Goal: Task Accomplishment & Management: Manage account settings

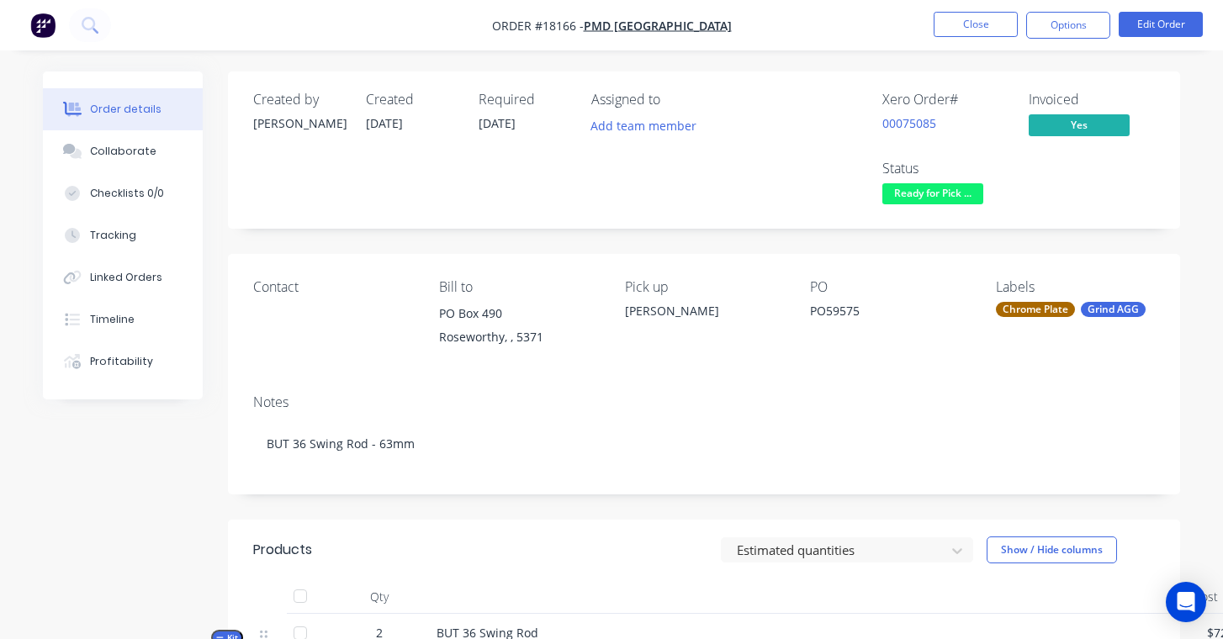
click at [971, 37] on li "Close" at bounding box center [976, 25] width 84 height 27
click at [967, 24] on button "Close" at bounding box center [976, 24] width 84 height 25
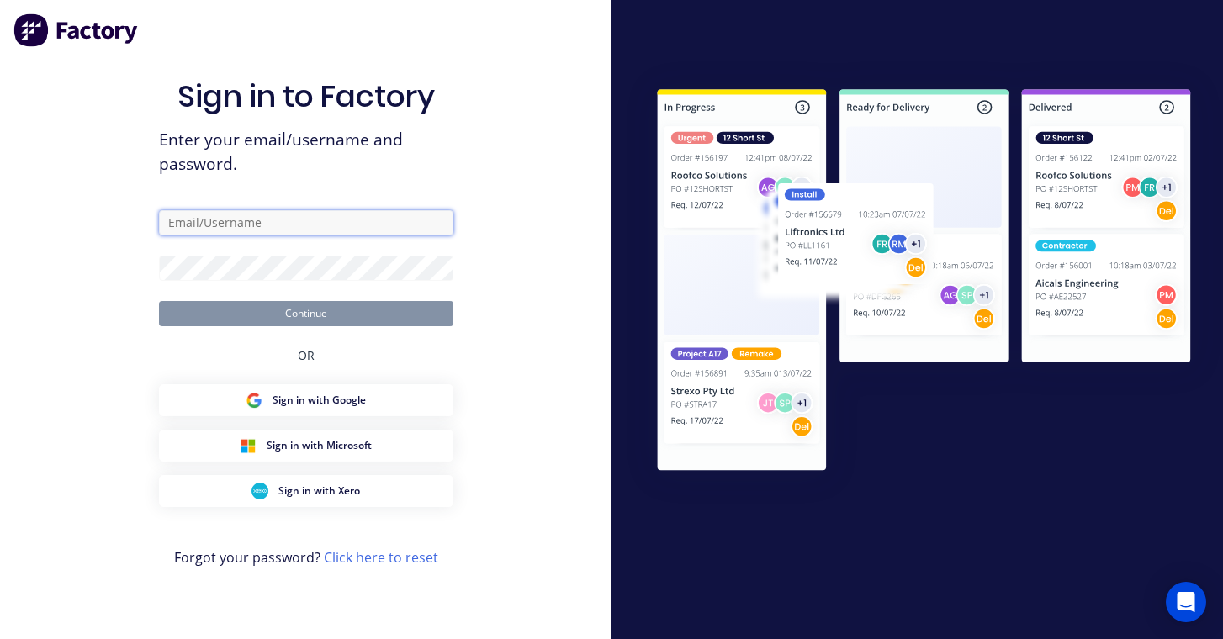
type input "[PERSON_NAME][EMAIL_ADDRESS][DOMAIN_NAME]"
click at [305, 313] on button "Continue" at bounding box center [306, 313] width 294 height 25
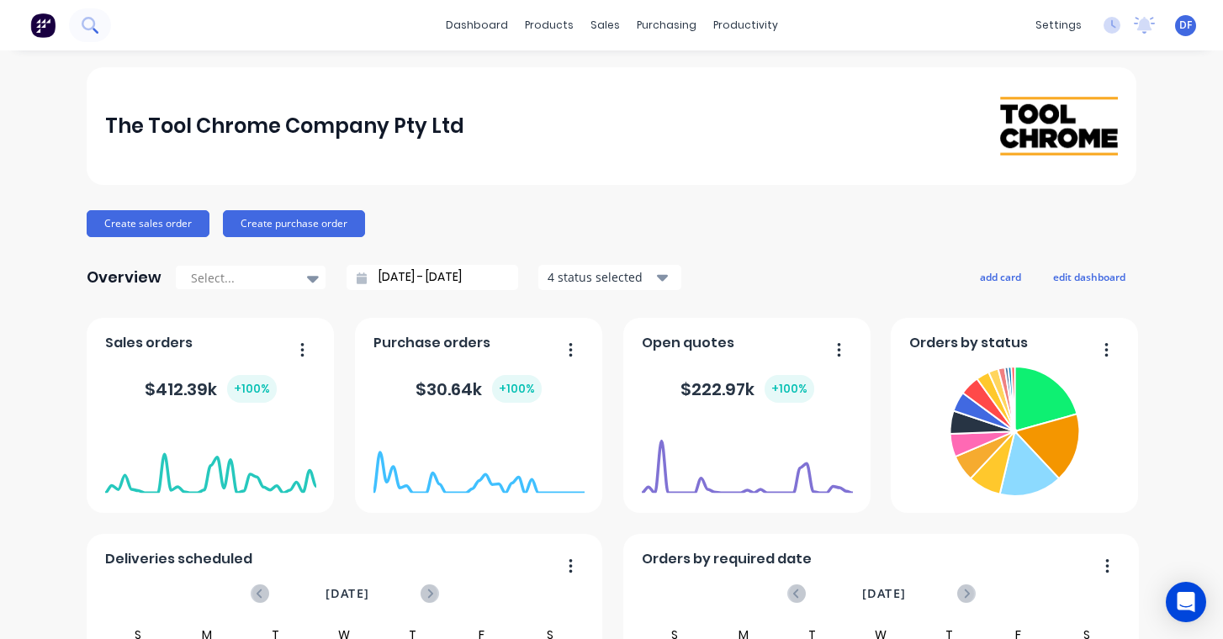
click at [89, 27] on icon at bounding box center [90, 25] width 16 height 16
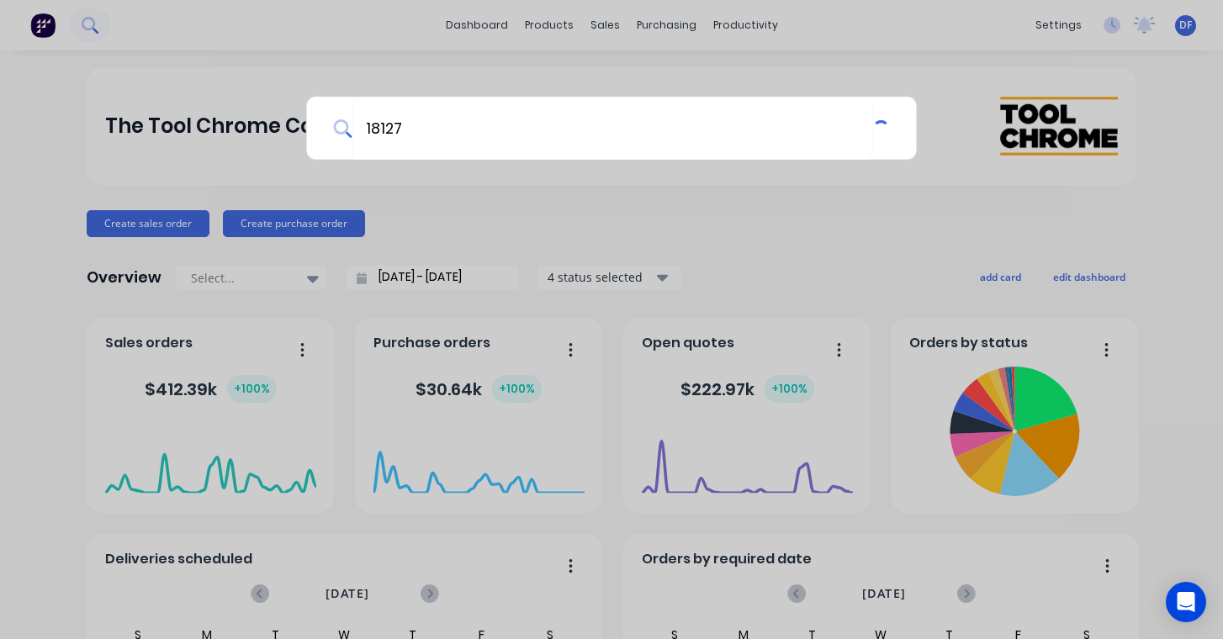
type input "18127"
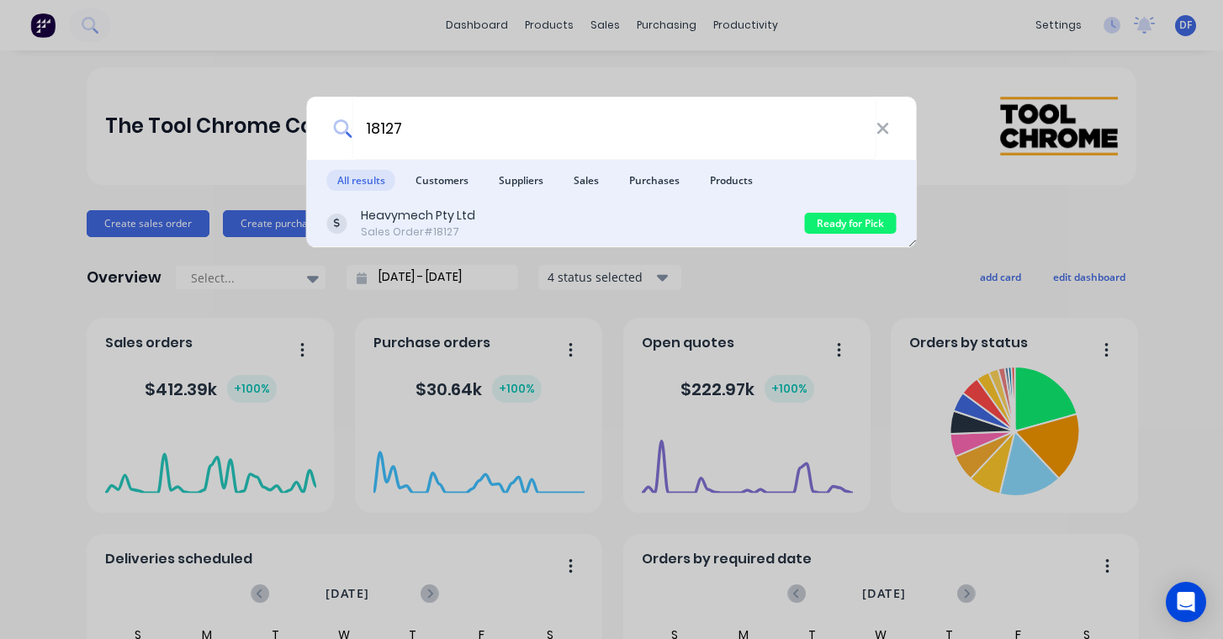
click at [421, 234] on div "Sales Order #18127" at bounding box center [418, 232] width 114 height 15
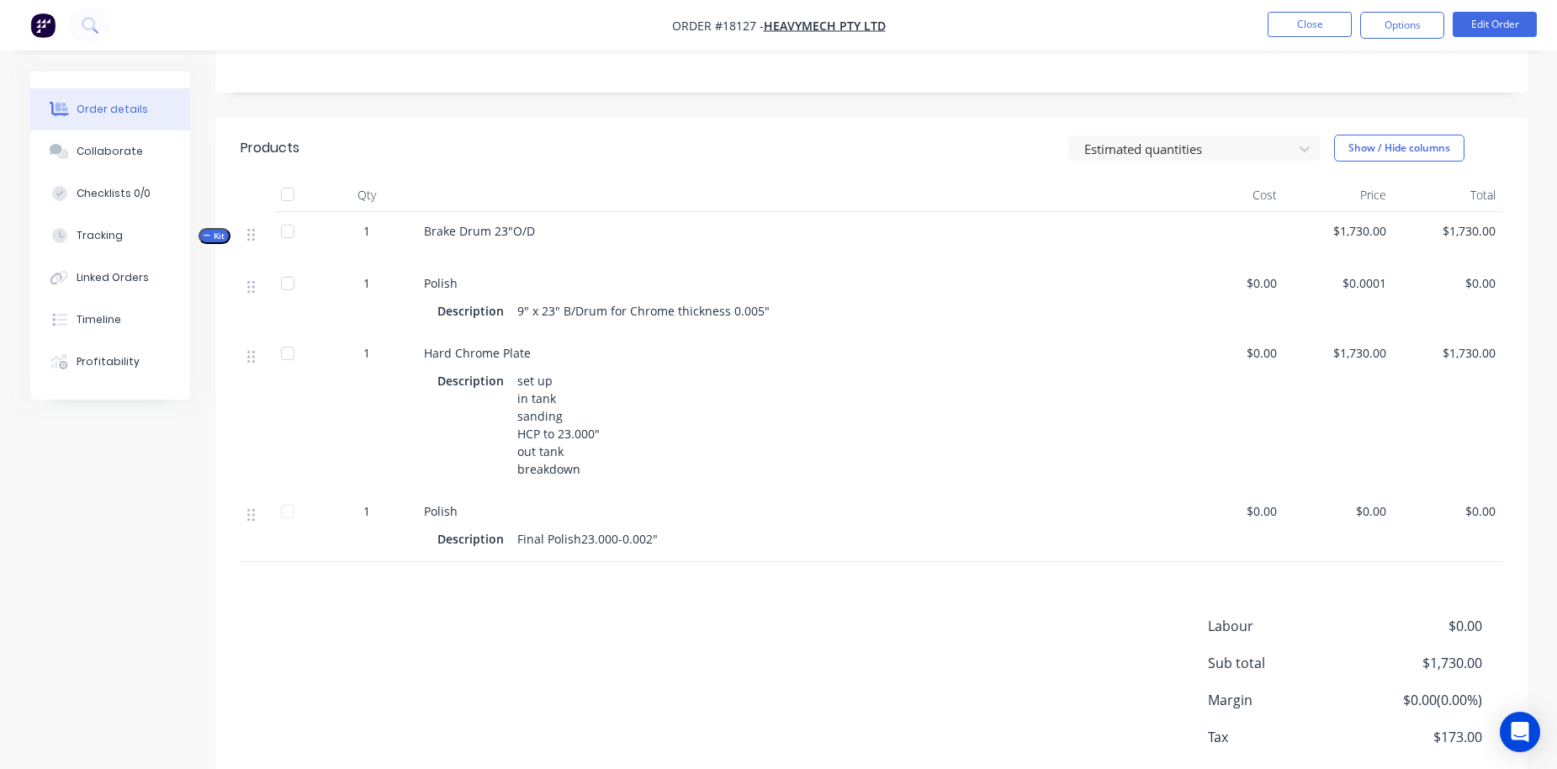
scroll to position [333, 0]
click at [1223, 29] on button "Options" at bounding box center [1403, 25] width 84 height 27
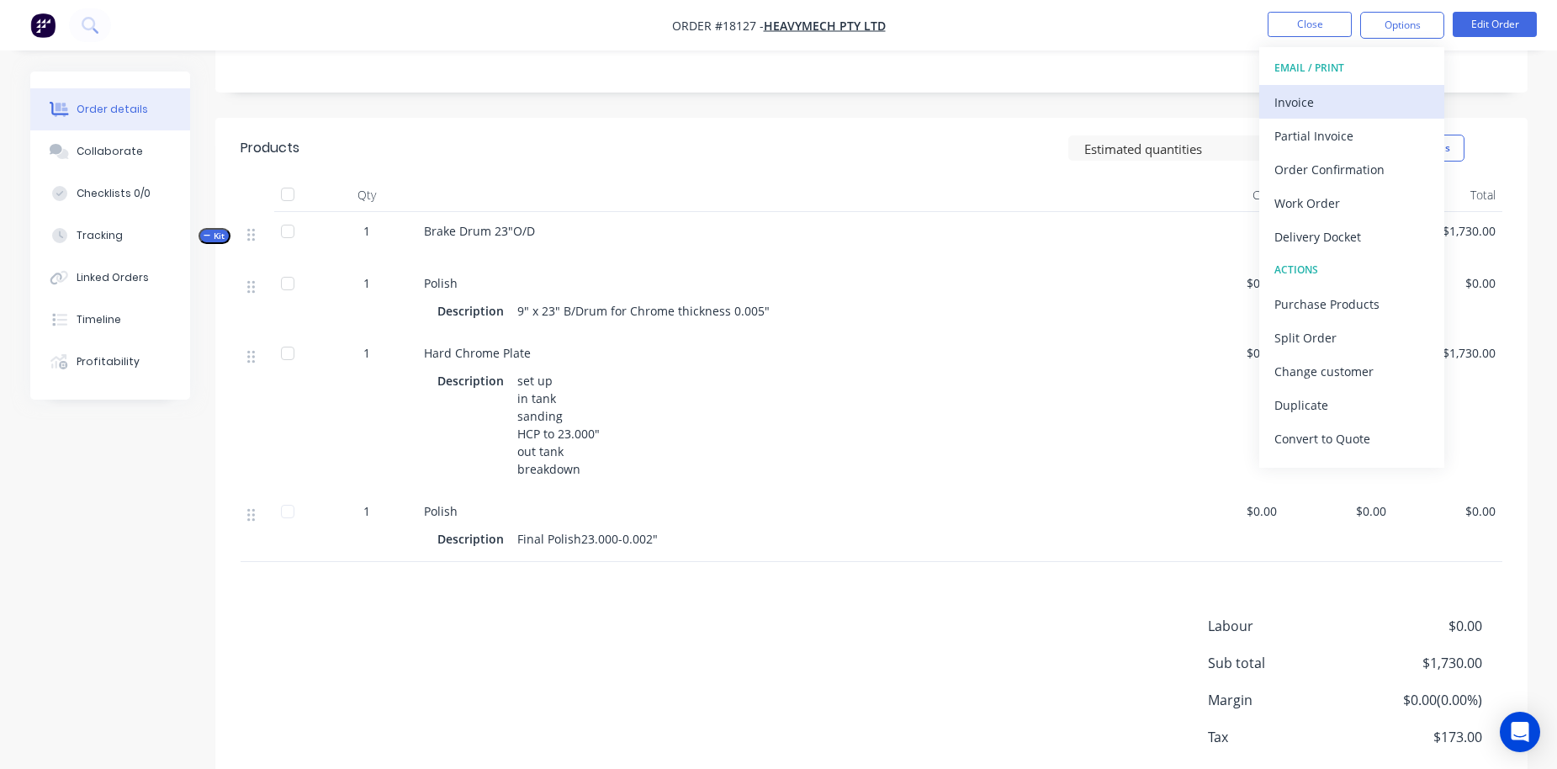
click at [1223, 97] on div "Invoice" at bounding box center [1352, 102] width 155 height 24
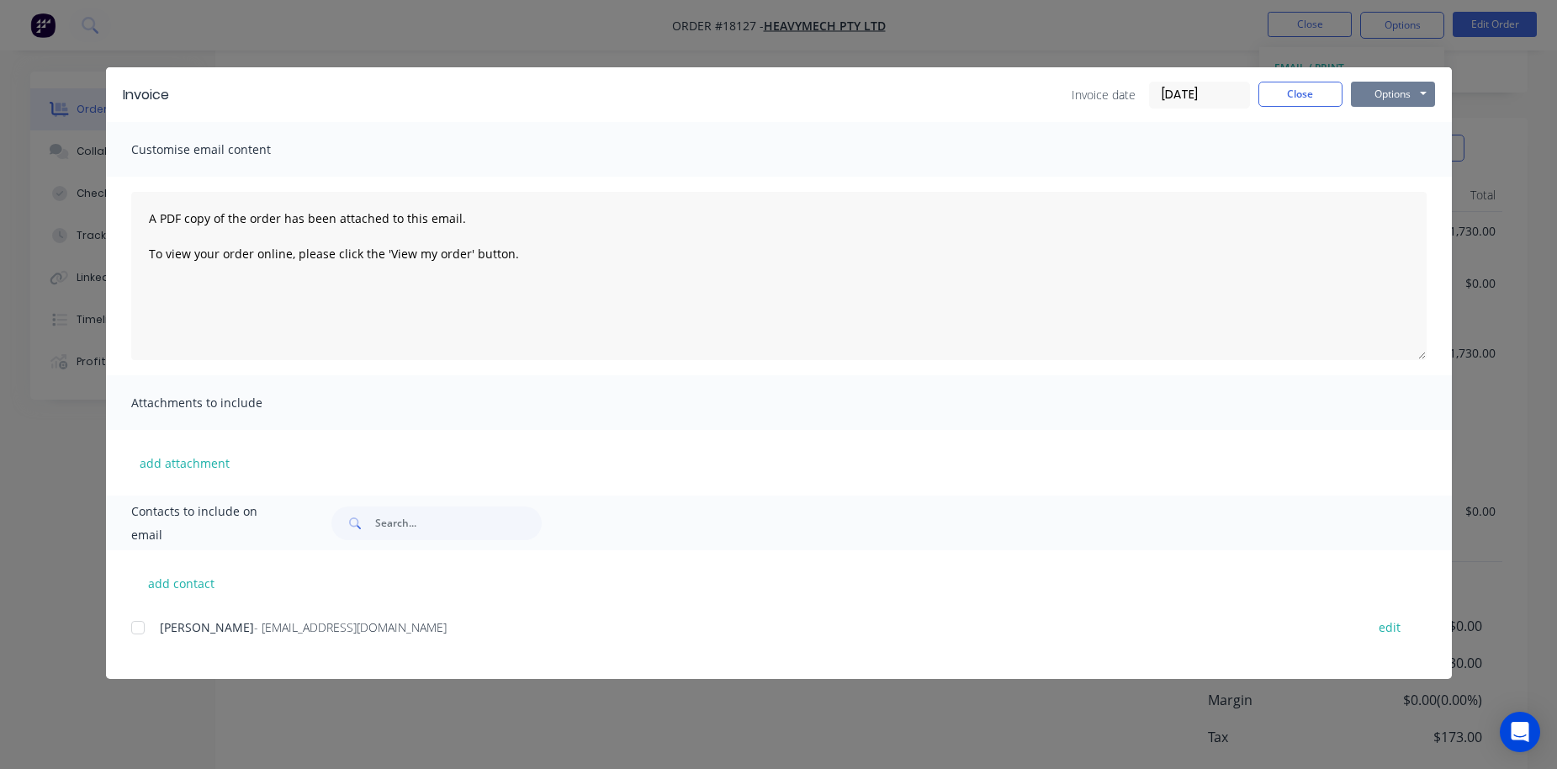
click at [1223, 97] on button "Options" at bounding box center [1393, 94] width 84 height 25
click at [1223, 136] on button "Preview" at bounding box center [1405, 124] width 108 height 28
click at [1223, 101] on button "Close" at bounding box center [1301, 94] width 84 height 25
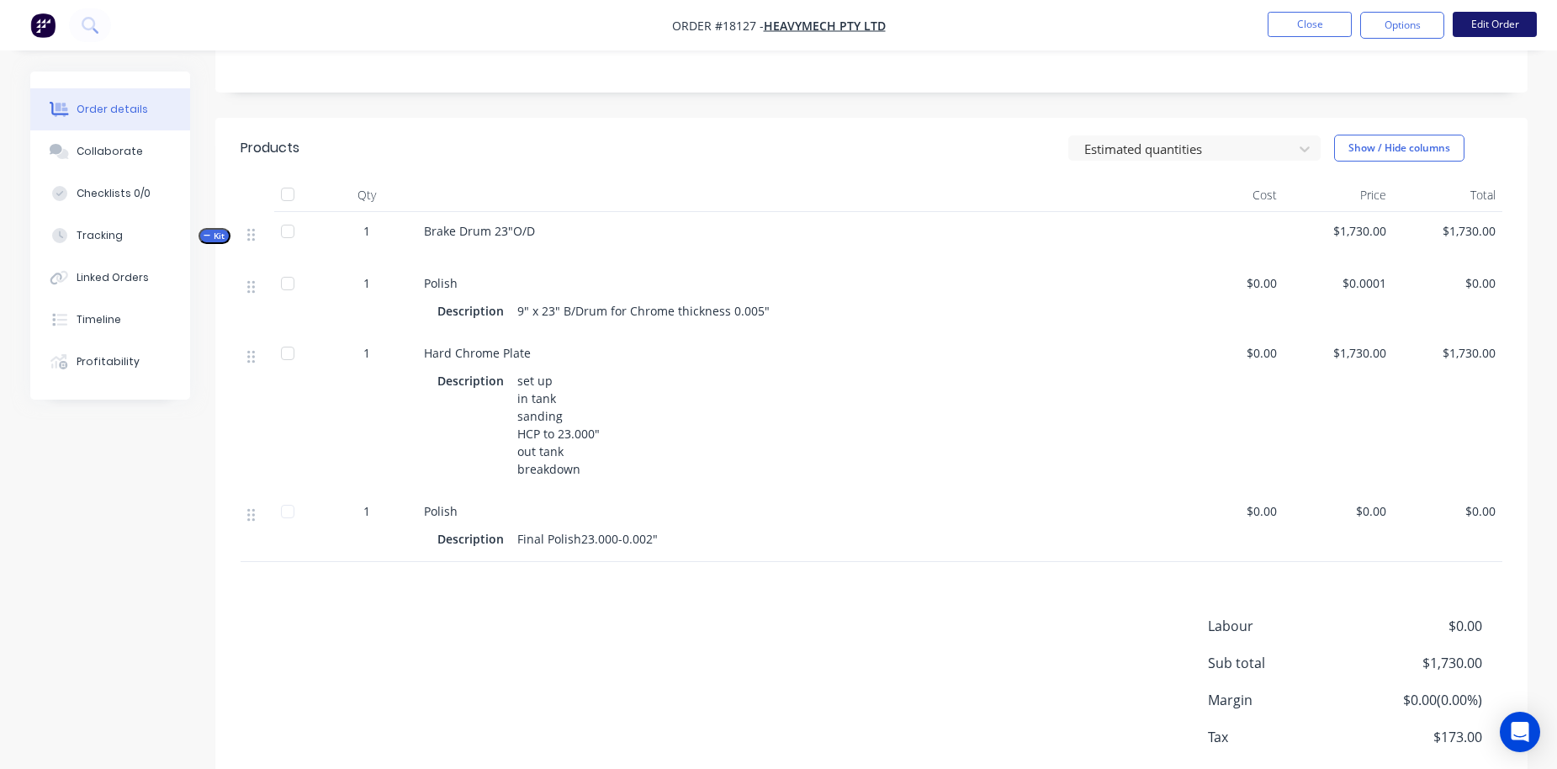
click at [1223, 34] on button "Edit Order" at bounding box center [1495, 24] width 84 height 25
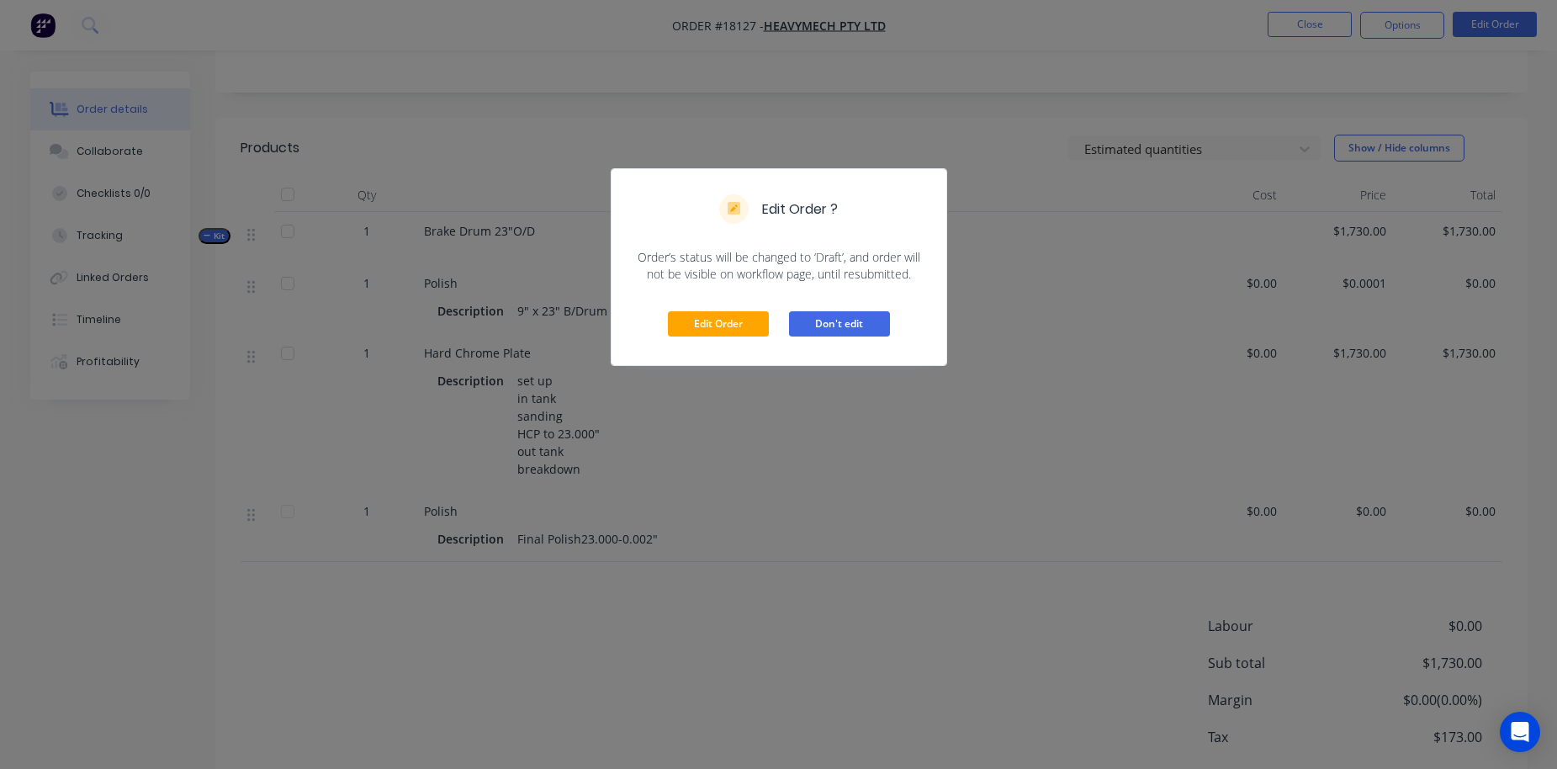
click at [827, 327] on button "Don't edit" at bounding box center [839, 323] width 101 height 25
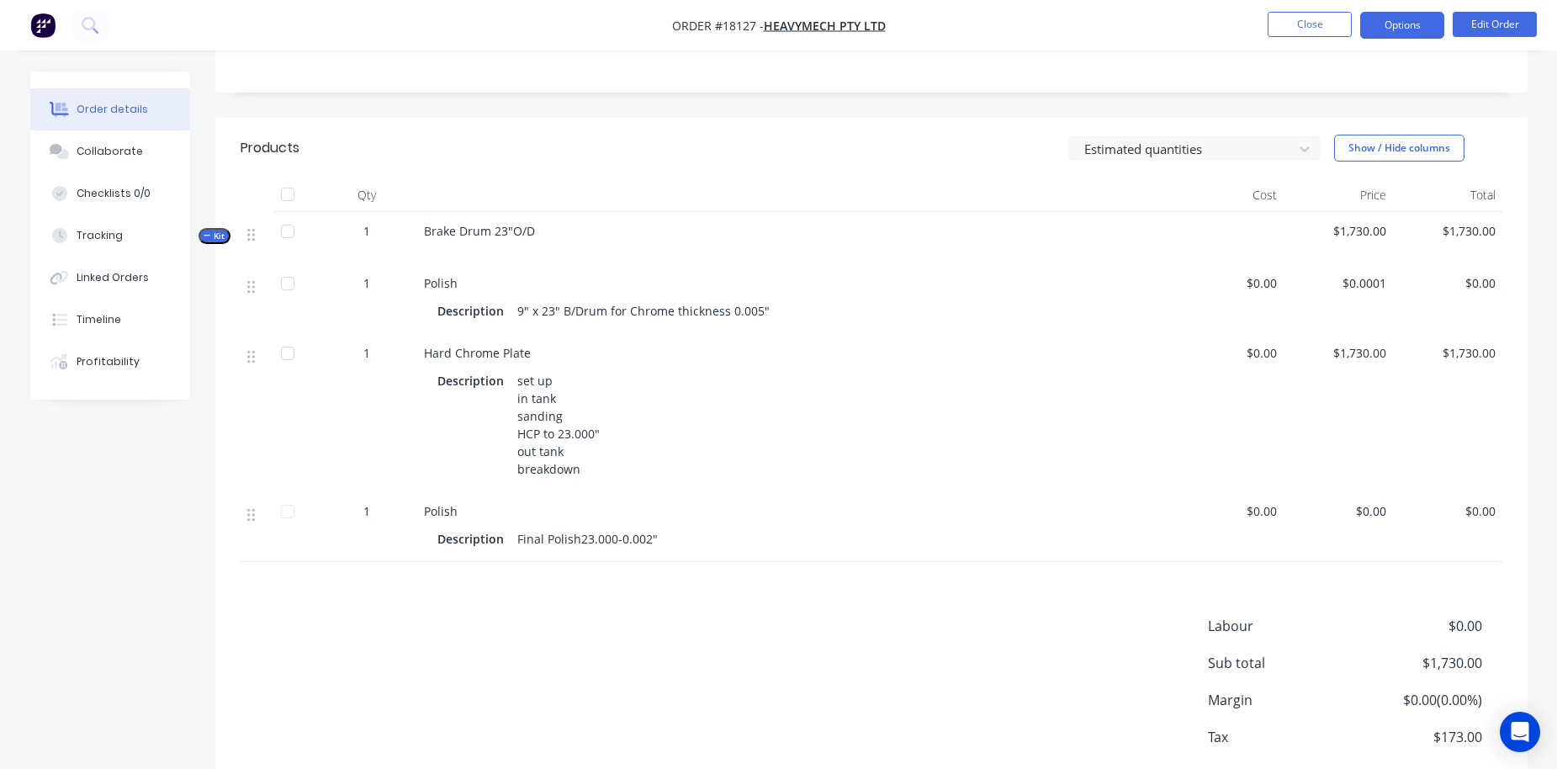
click at [1223, 35] on button "Options" at bounding box center [1403, 25] width 84 height 27
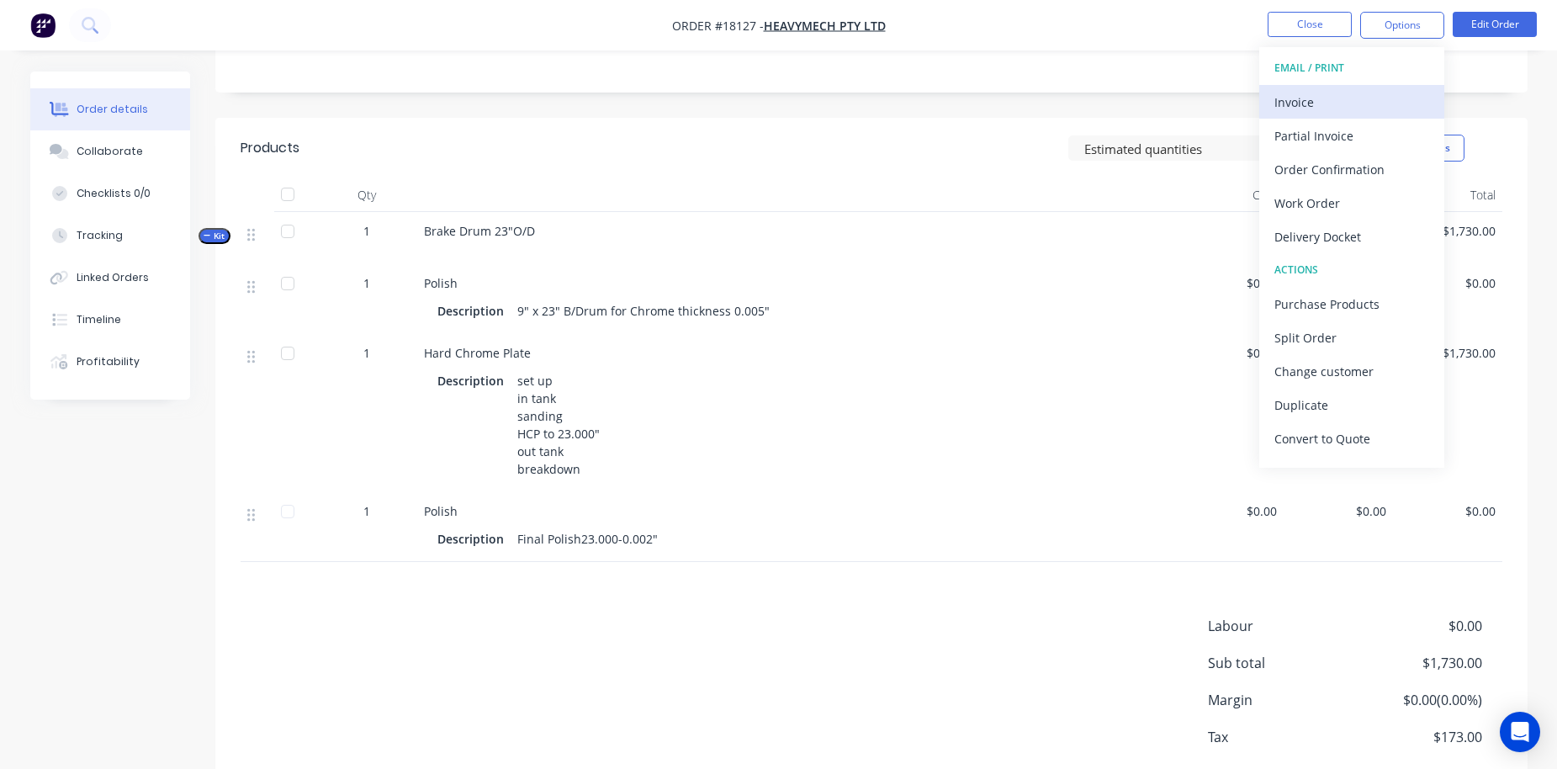
click at [1223, 104] on div "Invoice" at bounding box center [1352, 102] width 155 height 24
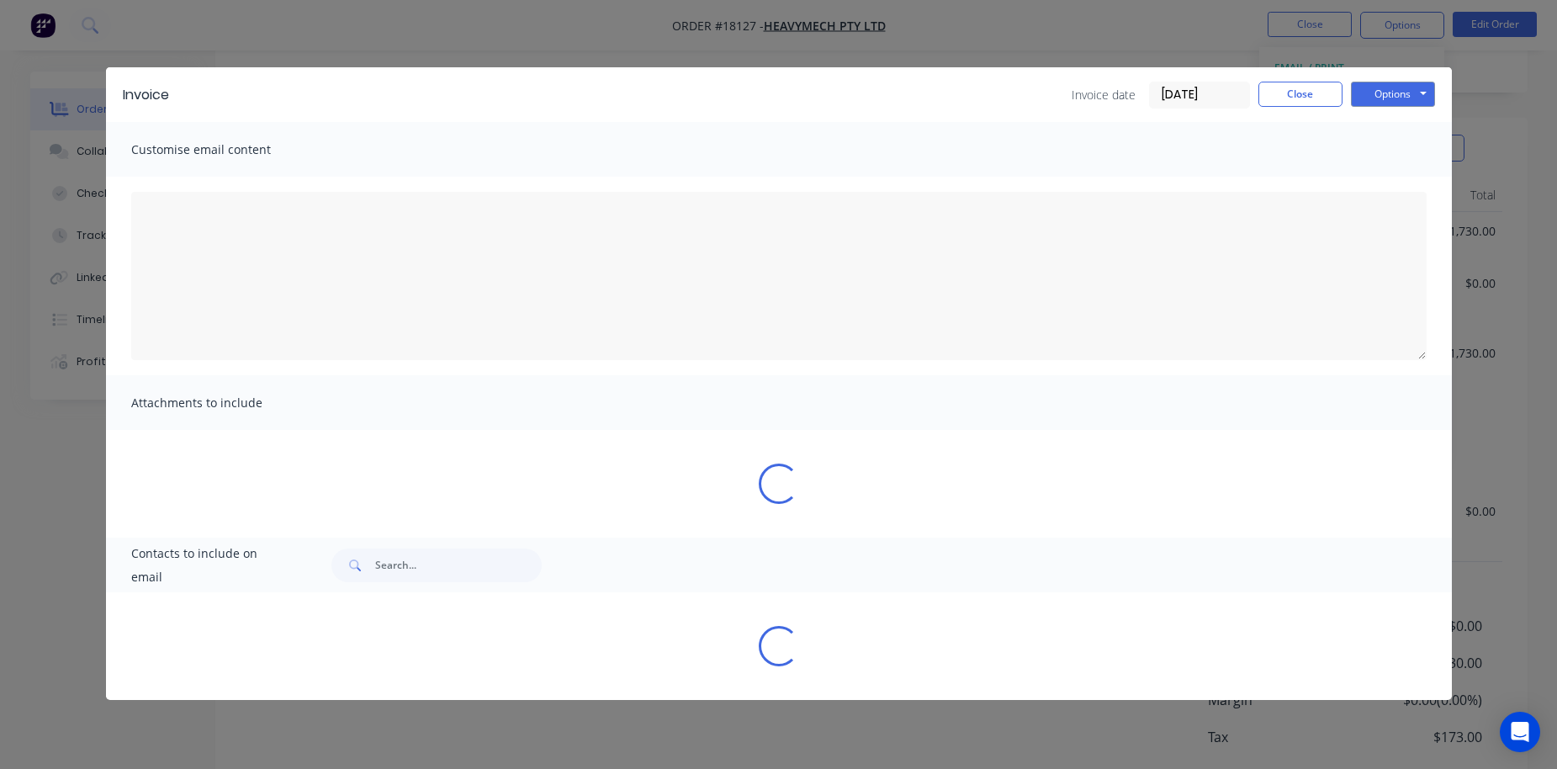
type textarea "A PDF copy of the order has been attached to this email. To view your order onl…"
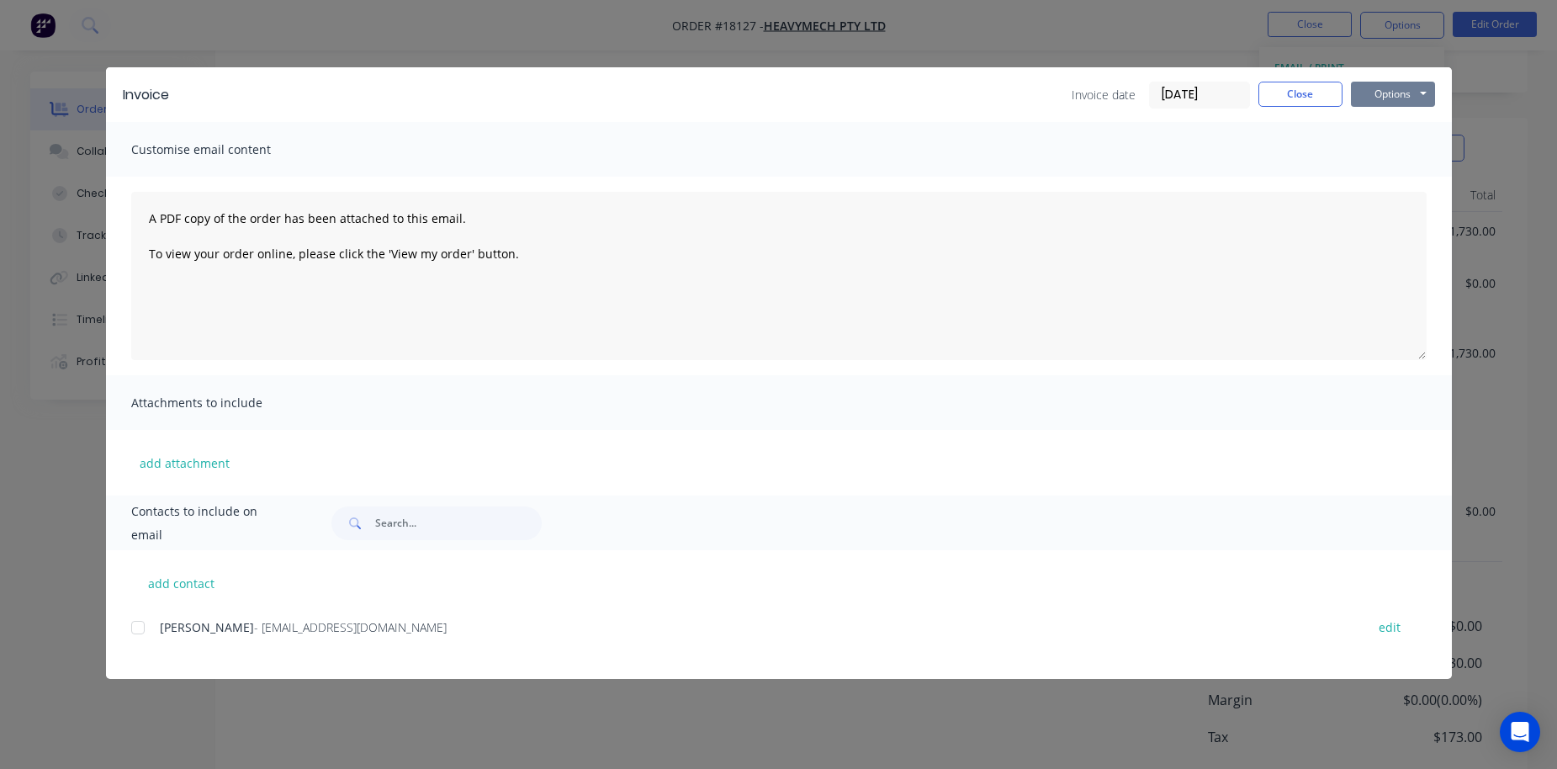
click at [1223, 88] on button "Options" at bounding box center [1393, 94] width 84 height 25
click at [1223, 151] on button "Print" at bounding box center [1405, 152] width 108 height 28
click at [1223, 96] on button "Close" at bounding box center [1301, 94] width 84 height 25
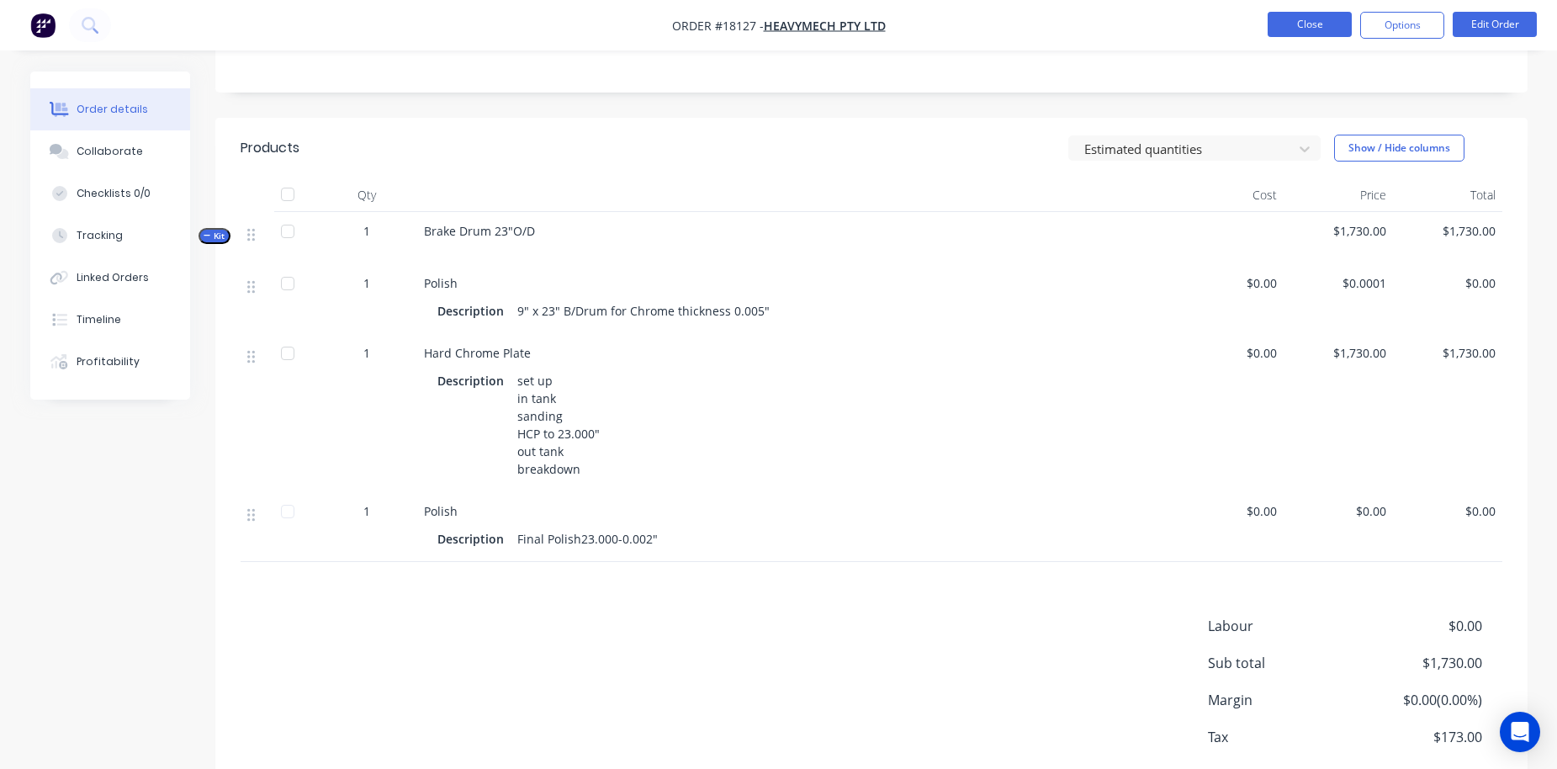
click at [1223, 21] on button "Close" at bounding box center [1310, 24] width 84 height 25
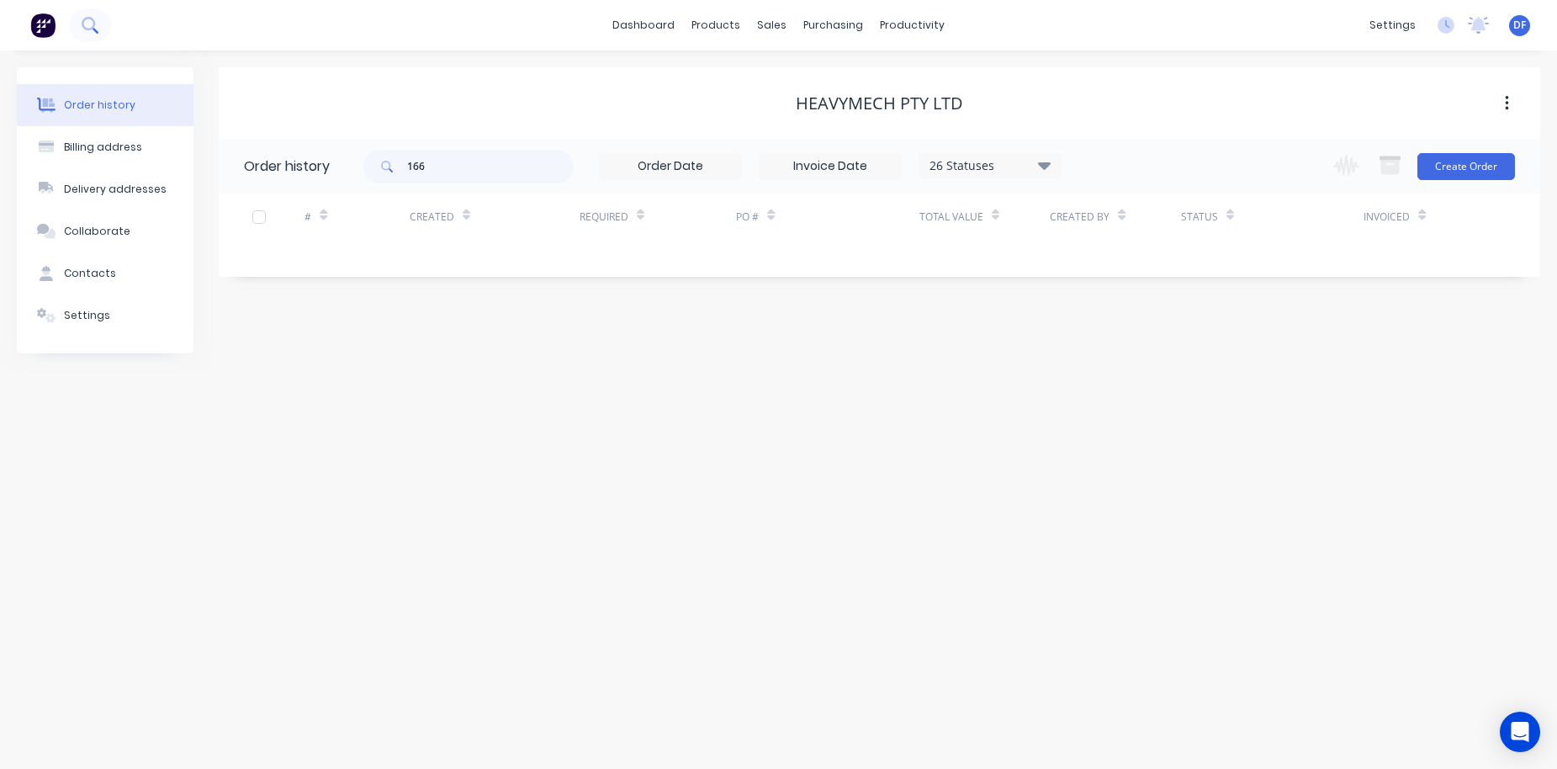
click at [91, 22] on icon at bounding box center [90, 25] width 16 height 16
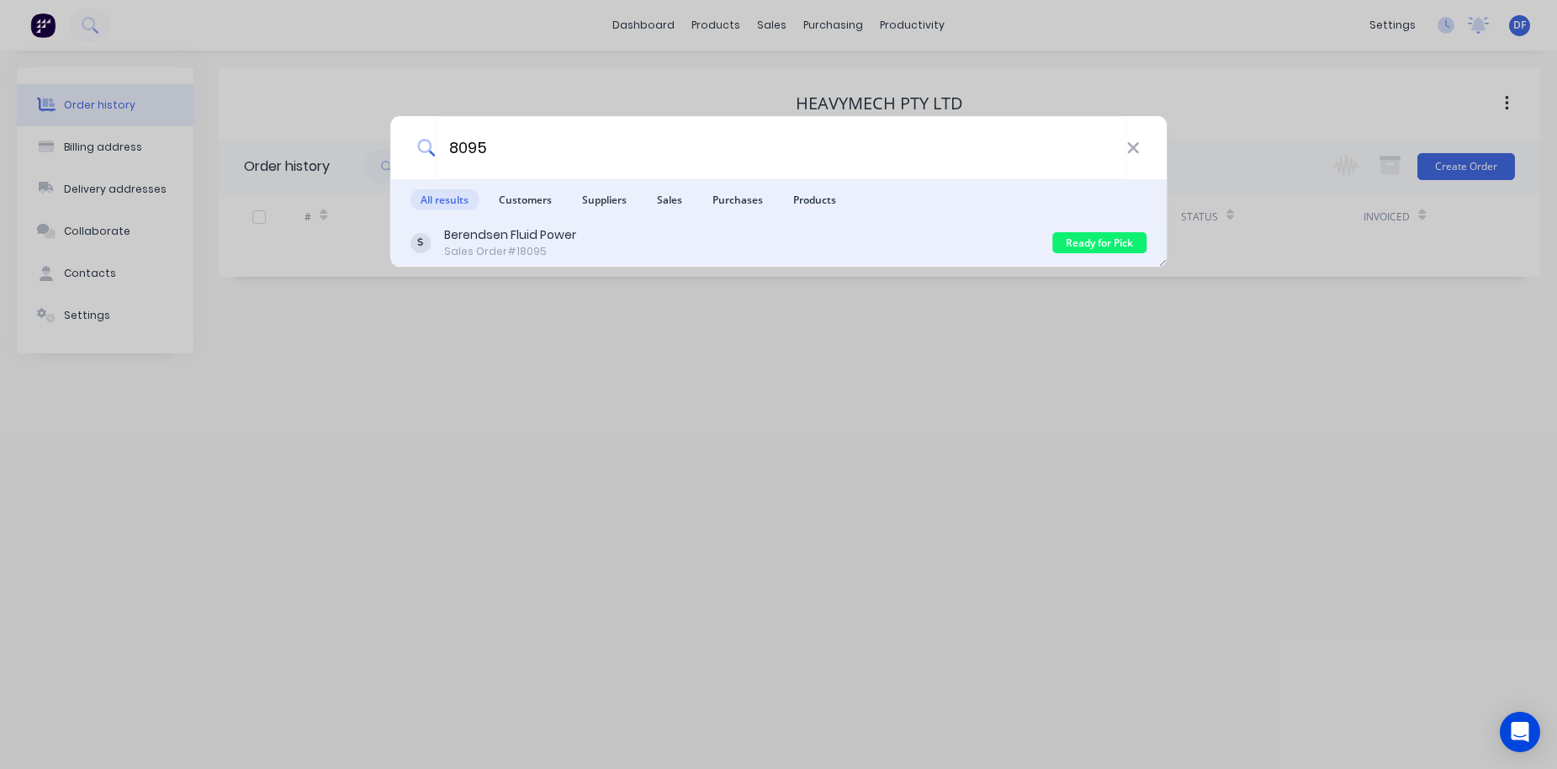
type input "8095"
click at [509, 252] on div "Sales Order #18095" at bounding box center [510, 251] width 132 height 15
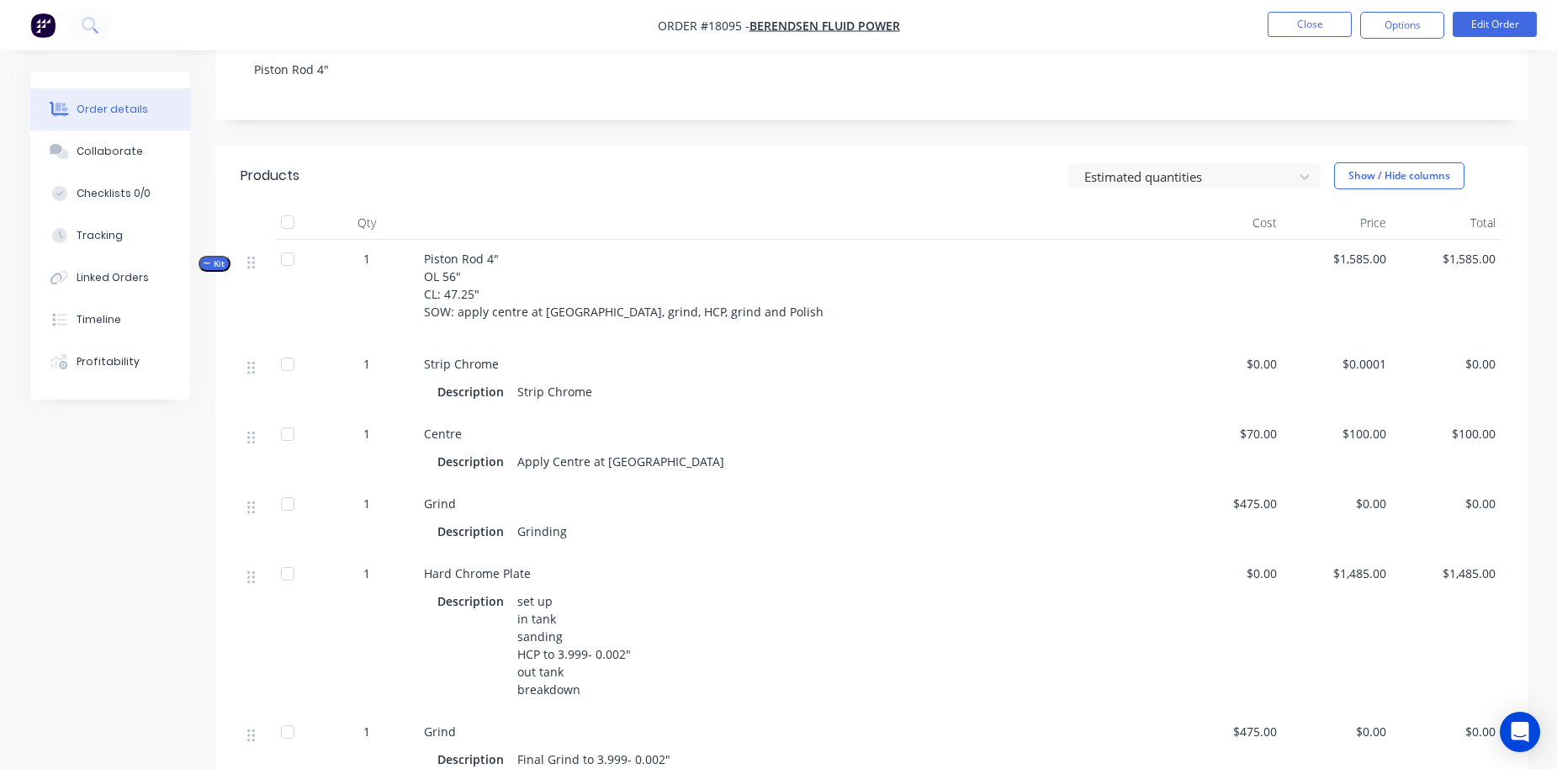
scroll to position [346, 0]
click at [1223, 501] on span "$475.00" at bounding box center [1229, 504] width 96 height 18
click at [1223, 504] on span "$475.00" at bounding box center [1229, 504] width 96 height 18
click at [1223, 26] on button "Edit Order" at bounding box center [1495, 24] width 84 height 25
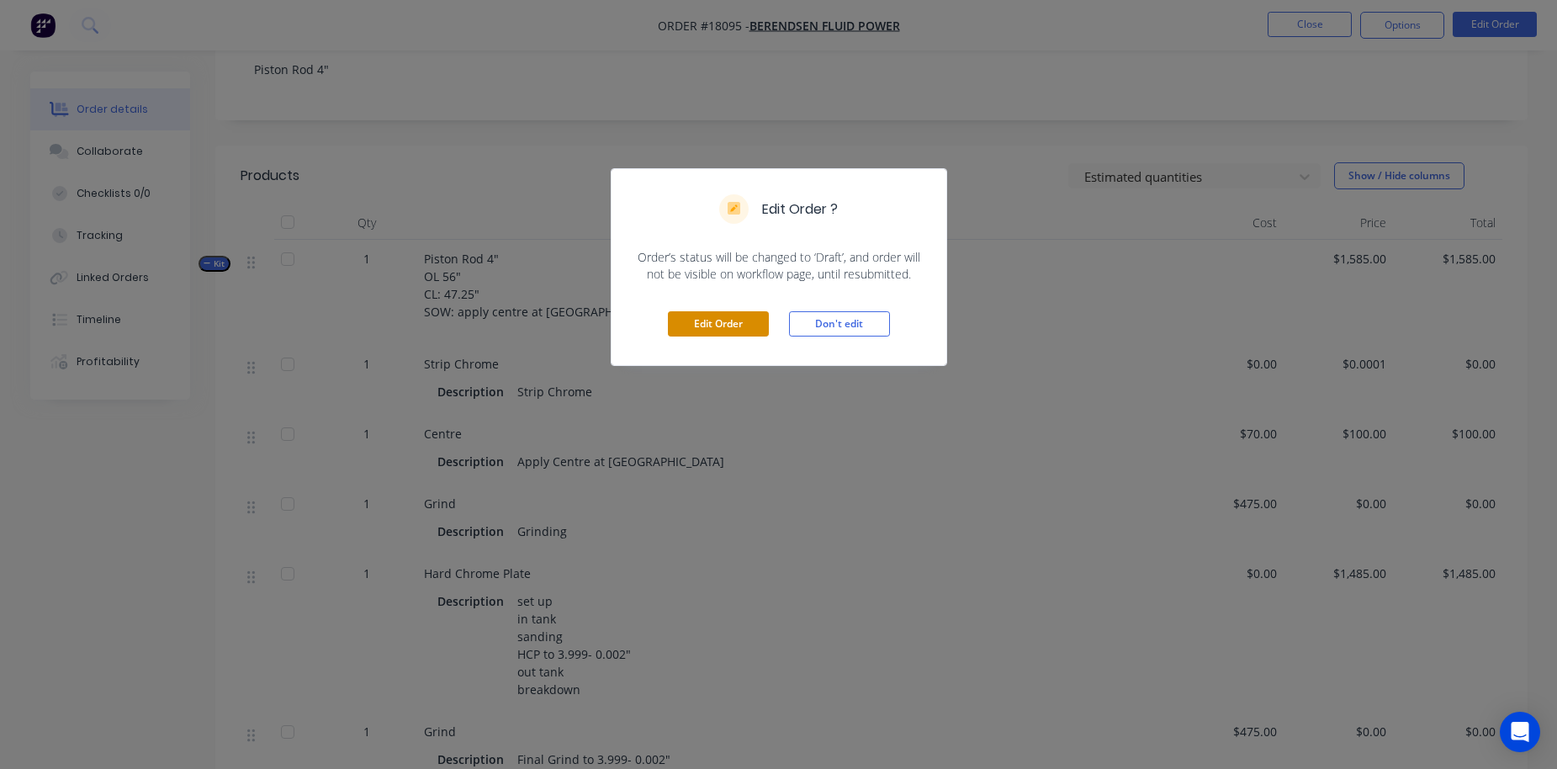
click at [719, 324] on button "Edit Order" at bounding box center [718, 323] width 101 height 25
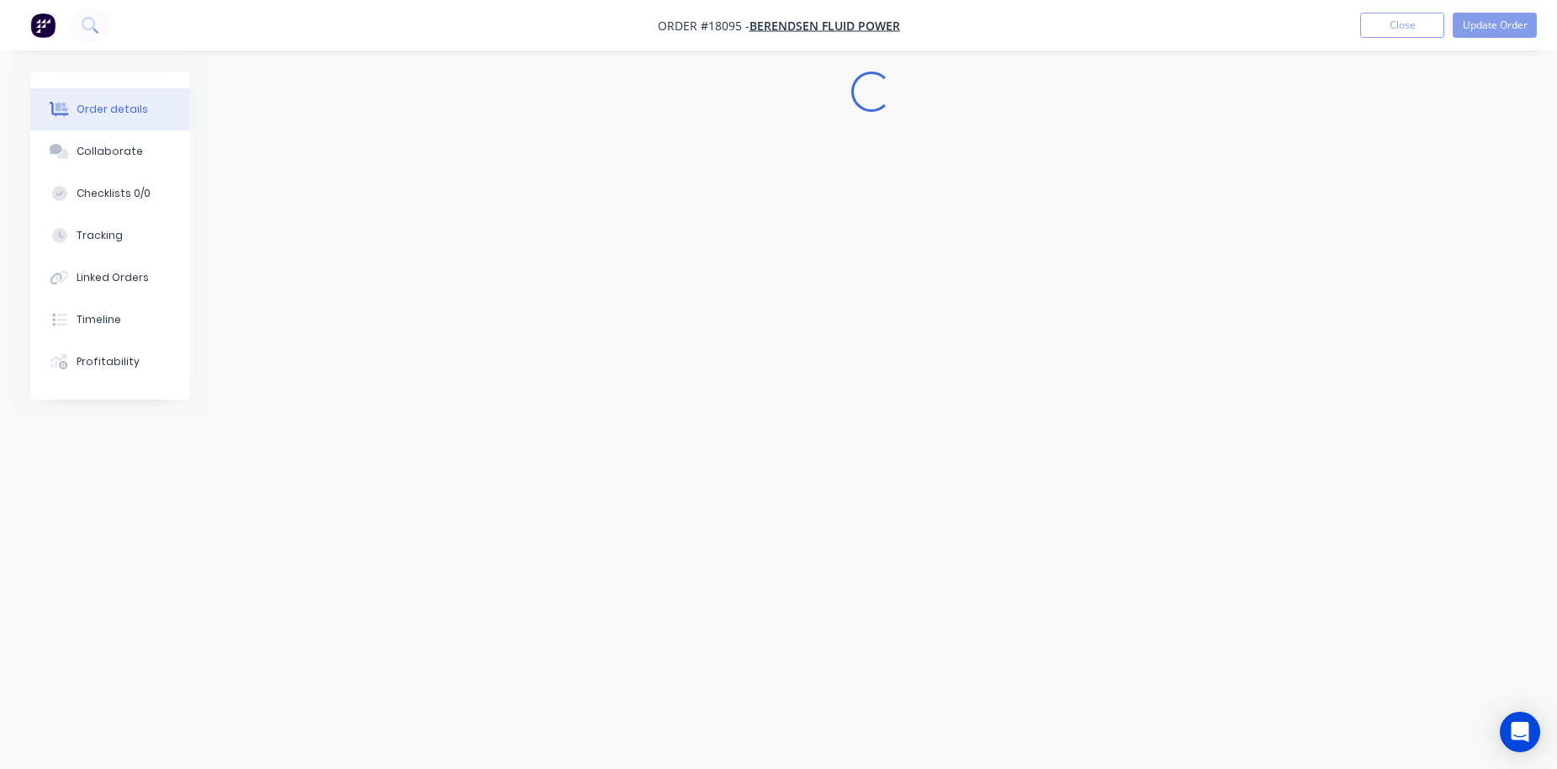
scroll to position [0, 0]
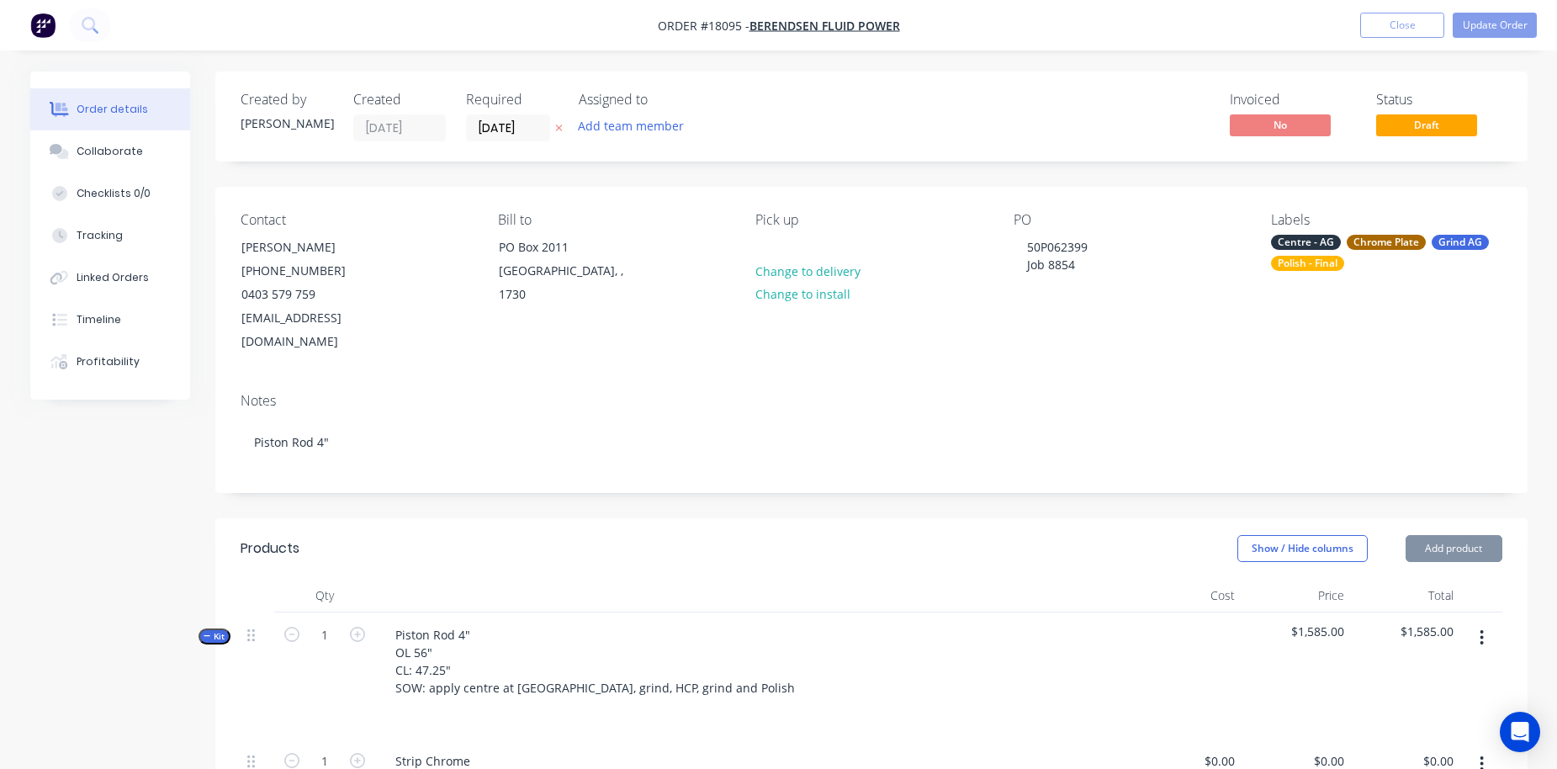
type input "$0.0001"
type input "$70.00"
type input "$100.00"
type input "$475.00"
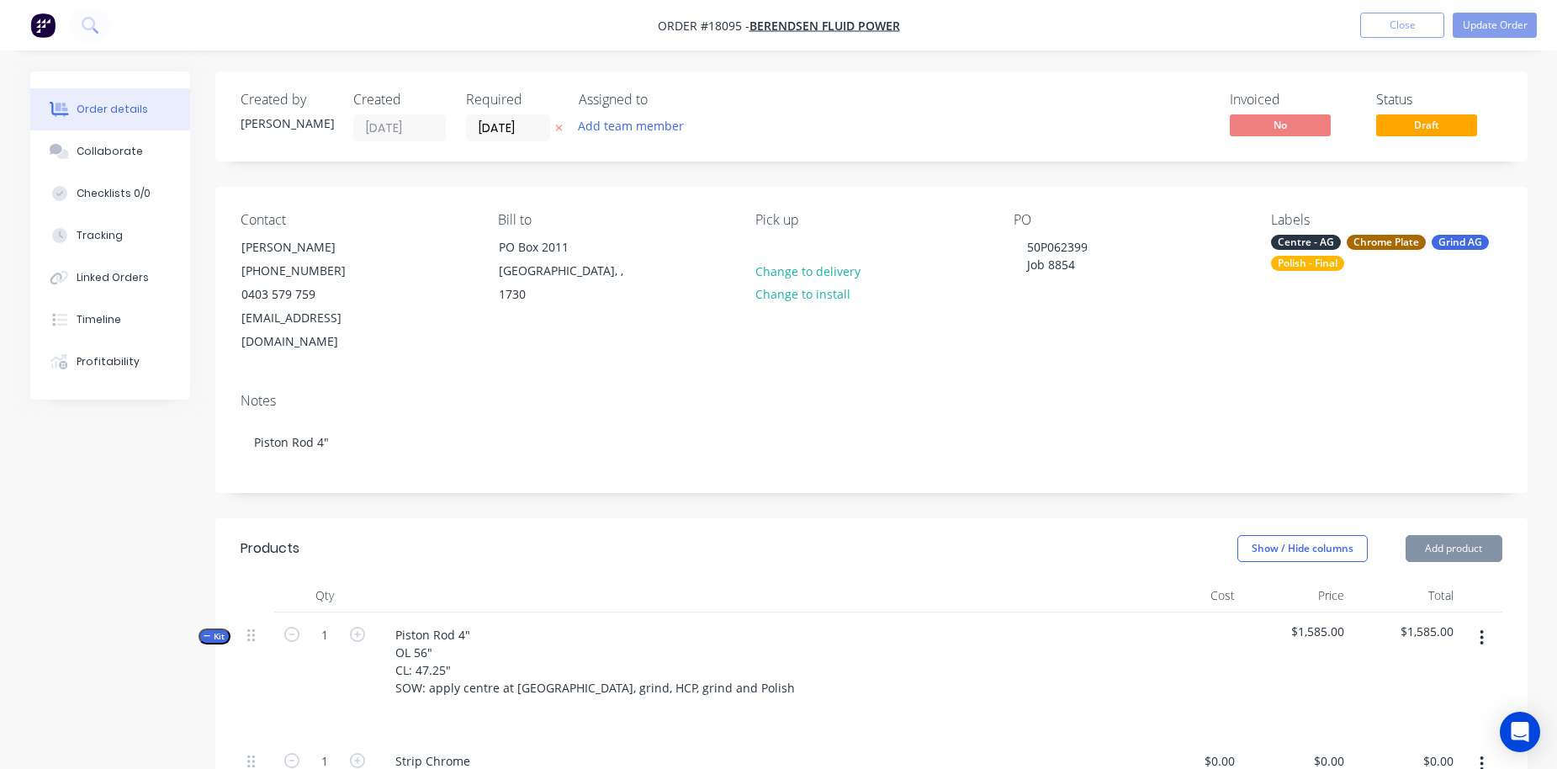
type input "$1,485.00"
type input "$475.00"
type input "$0.0001"
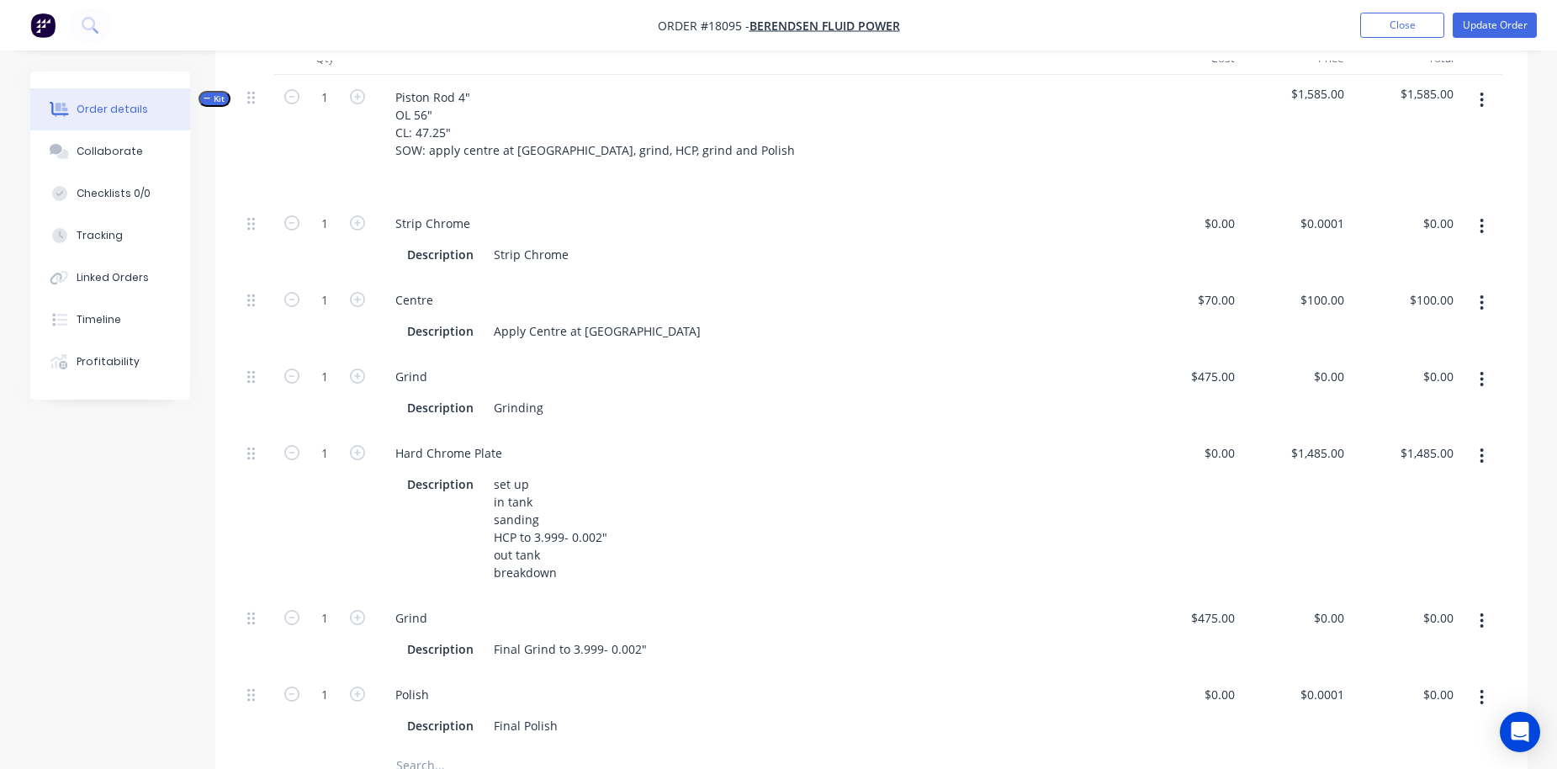
scroll to position [561, 0]
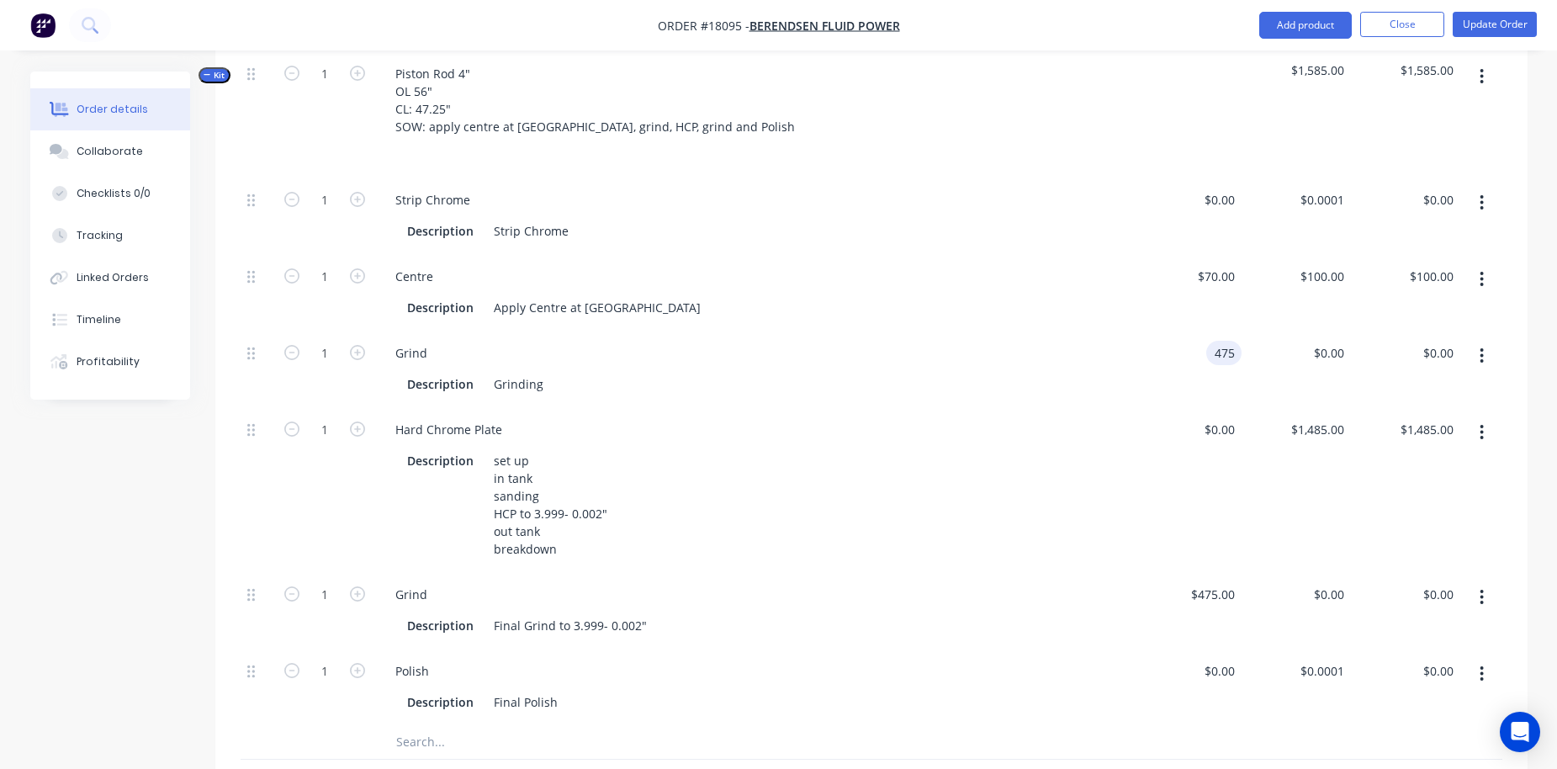
click at [1217, 341] on div "475 475" at bounding box center [1227, 353] width 29 height 24
click at [1223, 341] on input "475" at bounding box center [1227, 353] width 29 height 24
click at [1223, 426] on div "$1,485.00 $1,485.00" at bounding box center [1296, 489] width 109 height 165
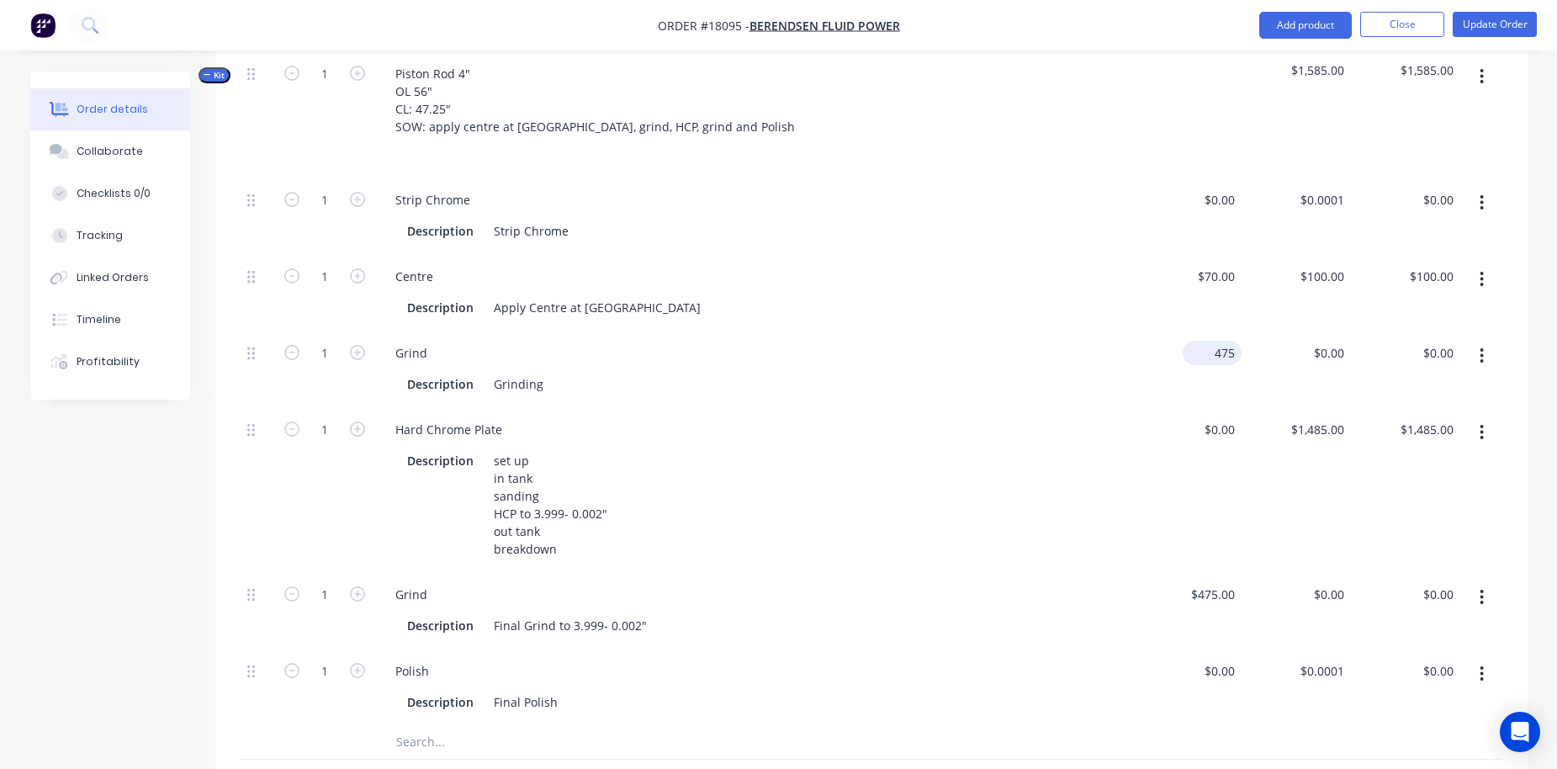
click at [1207, 341] on div "475 $475.00" at bounding box center [1212, 353] width 59 height 24
click at [1223, 341] on input "475" at bounding box center [1227, 353] width 29 height 24
type input "$474.00"
click at [1080, 381] on div "Grind Description Grinding" at bounding box center [753, 369] width 757 height 77
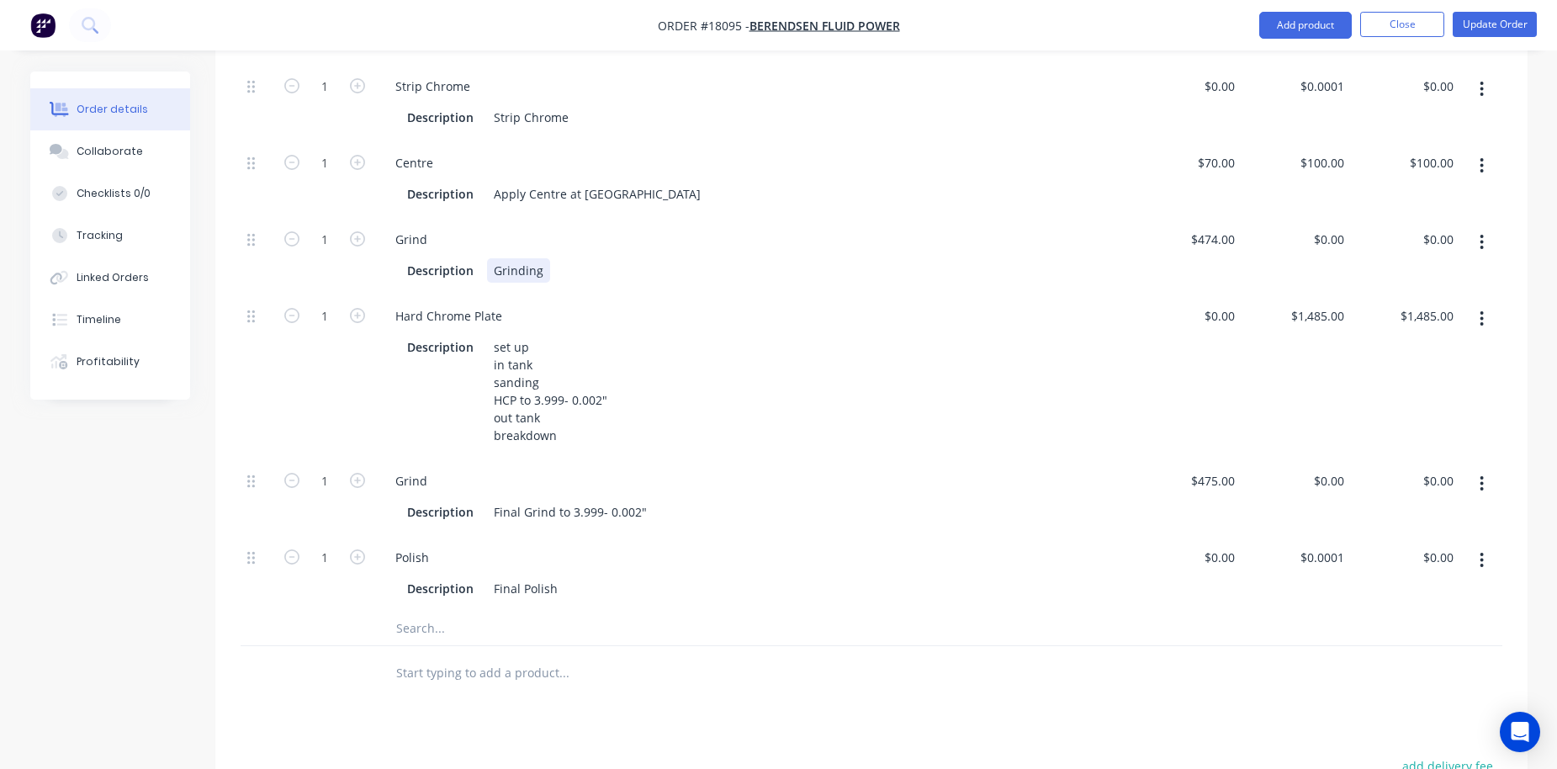
scroll to position [680, 0]
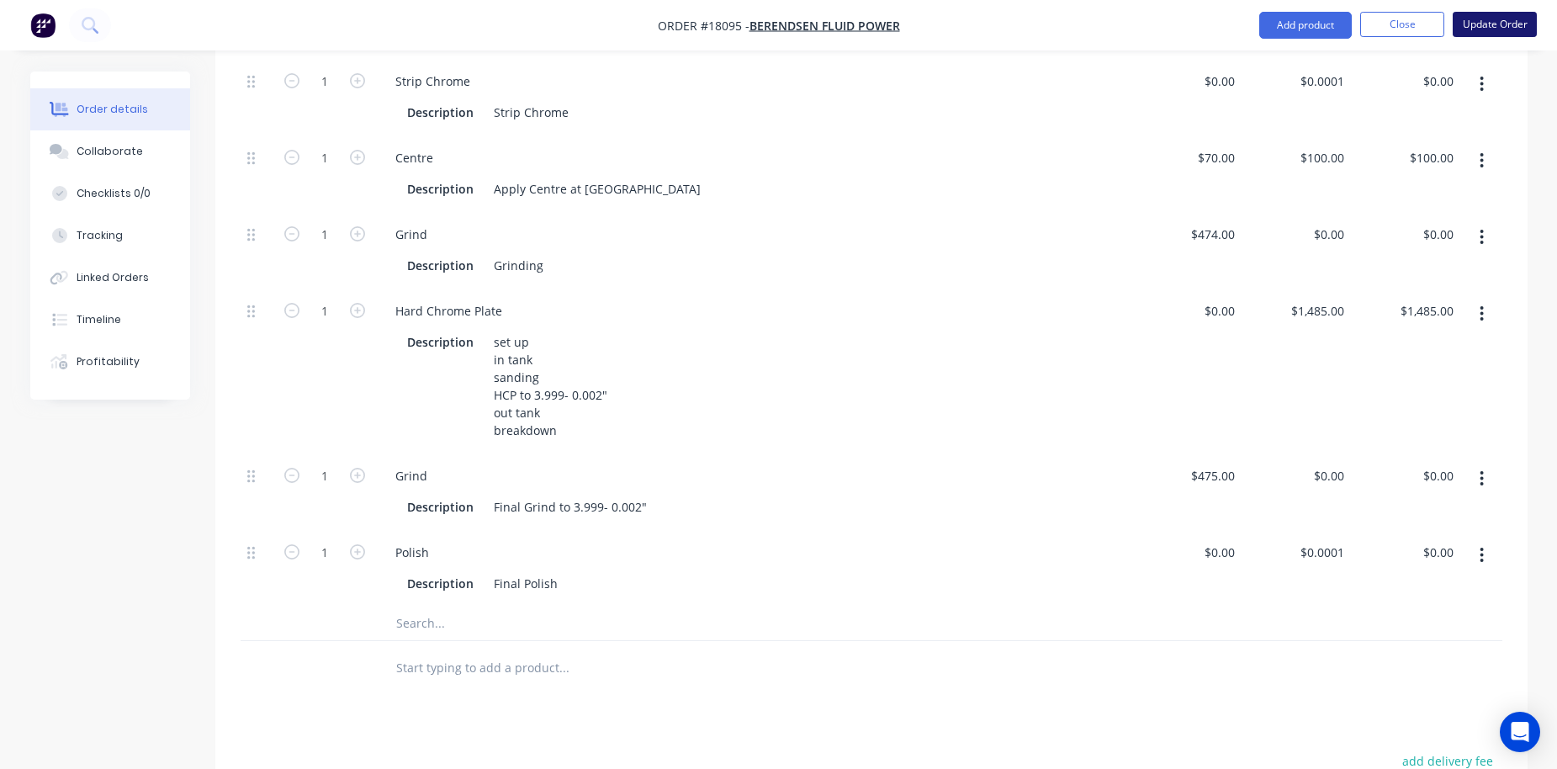
click at [1223, 22] on button "Update Order" at bounding box center [1495, 24] width 84 height 25
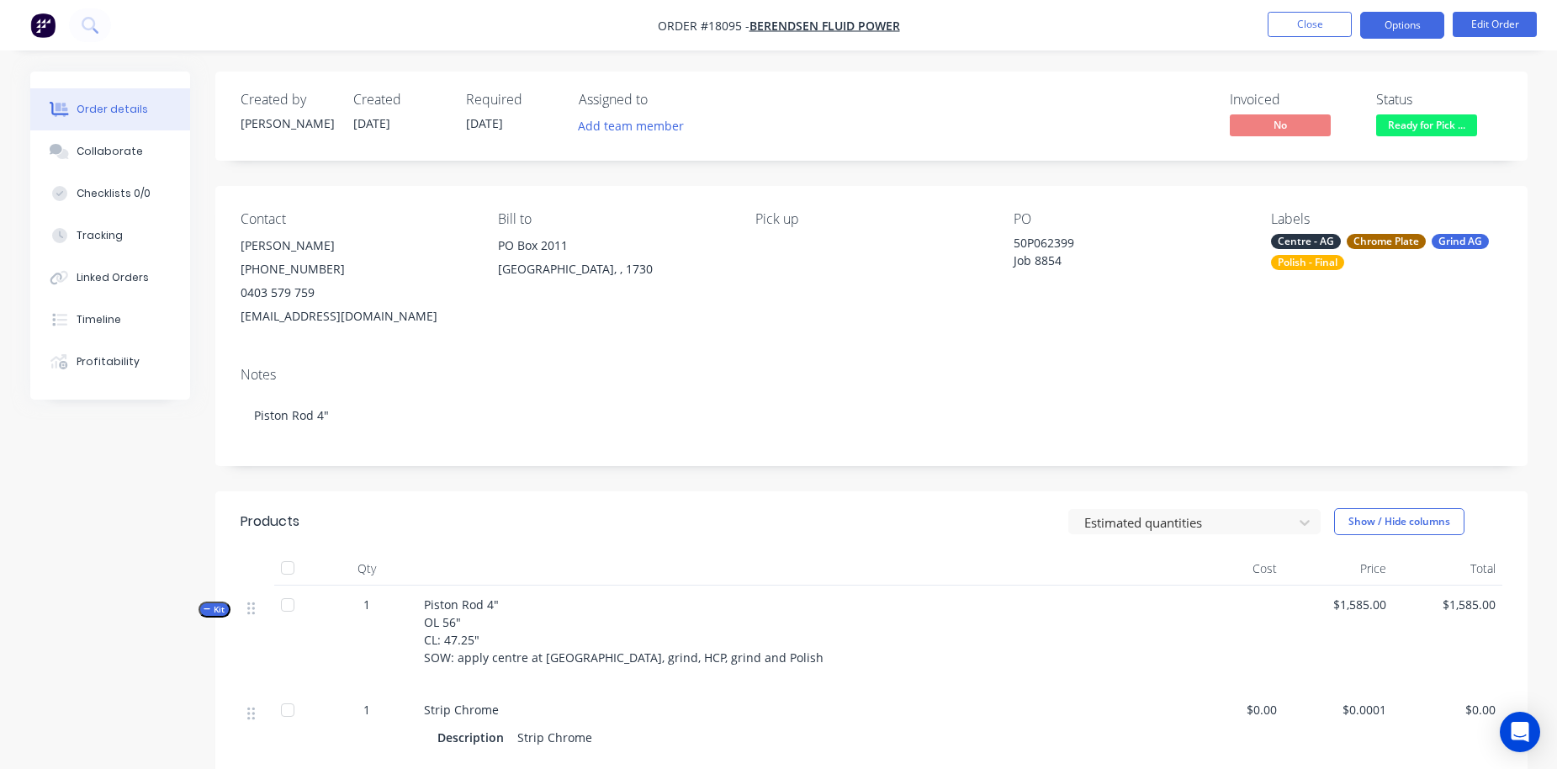
click at [1223, 23] on button "Options" at bounding box center [1403, 25] width 84 height 27
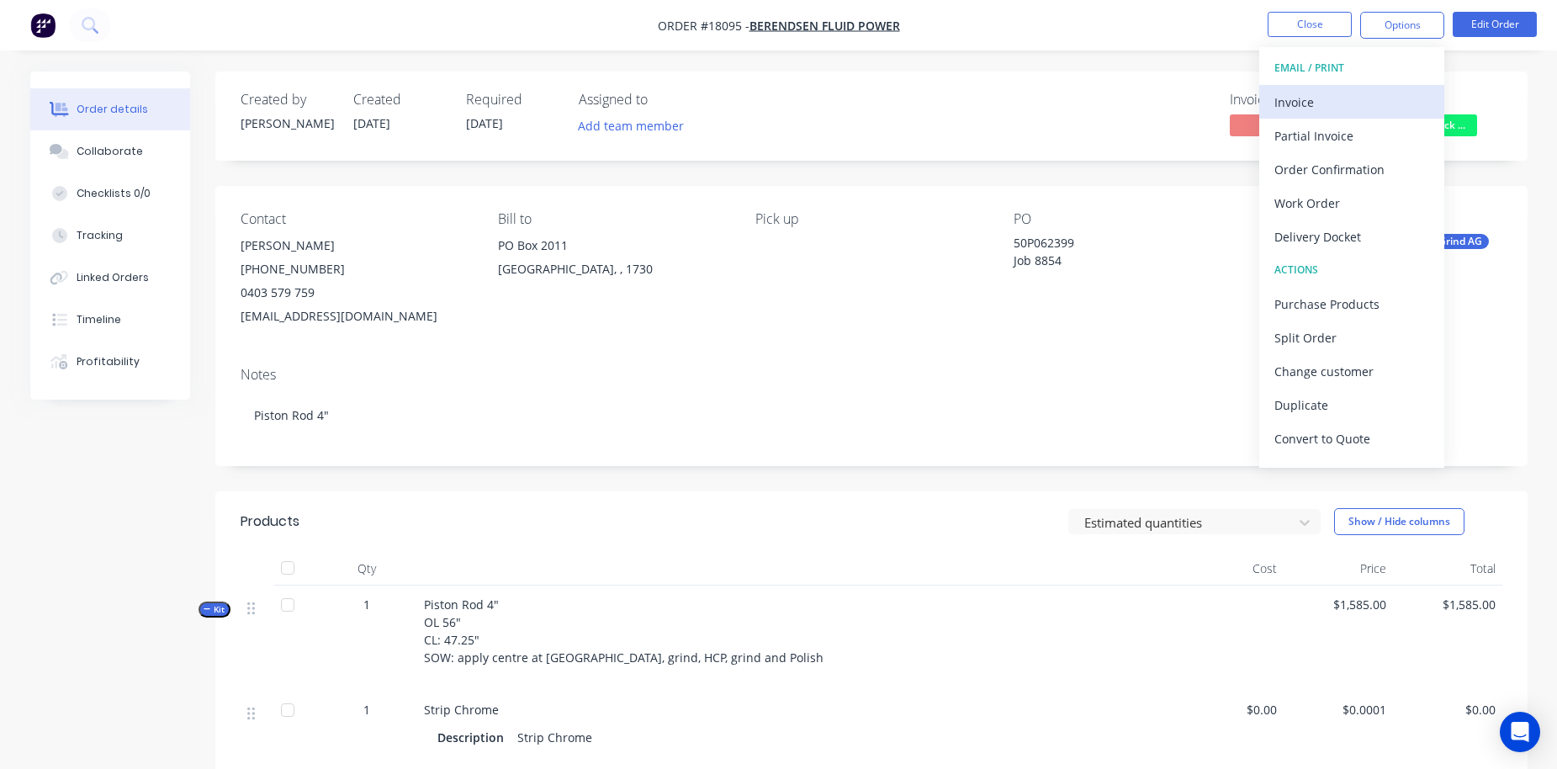
click at [1223, 109] on div "Invoice" at bounding box center [1352, 102] width 155 height 24
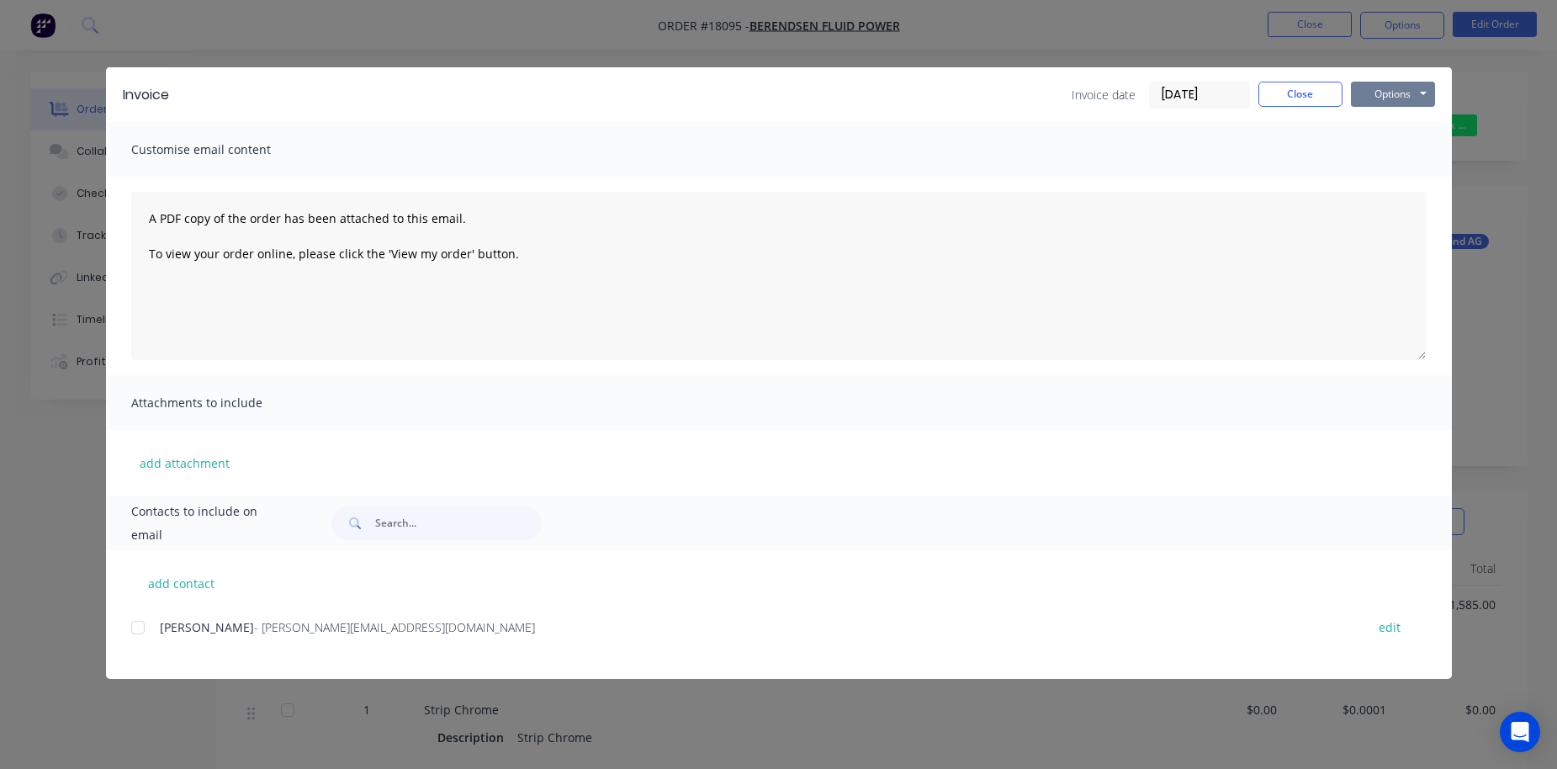
click at [1223, 95] on button "Options" at bounding box center [1393, 94] width 84 height 25
click at [1223, 176] on button "Email" at bounding box center [1405, 180] width 108 height 28
click at [1223, 94] on button "Options" at bounding box center [1393, 94] width 84 height 25
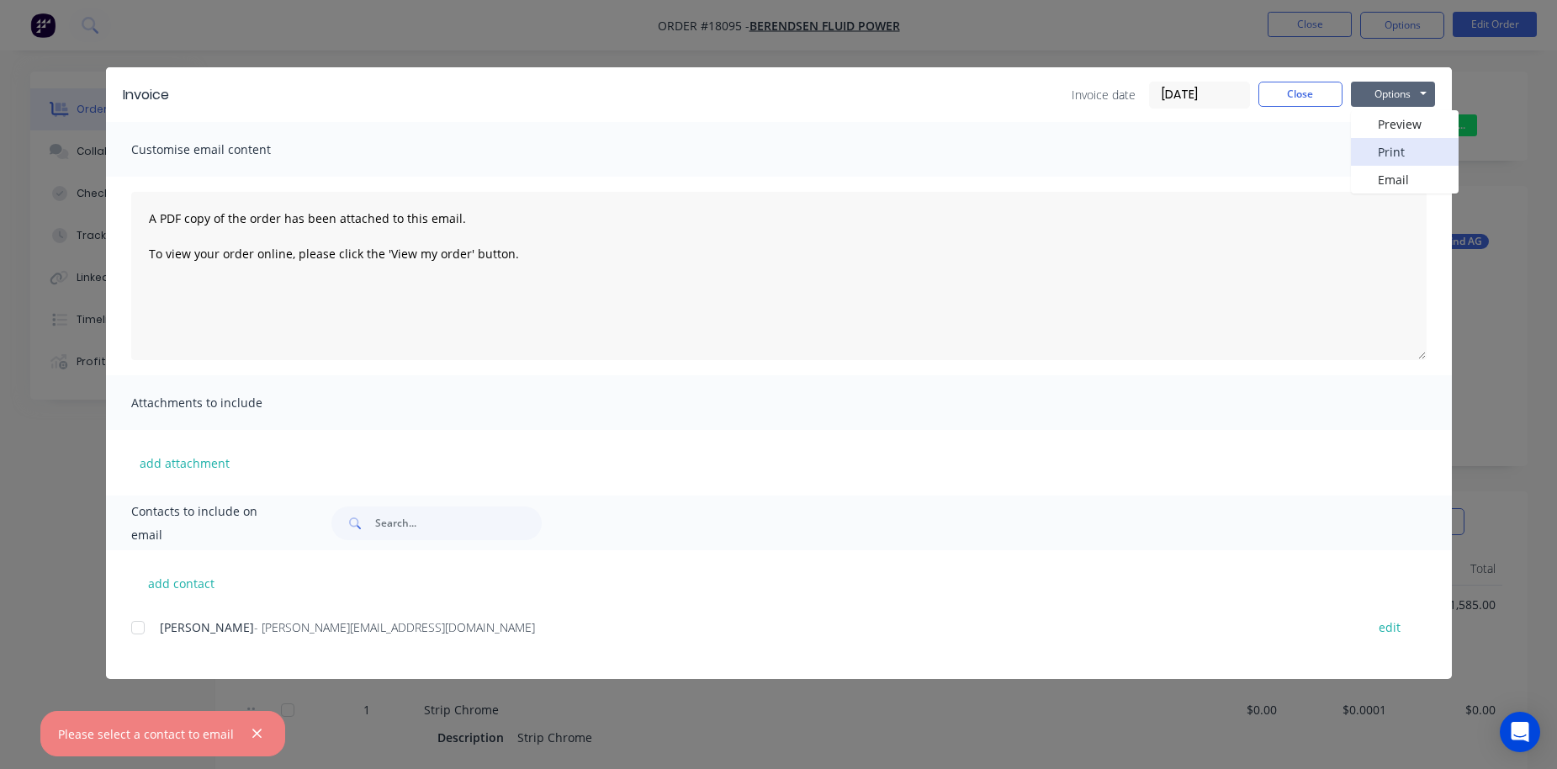
click at [1223, 144] on button "Print" at bounding box center [1405, 152] width 108 height 28
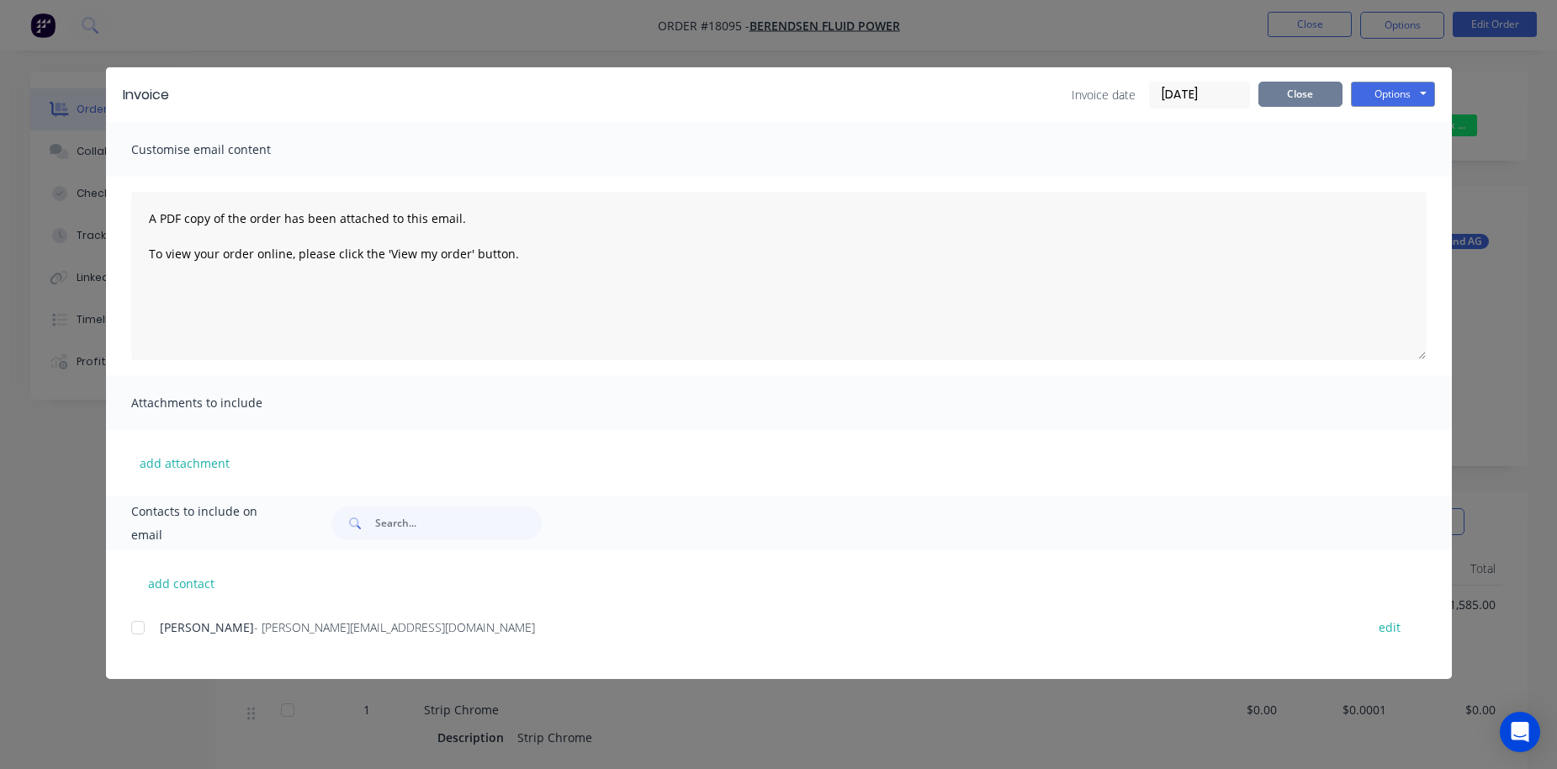
click at [1223, 89] on button "Close" at bounding box center [1301, 94] width 84 height 25
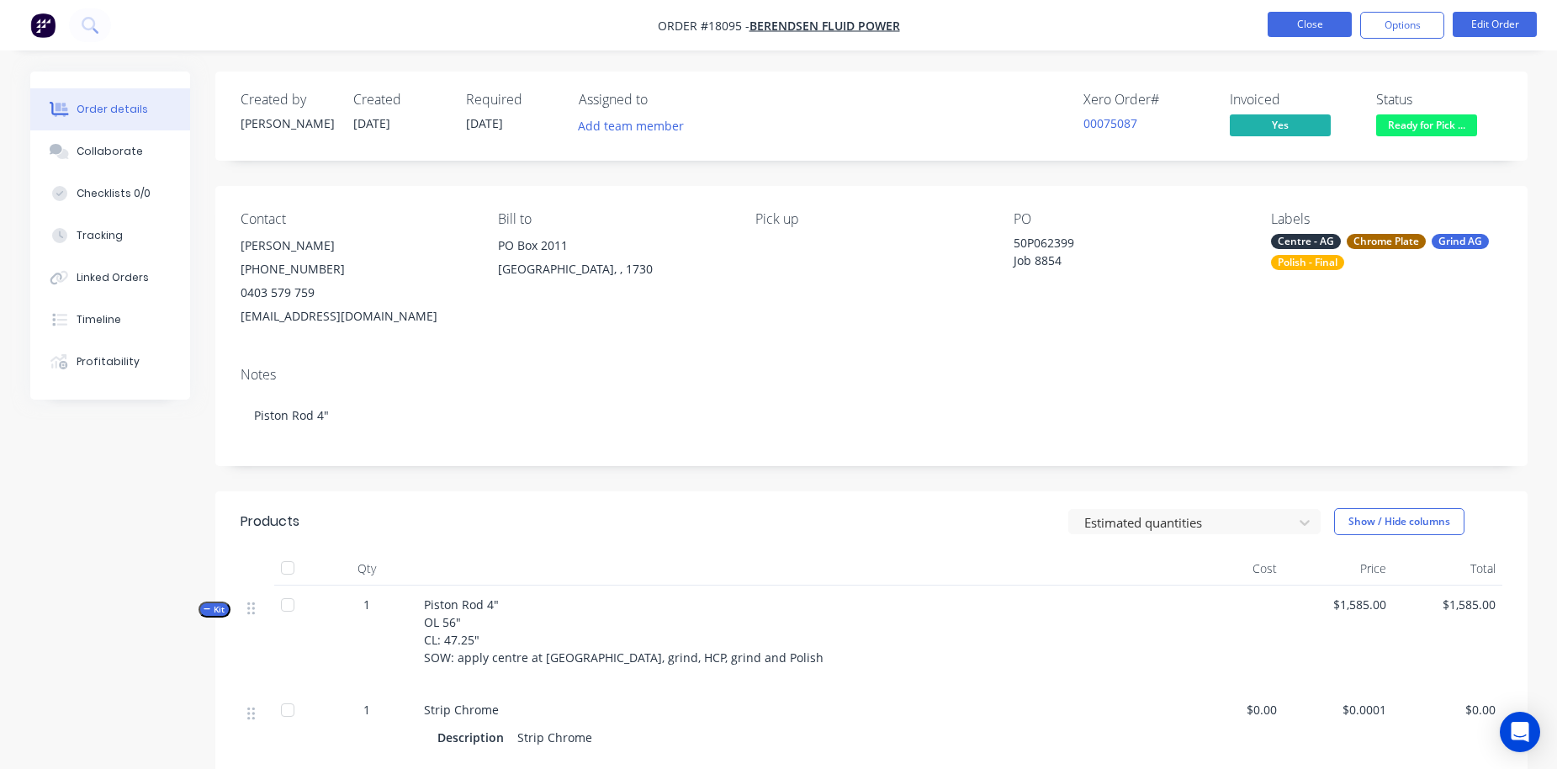
click at [1223, 33] on button "Close" at bounding box center [1310, 24] width 84 height 25
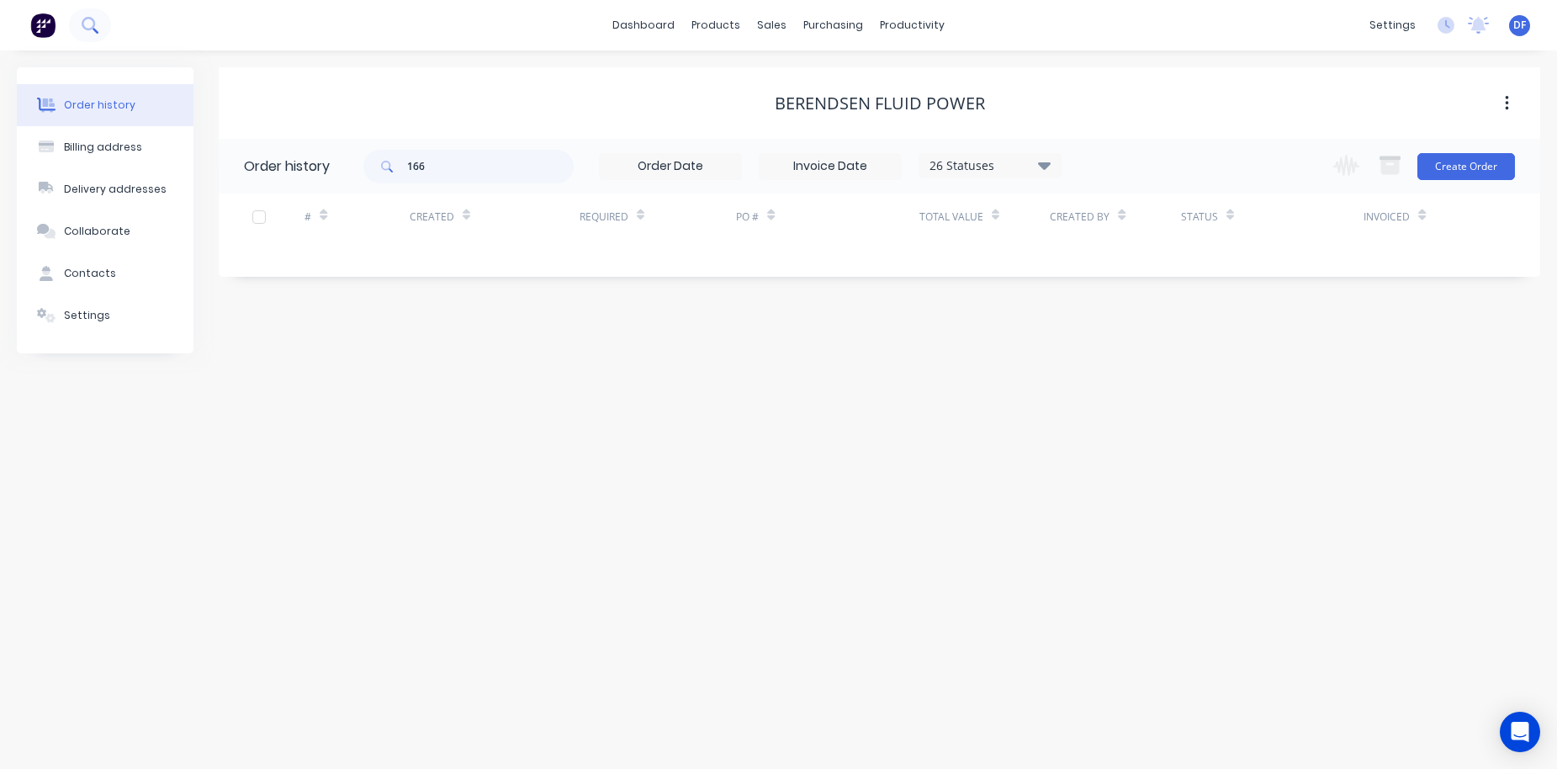
click at [94, 22] on icon at bounding box center [88, 23] width 13 height 13
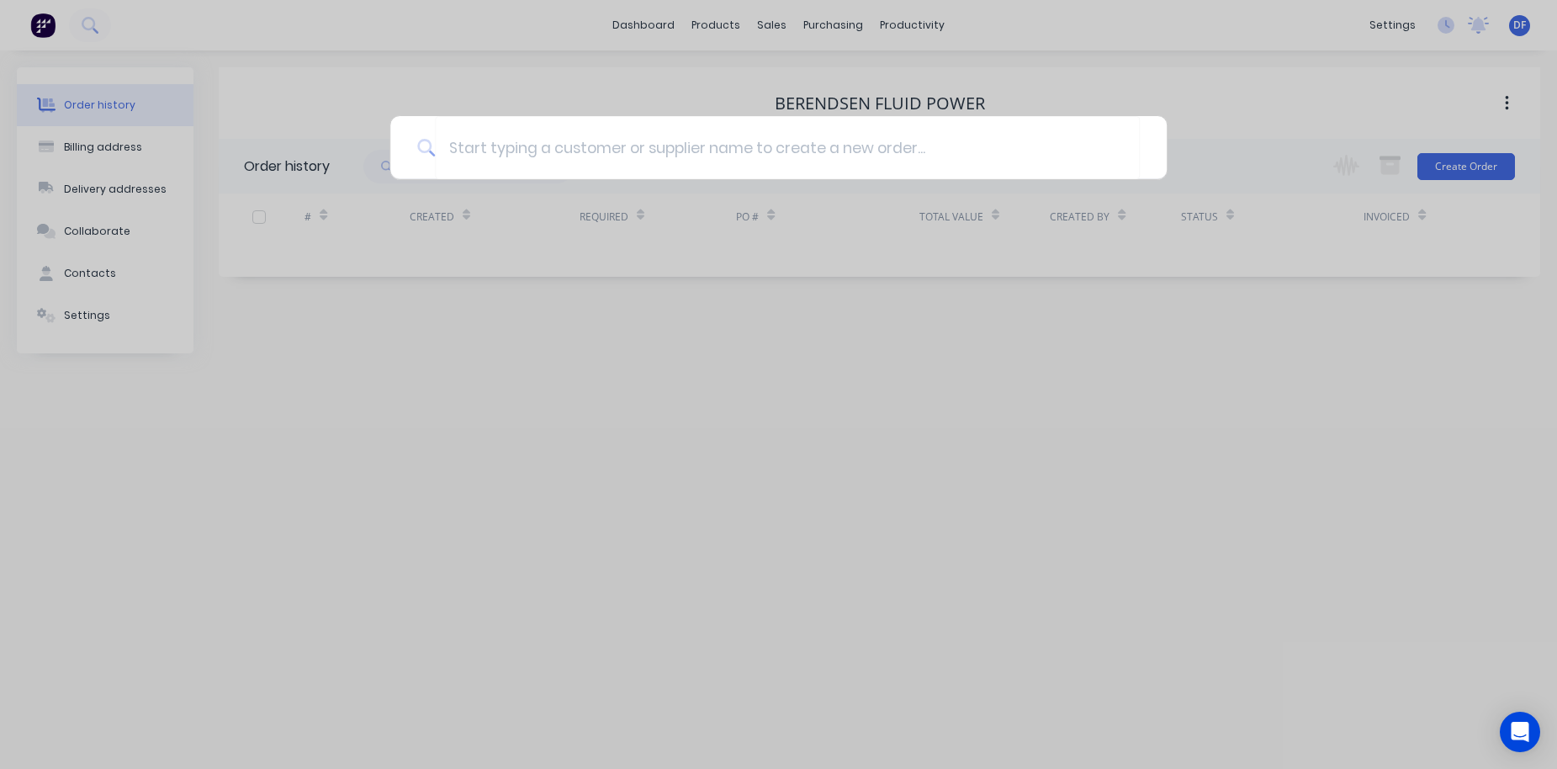
click at [98, 19] on div at bounding box center [778, 384] width 1557 height 769
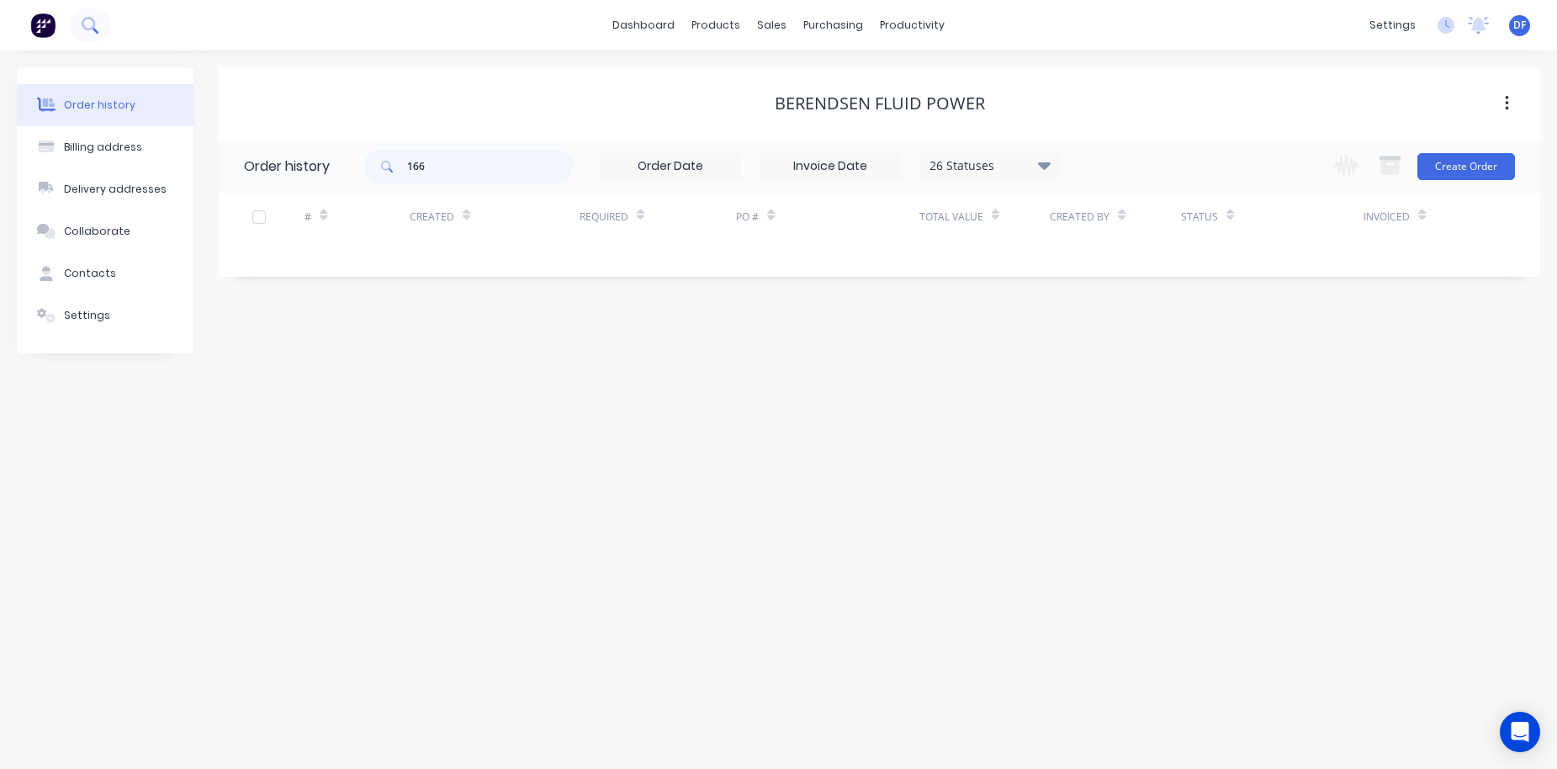
click at [87, 22] on icon at bounding box center [90, 25] width 16 height 16
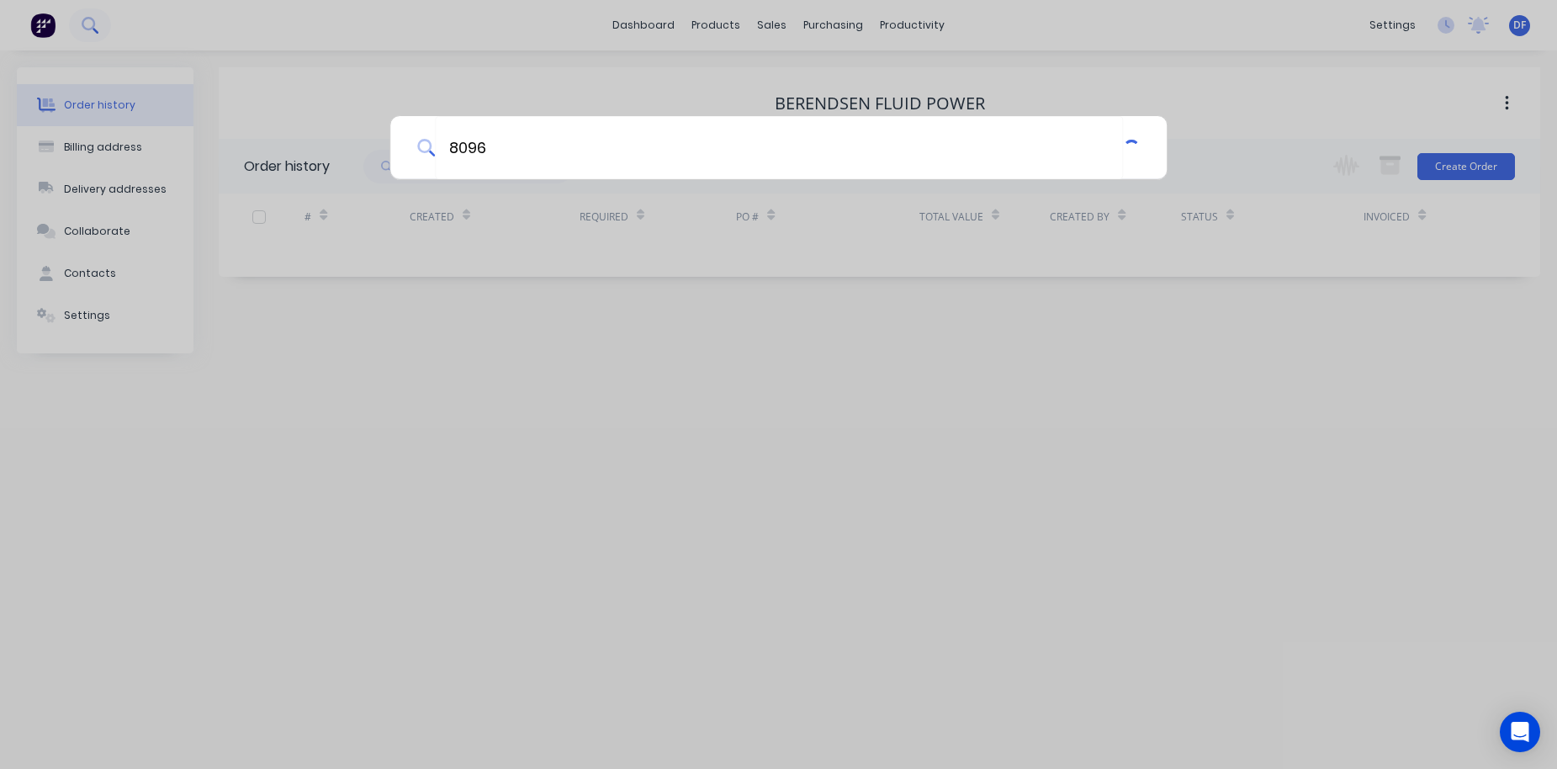
type input "8096"
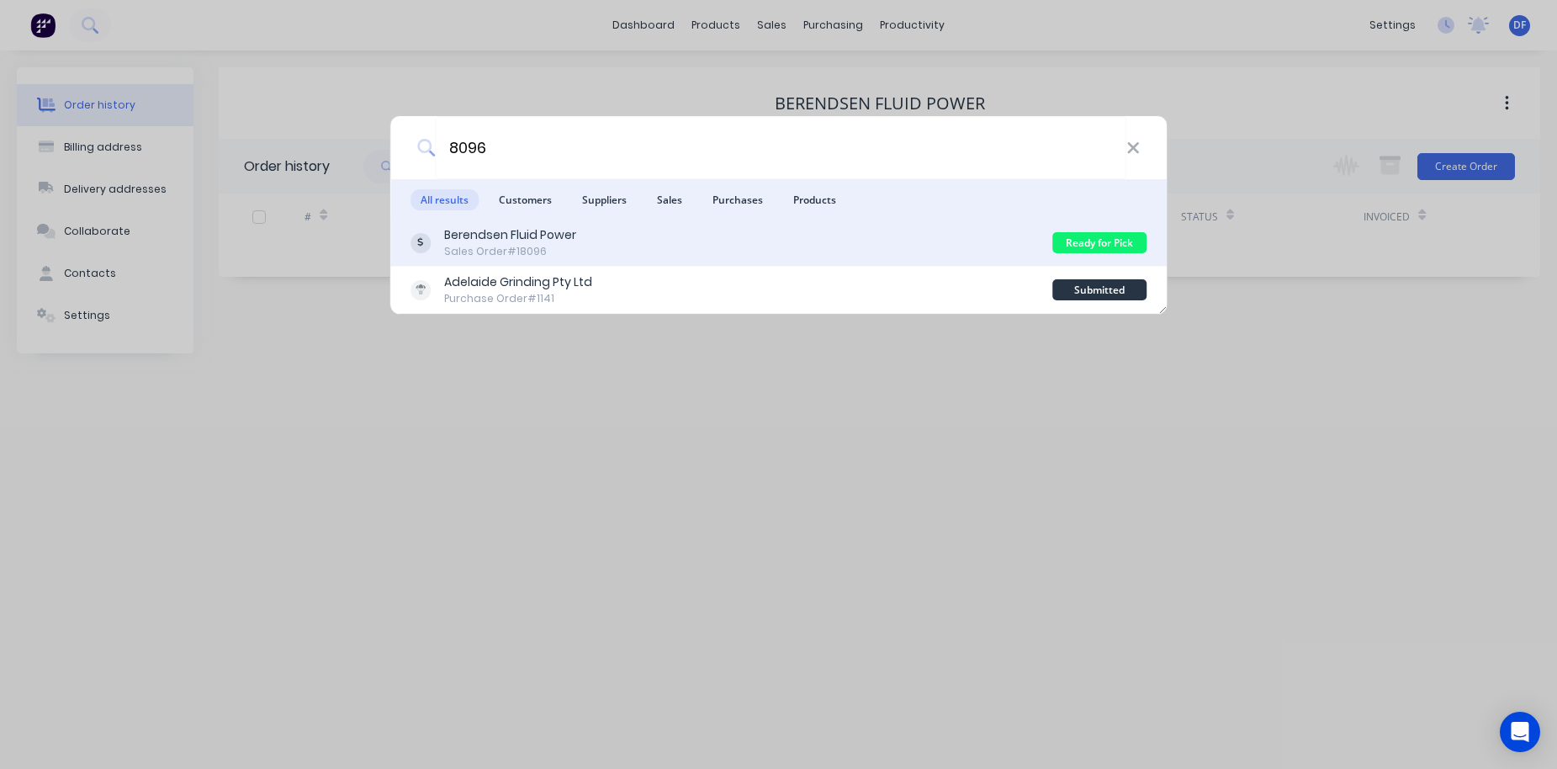
click at [484, 252] on div "Sales Order #18096" at bounding box center [510, 251] width 132 height 15
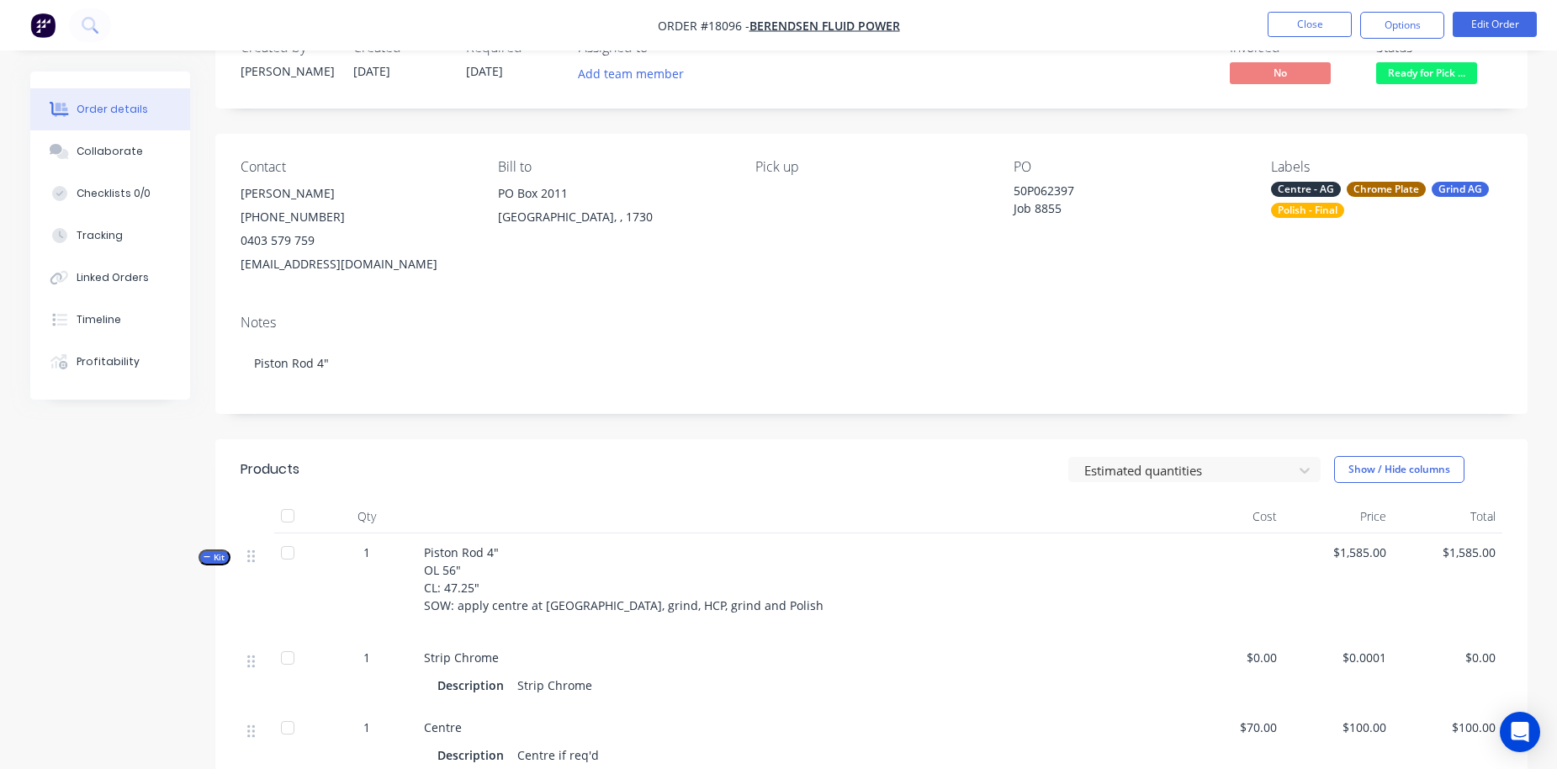
scroll to position [53, 0]
click at [1223, 36] on button "Edit Order" at bounding box center [1495, 24] width 84 height 25
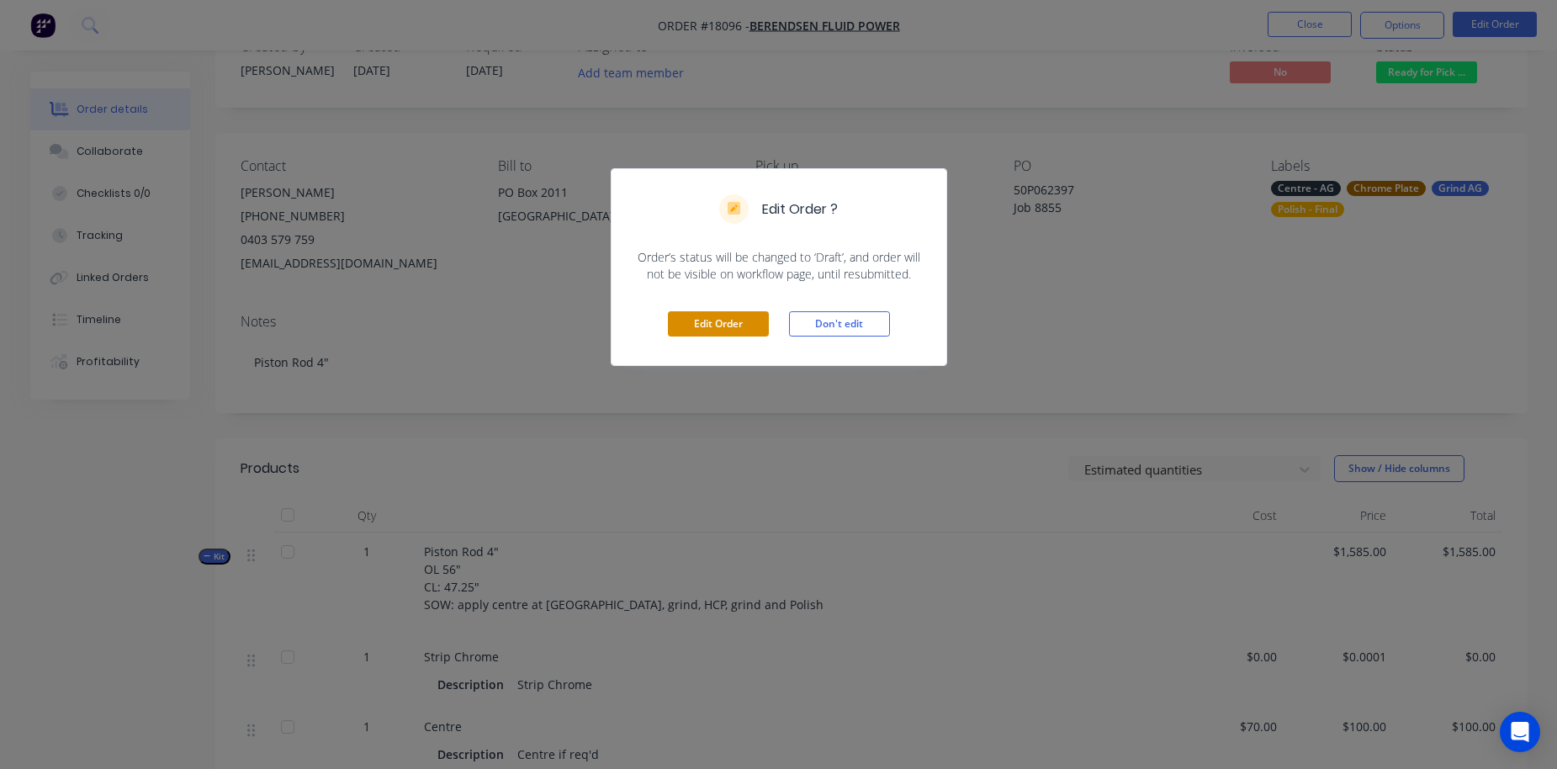
click at [749, 320] on button "Edit Order" at bounding box center [718, 323] width 101 height 25
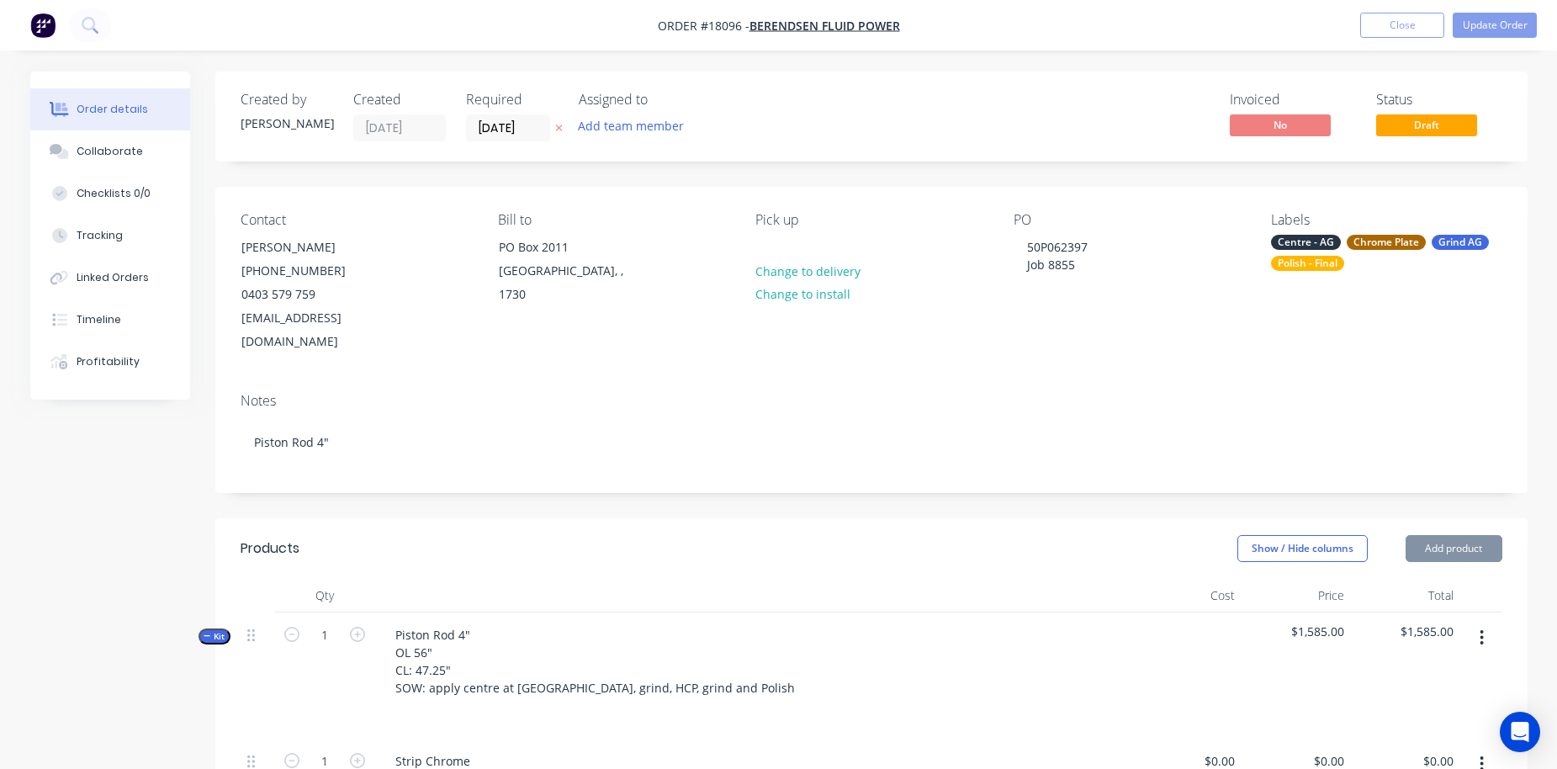
type input "$0.0001"
type input "$70.00"
type input "$100.00"
type input "$0.0001"
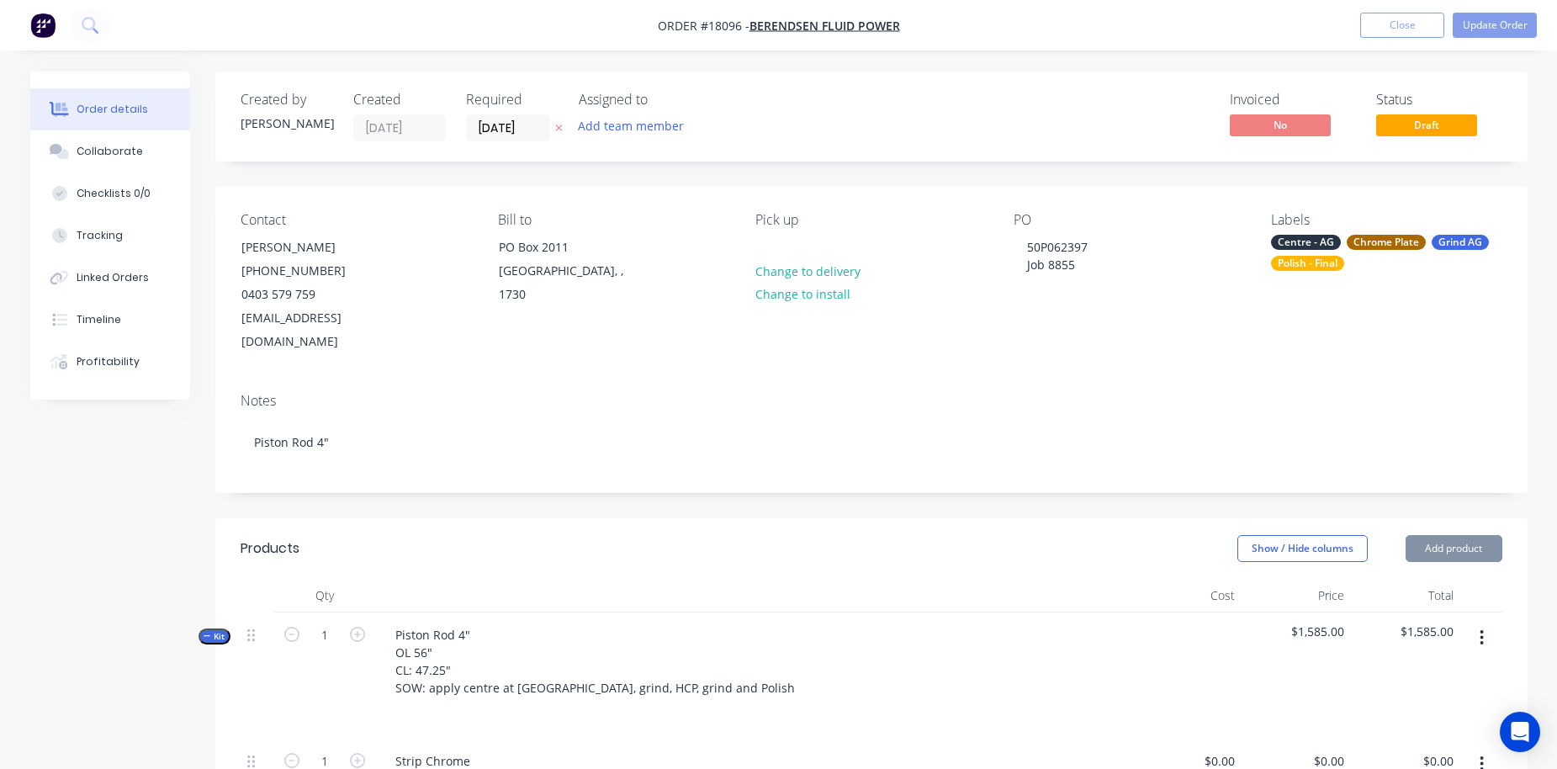
type input "$1,485.00"
type input "$0.0001"
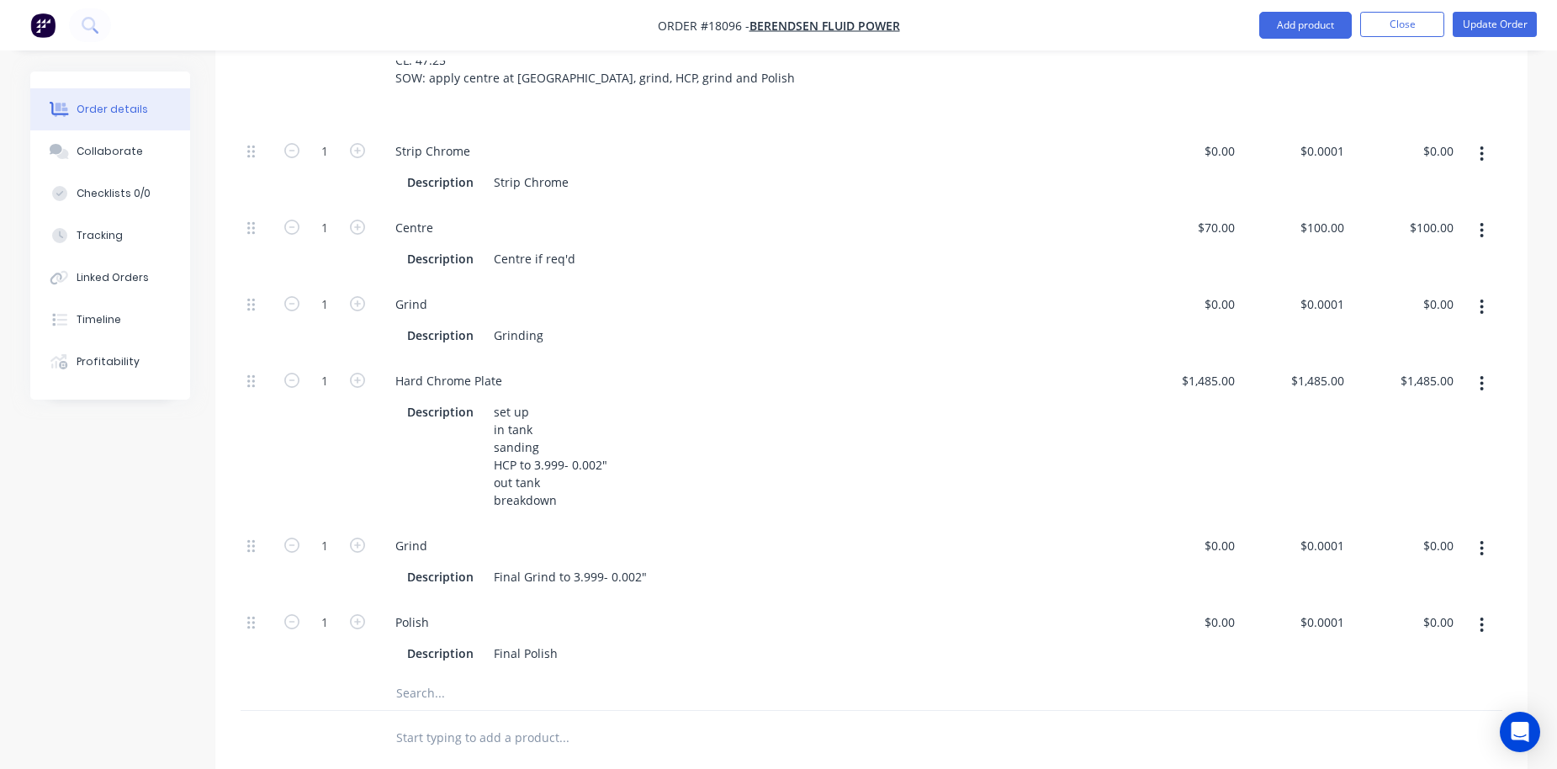
scroll to position [564, 0]
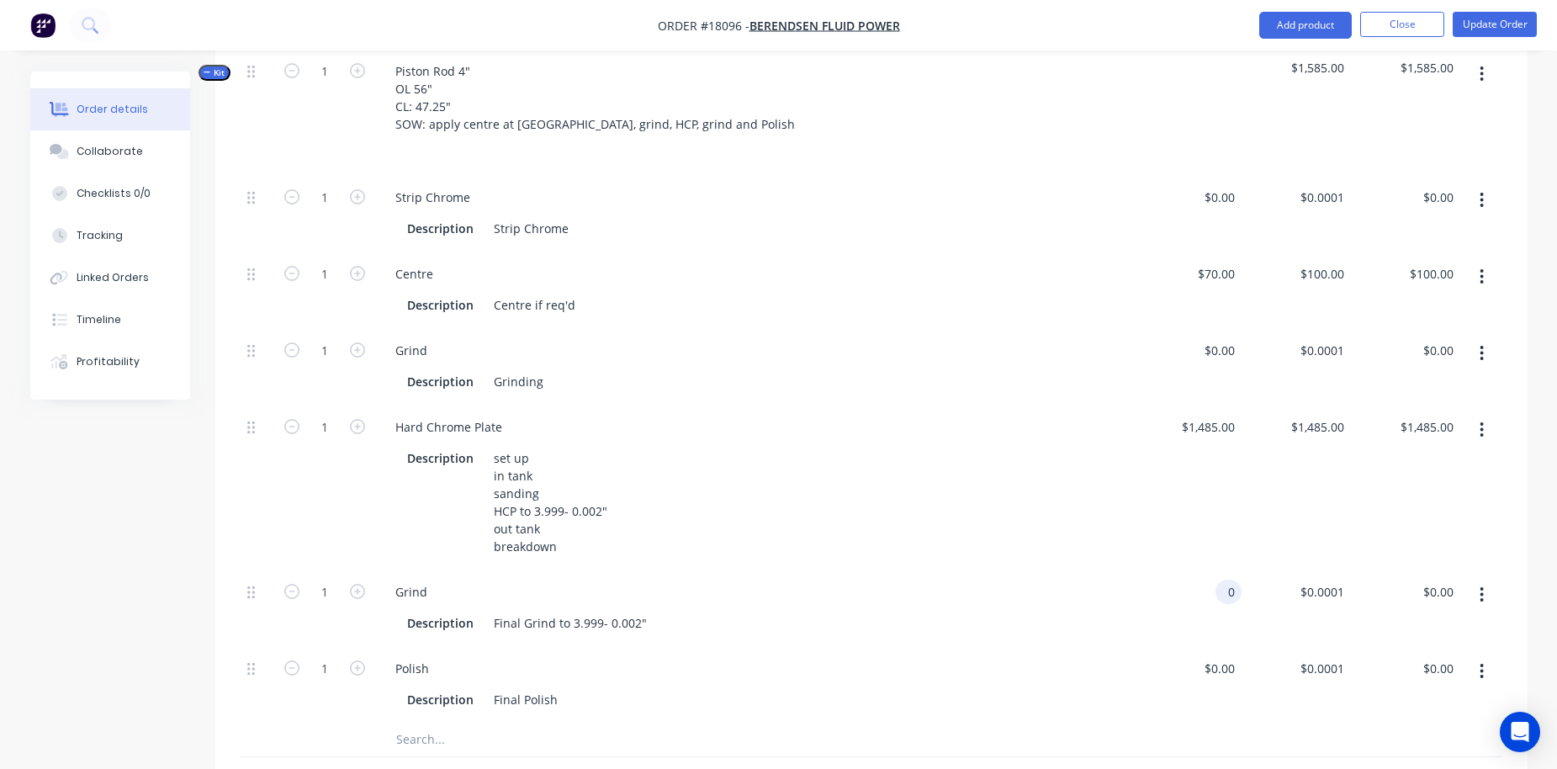
click at [1217, 570] on div "0 0" at bounding box center [1187, 608] width 109 height 77
type input "$474.00"
click at [1127, 515] on div "Hard Chrome Plate Description set up in tank sanding HCP to 3.999- 0.002" out t…" at bounding box center [753, 487] width 757 height 165
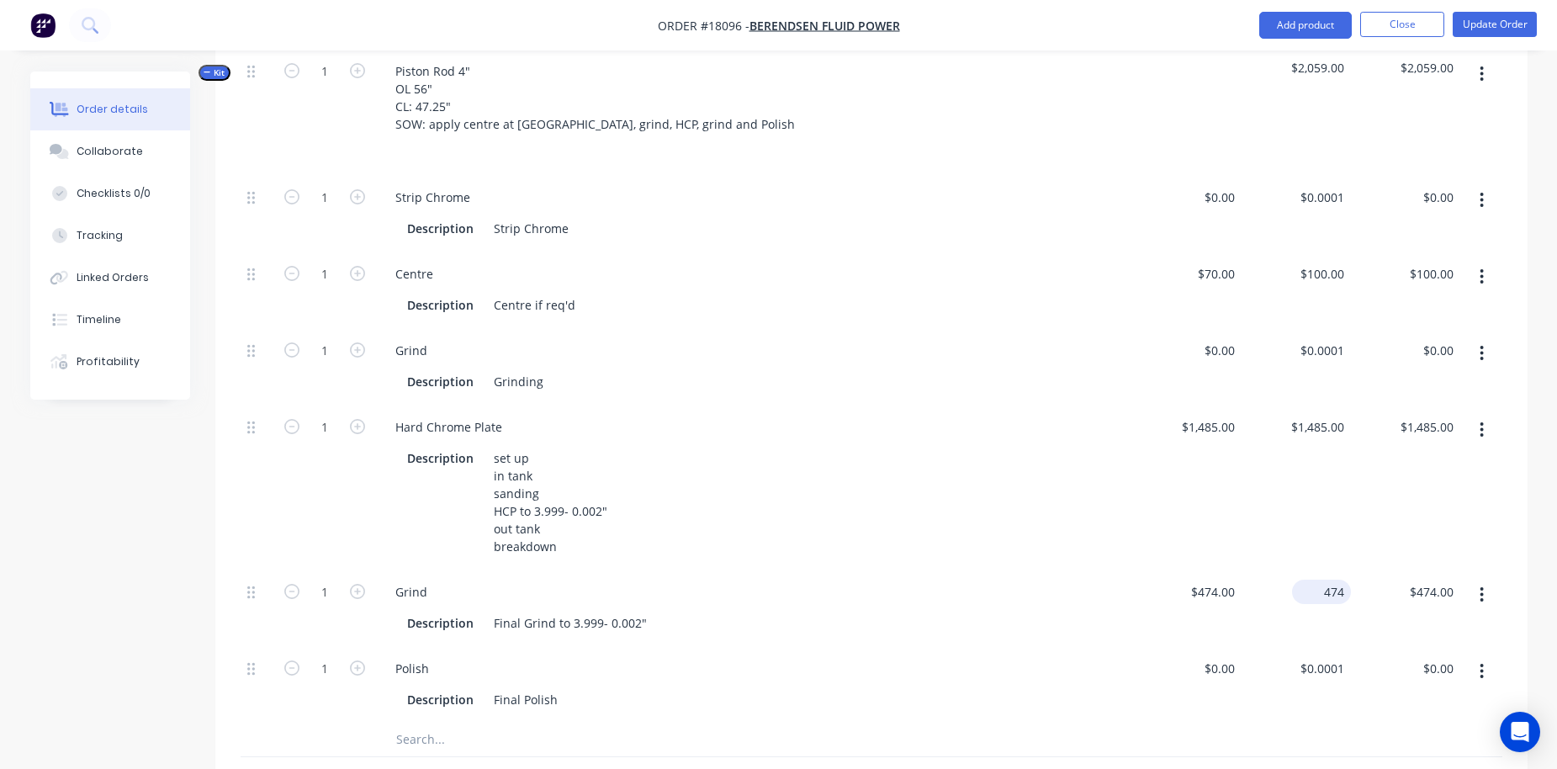
click at [1223, 580] on input "474" at bounding box center [1325, 592] width 52 height 24
type input "$0.001"
type input "$0.00"
click at [1123, 506] on div "Description set up in tank sanding HCP to 3.999- 0.002" out tank breakdown" at bounding box center [754, 501] width 744 height 116
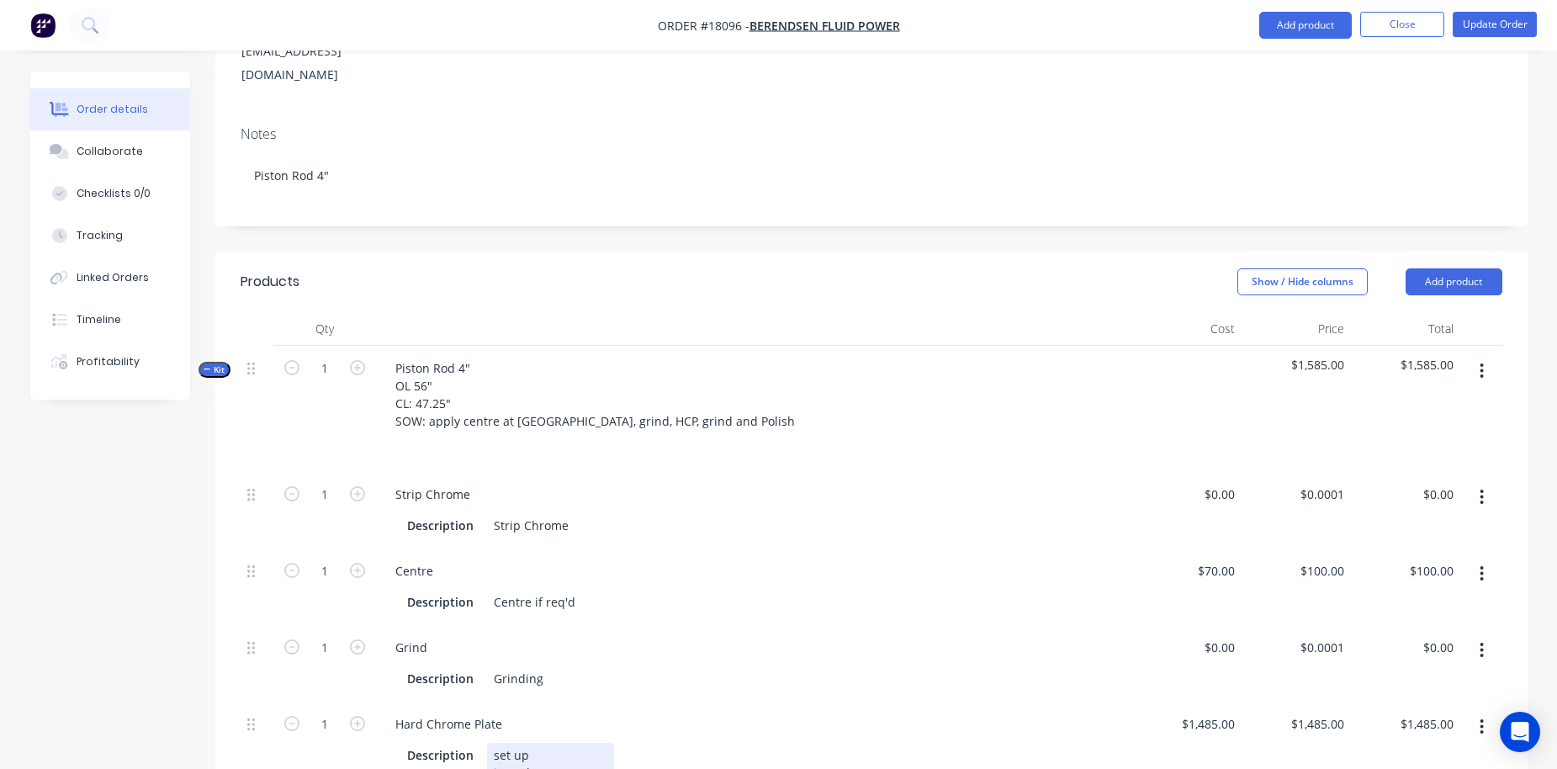
scroll to position [125, 0]
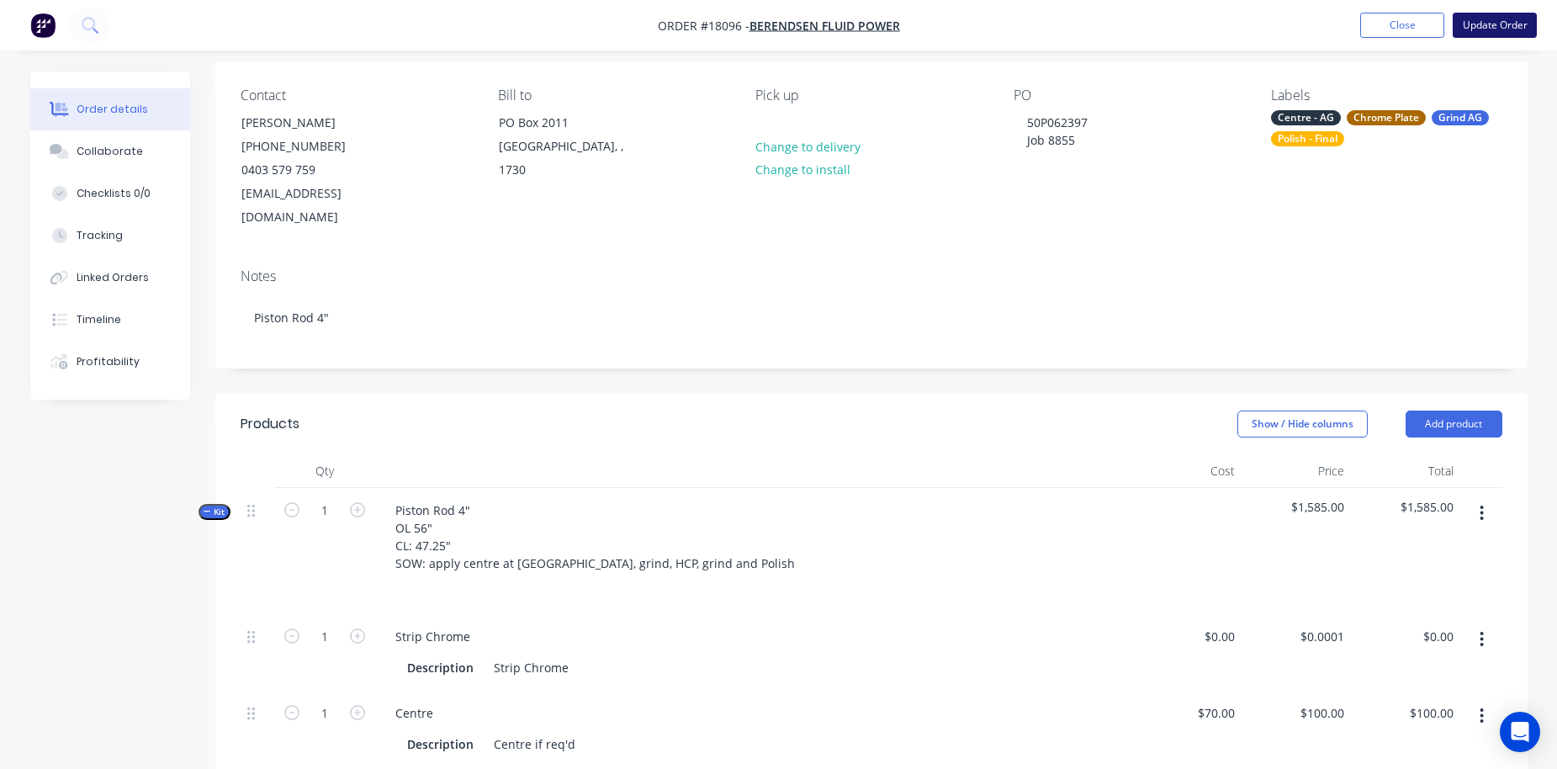
click at [1223, 20] on button "Update Order" at bounding box center [1495, 25] width 84 height 25
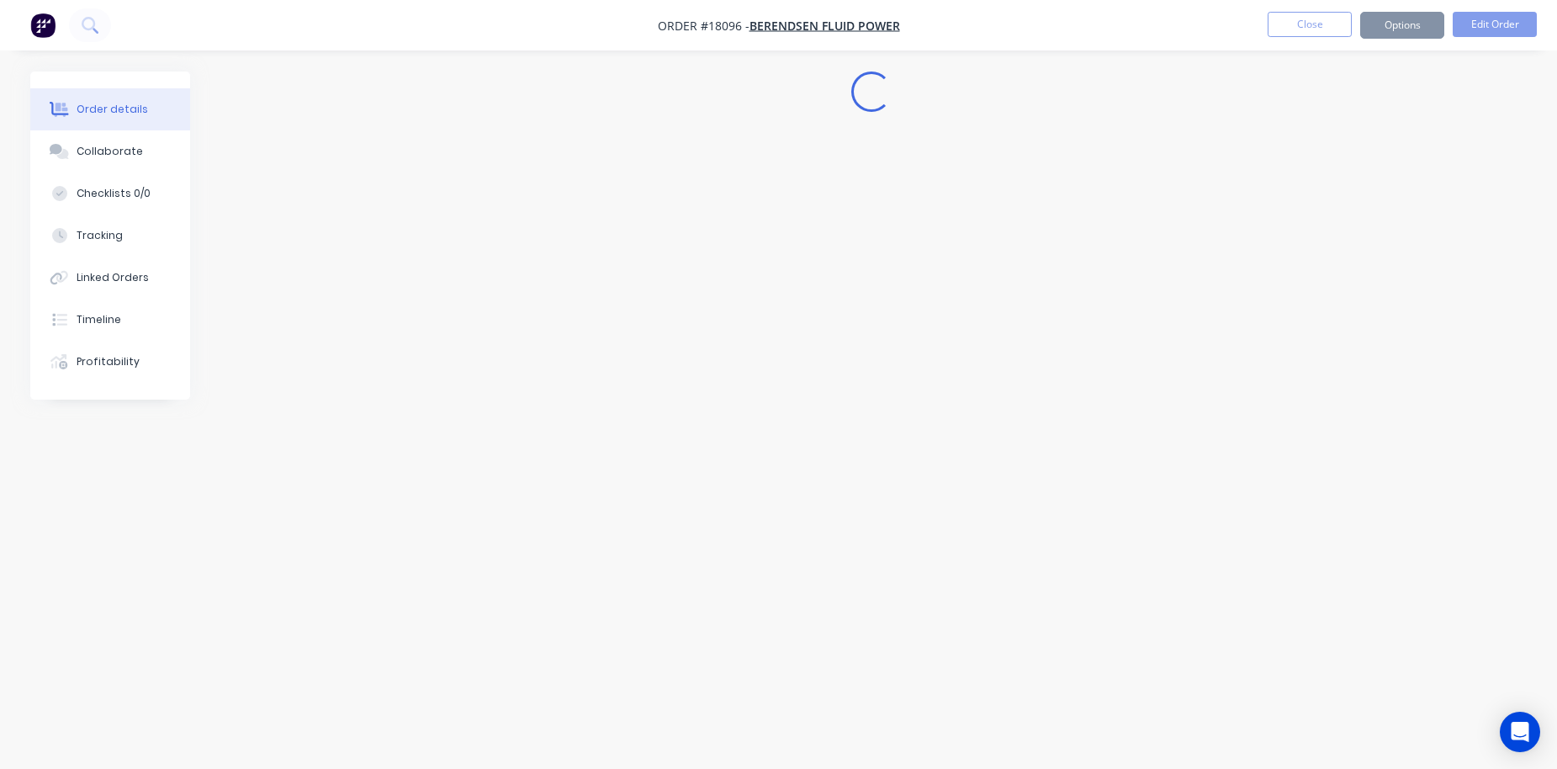
scroll to position [0, 0]
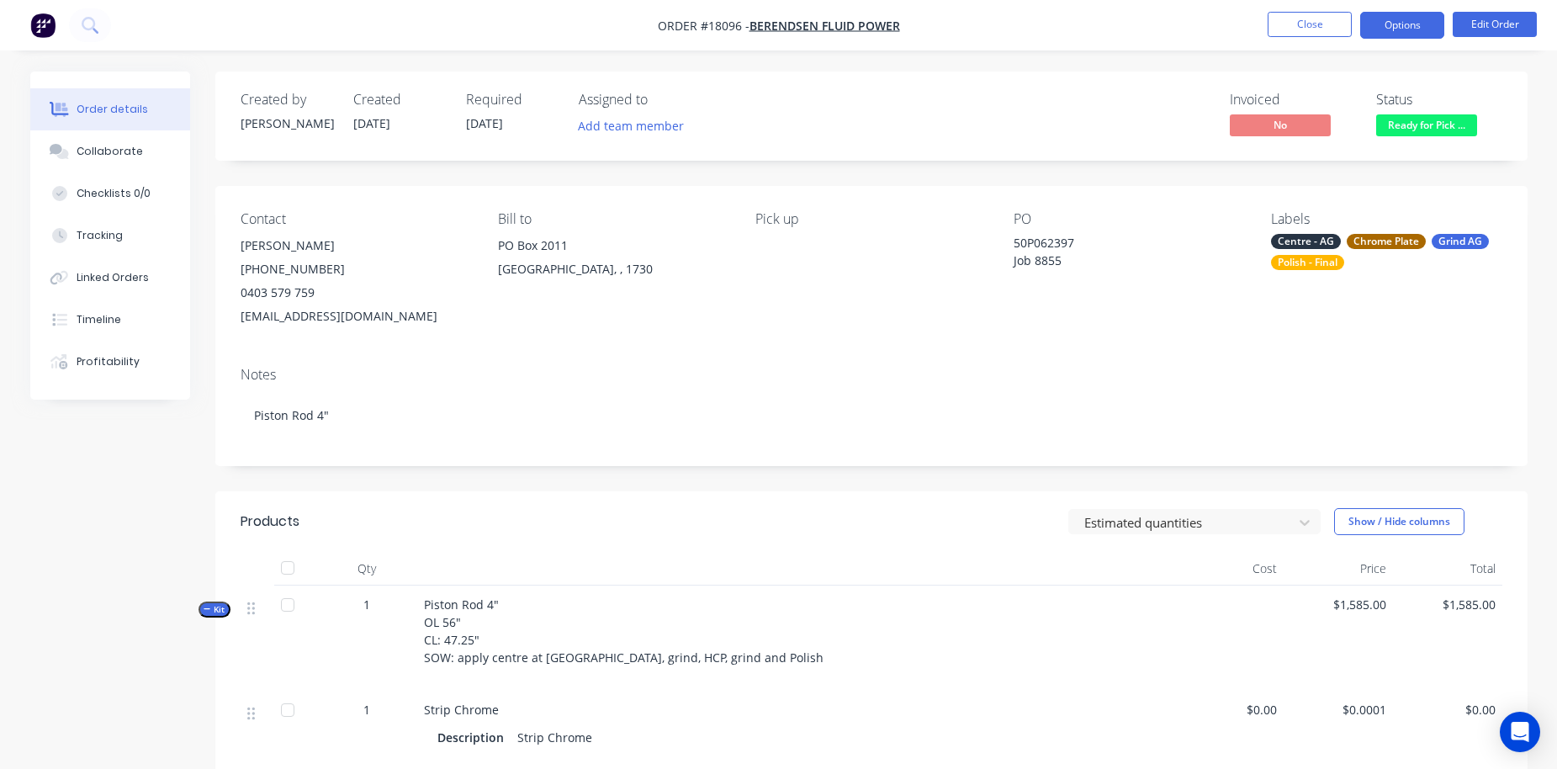
click at [1223, 26] on button "Options" at bounding box center [1403, 25] width 84 height 27
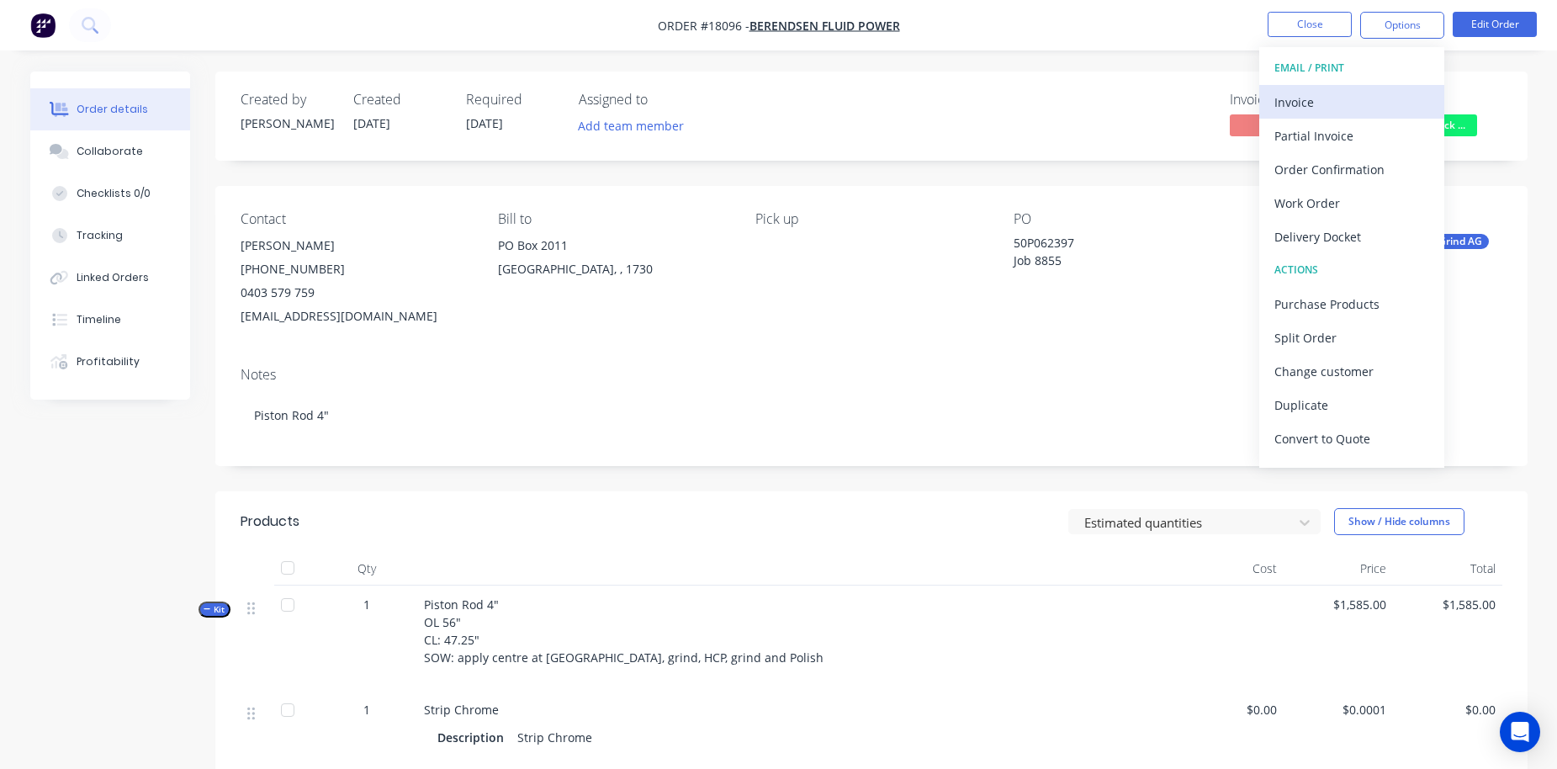
click at [1223, 103] on div "Invoice" at bounding box center [1352, 102] width 155 height 24
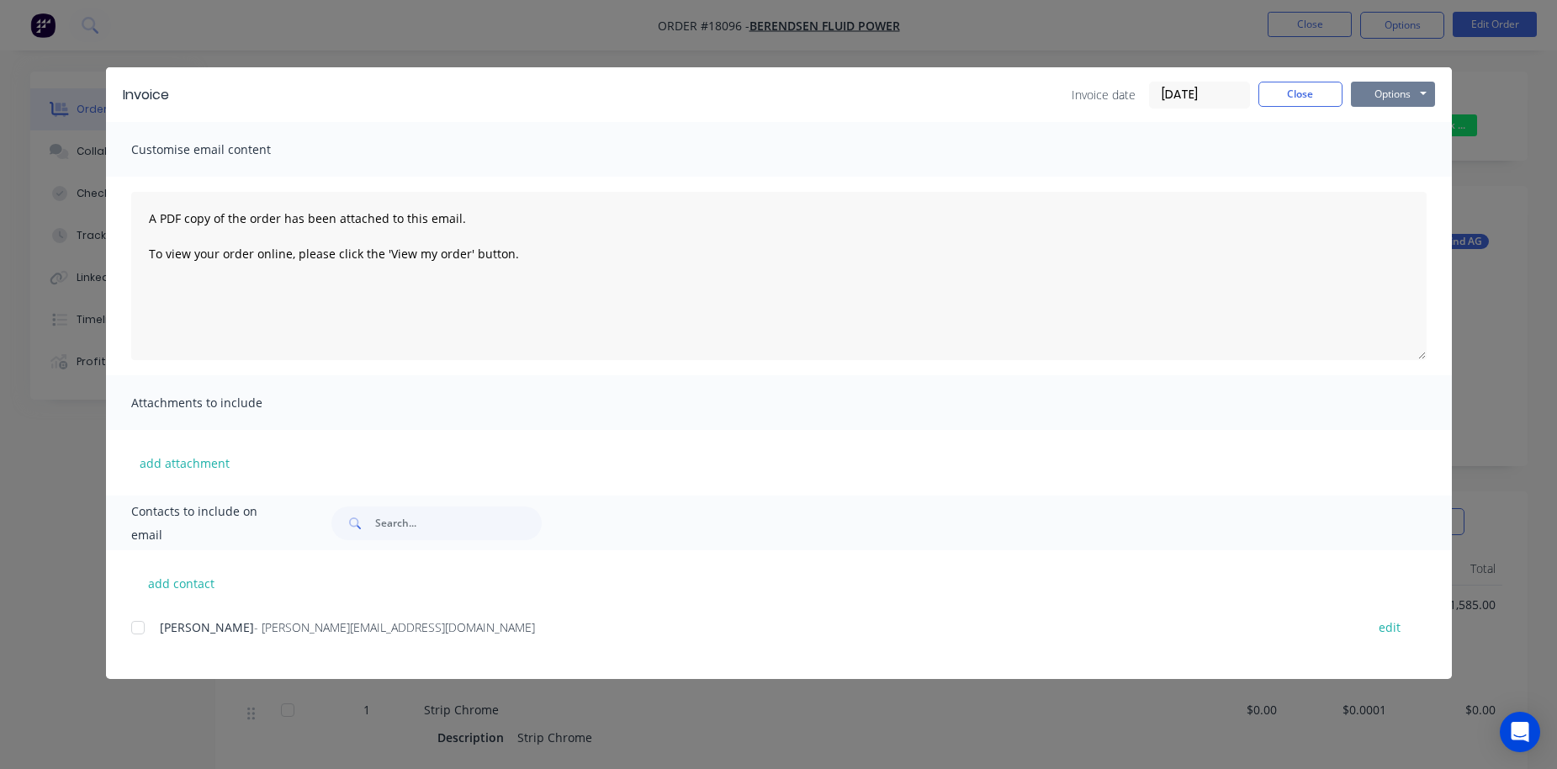
click at [1223, 98] on button "Options" at bounding box center [1393, 94] width 84 height 25
click at [1223, 149] on button "Print" at bounding box center [1405, 152] width 108 height 28
click at [1223, 93] on button "Close" at bounding box center [1301, 94] width 84 height 25
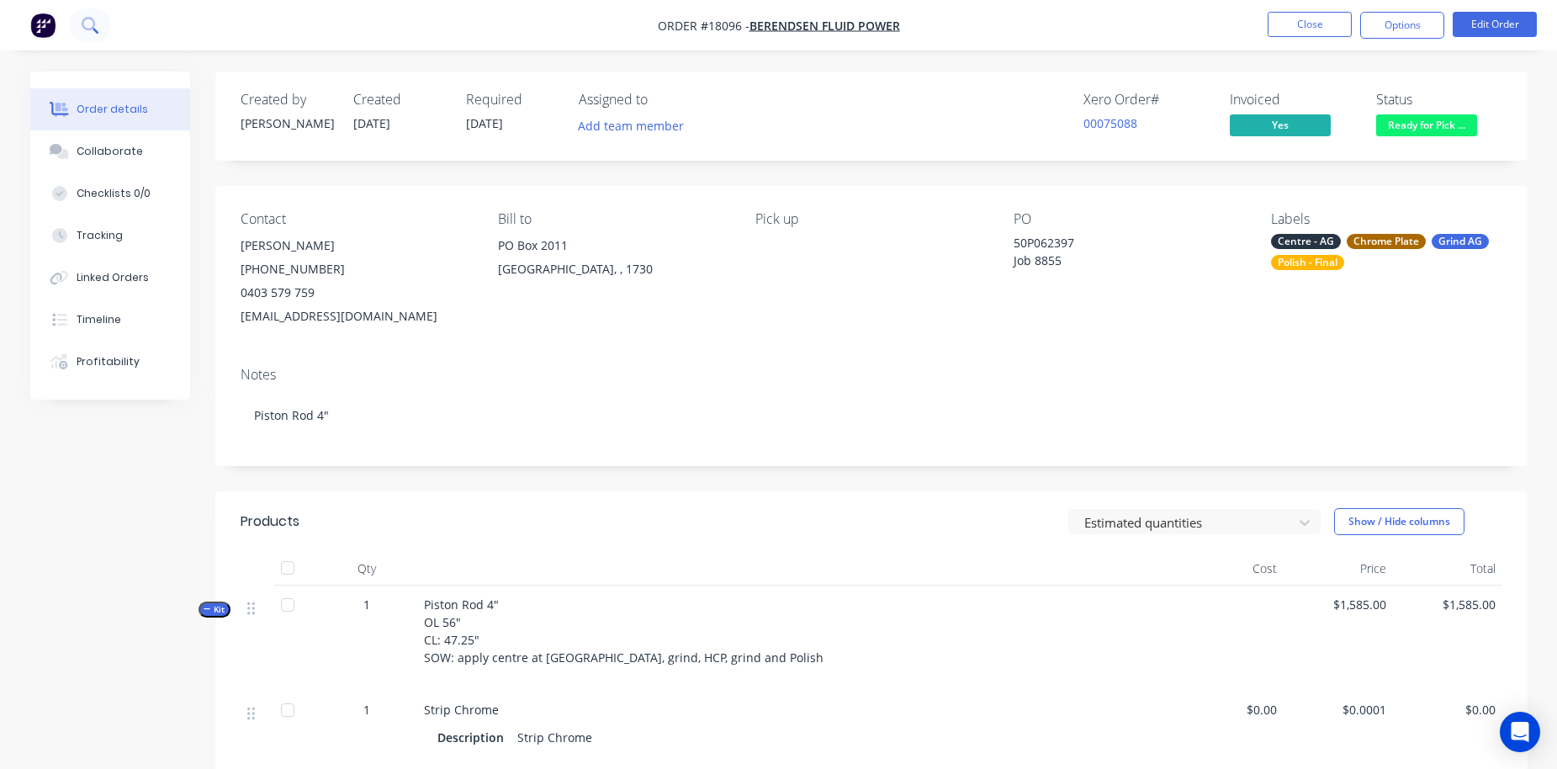
click at [95, 30] on icon at bounding box center [96, 31] width 6 height 6
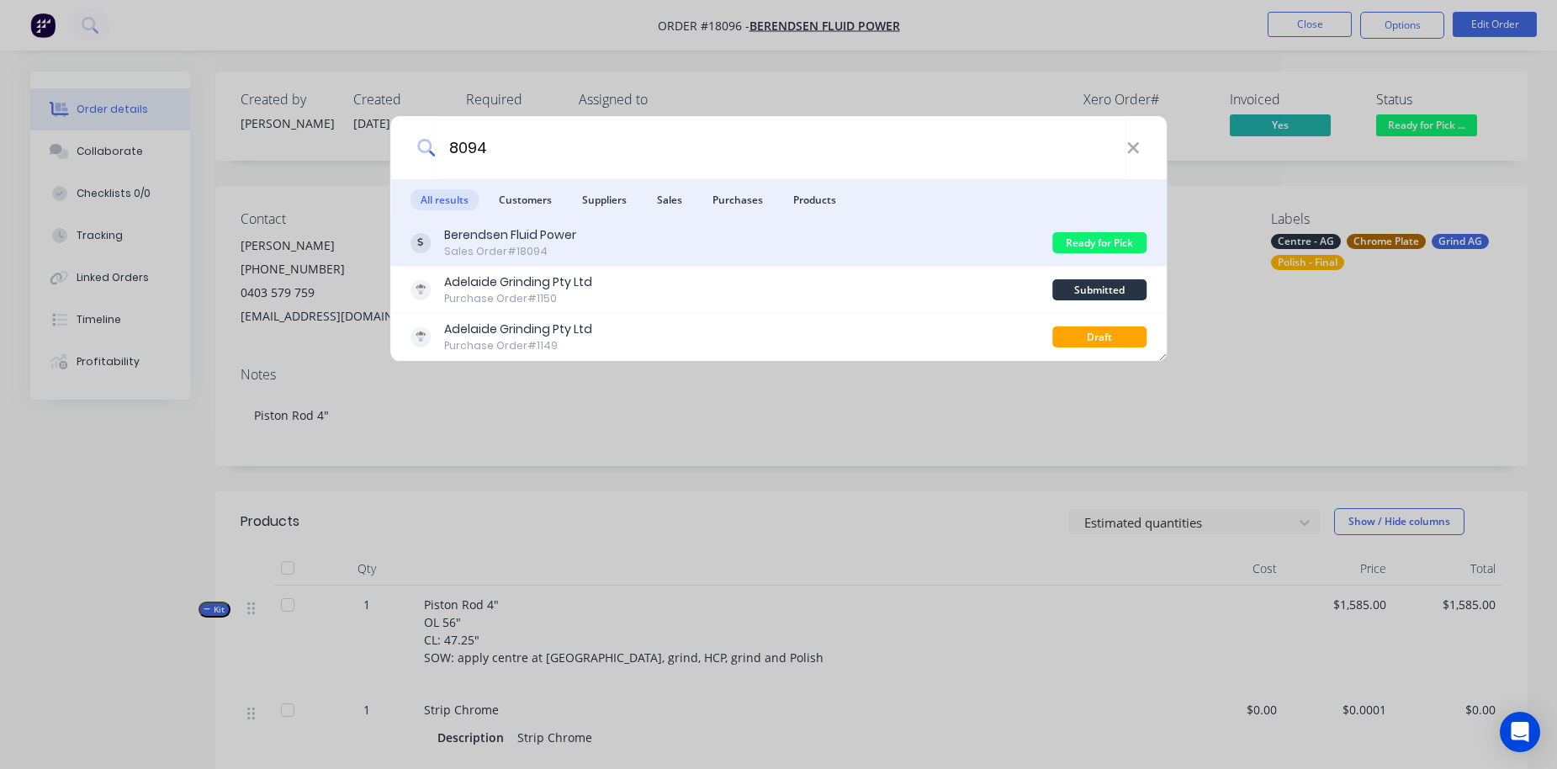
type input "8094"
click at [504, 247] on div "Sales Order #18094" at bounding box center [510, 251] width 132 height 15
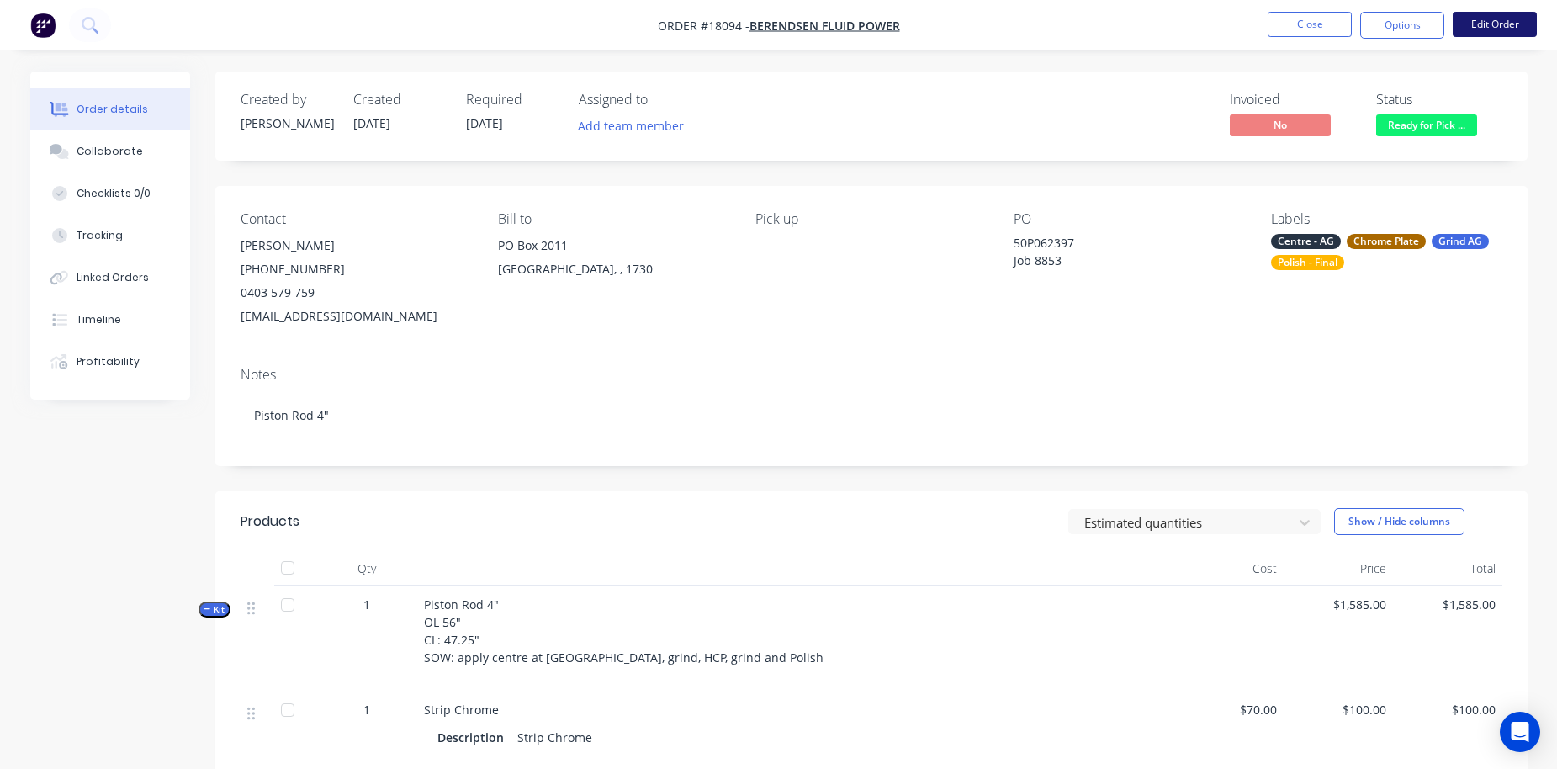
click at [1223, 25] on button "Edit Order" at bounding box center [1495, 24] width 84 height 25
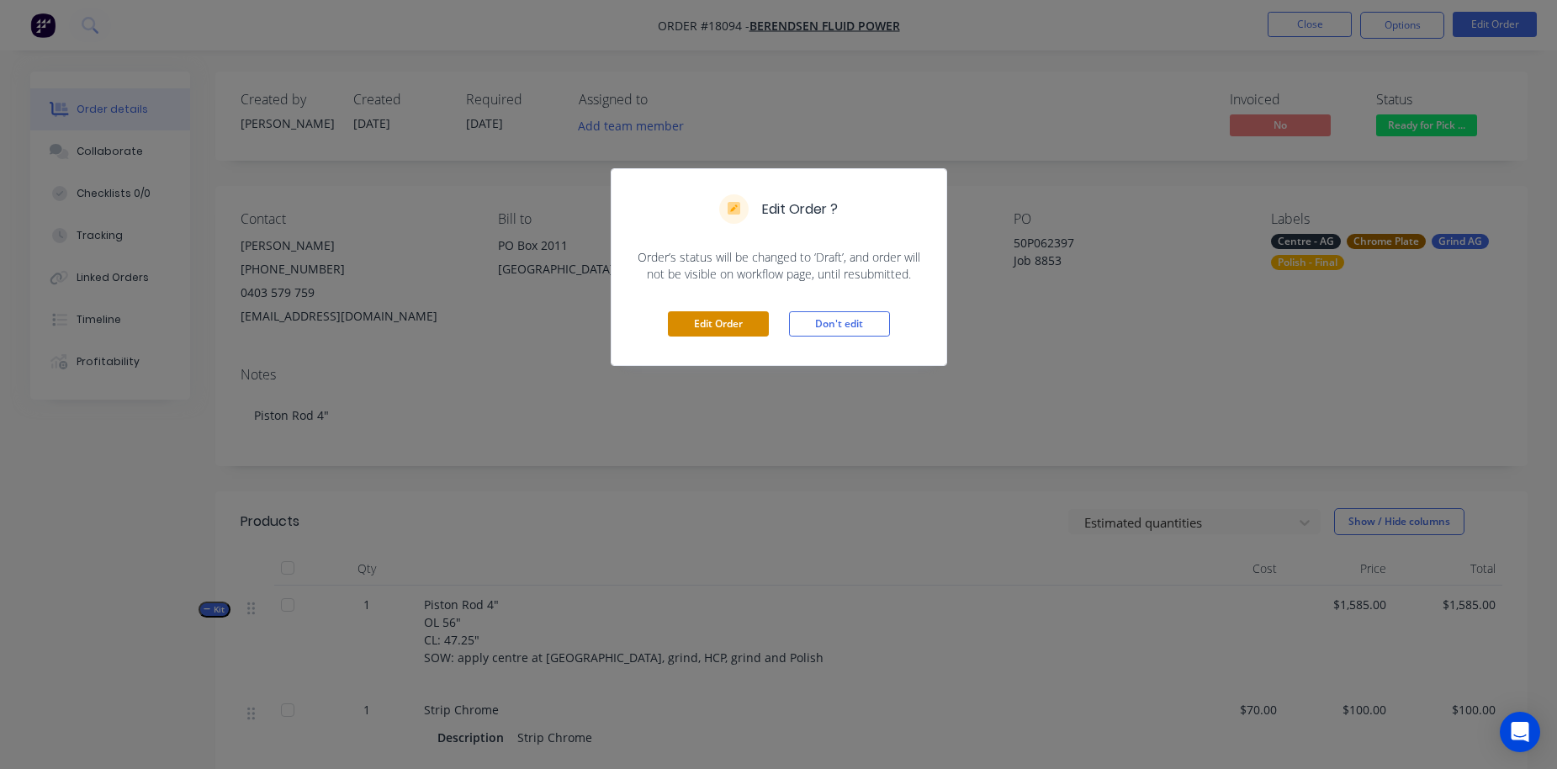
click at [761, 324] on button "Edit Order" at bounding box center [718, 323] width 101 height 25
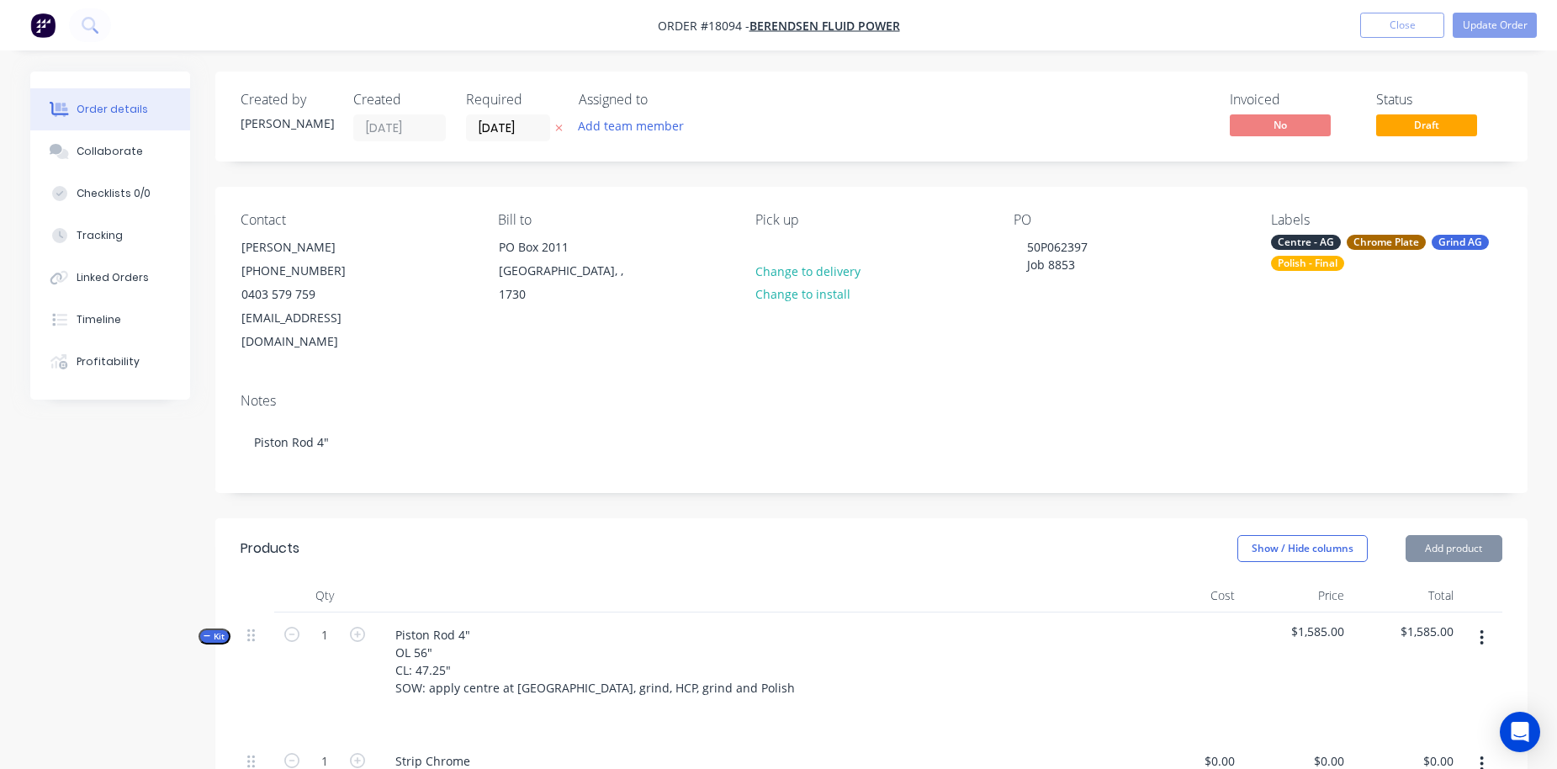
type input "$70.00"
type input "$100.00"
type input "$0.0001"
type input "$1,485.00"
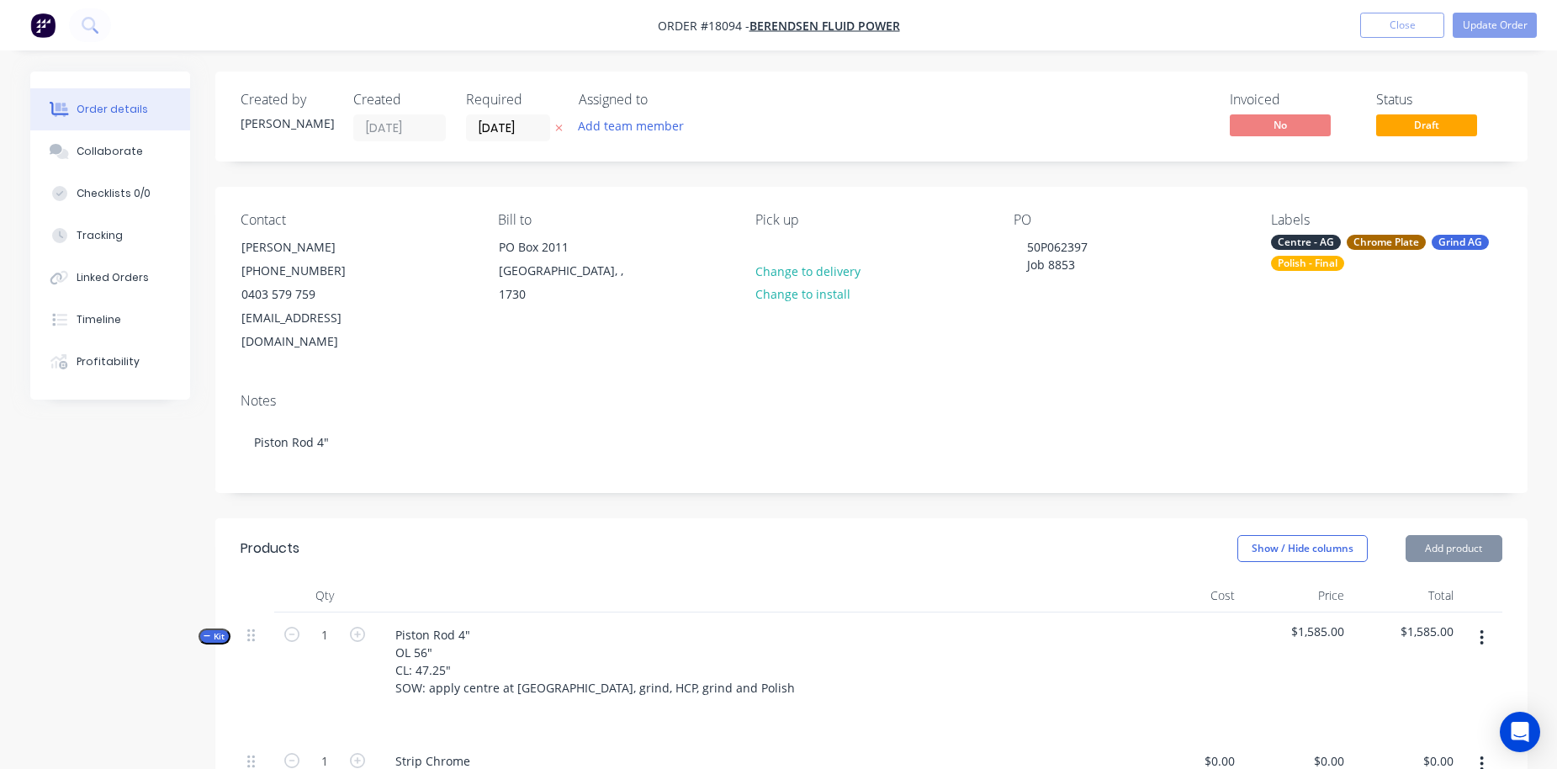
type input "$1,485.00"
type input "$0.0001"
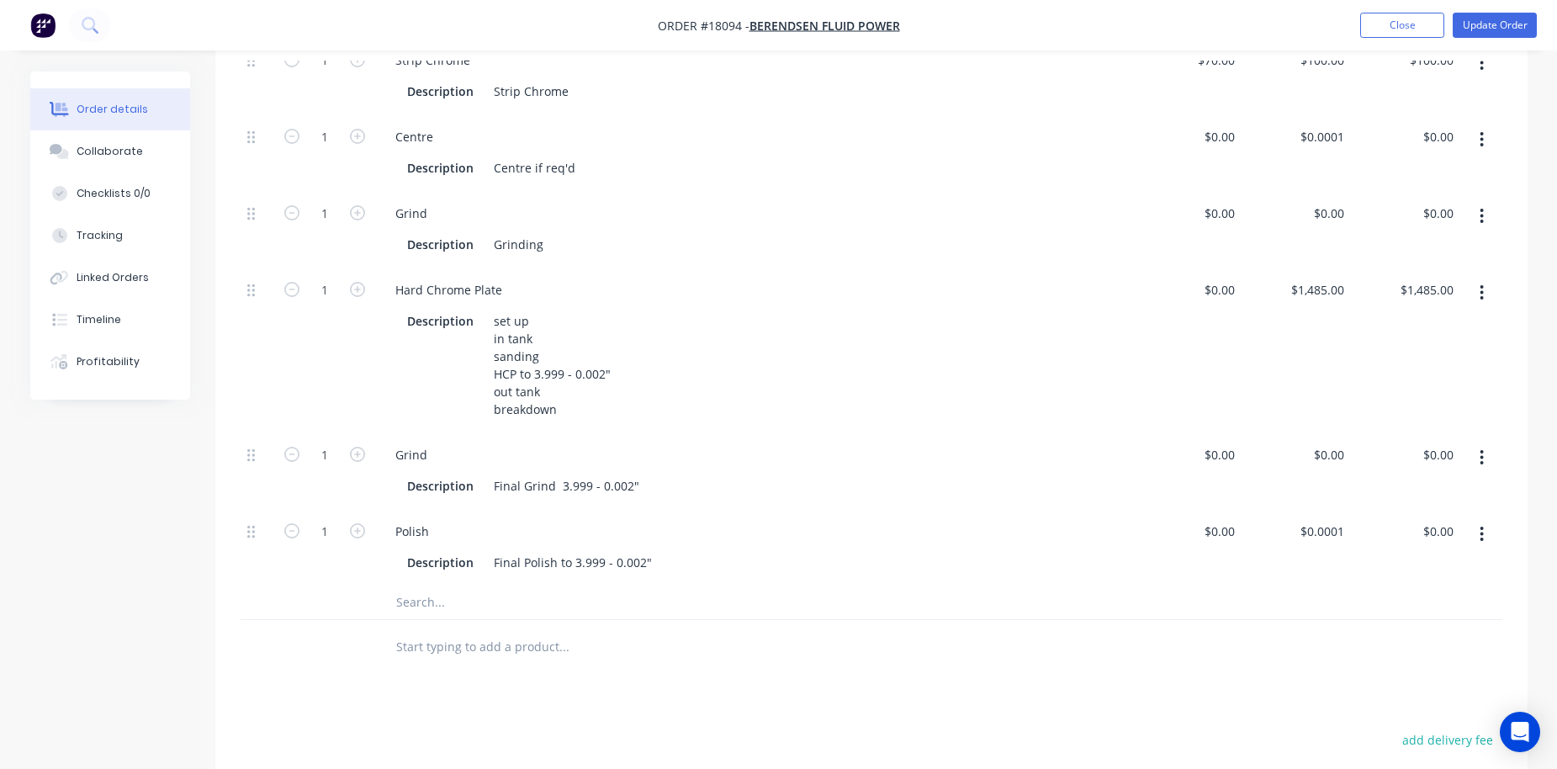
scroll to position [792, 0]
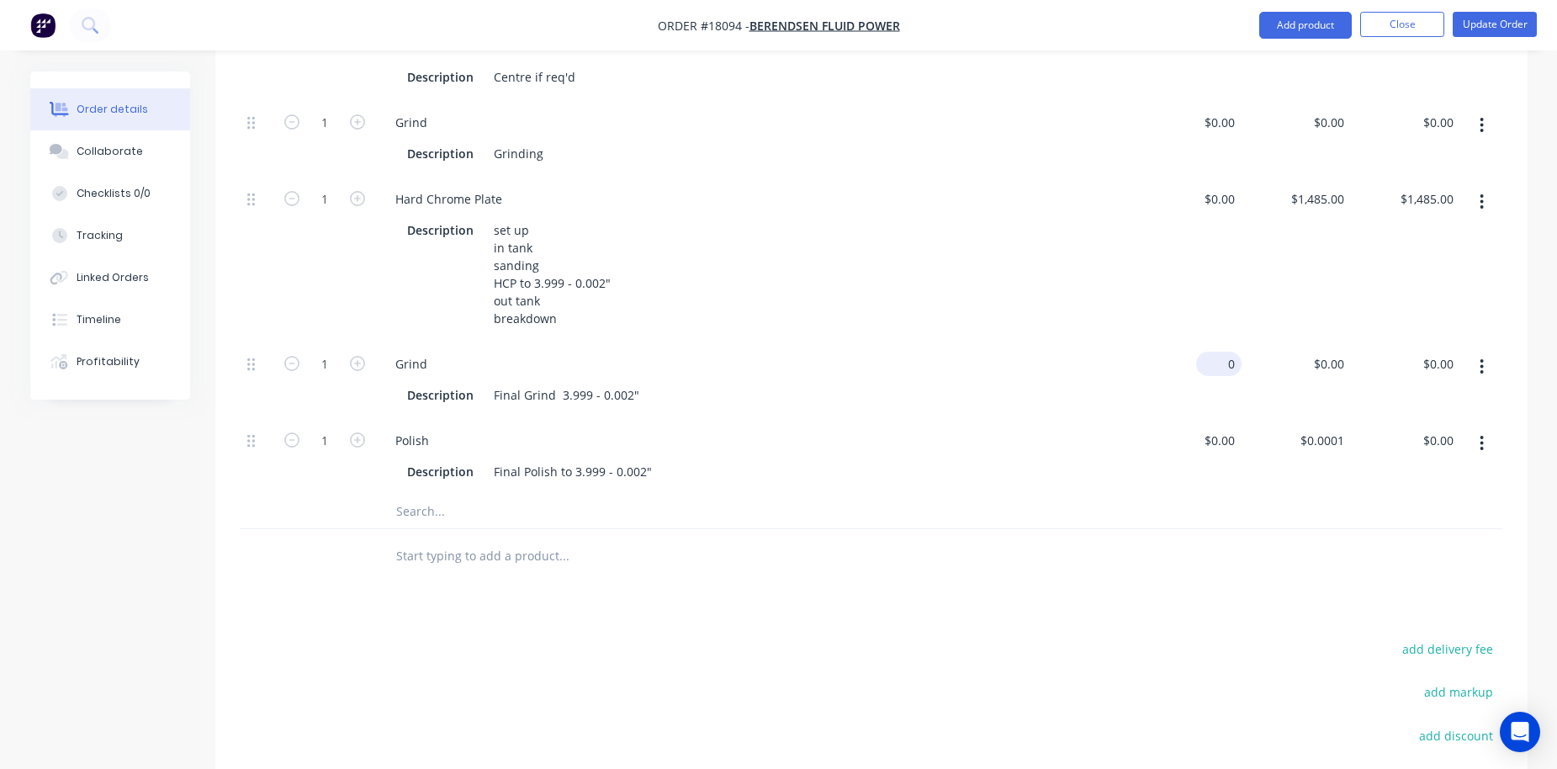
click at [1223, 352] on input "0" at bounding box center [1222, 364] width 39 height 24
type input "$474.00"
click at [1130, 418] on div "Polish Description Final Polish to 3.999 - 0.002"" at bounding box center [753, 456] width 757 height 77
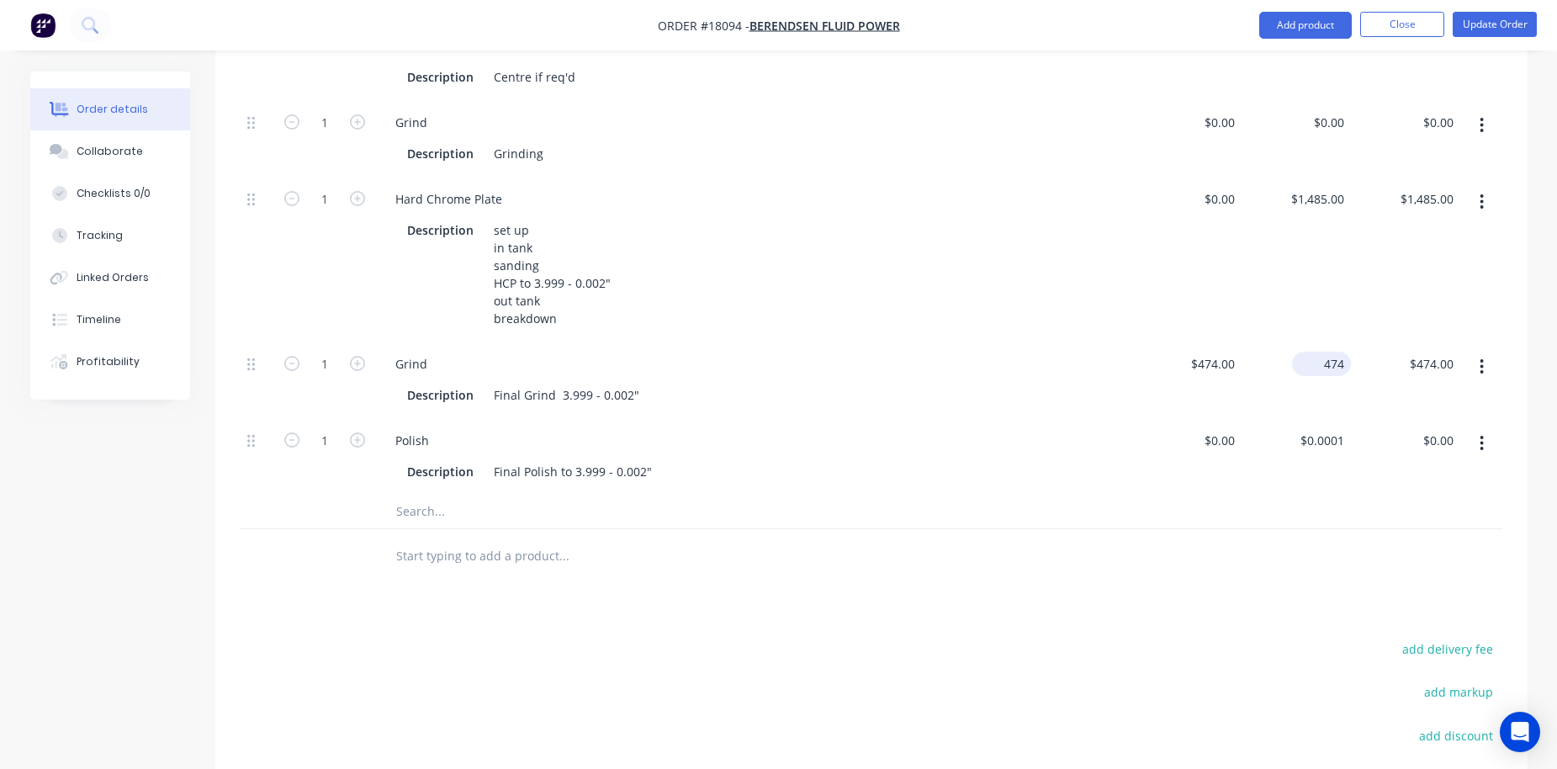
click at [1223, 352] on div "474 $474.00" at bounding box center [1321, 364] width 59 height 24
type input "$0.001"
type input "$0.00"
click at [1166, 379] on div "$474.00 $474.00" at bounding box center [1187, 380] width 109 height 77
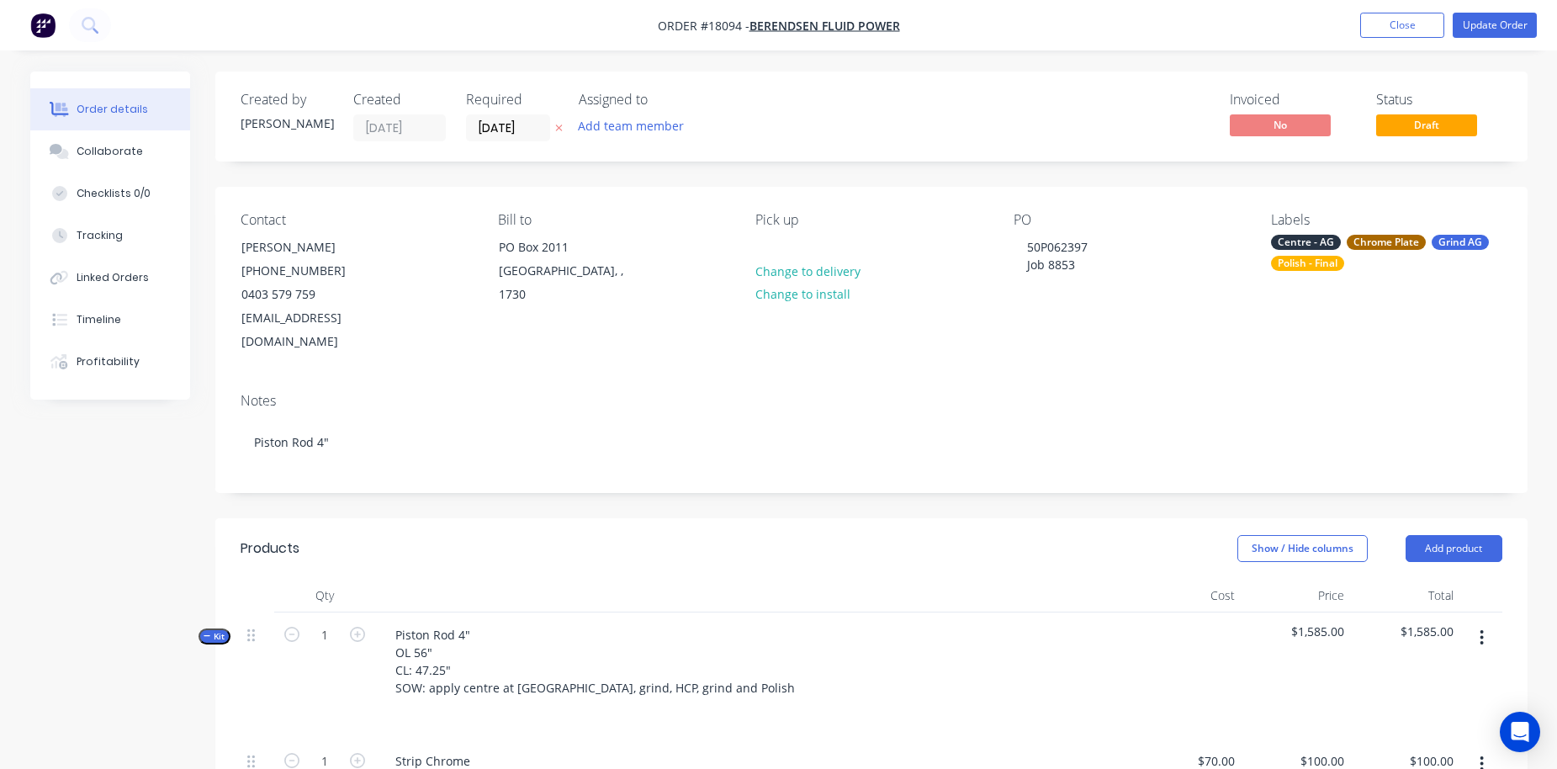
scroll to position [0, 0]
click at [1223, 37] on button "Close" at bounding box center [1403, 25] width 84 height 25
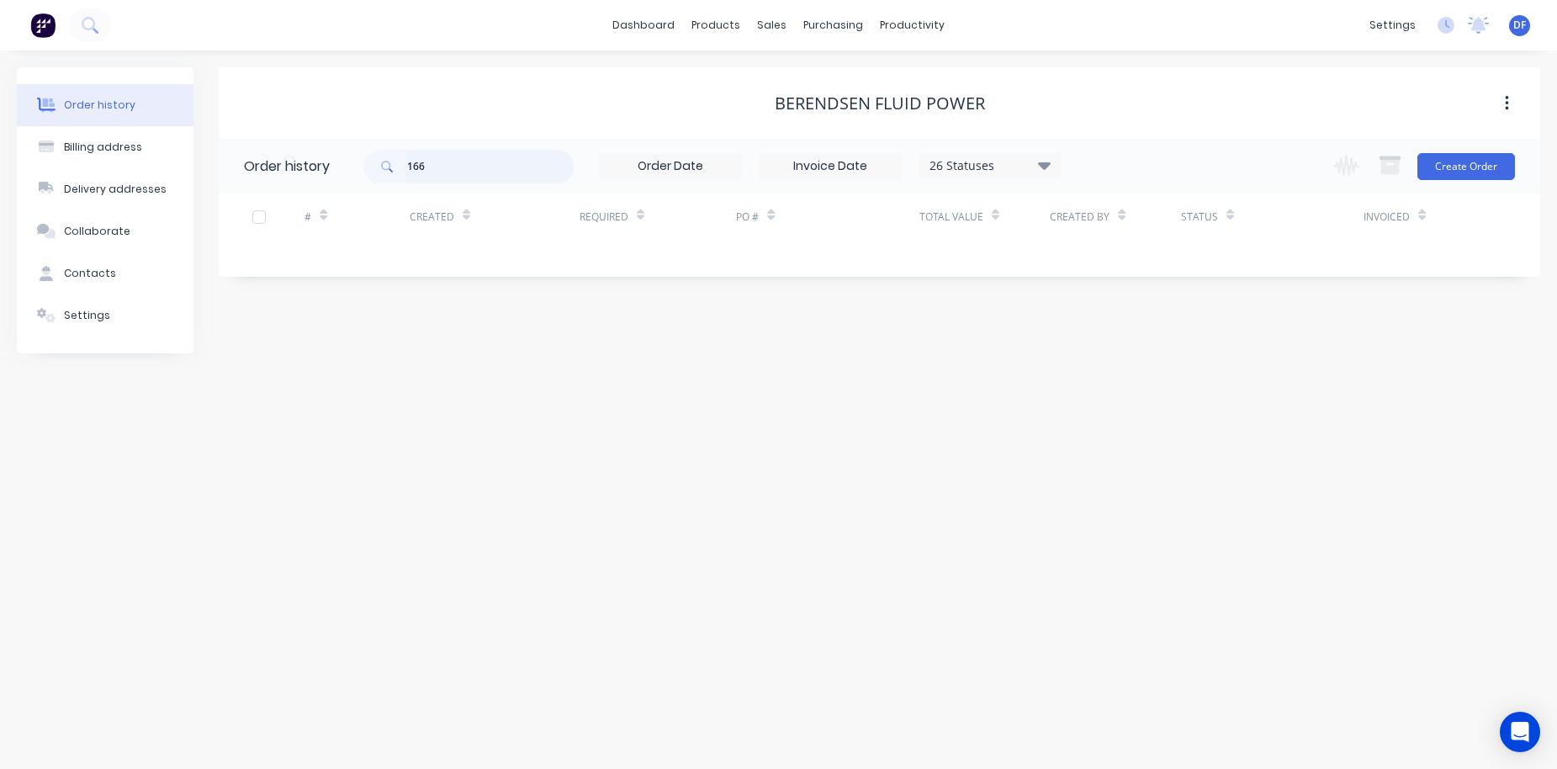
click at [443, 162] on input "166" at bounding box center [490, 167] width 167 height 34
type input "094"
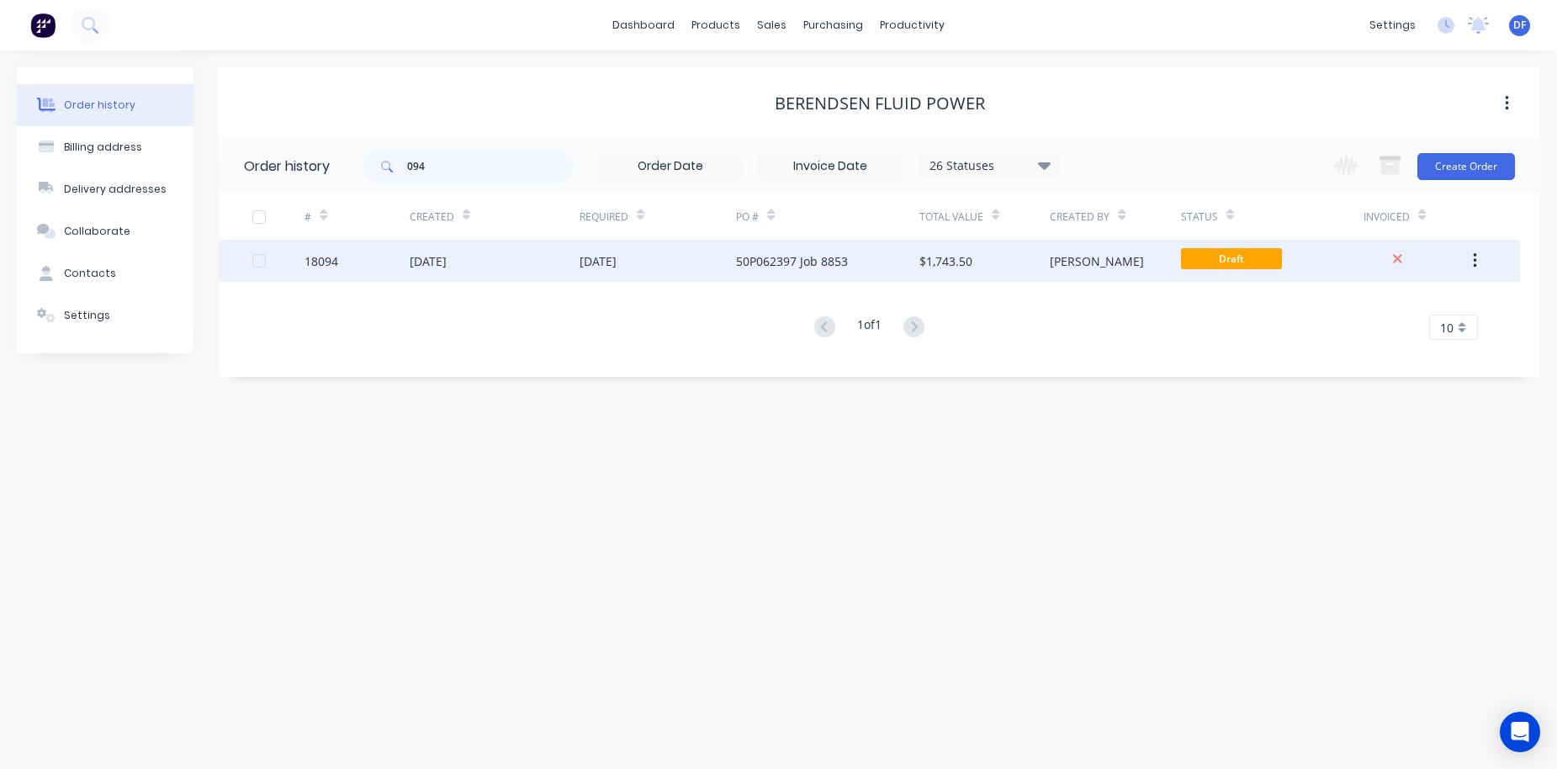
click at [447, 265] on div "[DATE]" at bounding box center [428, 261] width 37 height 18
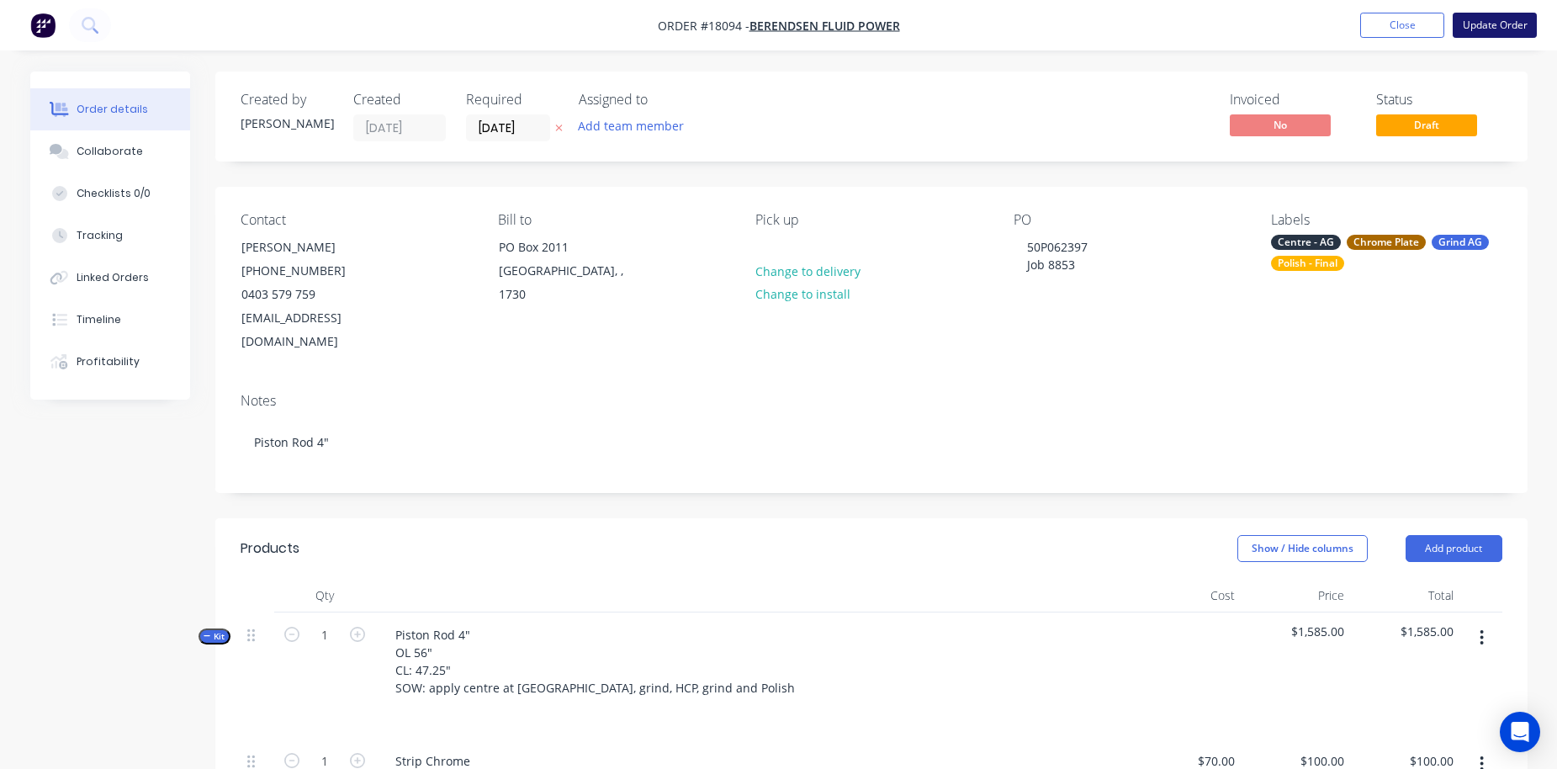
click at [1223, 19] on button "Update Order" at bounding box center [1495, 25] width 84 height 25
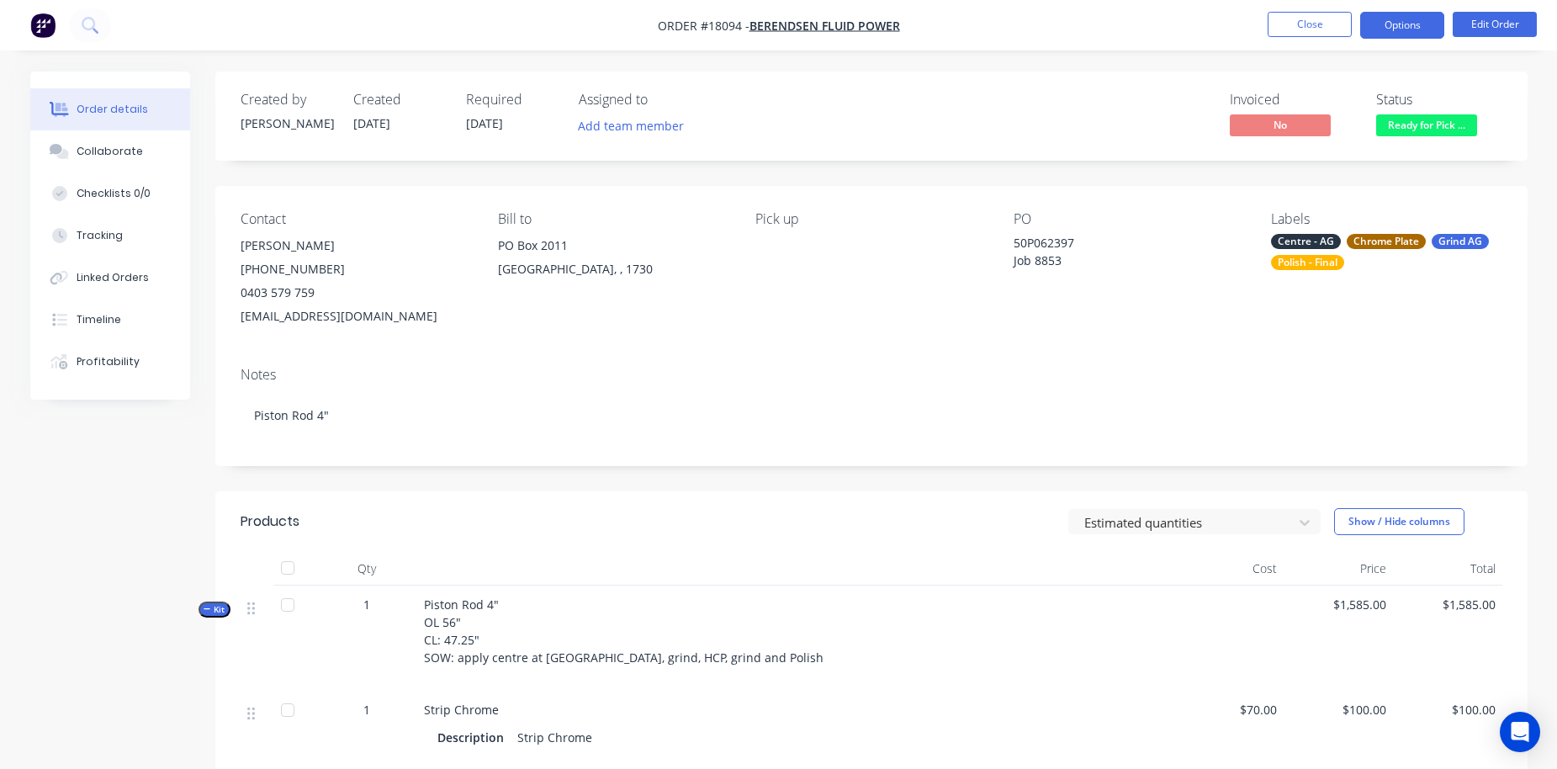
click at [1223, 22] on button "Options" at bounding box center [1403, 25] width 84 height 27
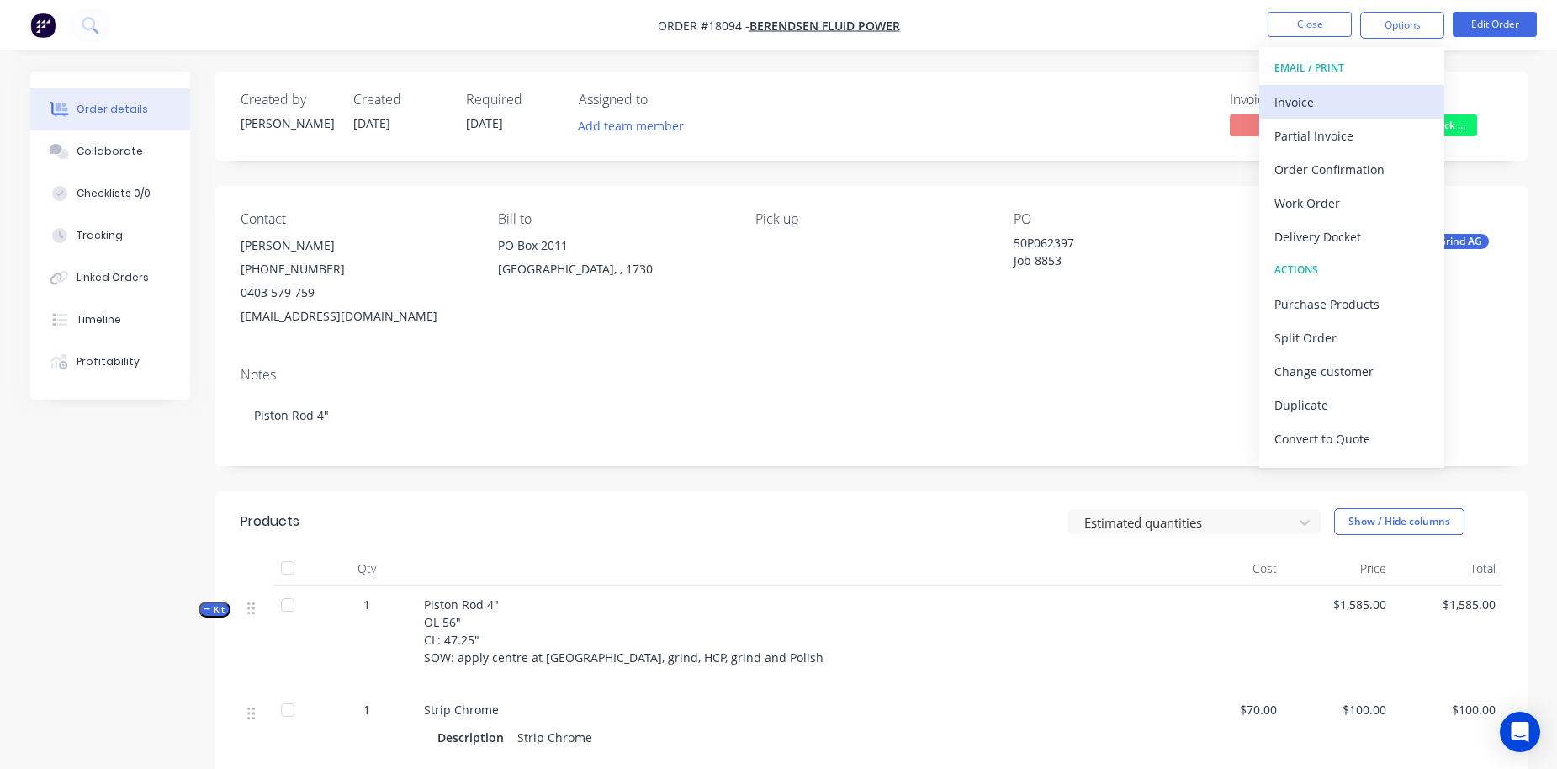
click at [1223, 111] on div "Invoice" at bounding box center [1352, 102] width 155 height 24
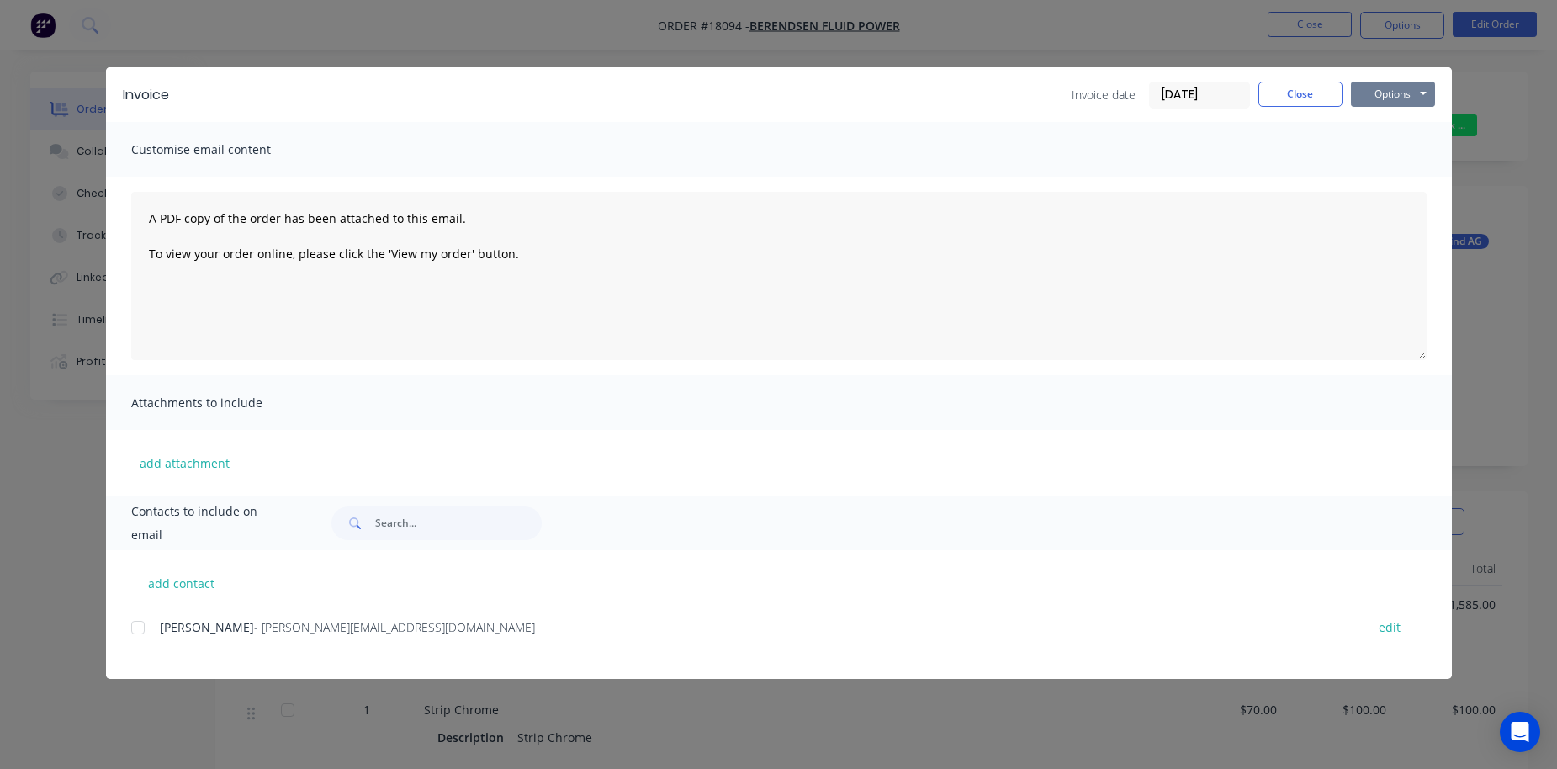
click at [1223, 96] on button "Options" at bounding box center [1393, 94] width 84 height 25
click at [1223, 151] on button "Print" at bounding box center [1405, 152] width 108 height 28
click at [1223, 98] on button "Close" at bounding box center [1301, 94] width 84 height 25
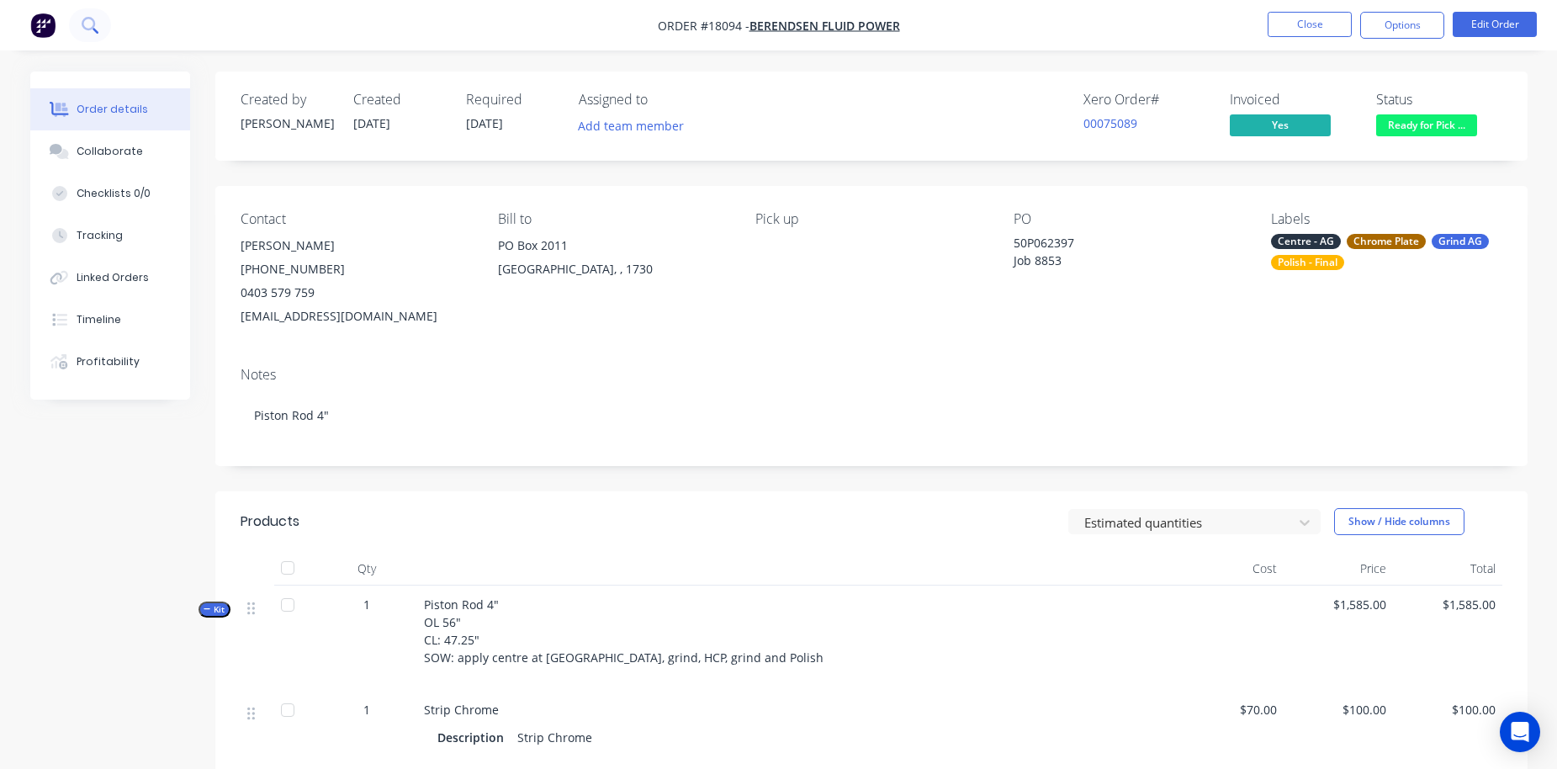
click at [87, 20] on icon at bounding box center [90, 25] width 16 height 16
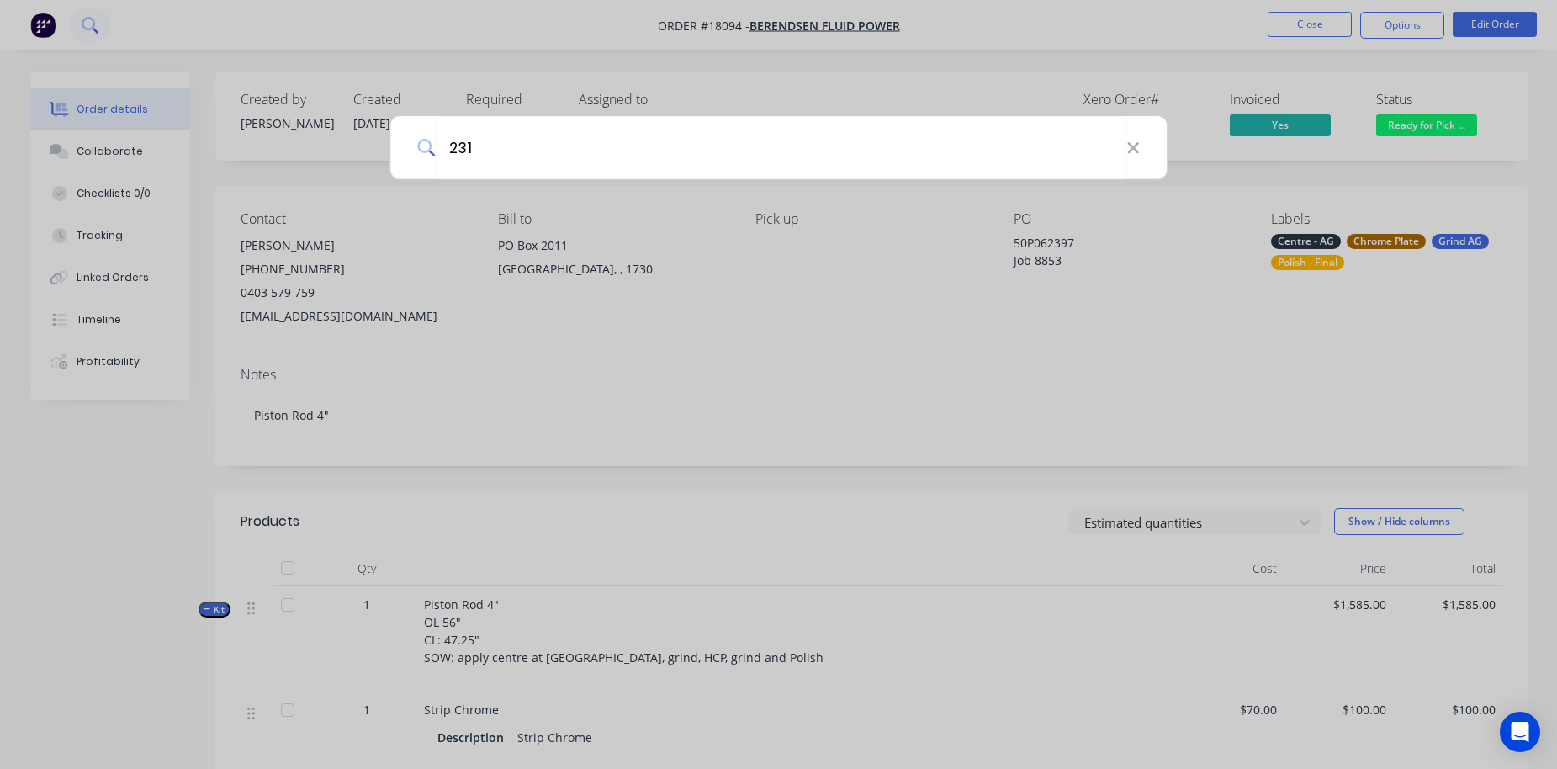
type input "231"
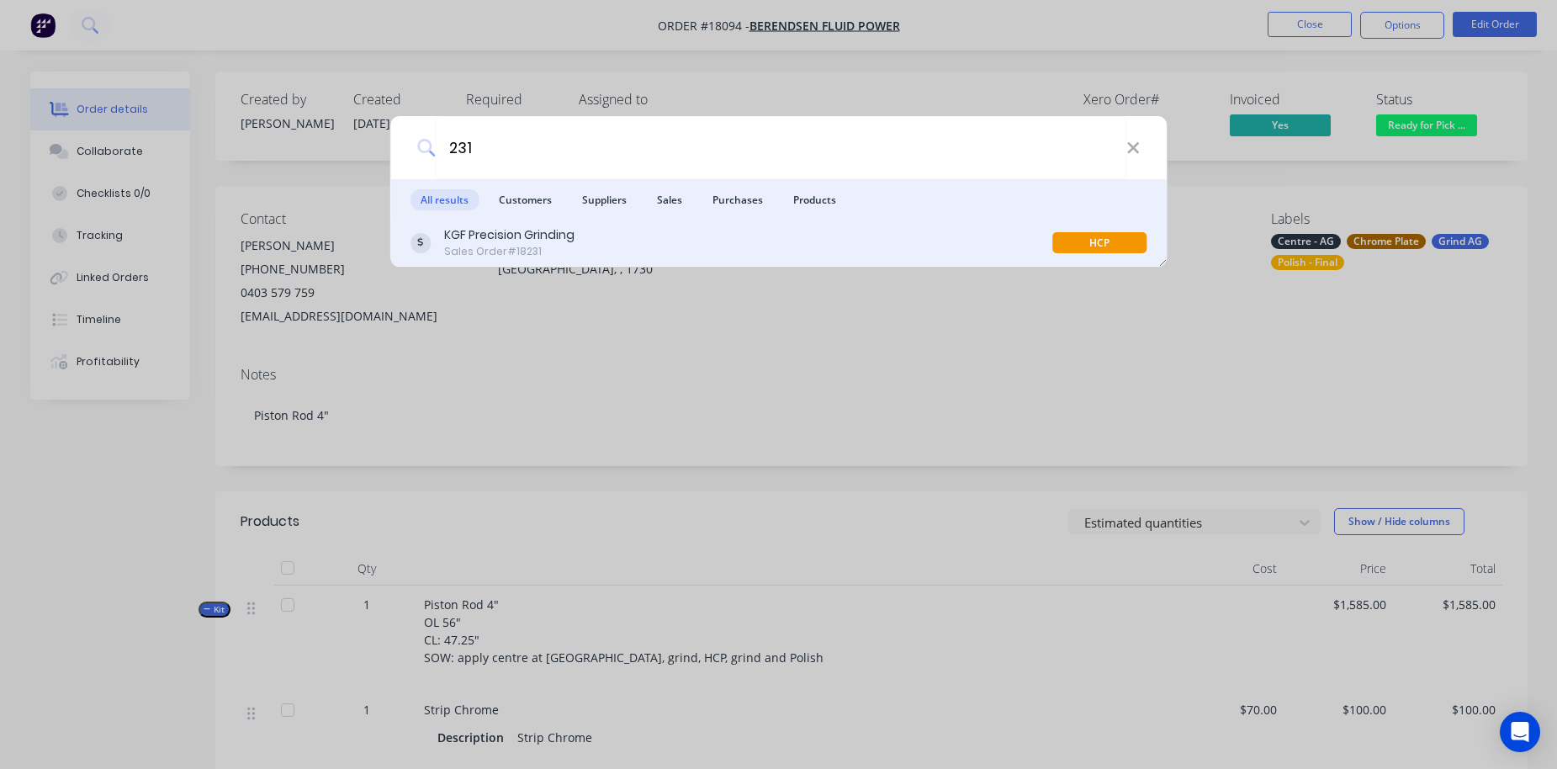
click at [495, 245] on div "Sales Order #18231" at bounding box center [509, 251] width 130 height 15
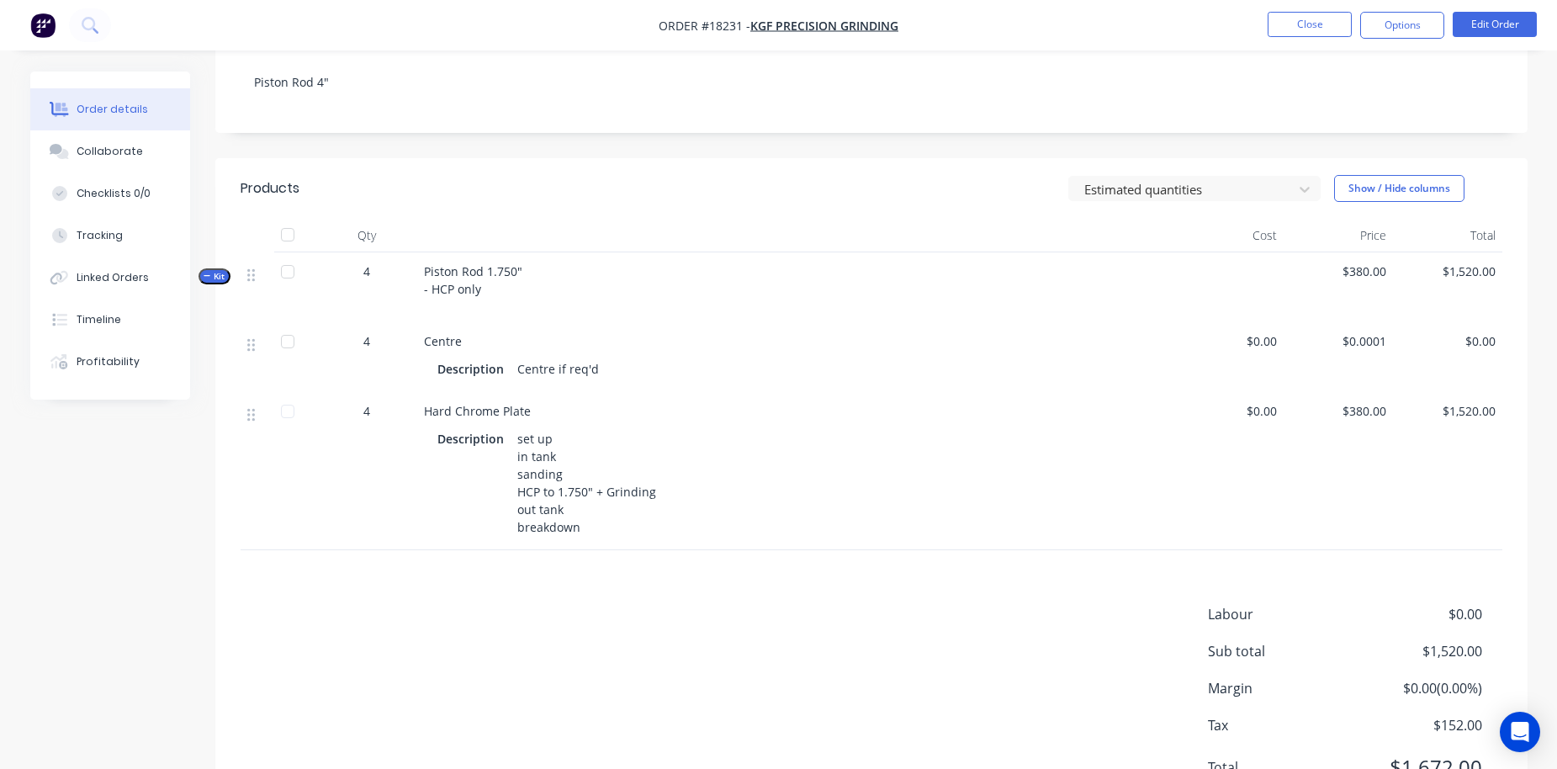
scroll to position [284, 0]
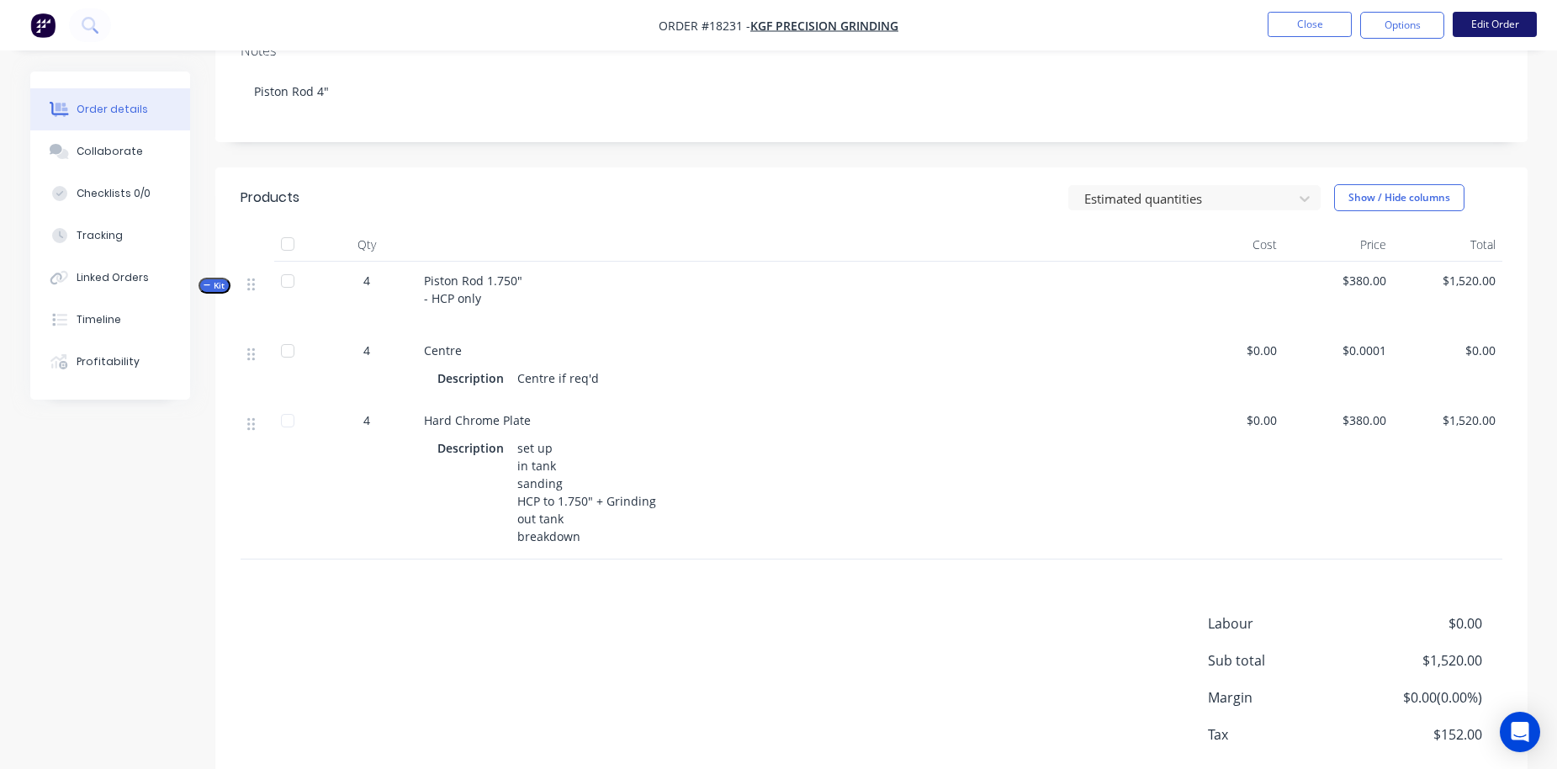
click at [1223, 24] on button "Edit Order" at bounding box center [1495, 24] width 84 height 25
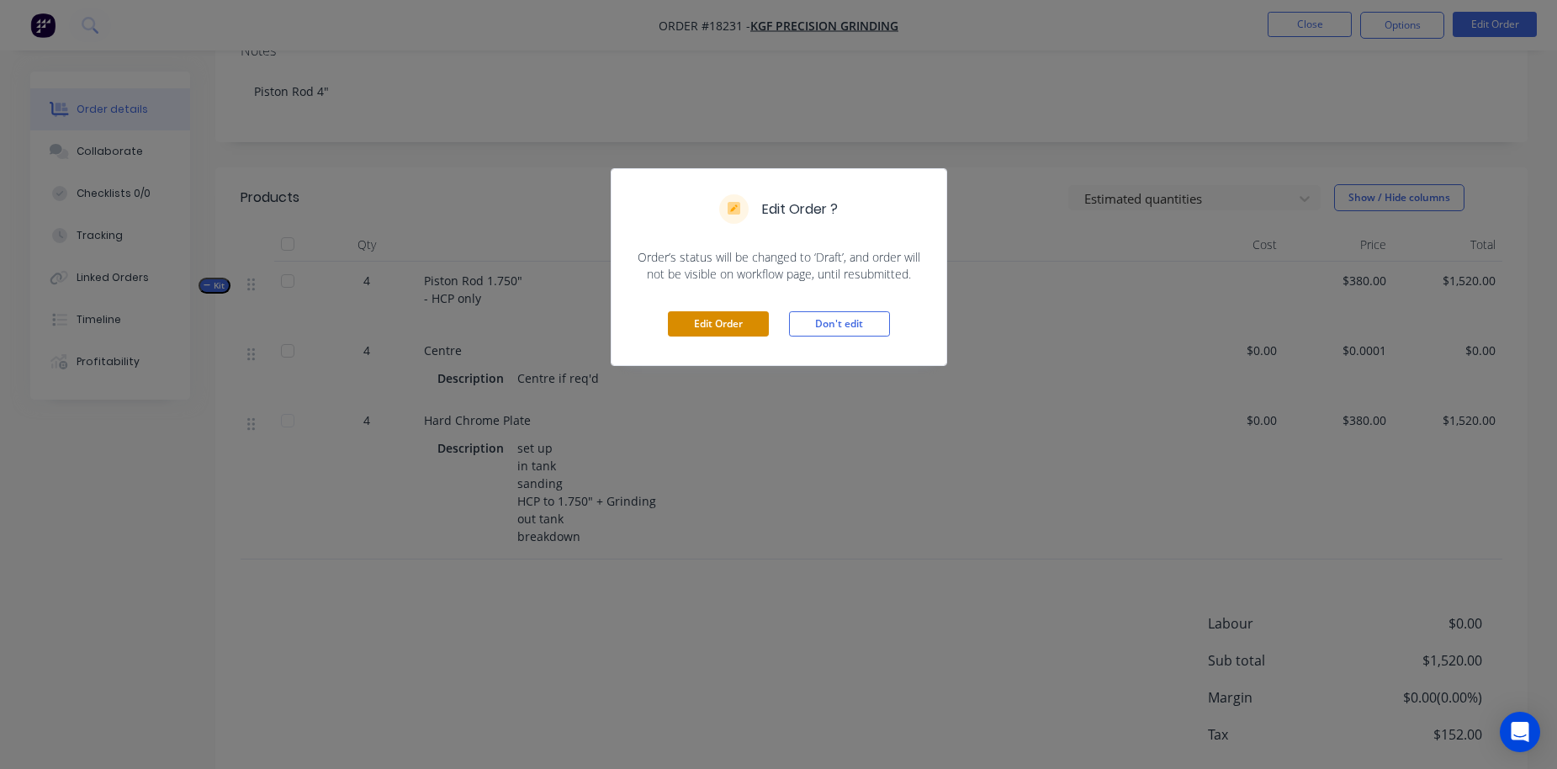
click at [723, 323] on button "Edit Order" at bounding box center [718, 323] width 101 height 25
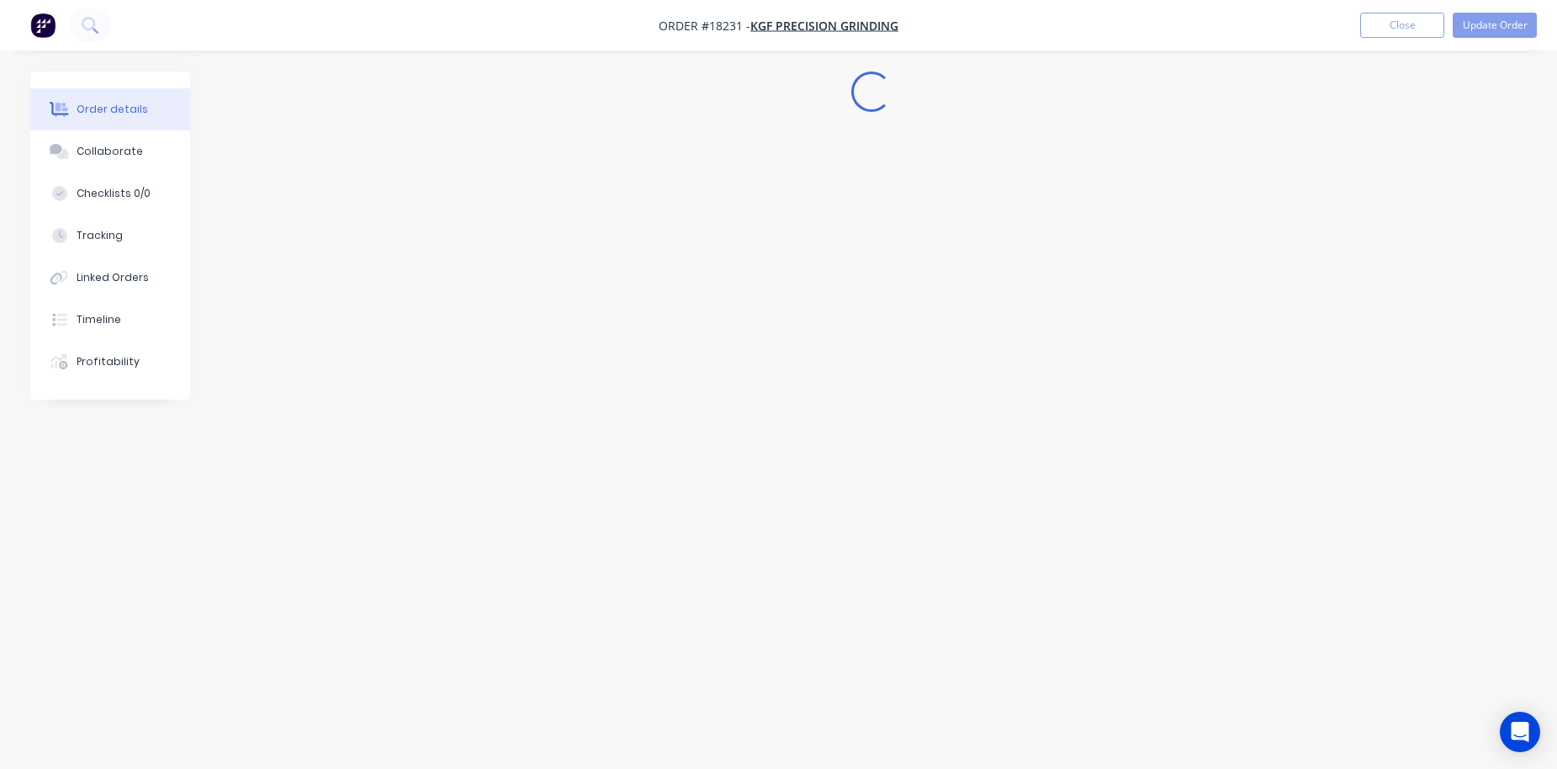
scroll to position [0, 0]
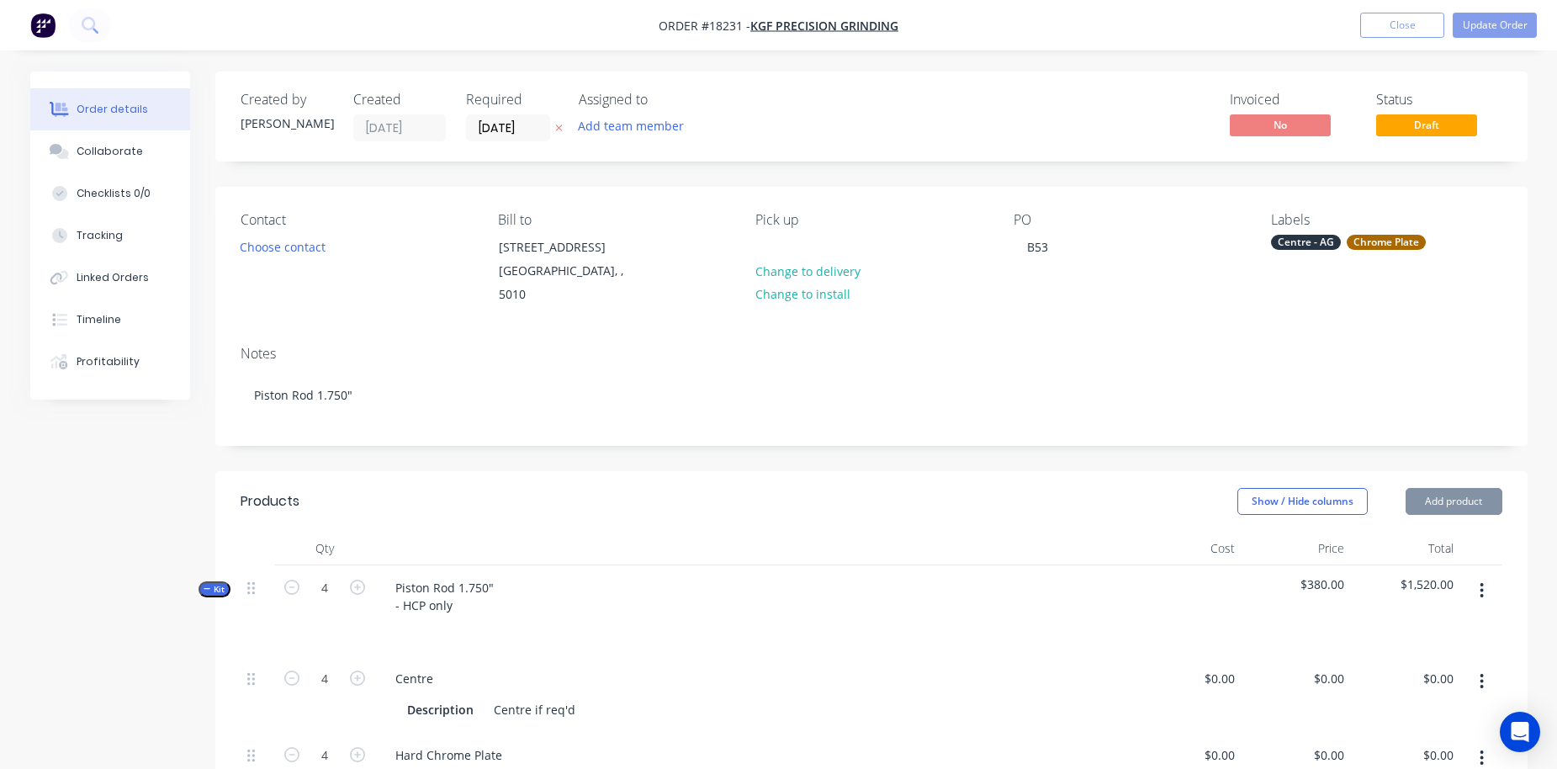
type input "$0.0001"
type input "$380.00"
type input "$1,520.00"
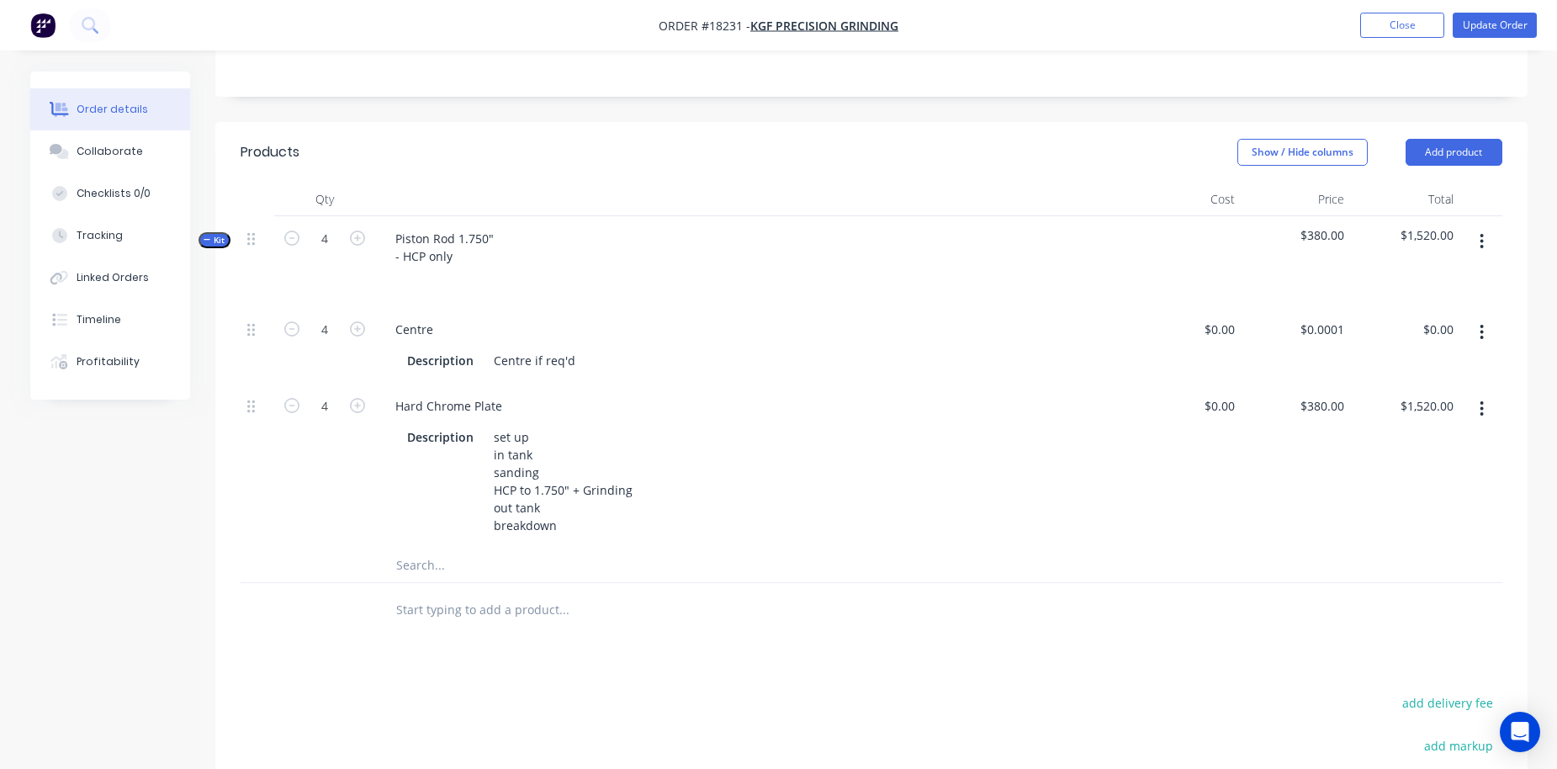
scroll to position [425, 0]
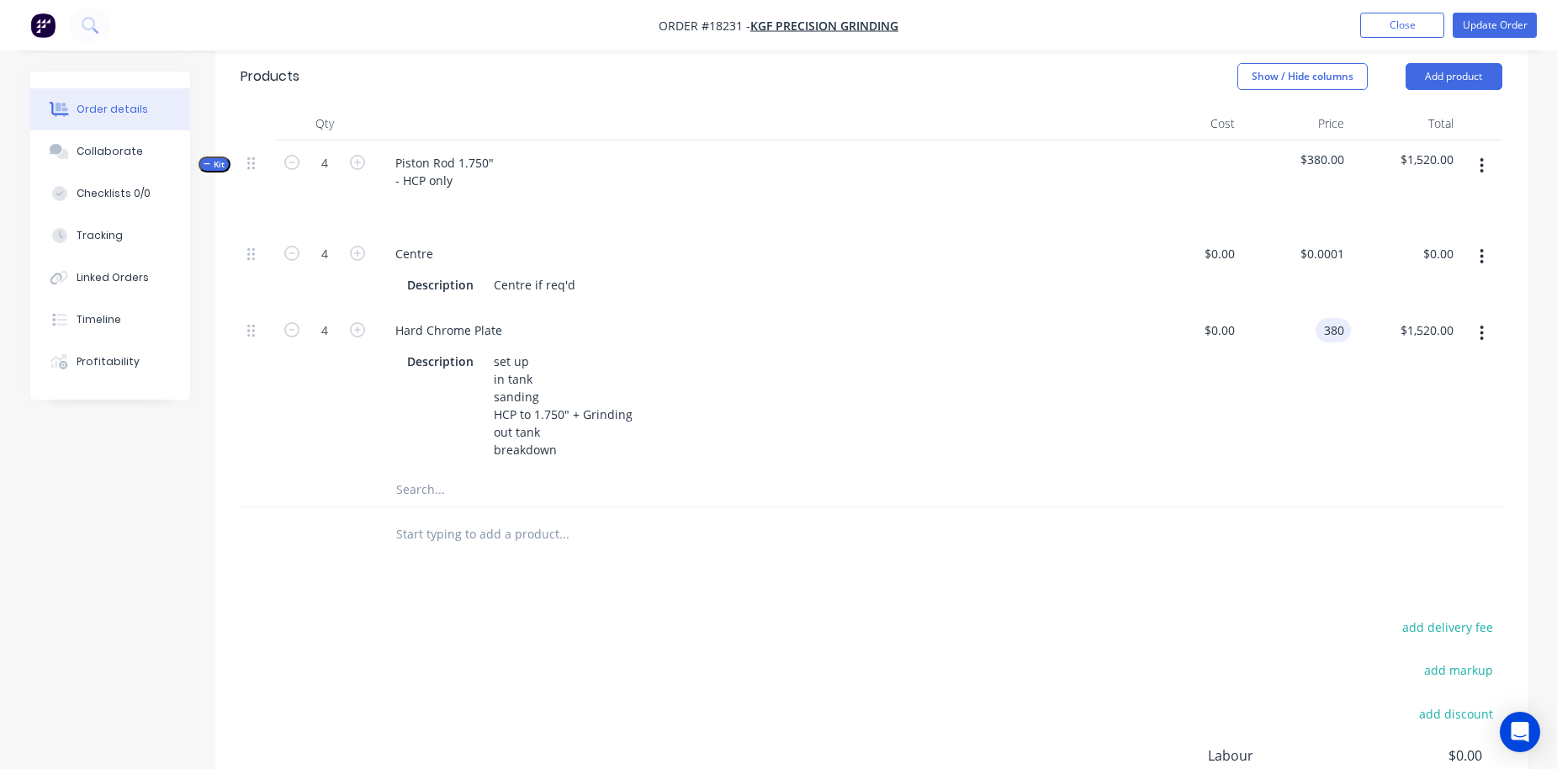
click at [1223, 318] on div "380 380" at bounding box center [1333, 330] width 35 height 24
type input "$581.00"
type input "$2,324.00"
click at [1223, 358] on div "$581.00 581" at bounding box center [1296, 390] width 109 height 165
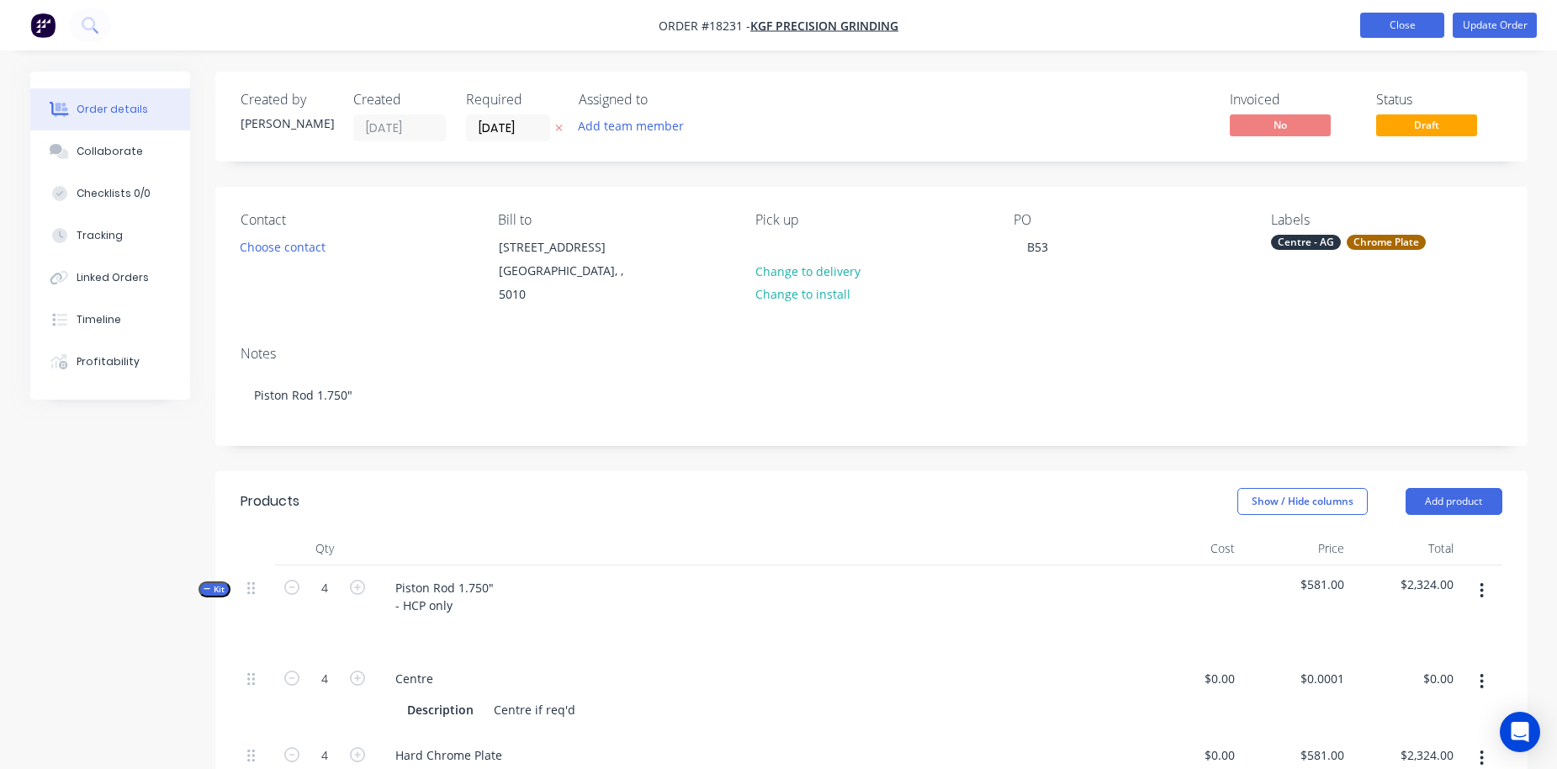
scroll to position [0, 0]
click at [1223, 19] on button "Update Order" at bounding box center [1495, 25] width 84 height 25
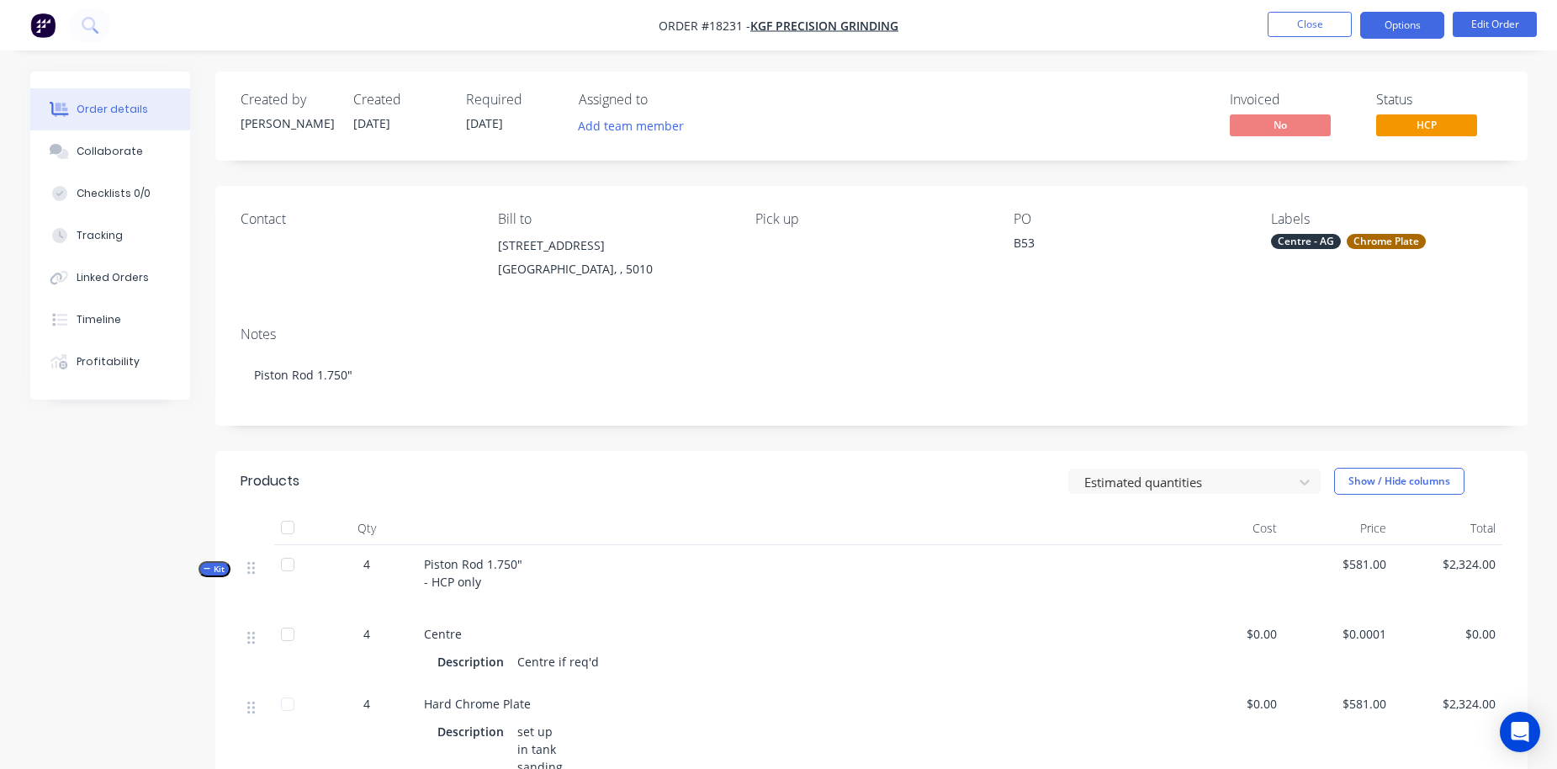
click at [1223, 25] on button "Options" at bounding box center [1403, 25] width 84 height 27
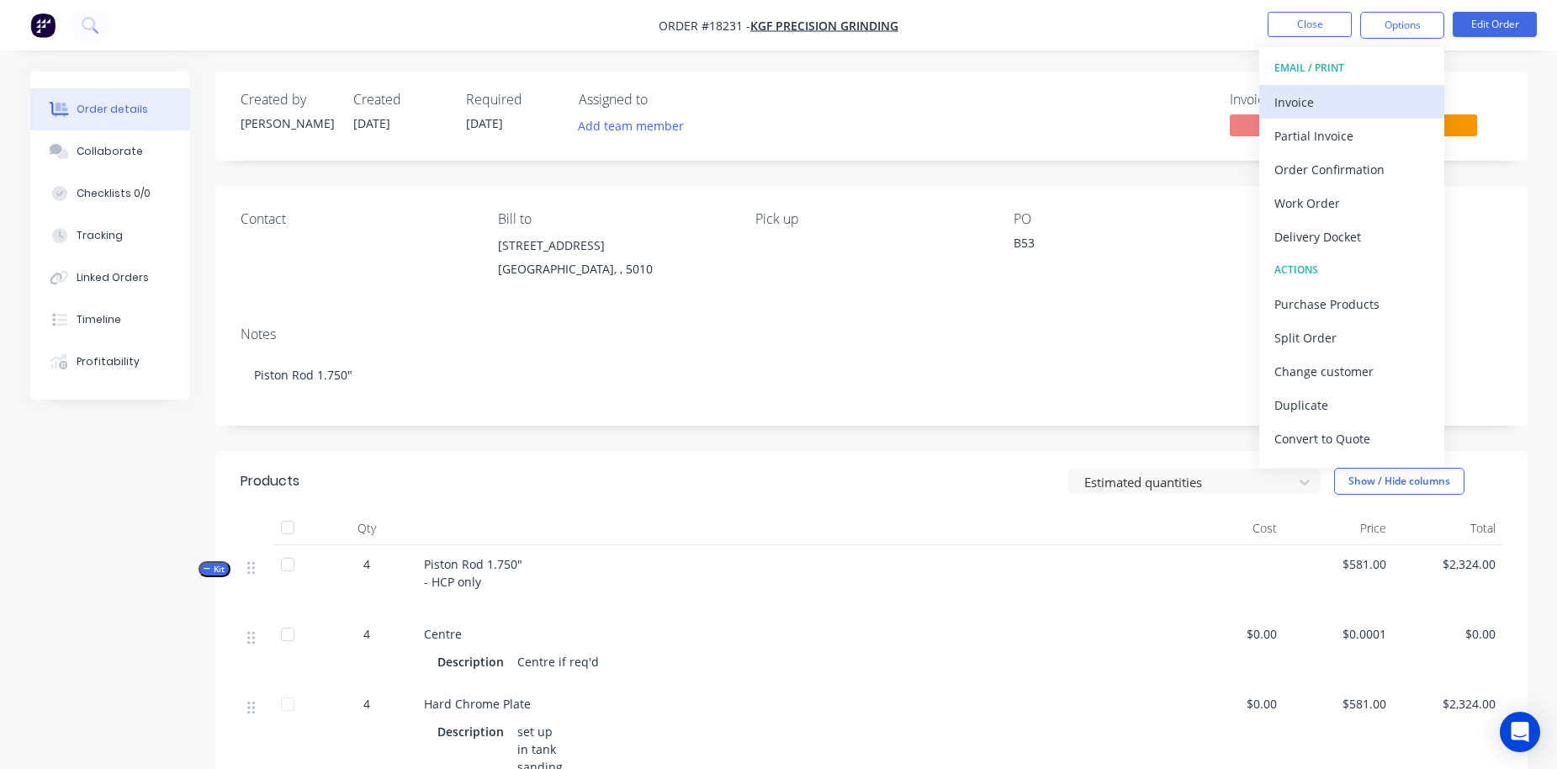
click at [1223, 98] on div "Invoice" at bounding box center [1352, 102] width 155 height 24
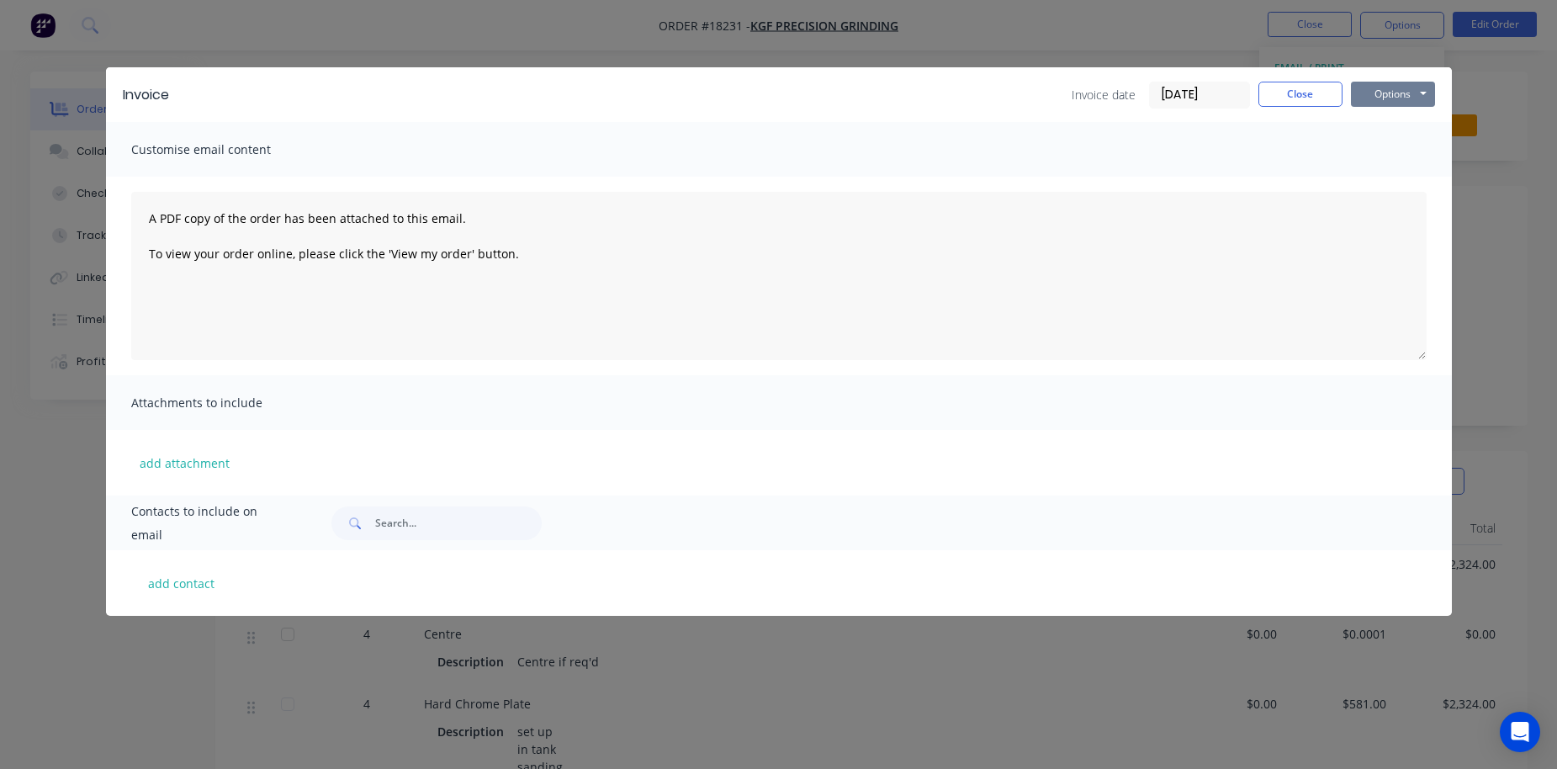
click at [1223, 90] on button "Options" at bounding box center [1393, 94] width 84 height 25
click at [1223, 151] on button "Print" at bounding box center [1405, 152] width 108 height 28
click at [1223, 99] on button "Close" at bounding box center [1301, 94] width 84 height 25
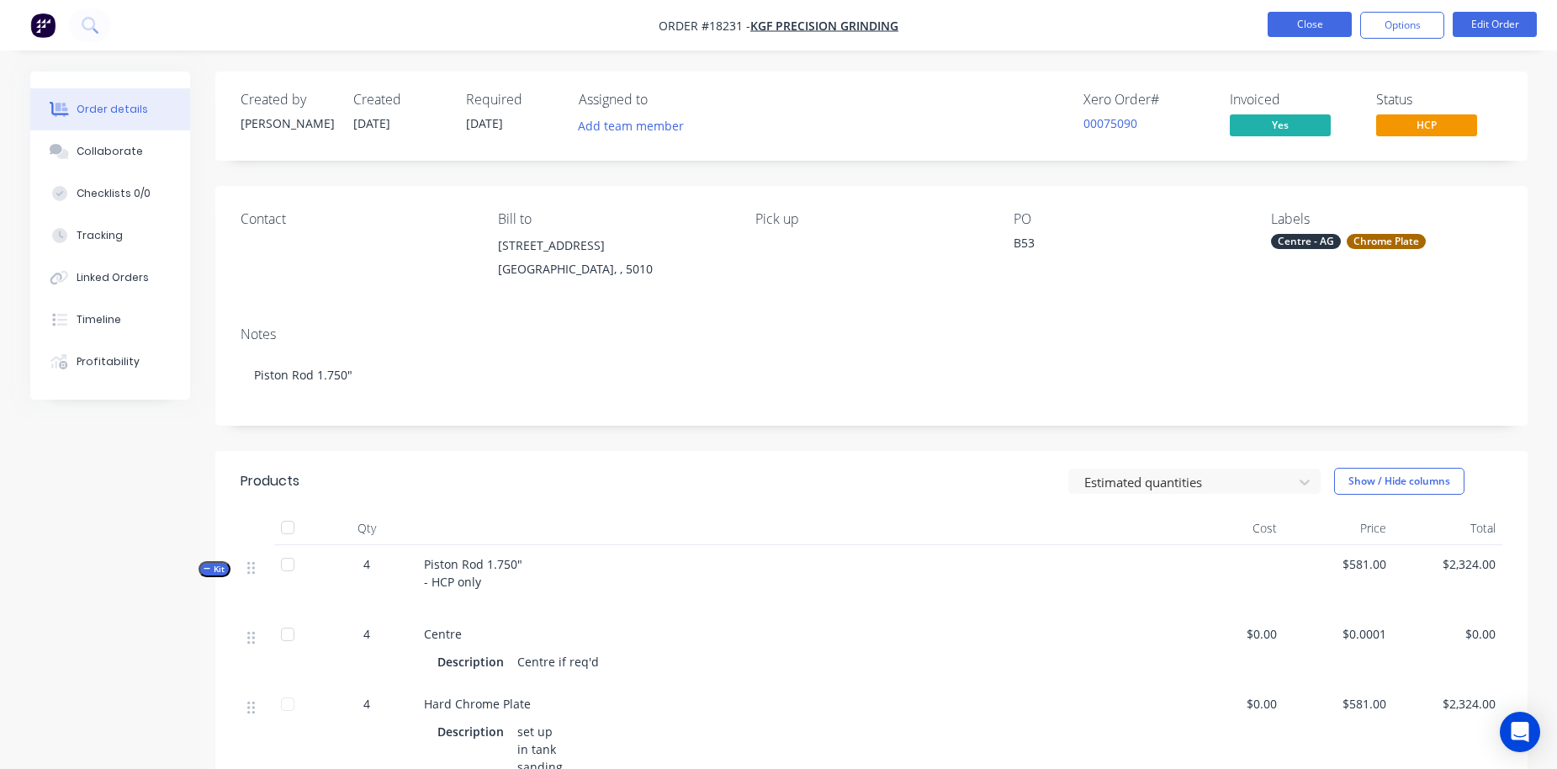
click at [1223, 32] on button "Close" at bounding box center [1310, 24] width 84 height 25
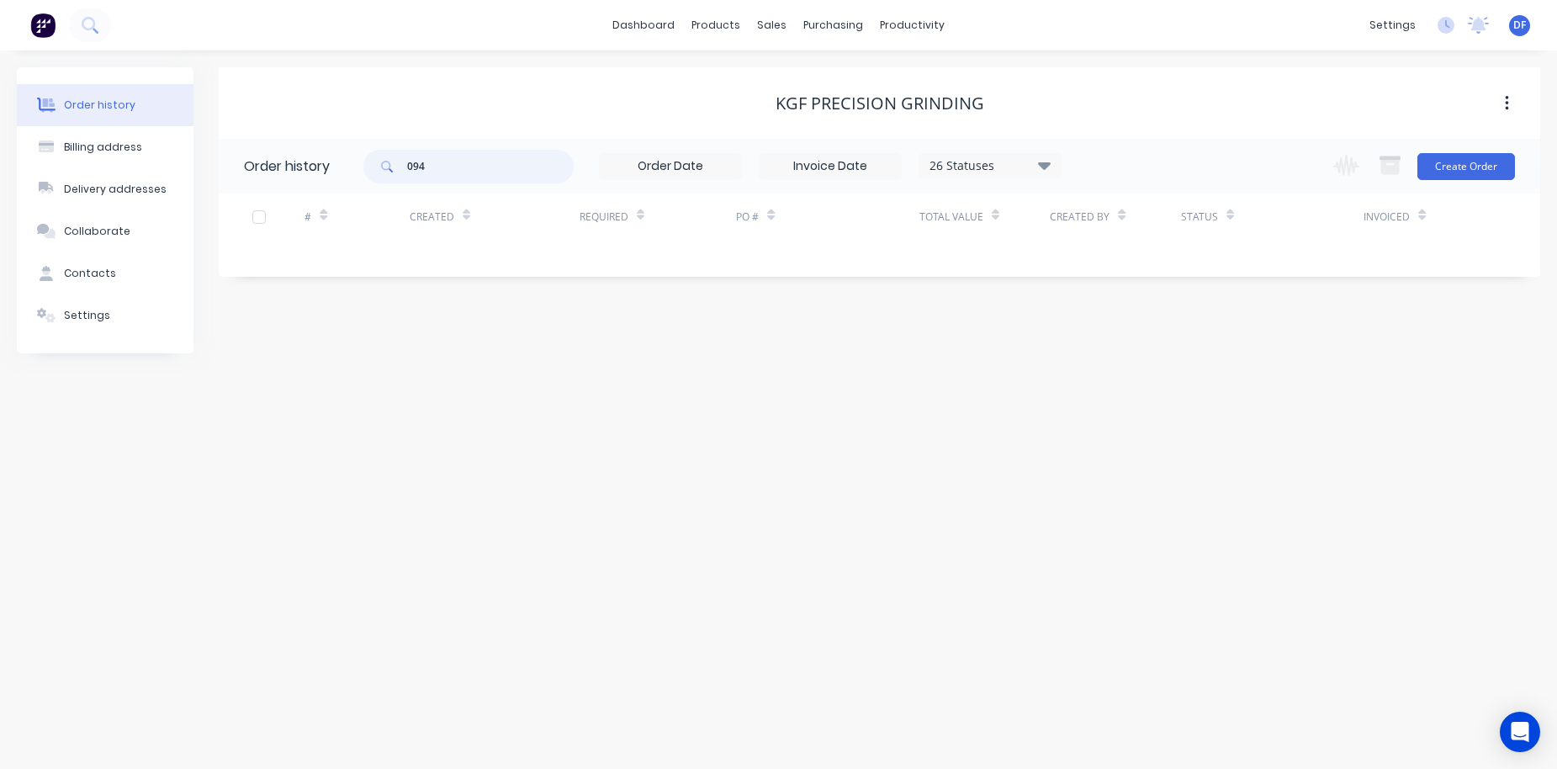
click at [428, 168] on input "094" at bounding box center [490, 167] width 167 height 34
type input "8230"
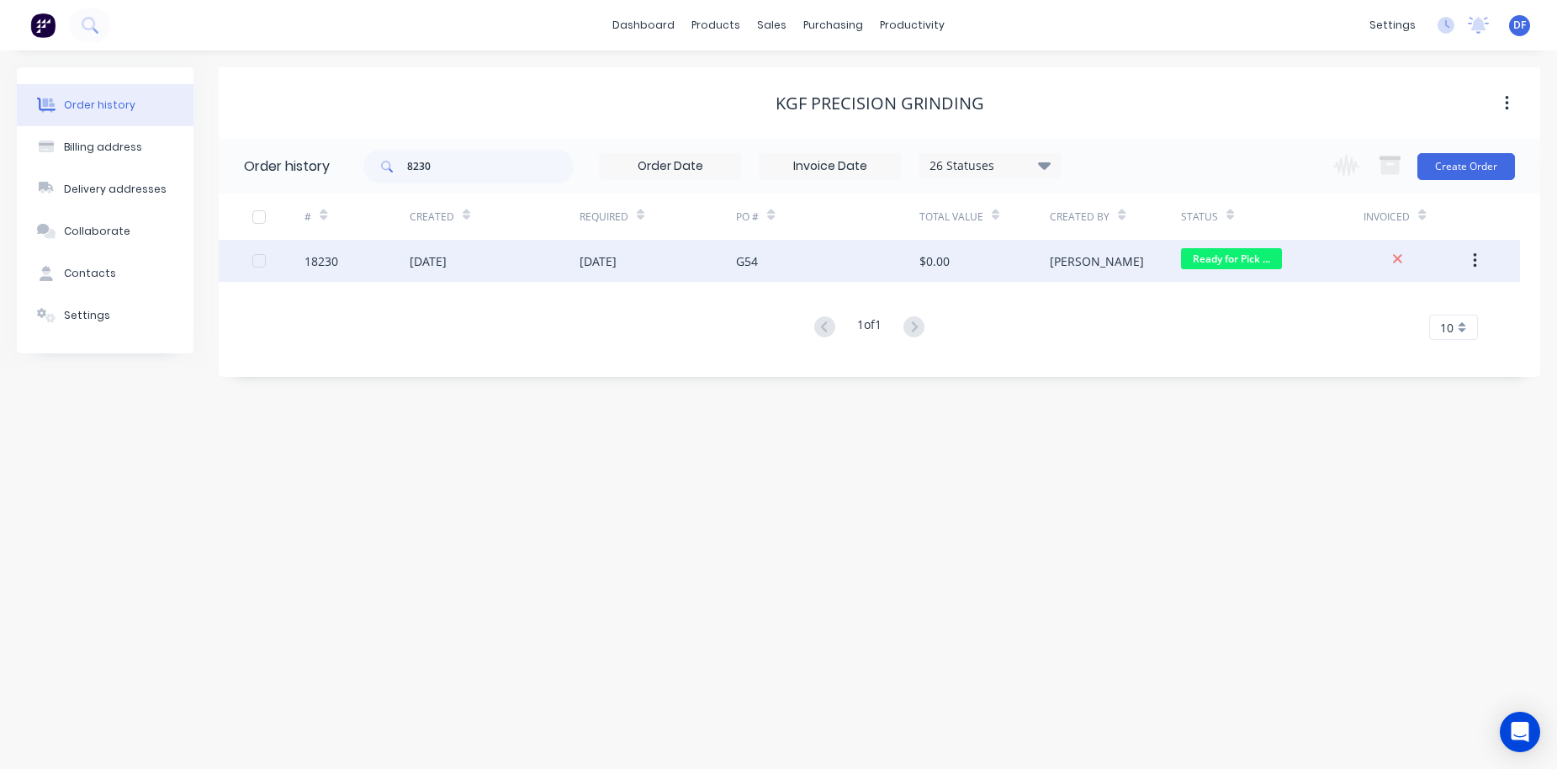
click at [617, 254] on div "[DATE]" at bounding box center [598, 261] width 37 height 18
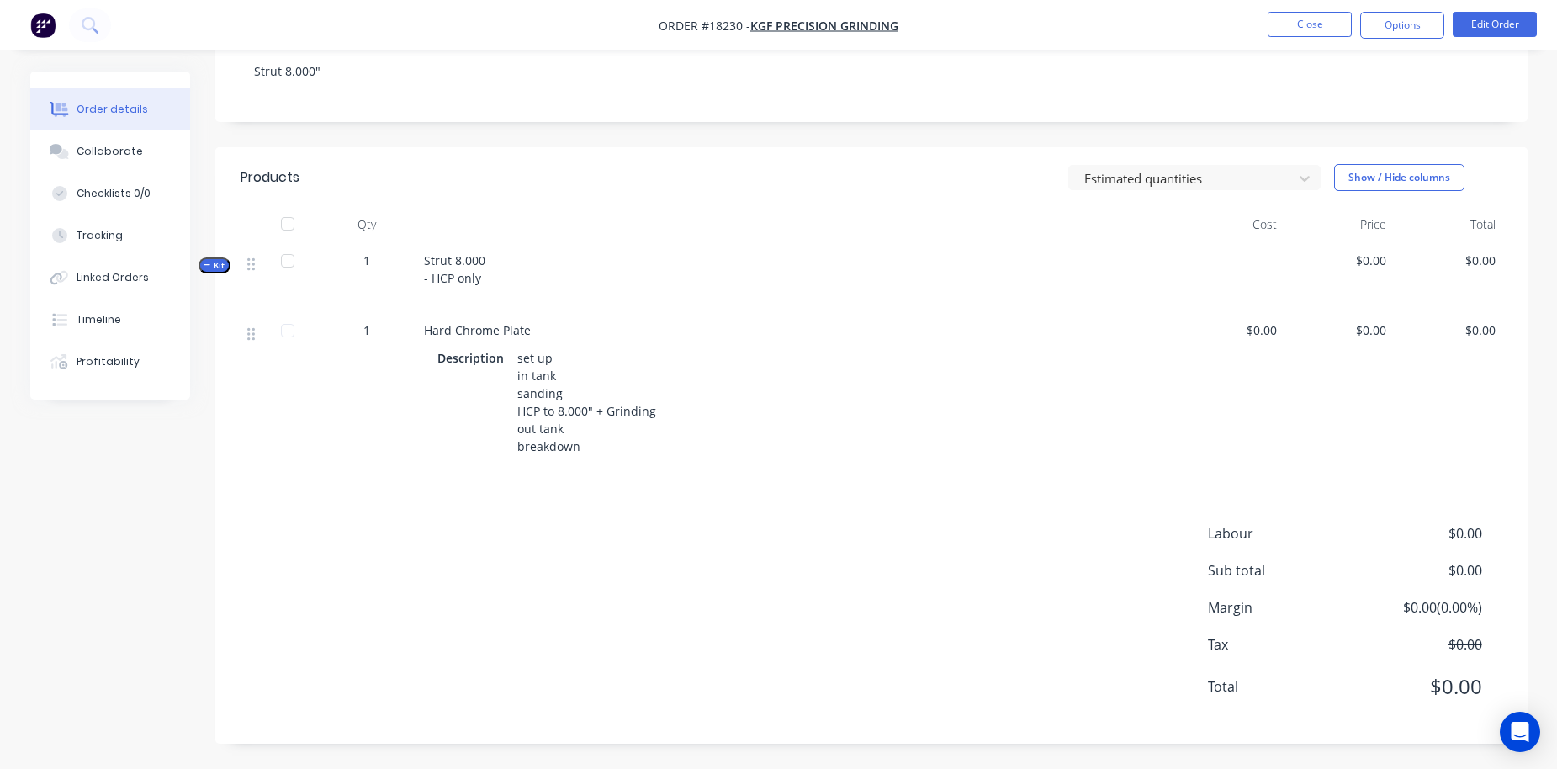
scroll to position [303, 0]
click at [1223, 18] on button "Edit Order" at bounding box center [1495, 24] width 84 height 25
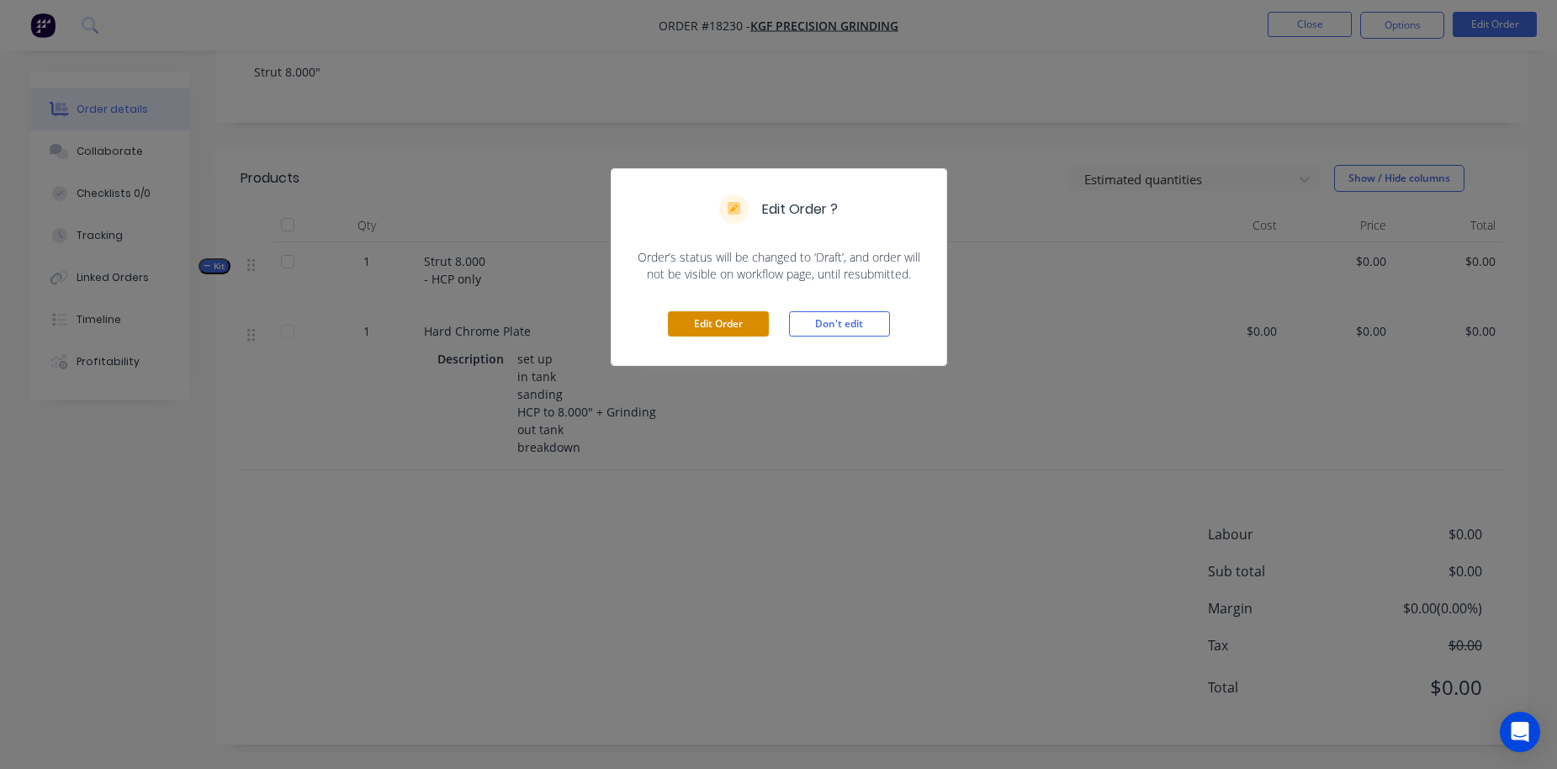
click at [715, 321] on button "Edit Order" at bounding box center [718, 323] width 101 height 25
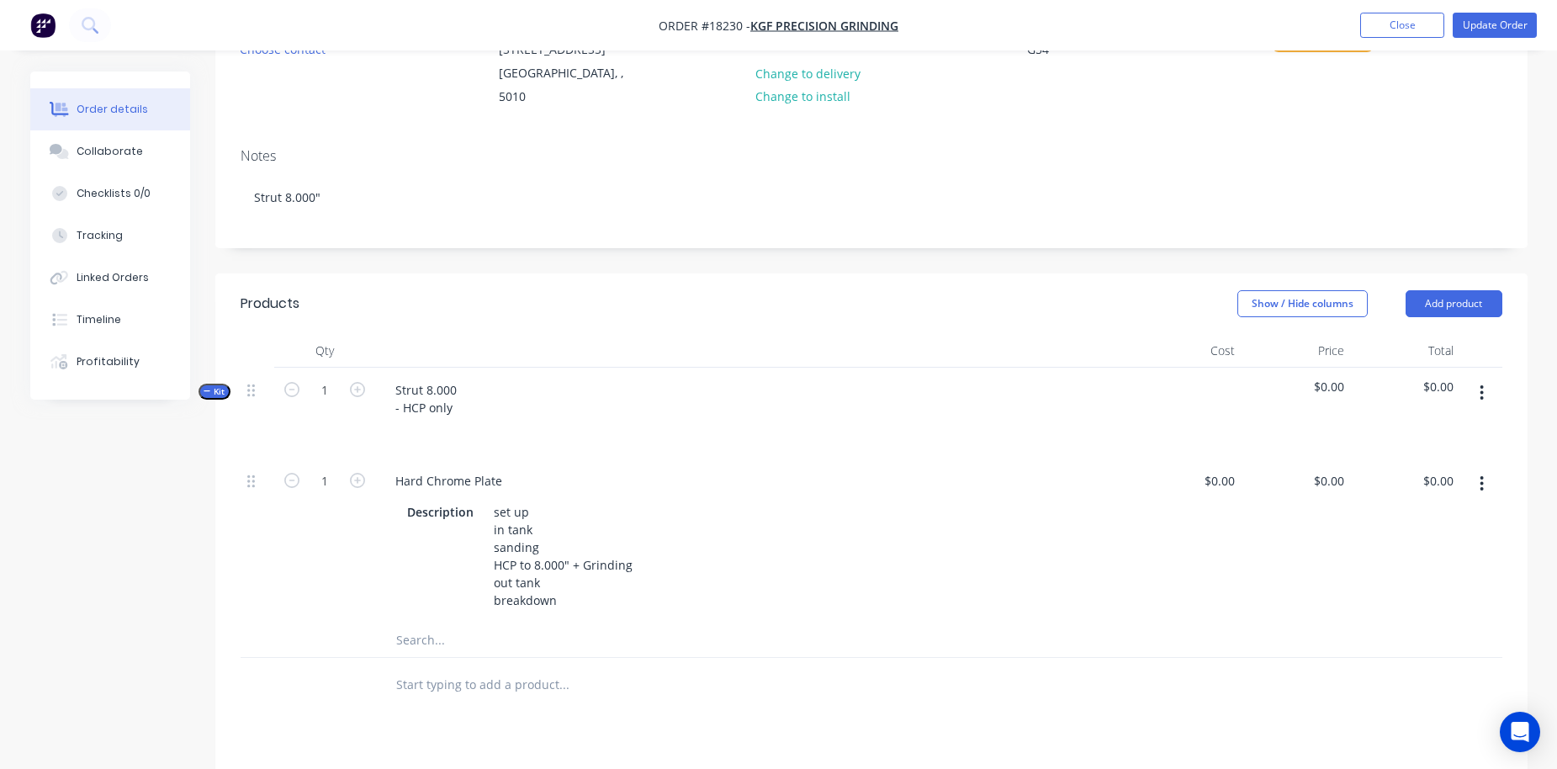
scroll to position [382, 0]
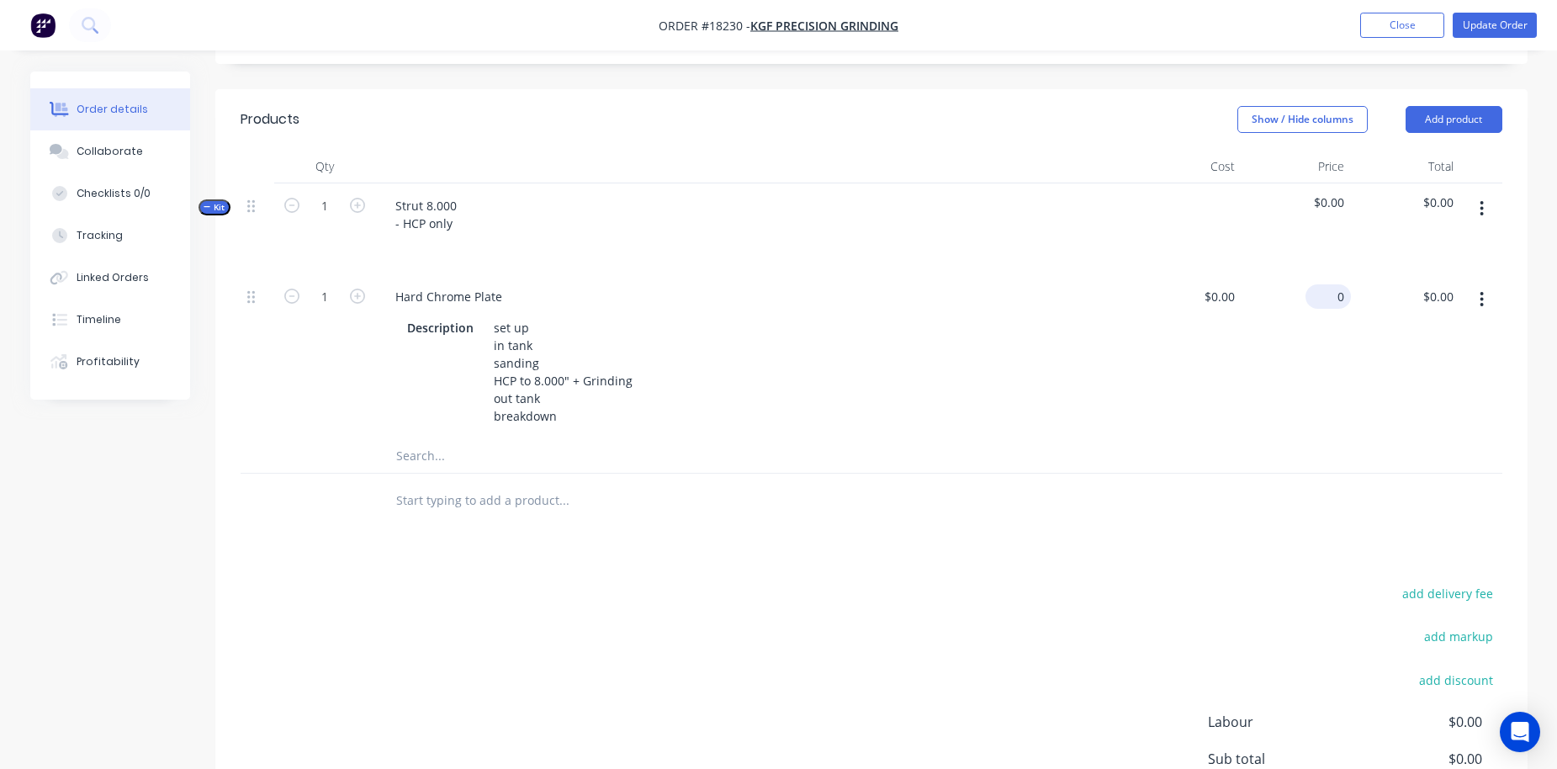
click at [1223, 274] on div "0 $0.00" at bounding box center [1296, 356] width 109 height 165
type input "$1,490.00"
click at [1223, 415] on div "$1,490.00 1490" at bounding box center [1296, 356] width 109 height 165
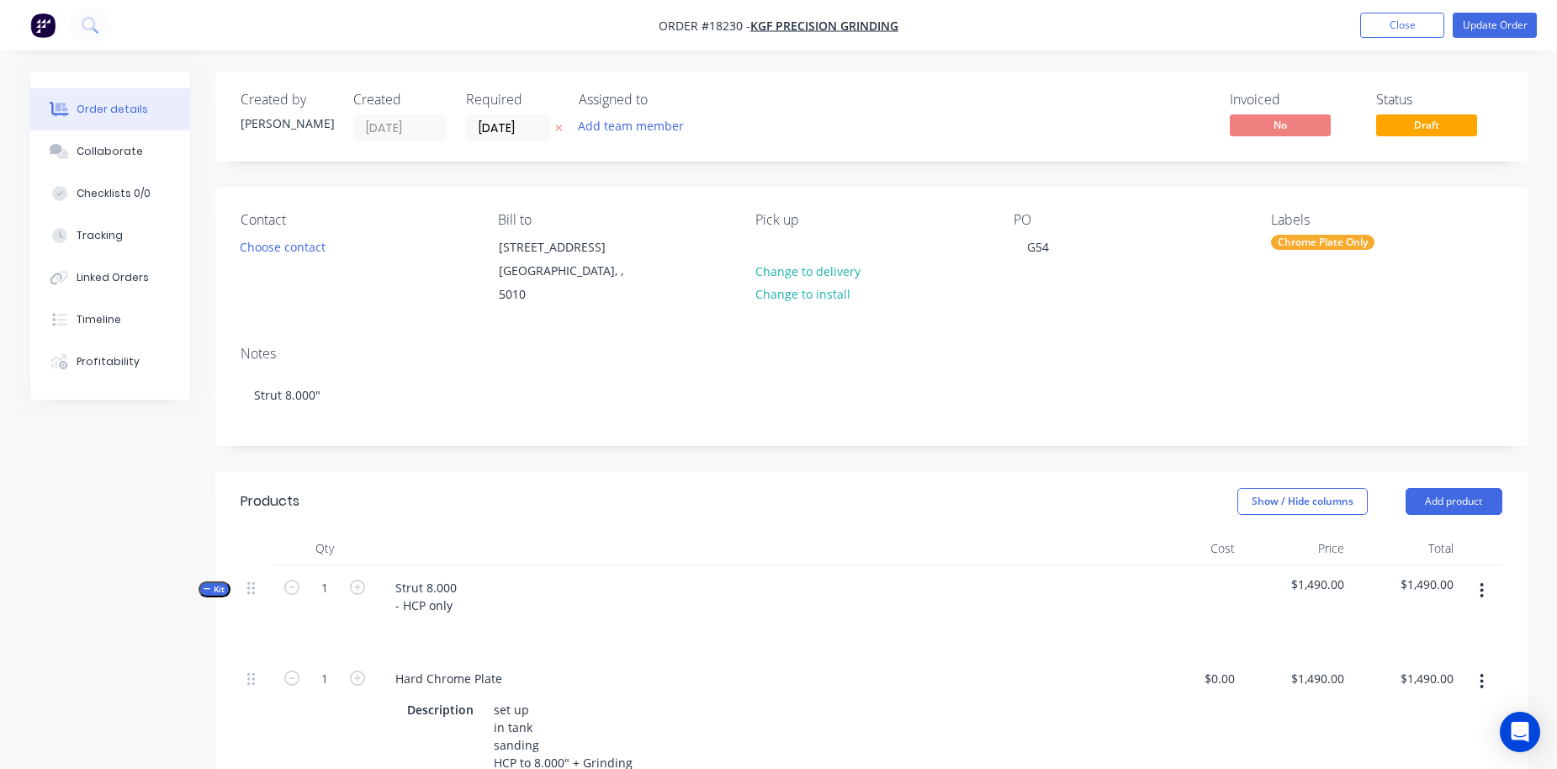
scroll to position [0, 0]
click at [1223, 24] on button "Update Order" at bounding box center [1495, 25] width 84 height 25
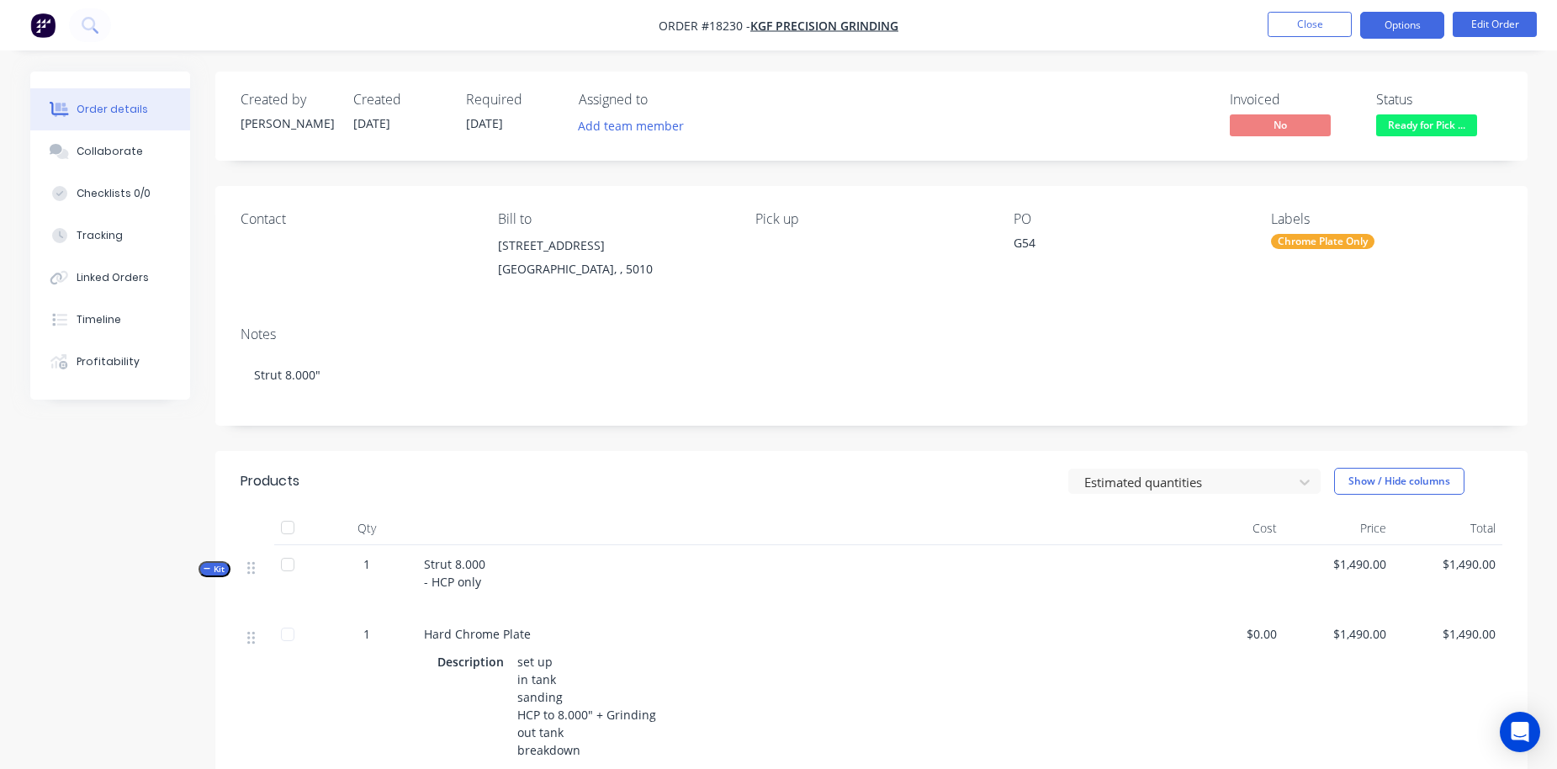
click at [1223, 29] on button "Options" at bounding box center [1403, 25] width 84 height 27
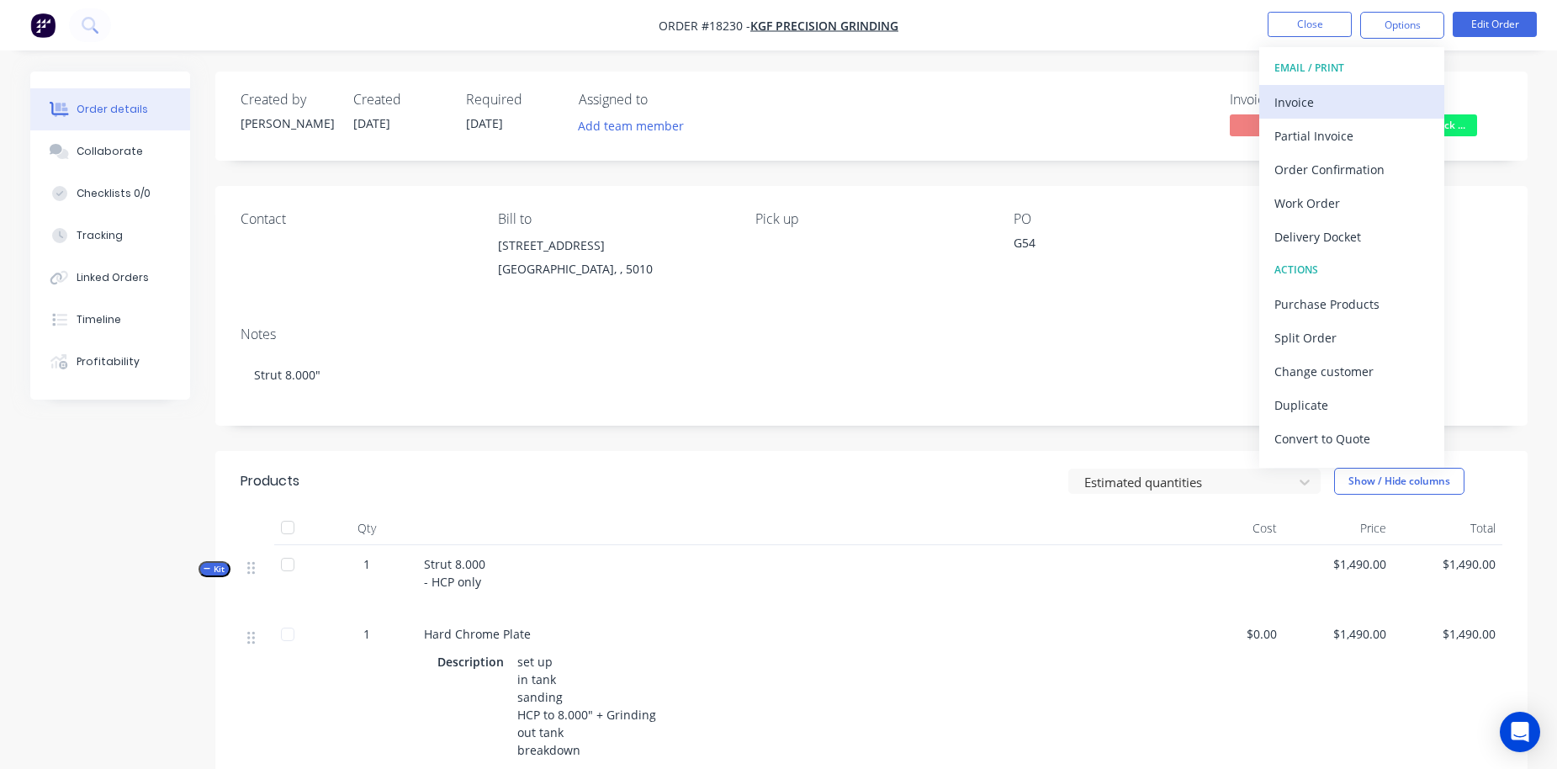
click at [1223, 98] on div "Invoice" at bounding box center [1352, 102] width 155 height 24
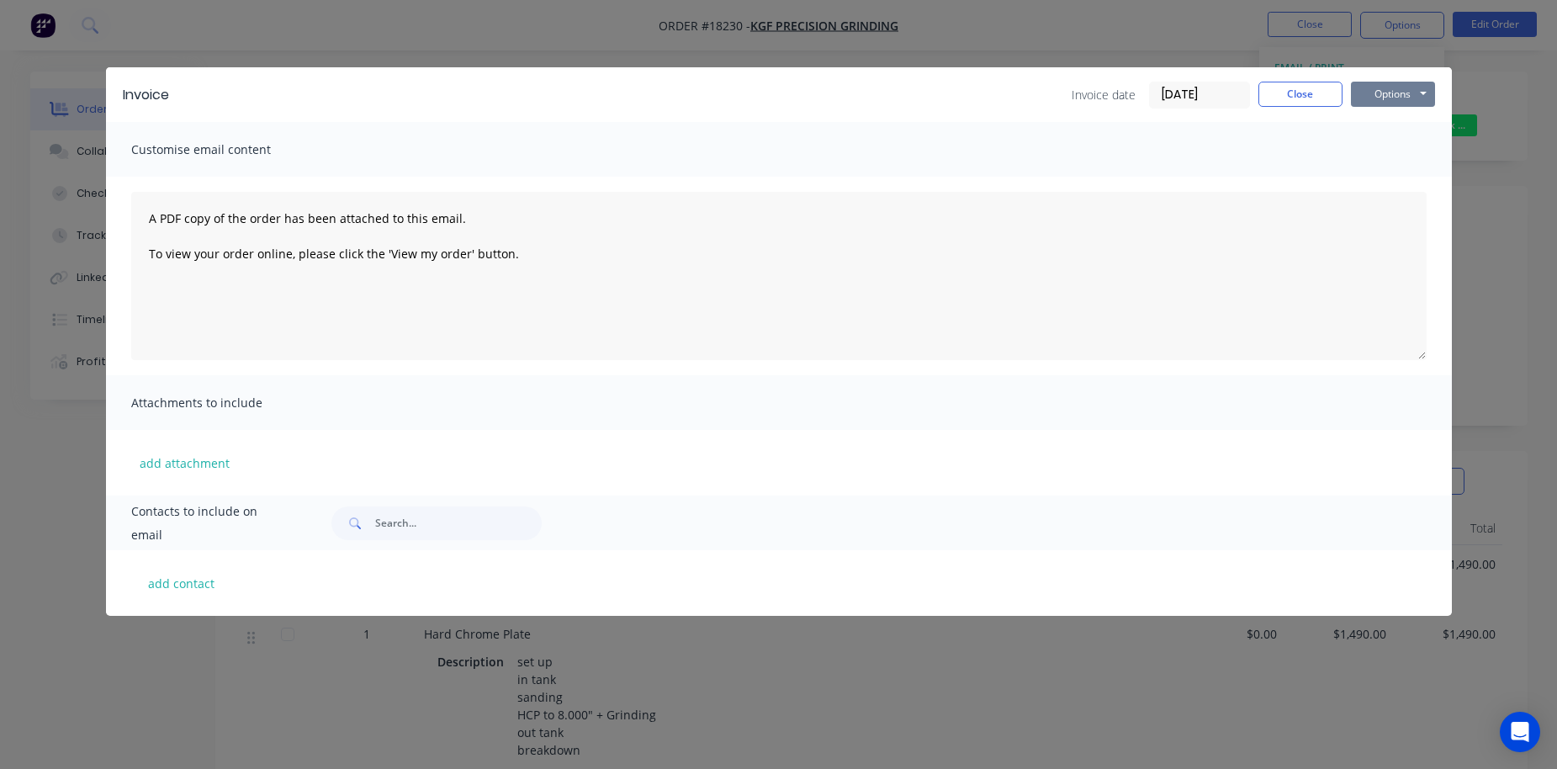
click at [1223, 99] on button "Options" at bounding box center [1393, 94] width 84 height 25
click at [1223, 155] on button "Print" at bounding box center [1405, 152] width 108 height 28
click at [1223, 98] on button "Close" at bounding box center [1301, 94] width 84 height 25
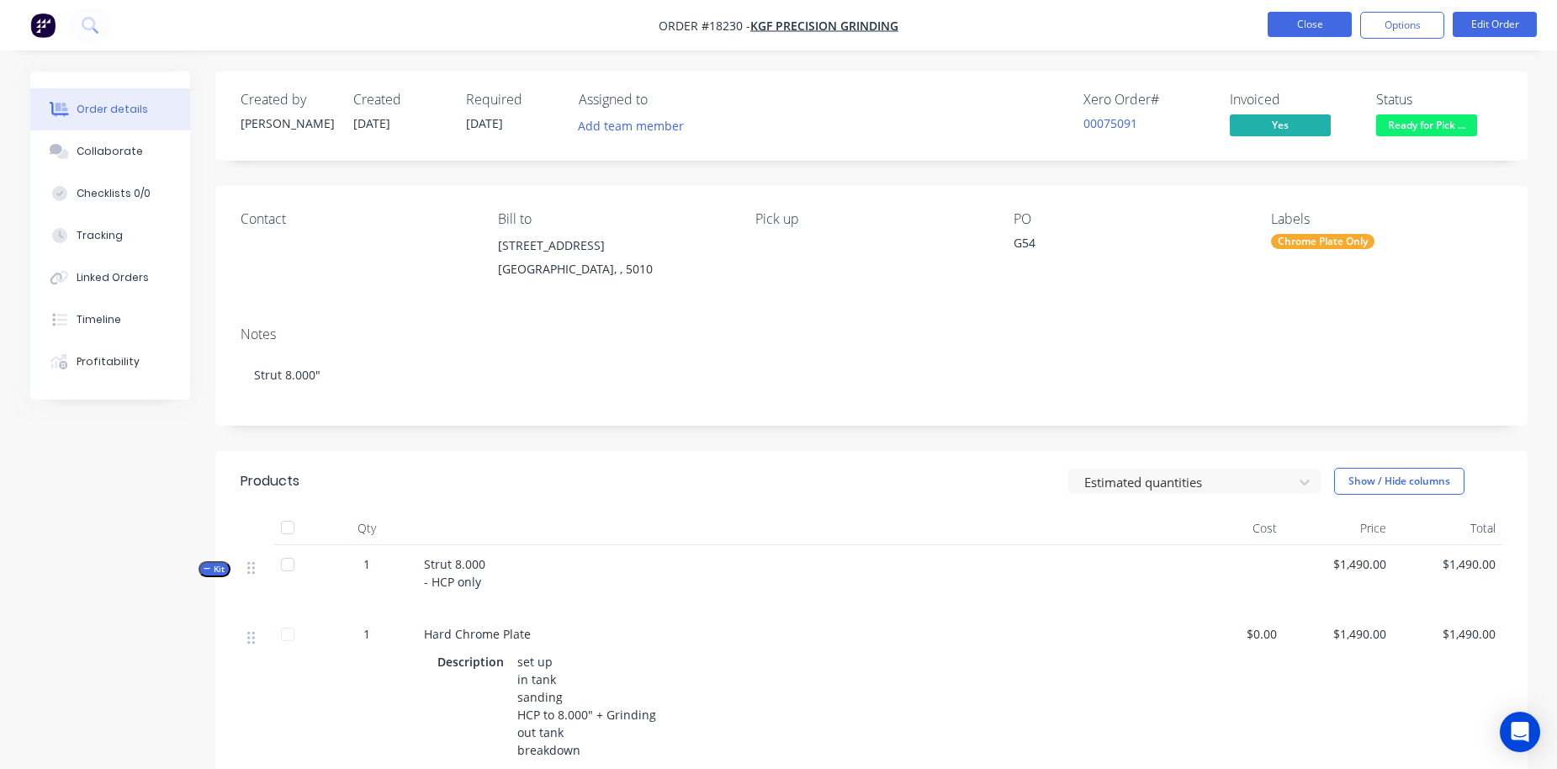
click at [1223, 28] on button "Close" at bounding box center [1310, 24] width 84 height 25
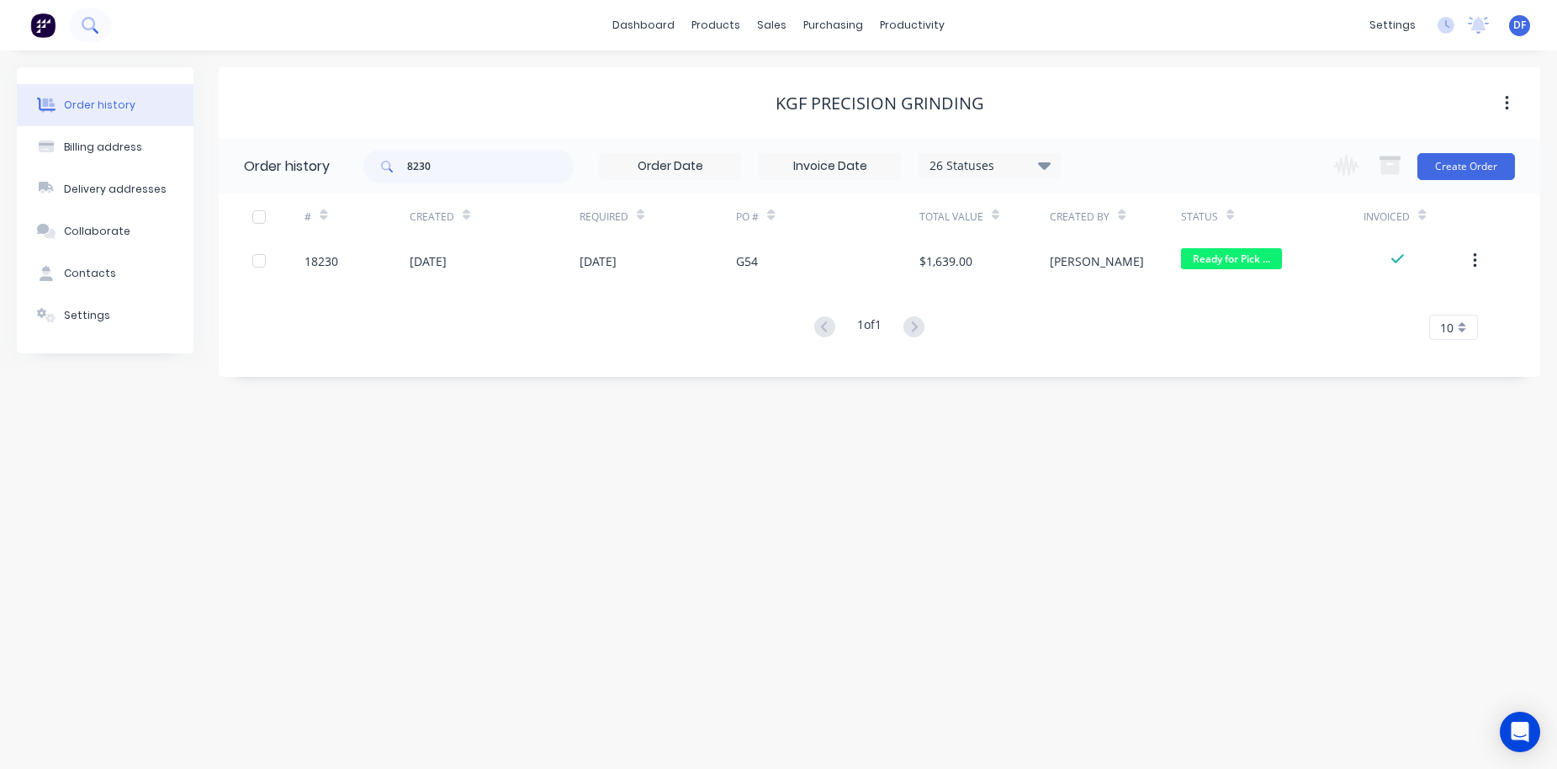
click at [94, 27] on icon at bounding box center [90, 25] width 16 height 16
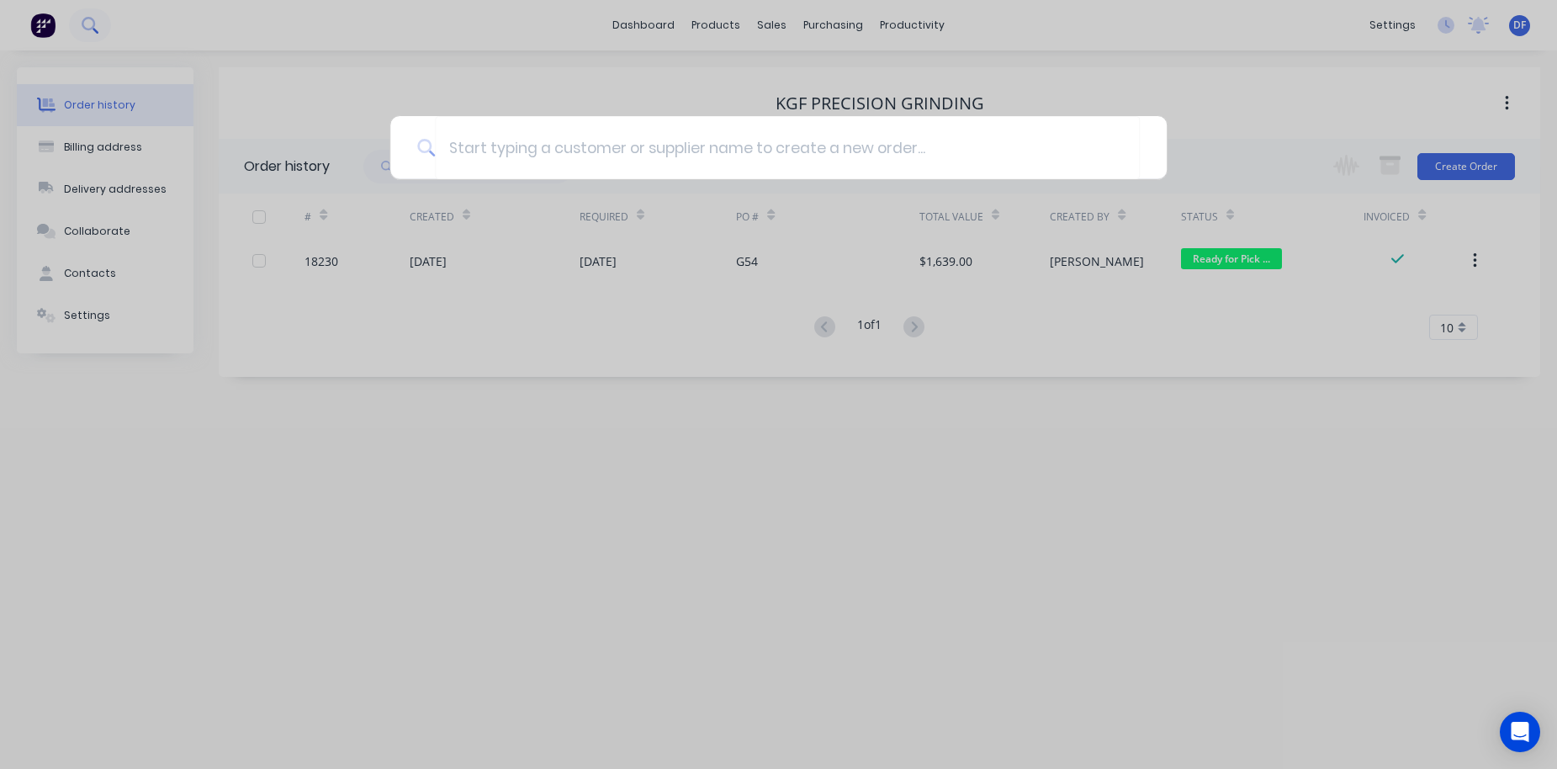
type input "9"
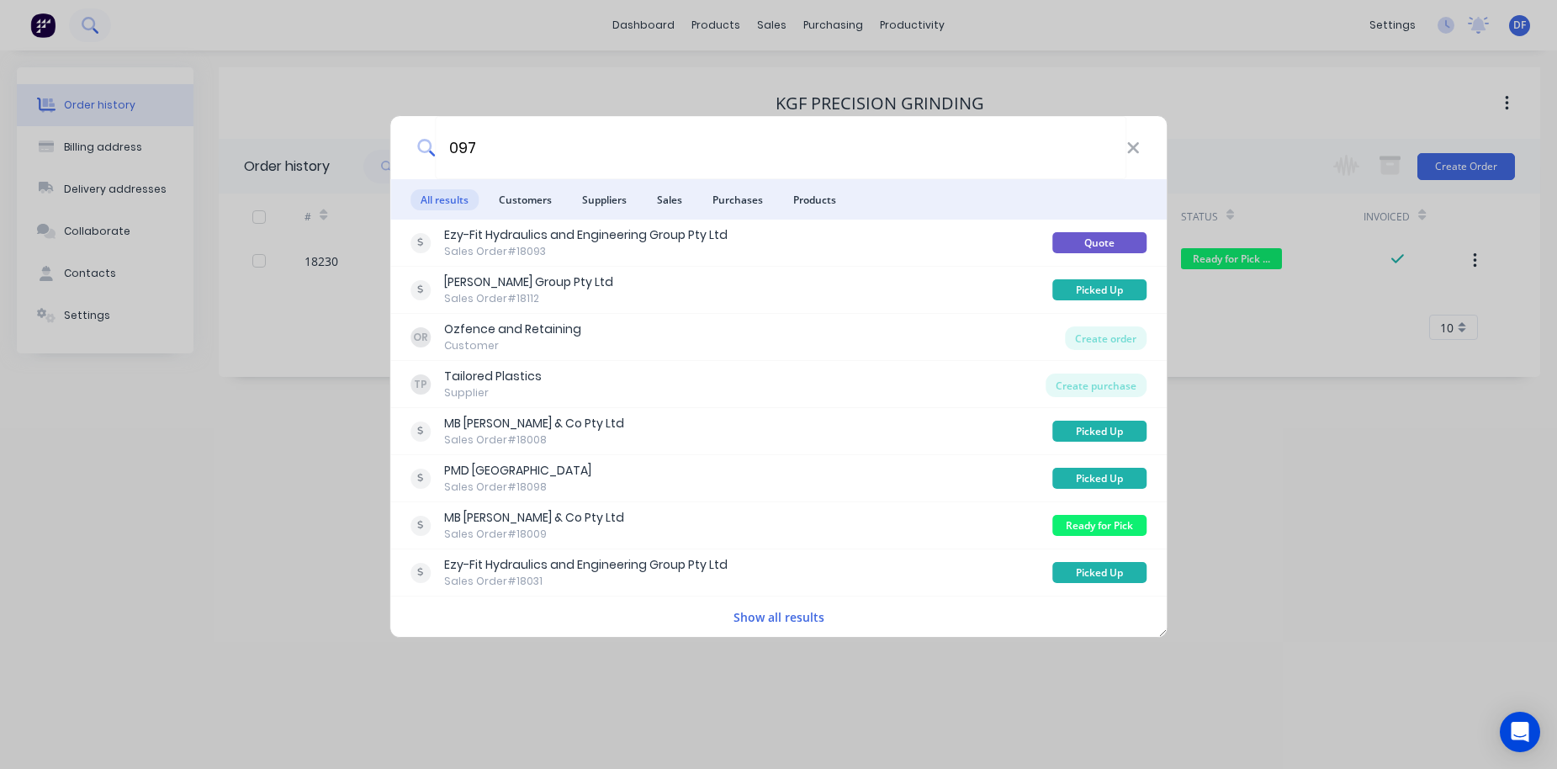
type input "097"
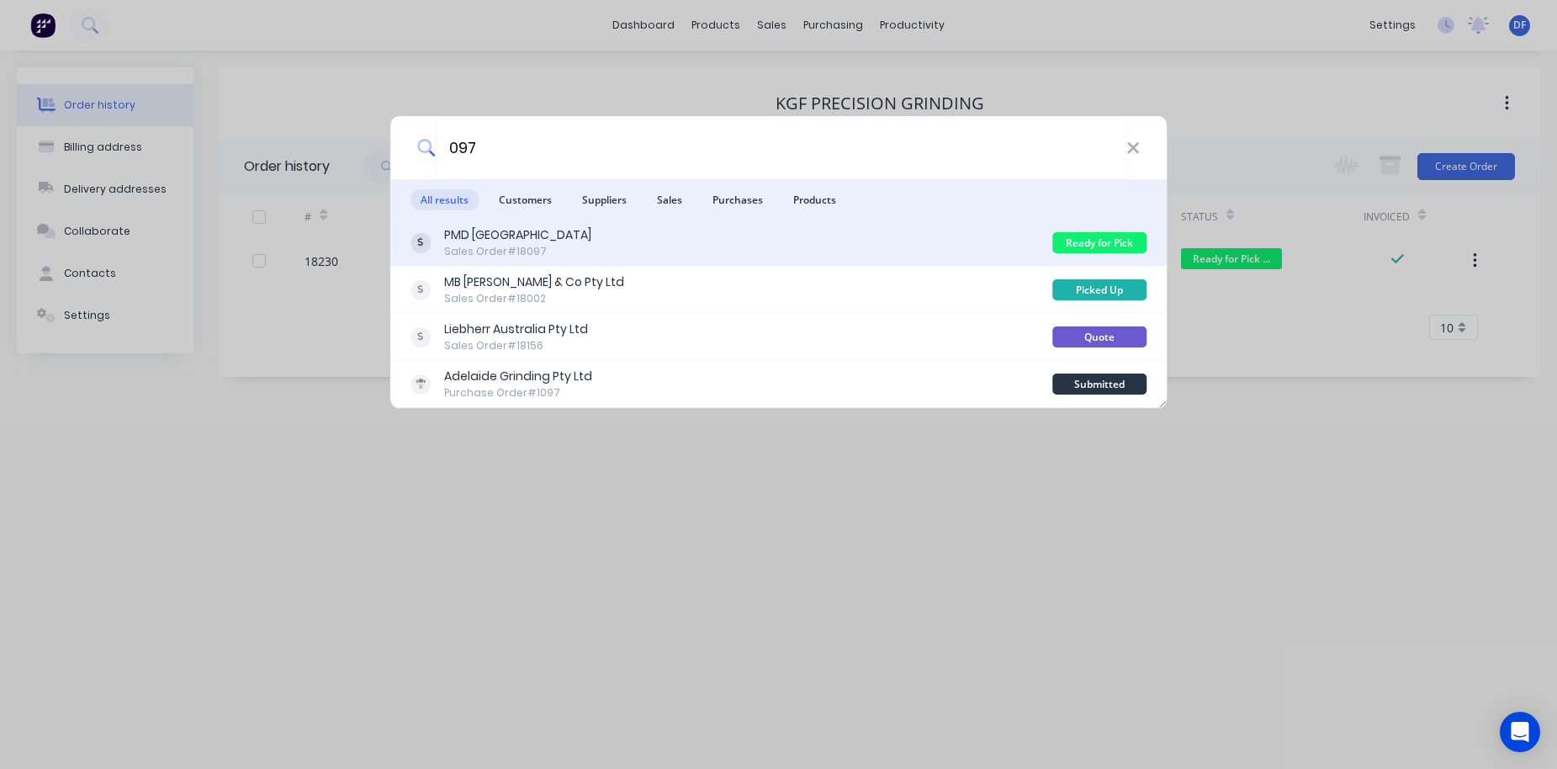
click at [495, 234] on div "PMD [GEOGRAPHIC_DATA]" at bounding box center [517, 235] width 147 height 18
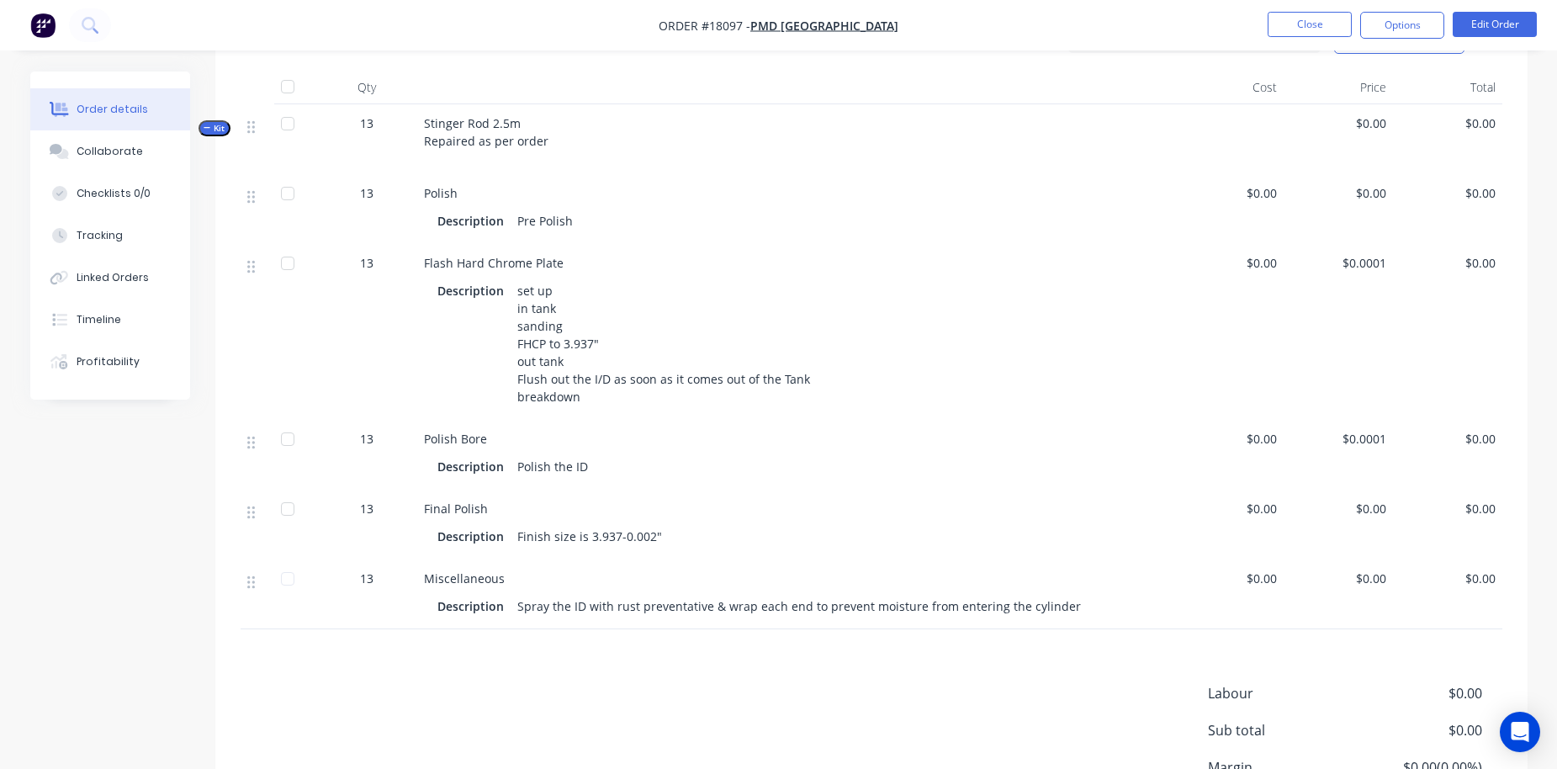
scroll to position [441, 0]
click at [1223, 25] on button "Edit Order" at bounding box center [1495, 24] width 84 height 25
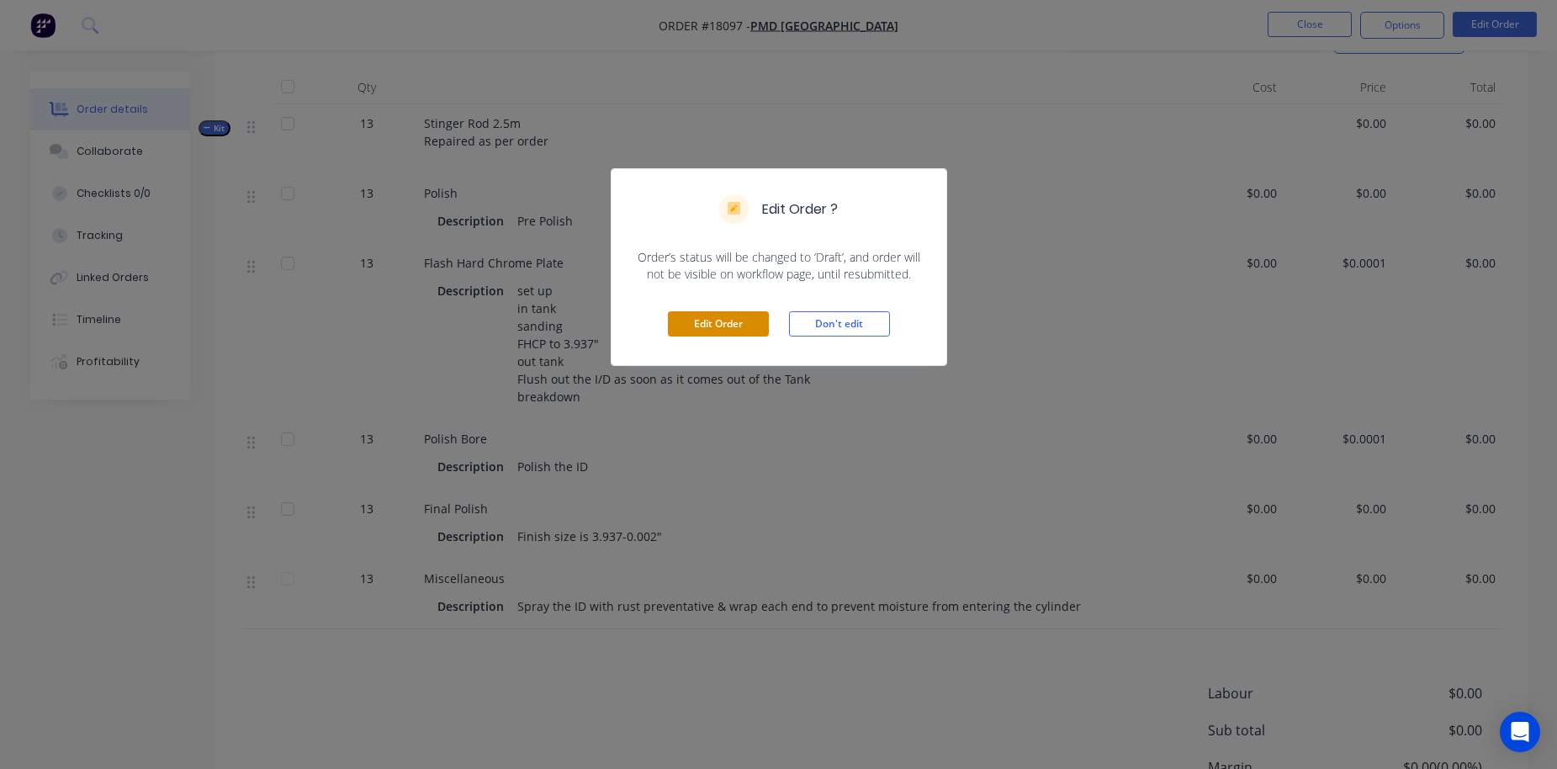
click at [710, 324] on button "Edit Order" at bounding box center [718, 323] width 101 height 25
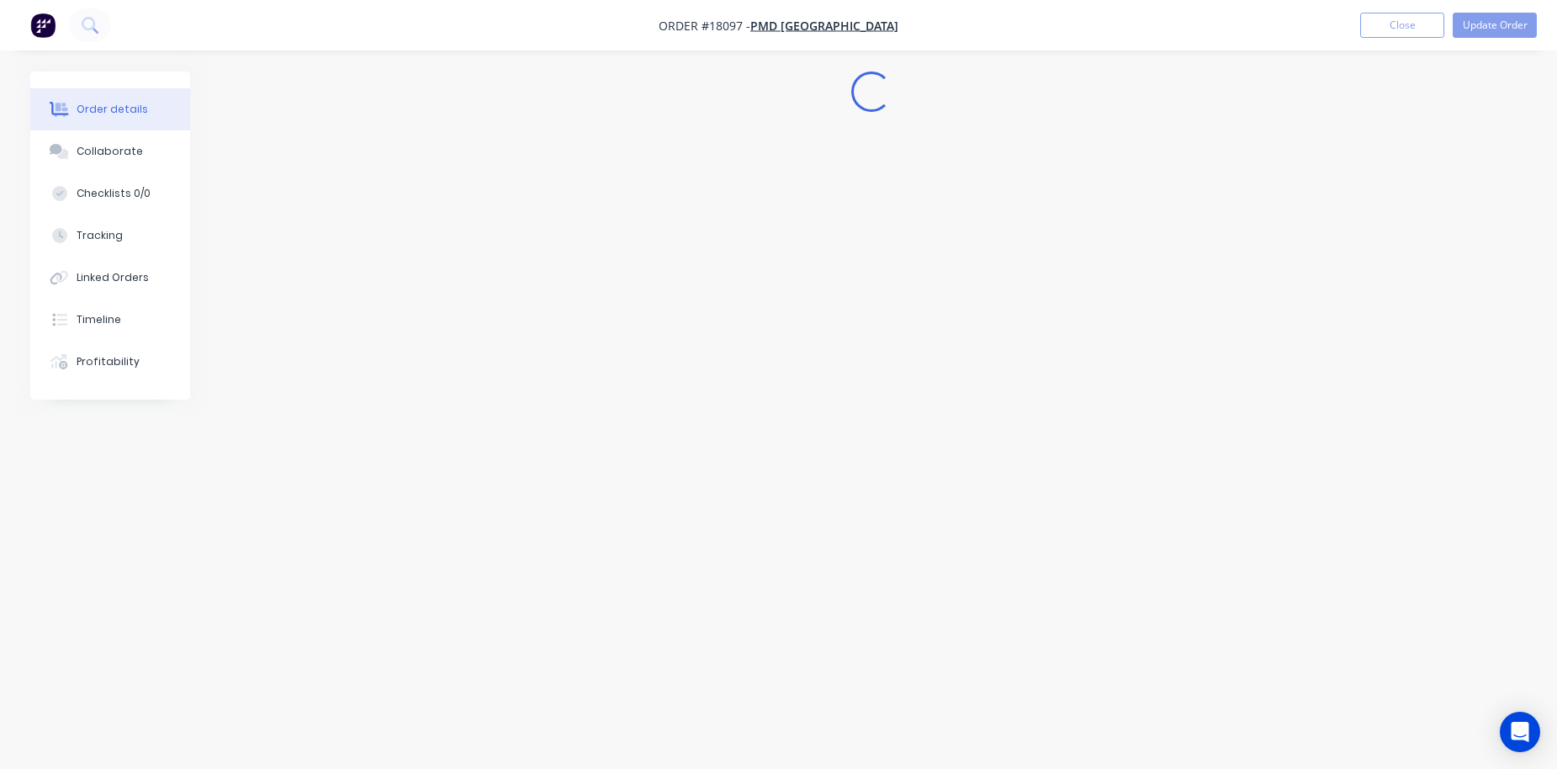
scroll to position [0, 0]
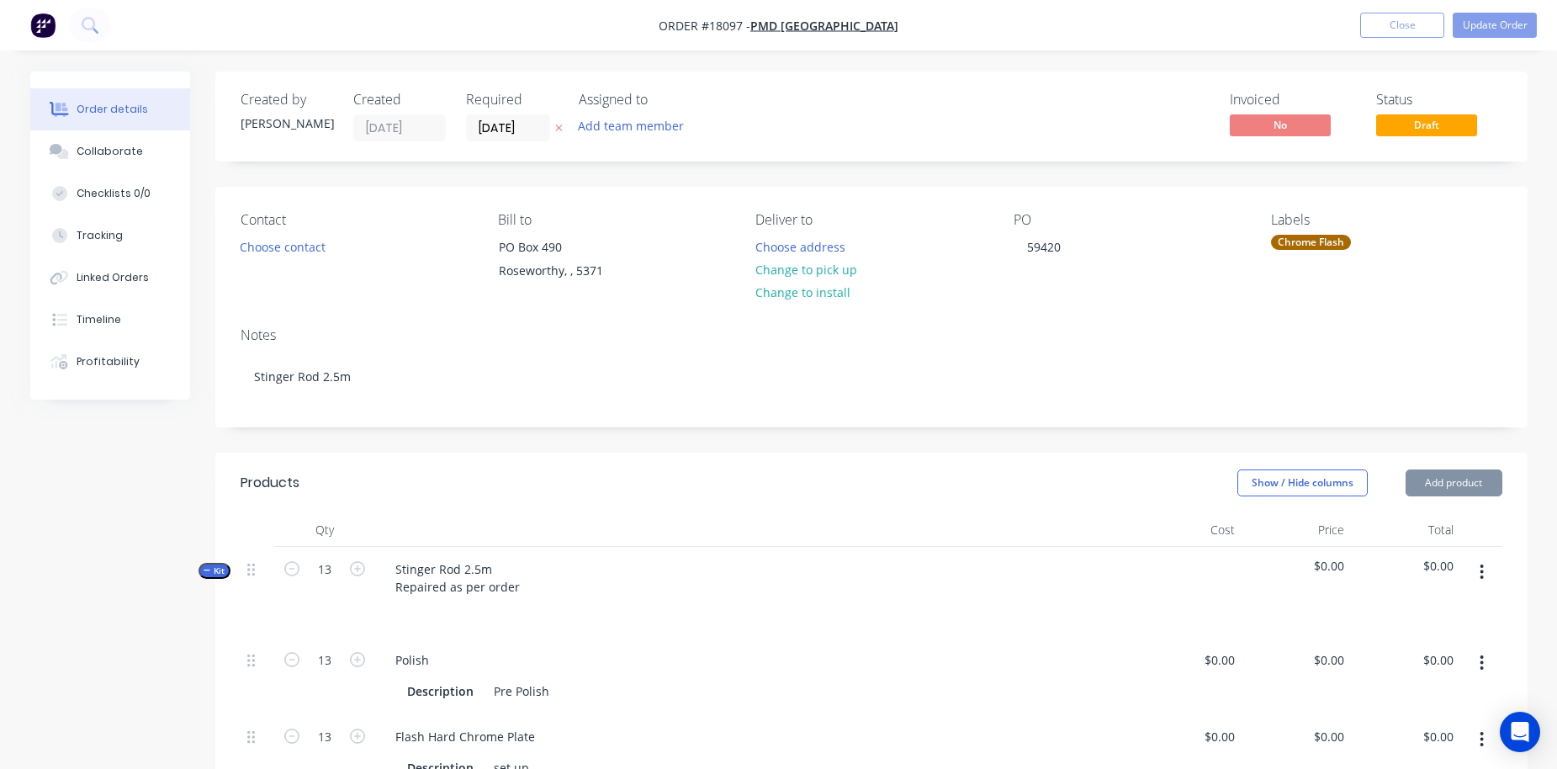
type input "$0.0001"
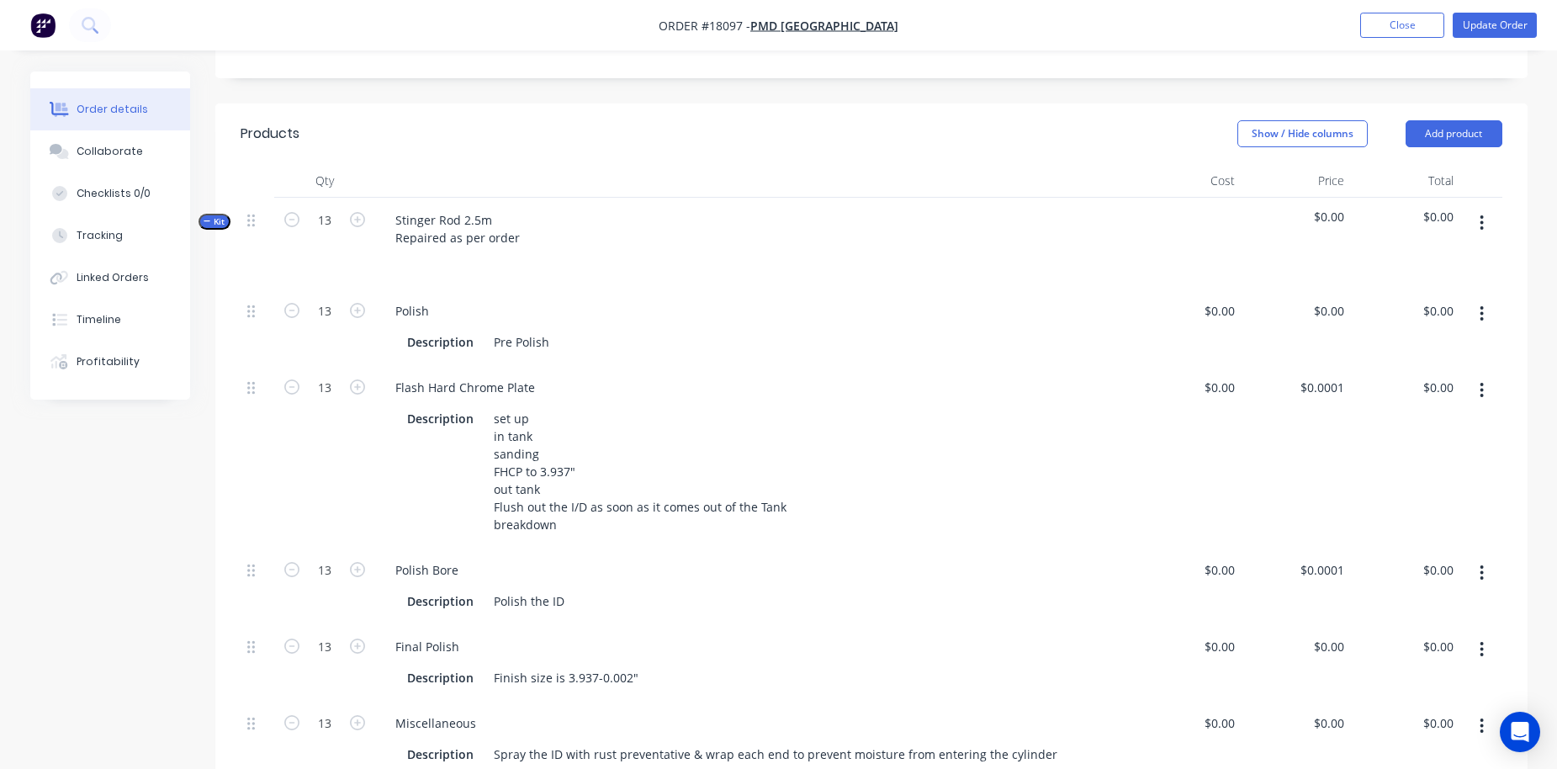
scroll to position [448, 0]
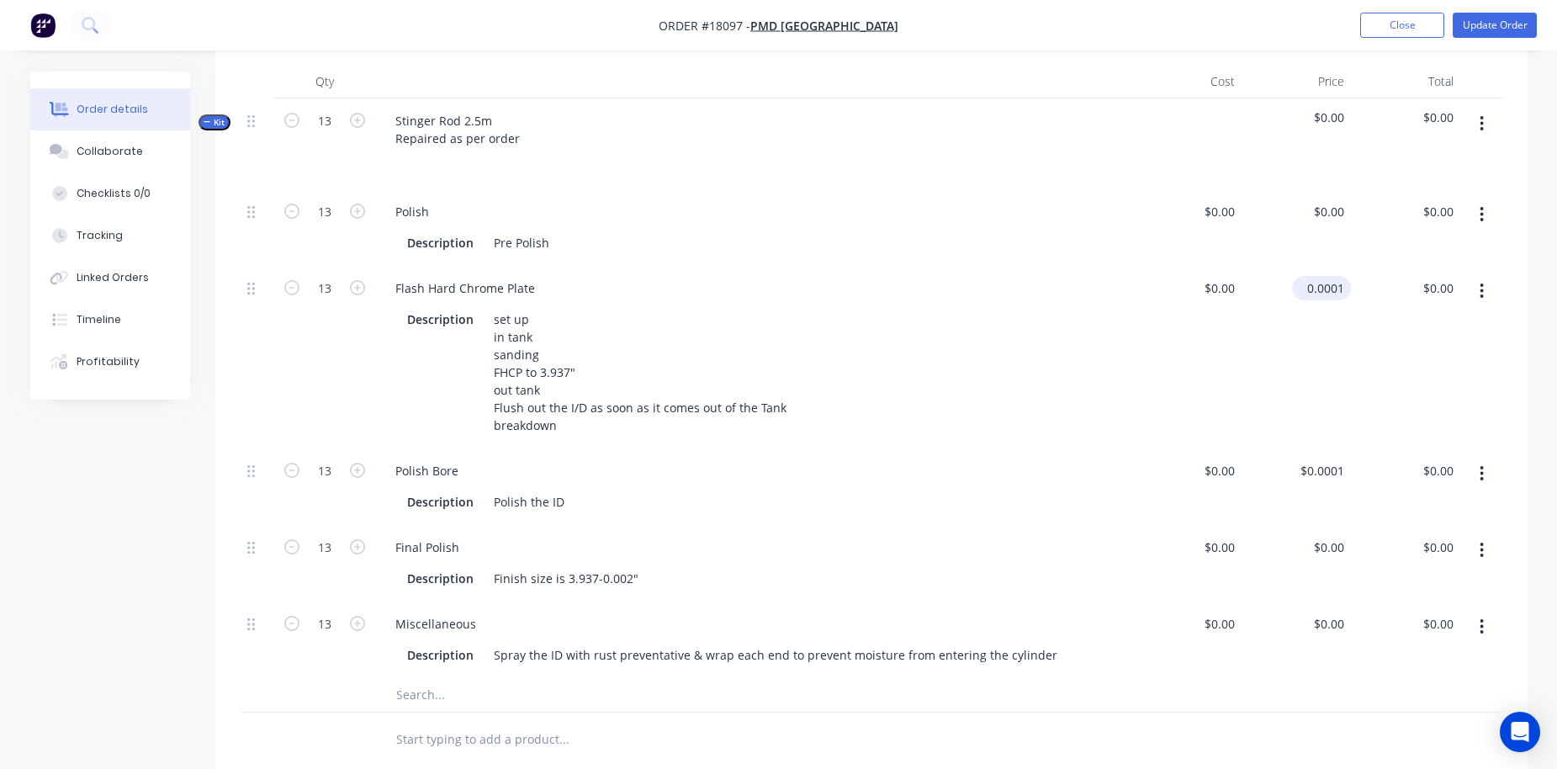
click at [1223, 278] on input "0.0001" at bounding box center [1325, 288] width 52 height 24
type input "$1,050.00"
type input "$13,650.00"
click at [1223, 332] on div "$0.00 $0.00" at bounding box center [1187, 357] width 109 height 183
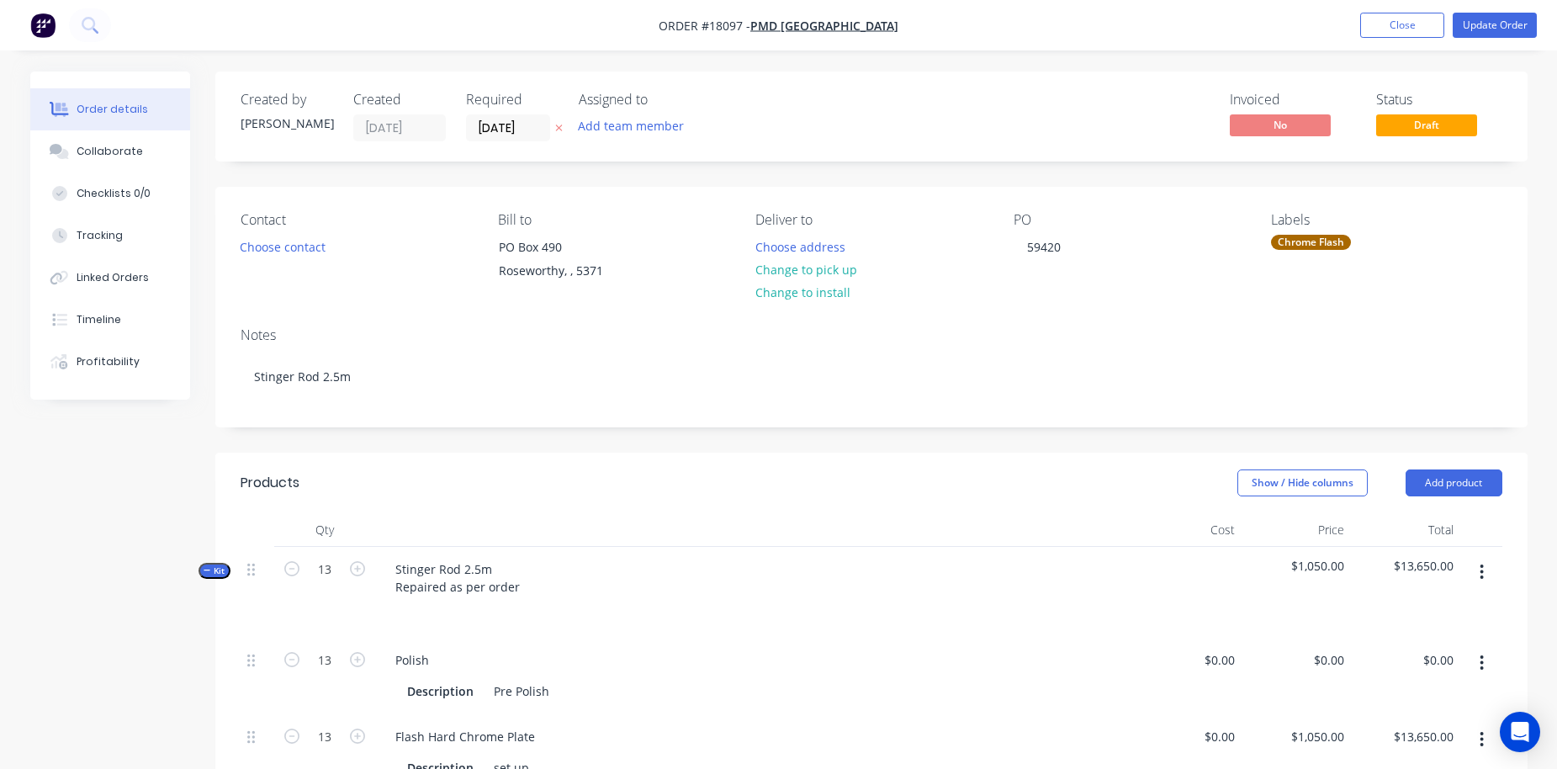
scroll to position [0, 0]
click at [1223, 24] on button "Update Order" at bounding box center [1495, 25] width 84 height 25
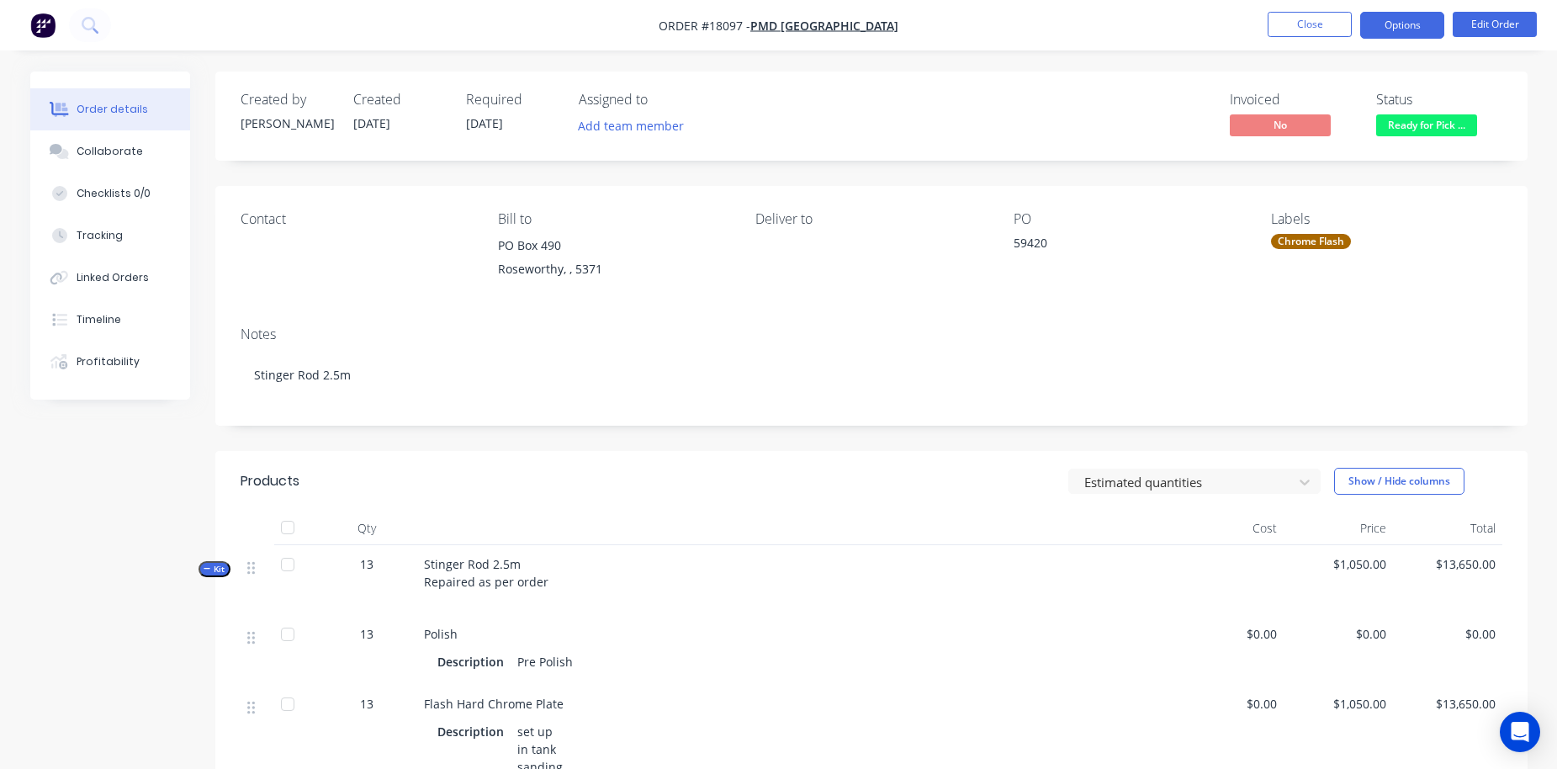
click at [1223, 29] on button "Options" at bounding box center [1403, 25] width 84 height 27
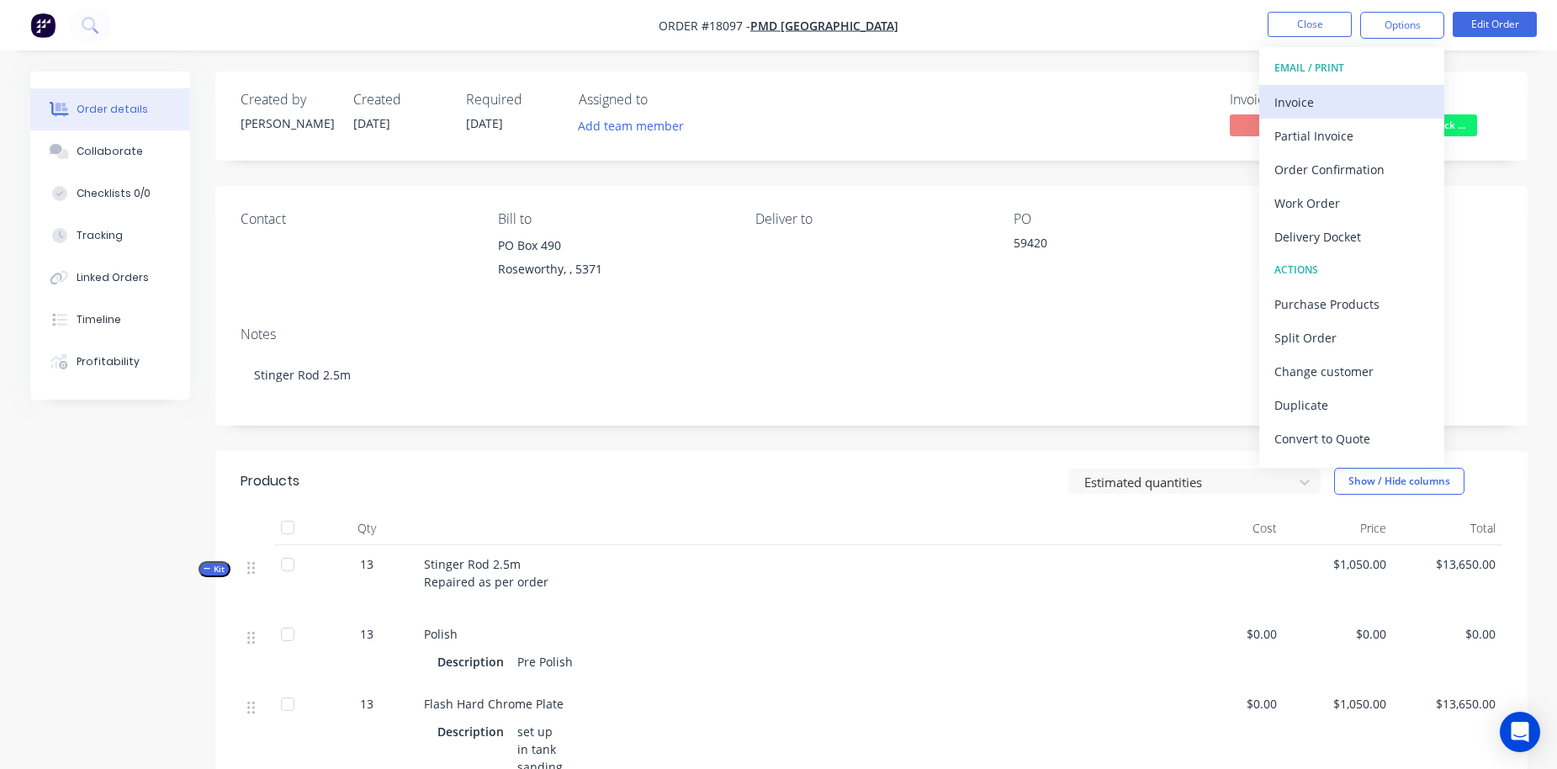
click at [1223, 110] on div "Invoice" at bounding box center [1352, 102] width 155 height 24
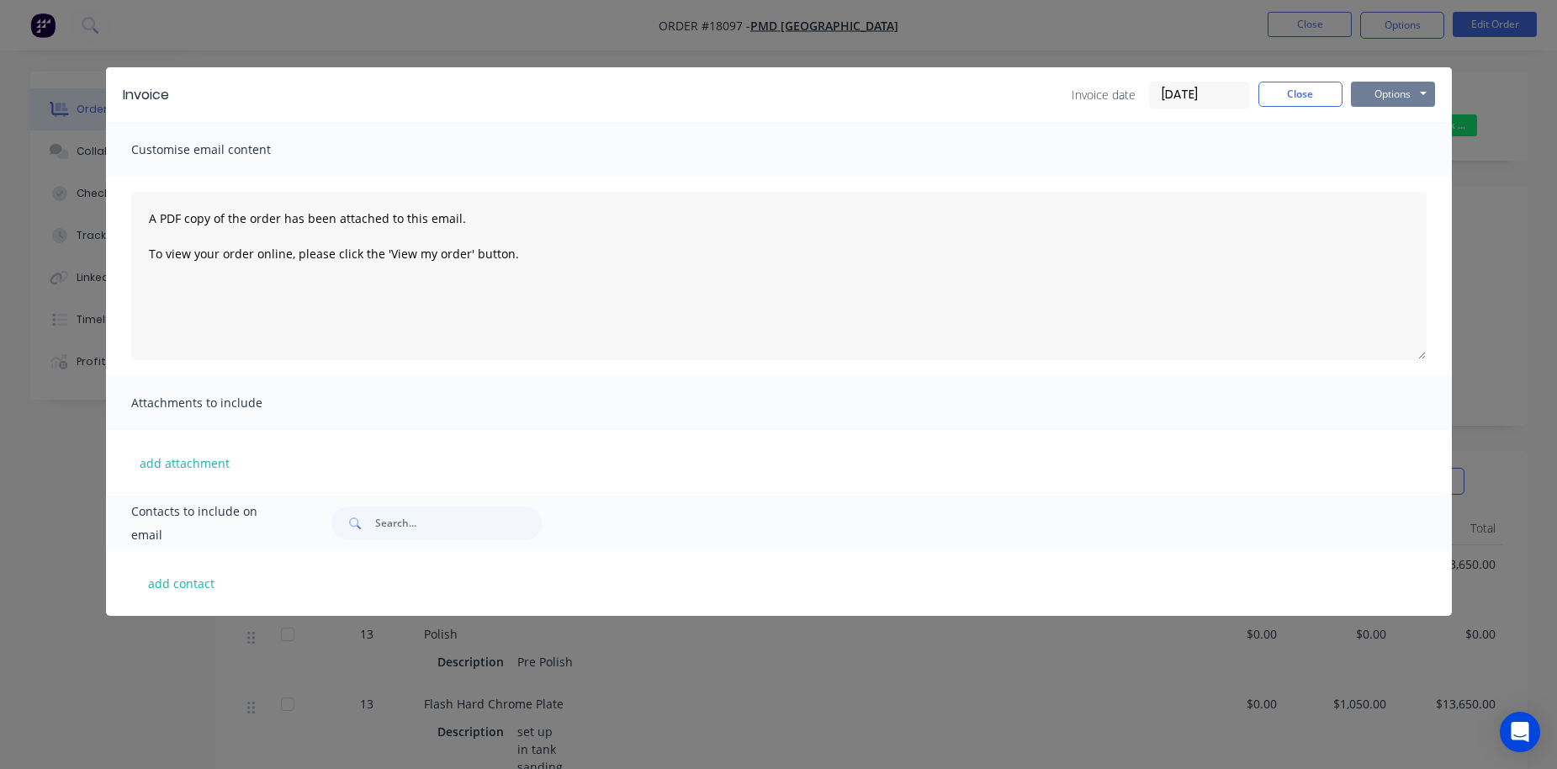
click at [1223, 91] on button "Options" at bounding box center [1393, 94] width 84 height 25
click at [1223, 157] on button "Print" at bounding box center [1405, 152] width 108 height 28
click at [1223, 86] on button "Close" at bounding box center [1301, 94] width 84 height 25
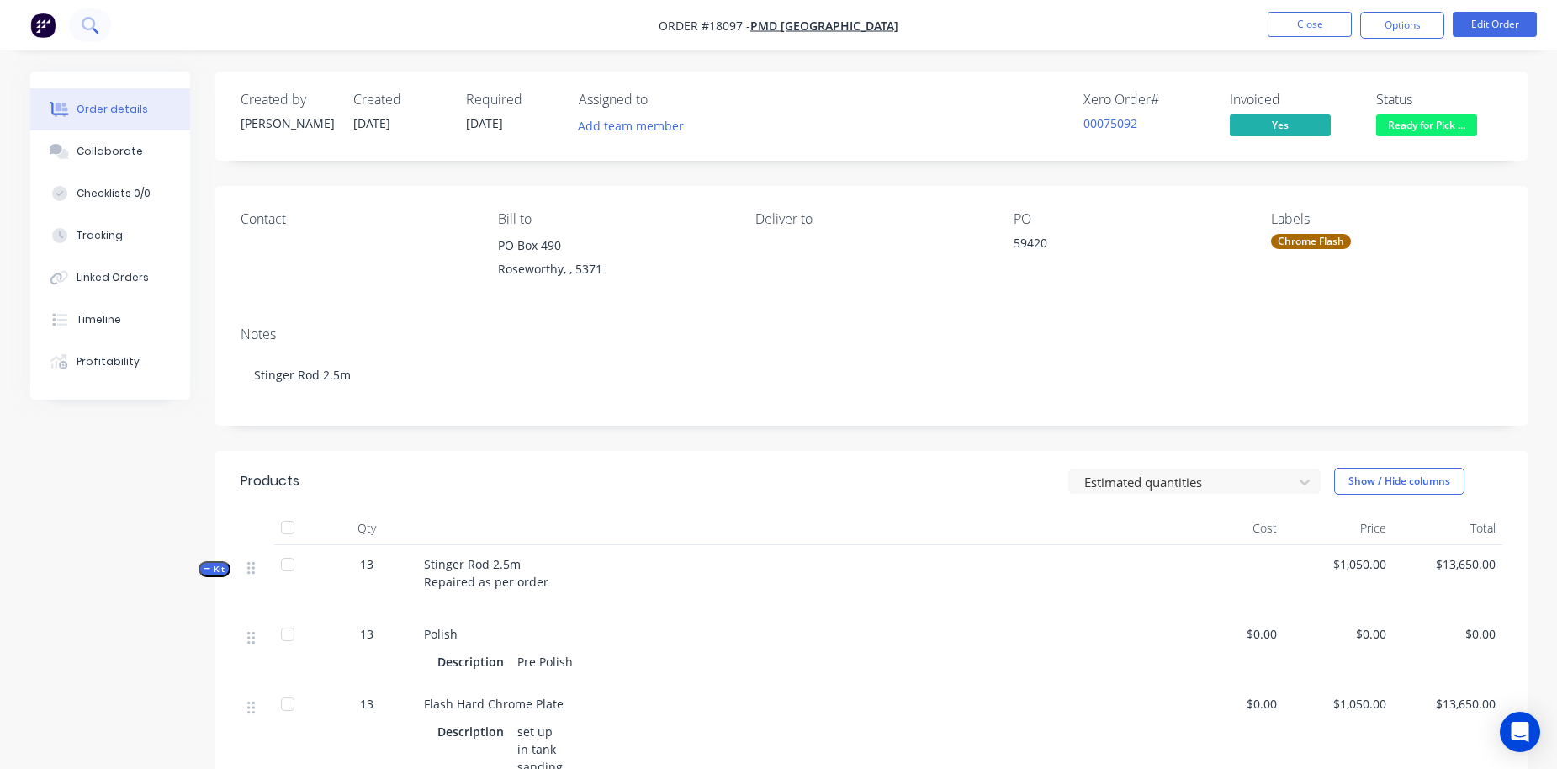
click at [82, 24] on icon at bounding box center [88, 23] width 13 height 13
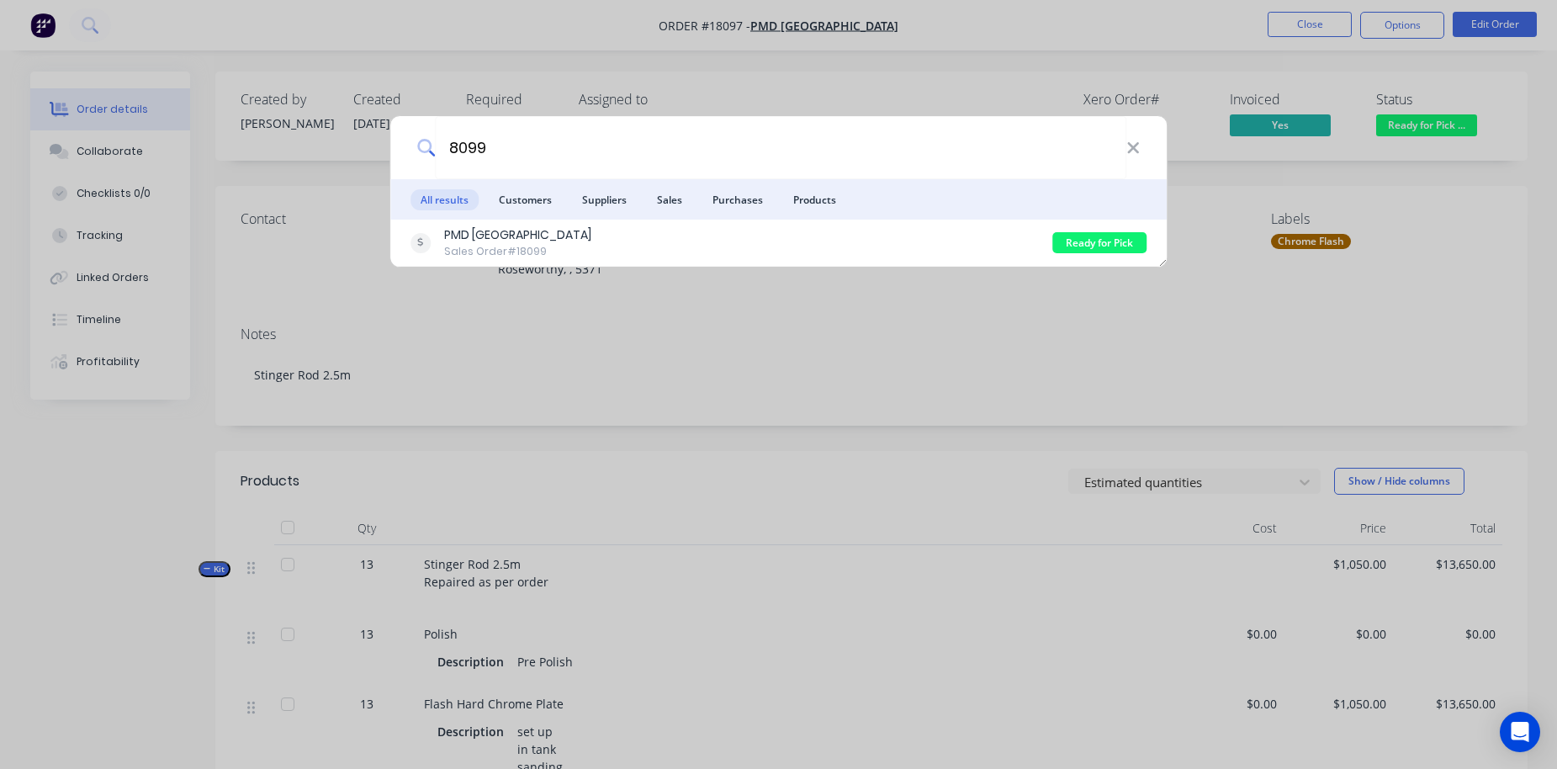
type input "8099"
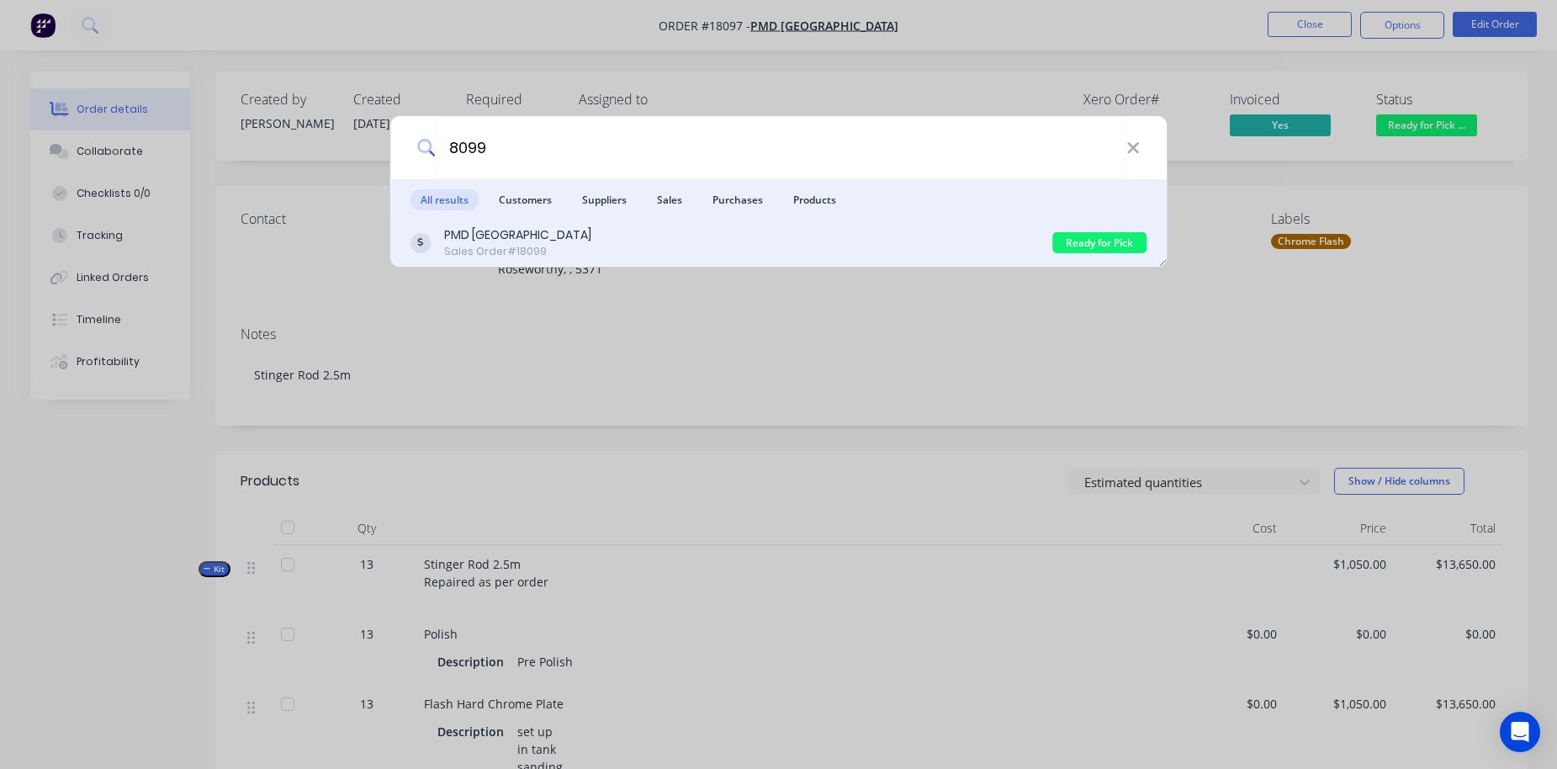
click at [492, 238] on div "PMD [GEOGRAPHIC_DATA]" at bounding box center [517, 235] width 147 height 18
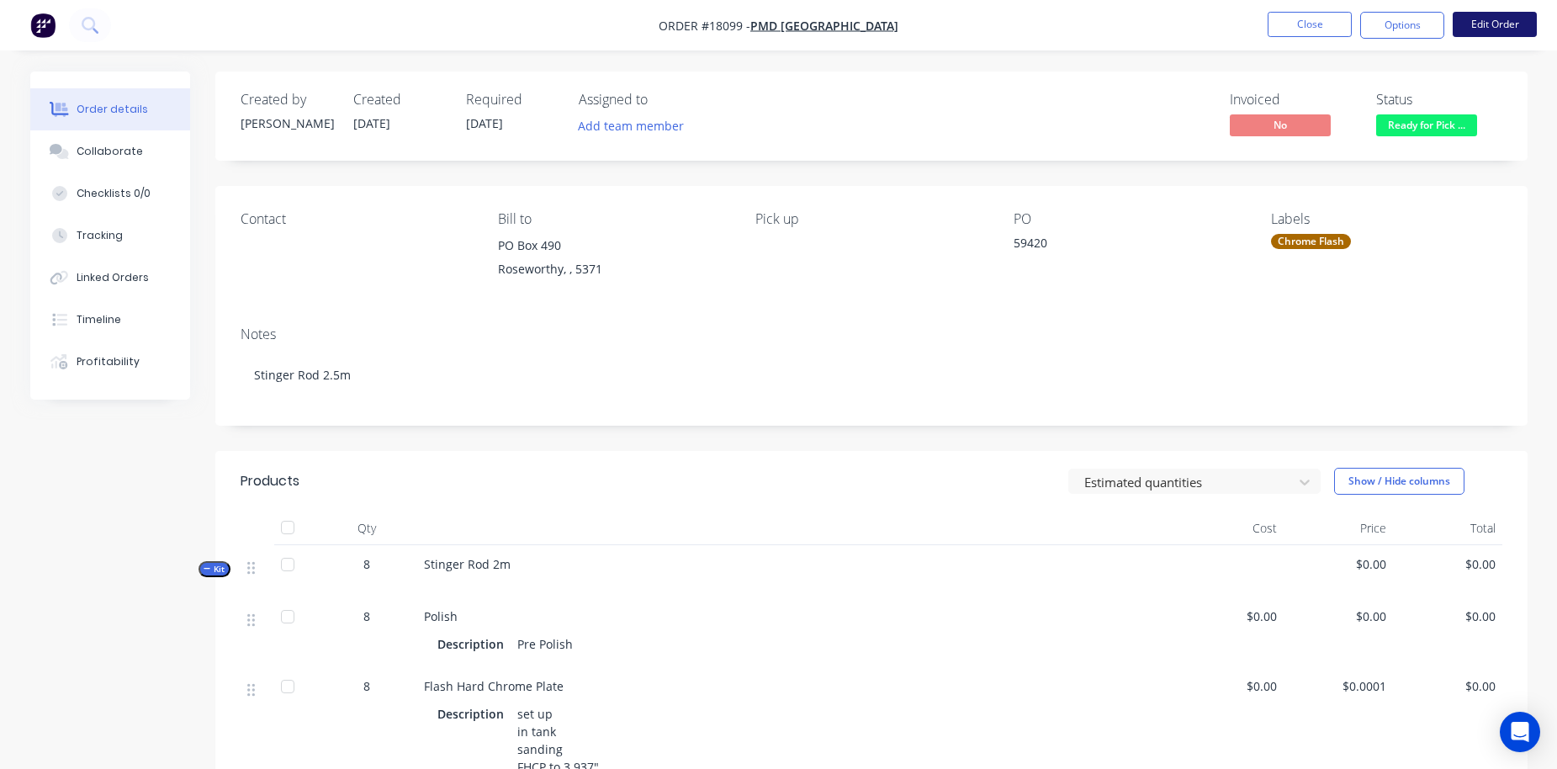
click at [1223, 30] on button "Edit Order" at bounding box center [1495, 24] width 84 height 25
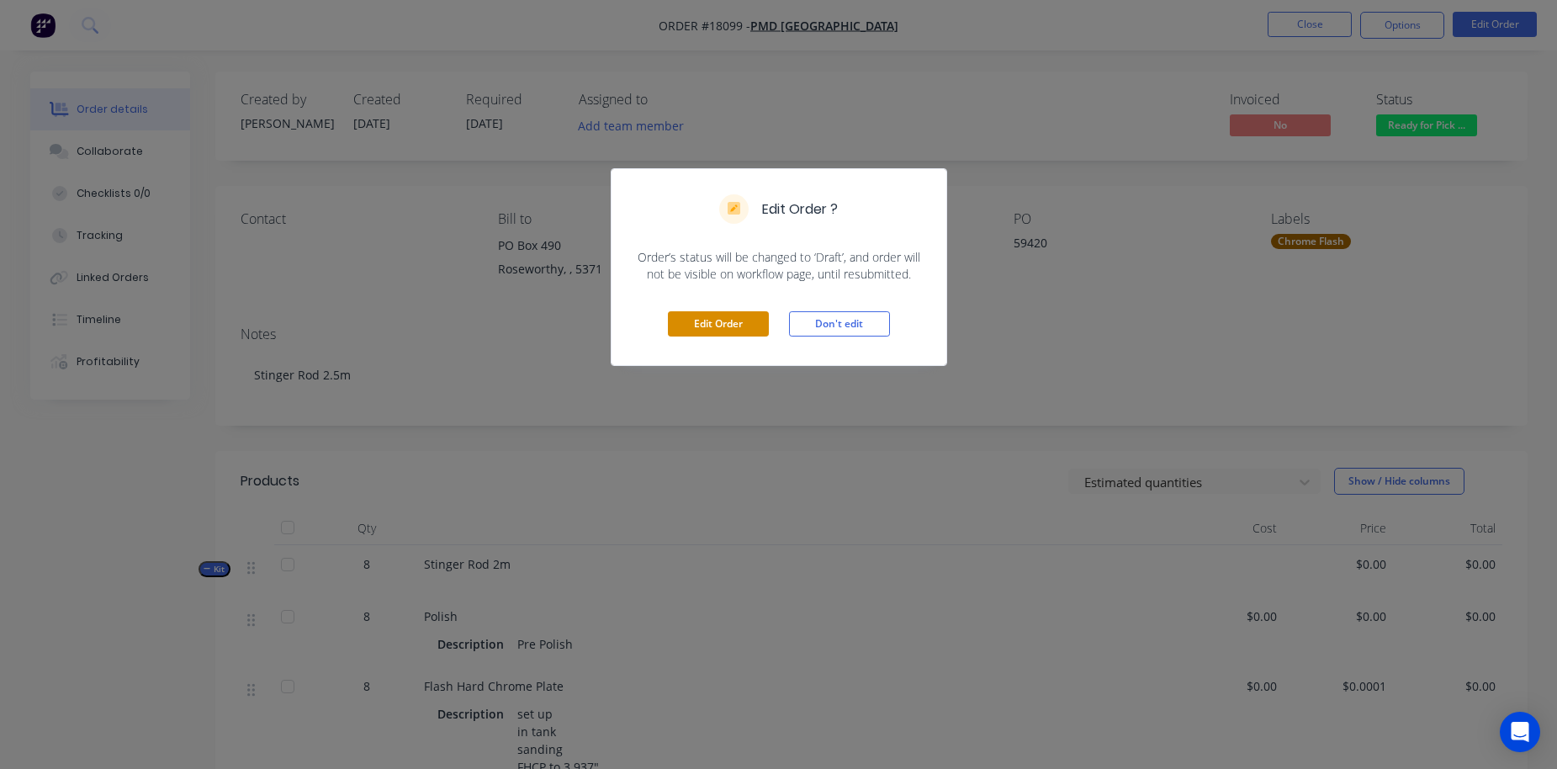
click at [703, 331] on button "Edit Order" at bounding box center [718, 323] width 101 height 25
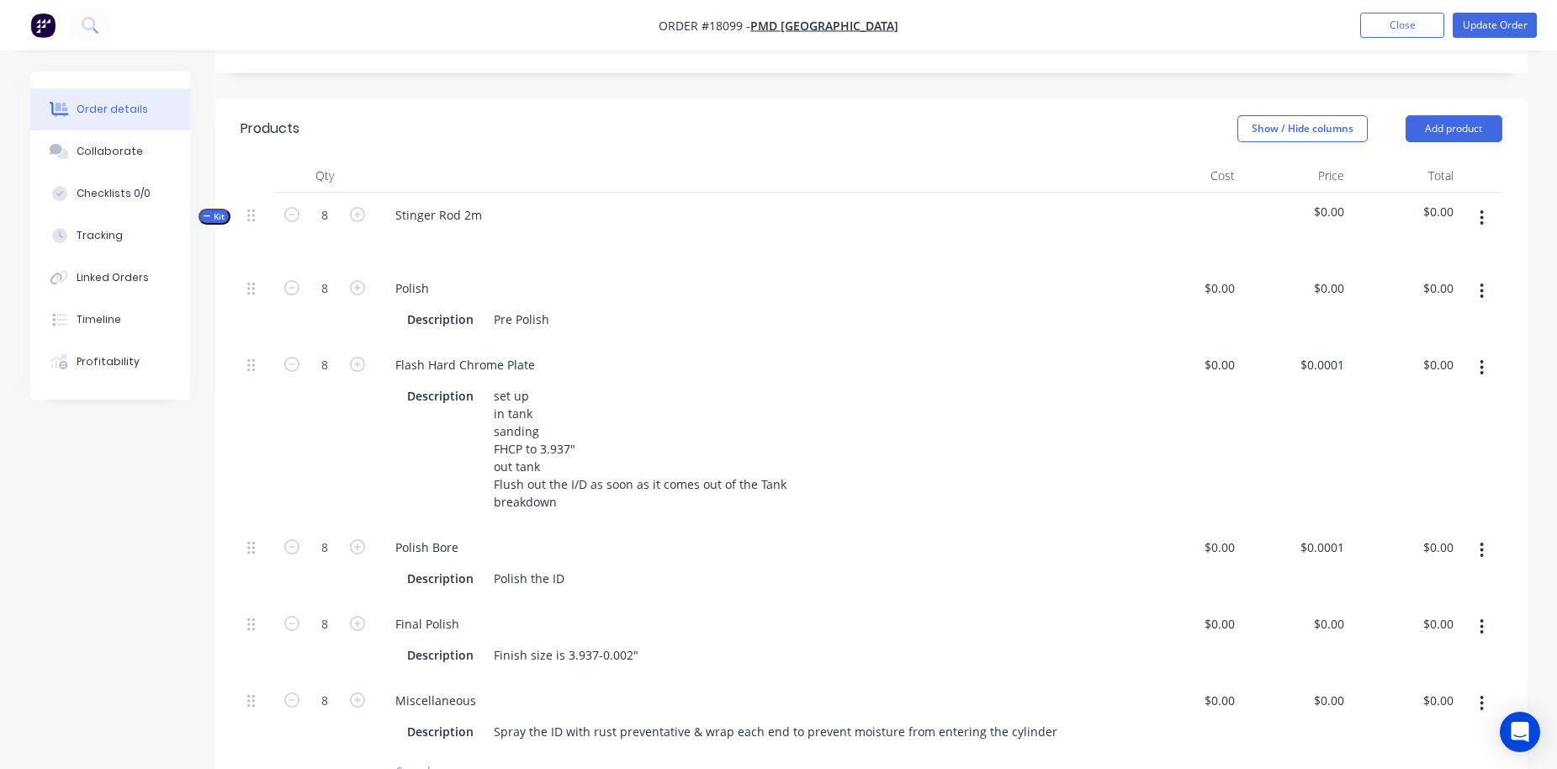
scroll to position [448, 0]
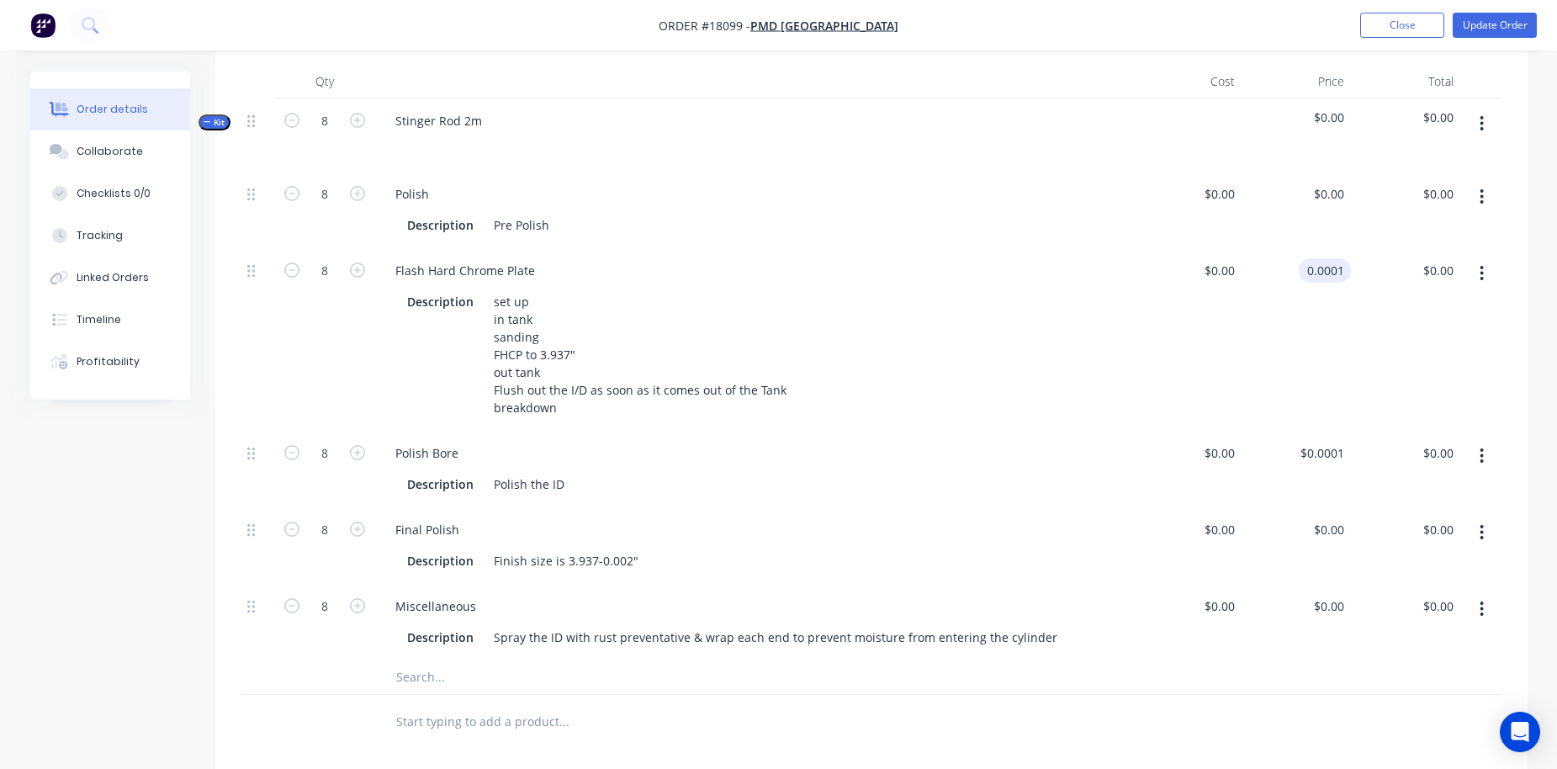
click at [1223, 277] on input "0.0001" at bounding box center [1328, 270] width 45 height 24
type input "$865.00"
type input "$6,920.00"
click at [1223, 289] on div "$0.00 $0.00" at bounding box center [1187, 339] width 109 height 183
click at [1223, 18] on button "Update Order" at bounding box center [1495, 25] width 84 height 25
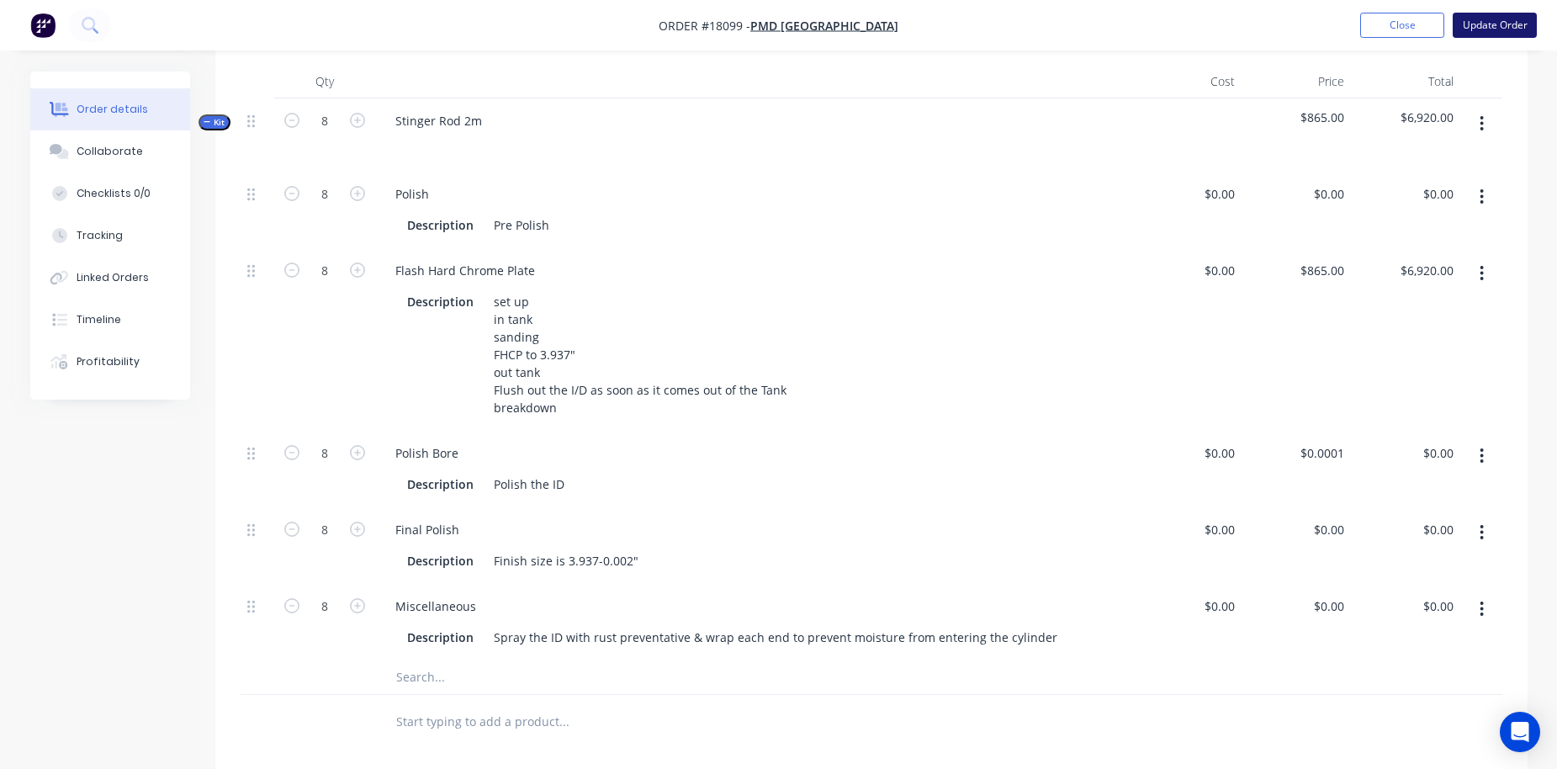
scroll to position [0, 0]
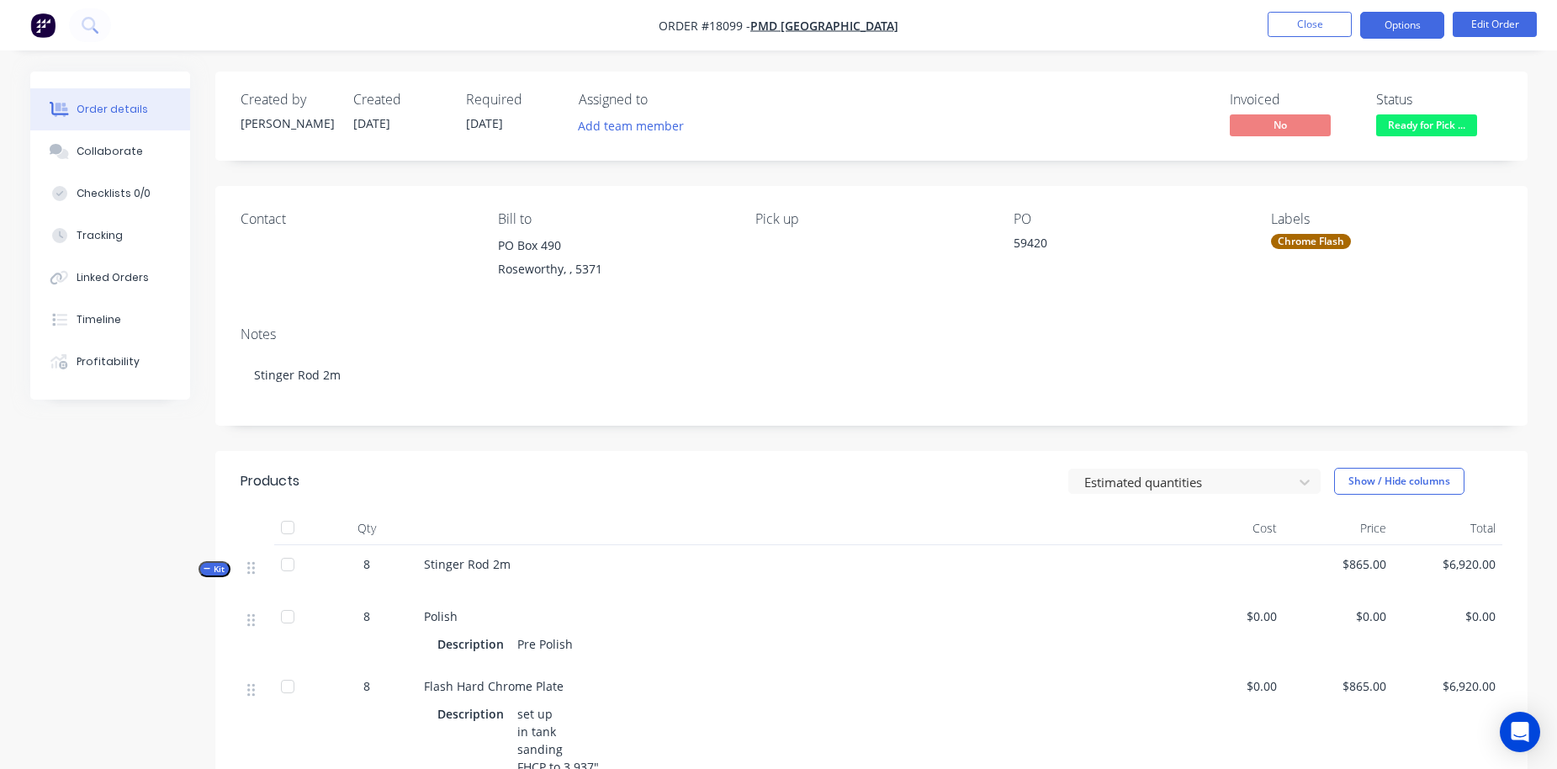
click at [1223, 25] on button "Options" at bounding box center [1403, 25] width 84 height 27
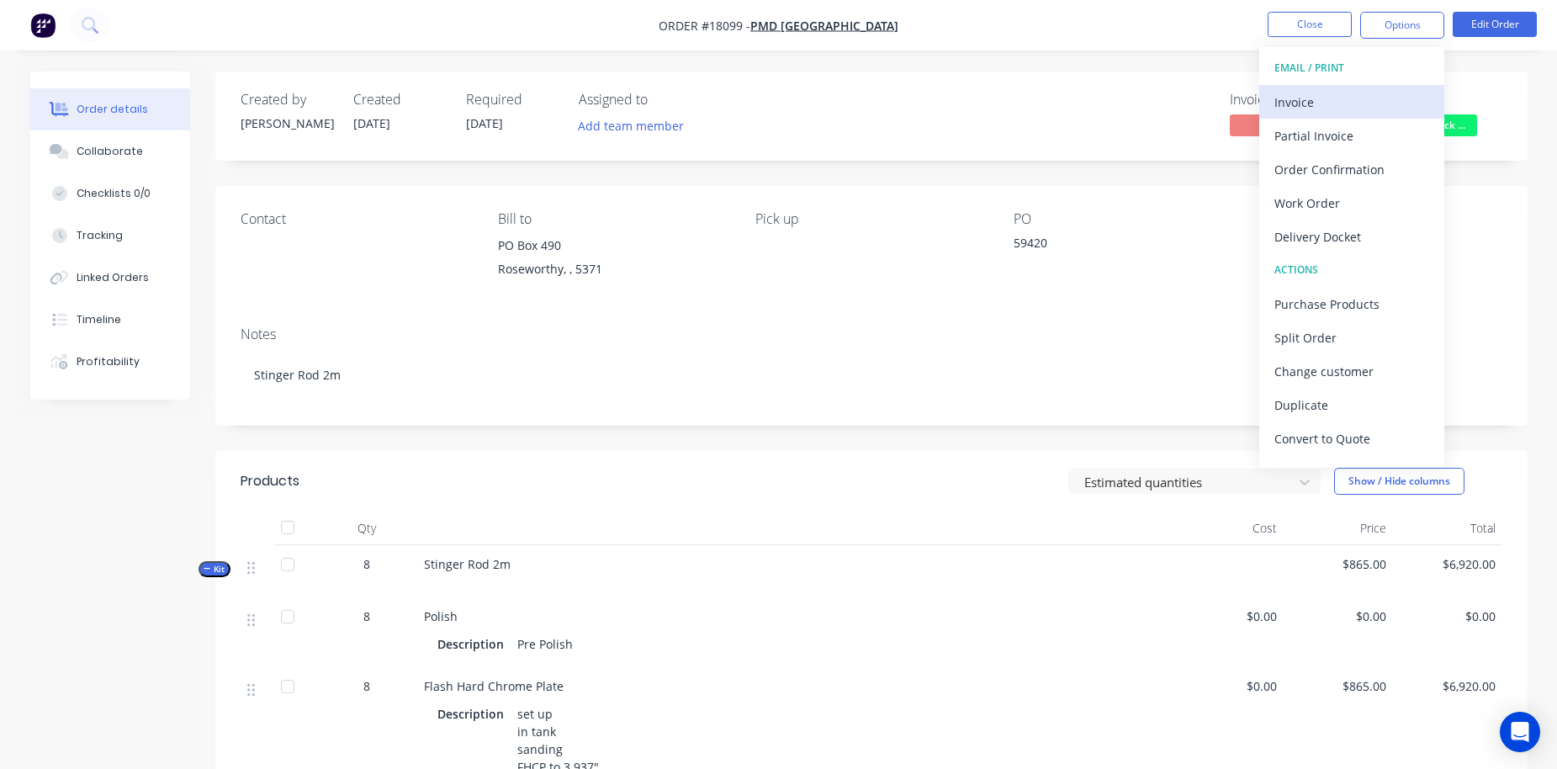
click at [1223, 102] on div "Invoice" at bounding box center [1352, 102] width 155 height 24
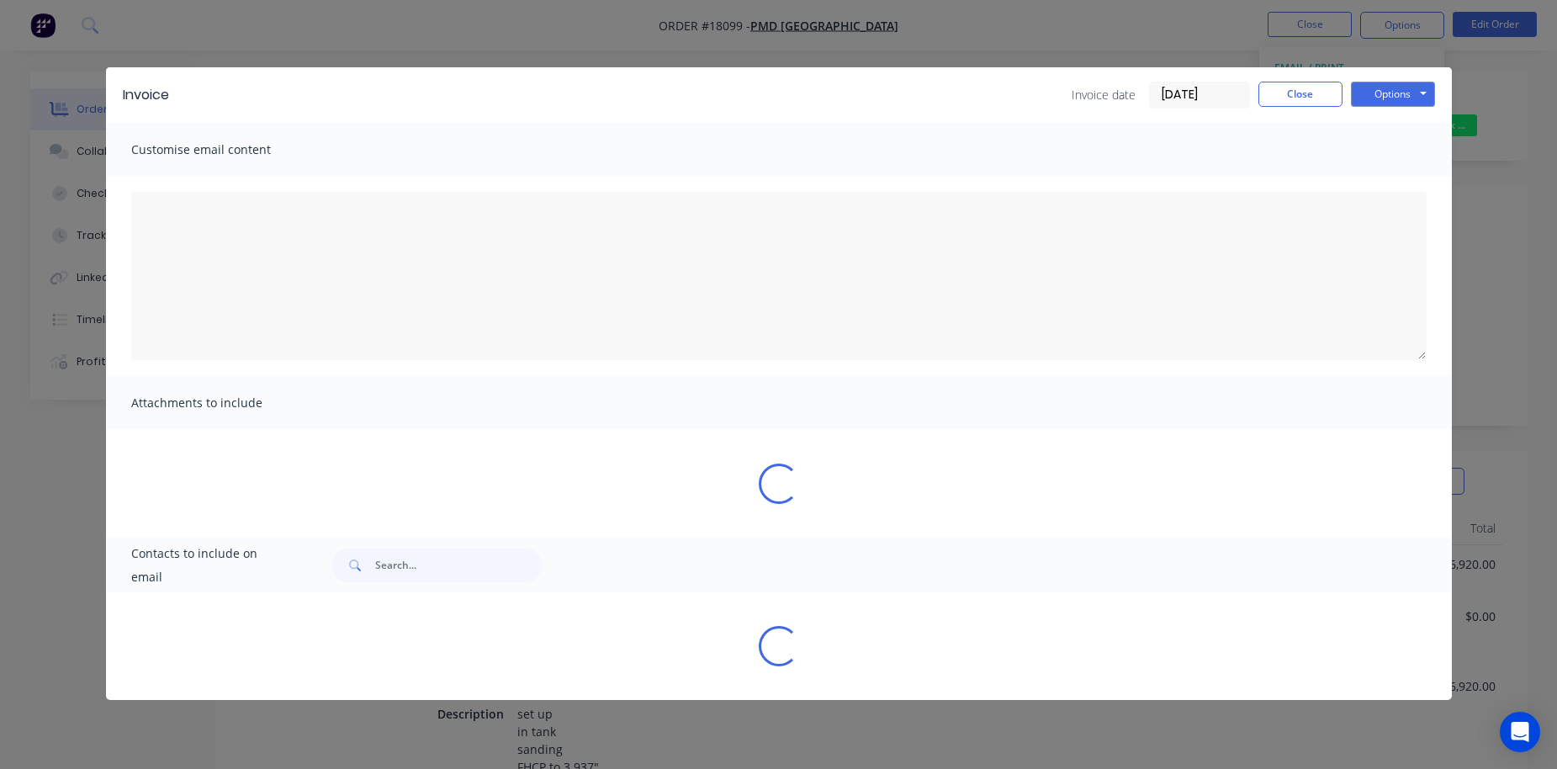
type textarea "A PDF copy of the order has been attached to this email. To view your order onl…"
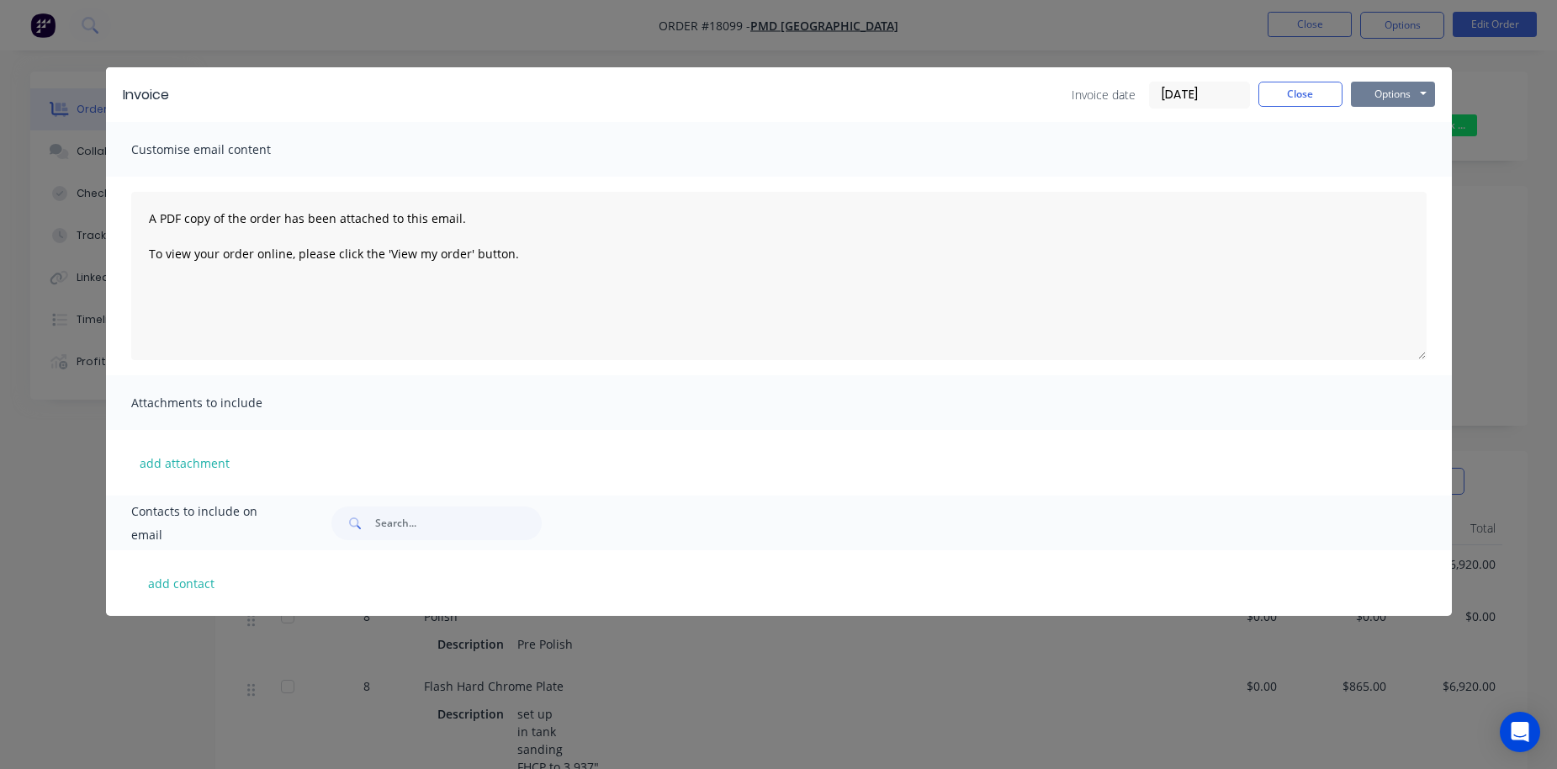
click at [1223, 89] on button "Options" at bounding box center [1393, 94] width 84 height 25
click at [1223, 152] on button "Print" at bounding box center [1405, 152] width 108 height 28
click at [1223, 87] on button "Close" at bounding box center [1301, 94] width 84 height 25
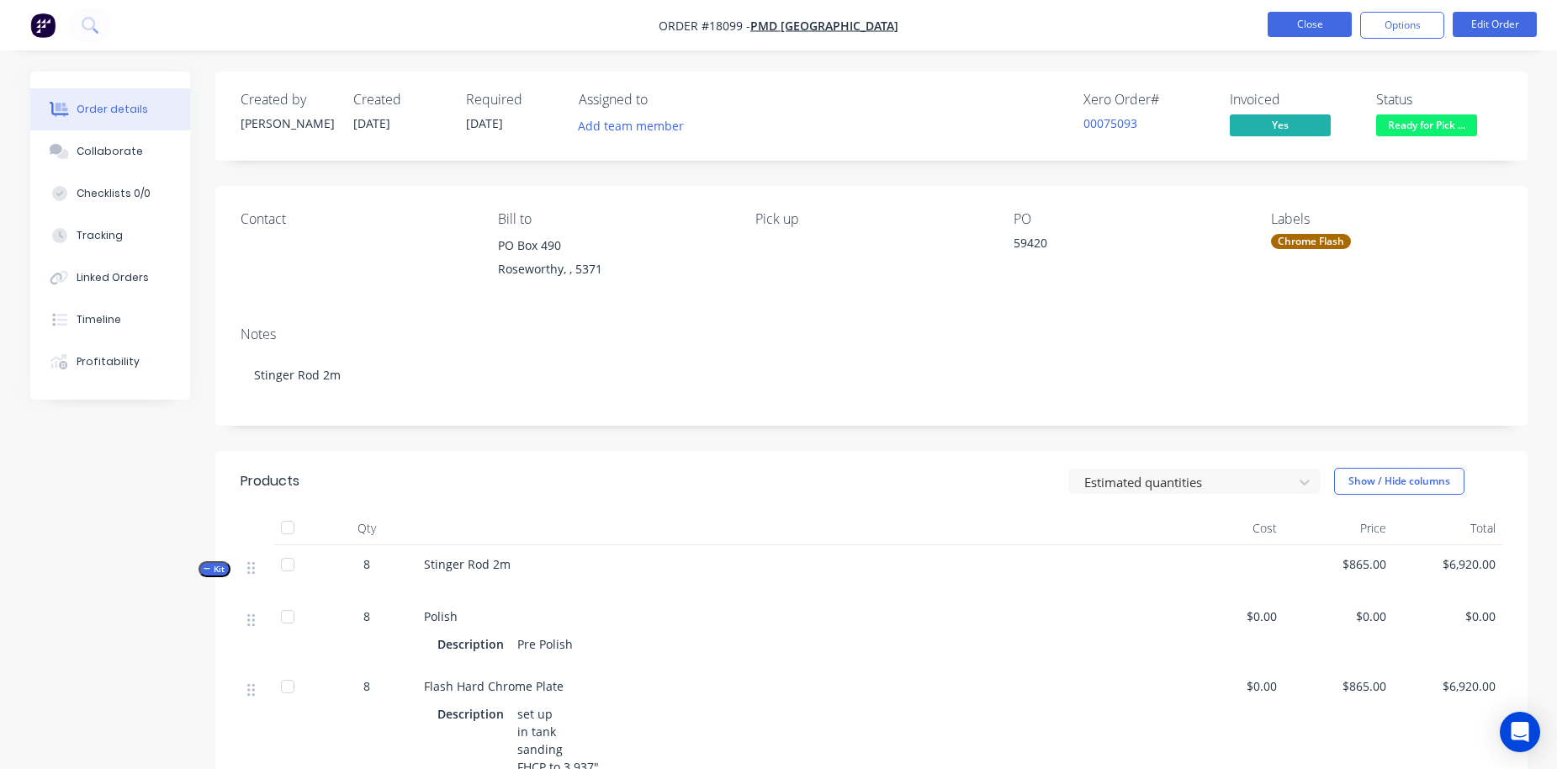
click at [1223, 19] on button "Close" at bounding box center [1310, 24] width 84 height 25
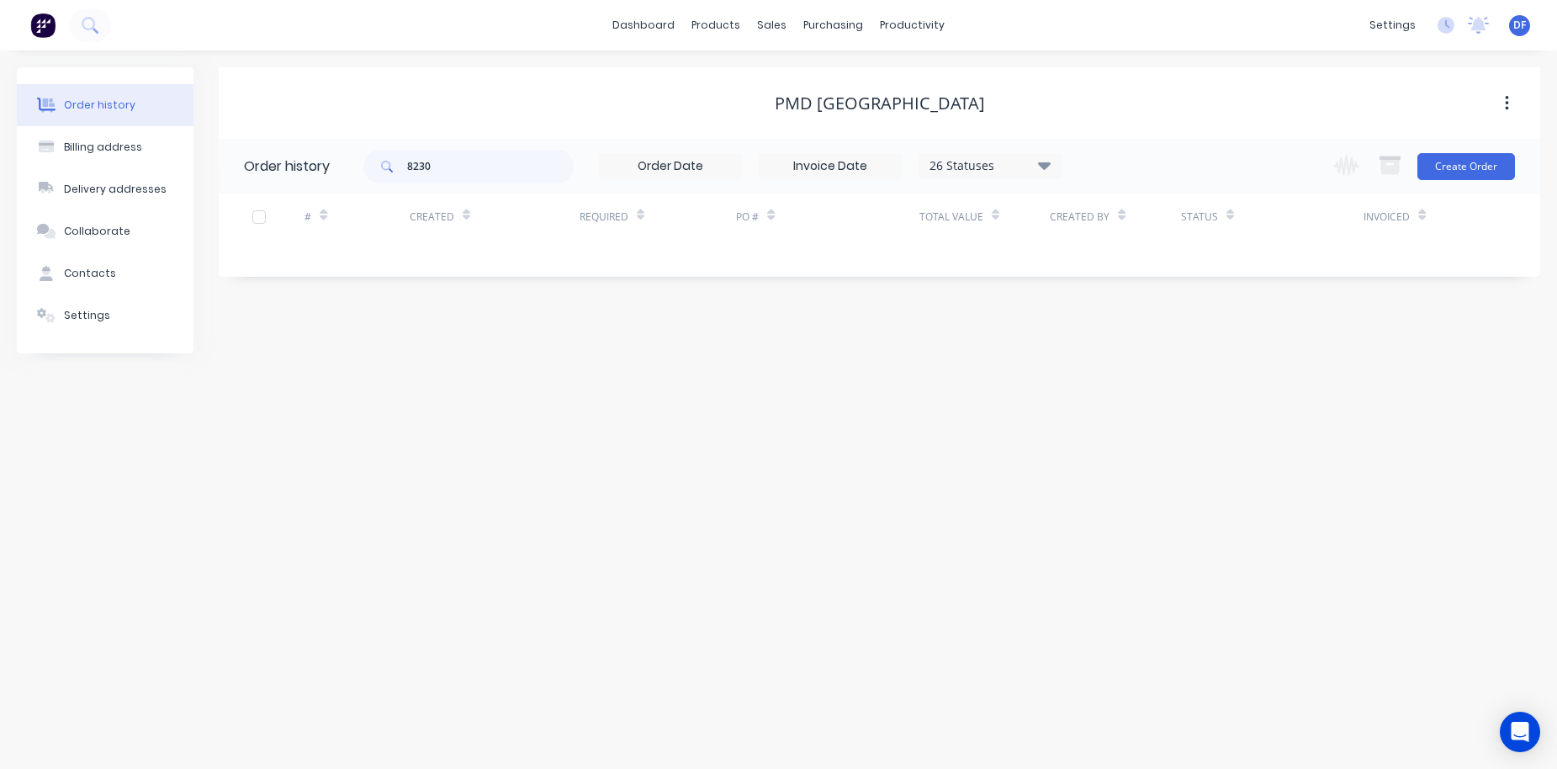
click at [43, 24] on img at bounding box center [42, 25] width 25 height 25
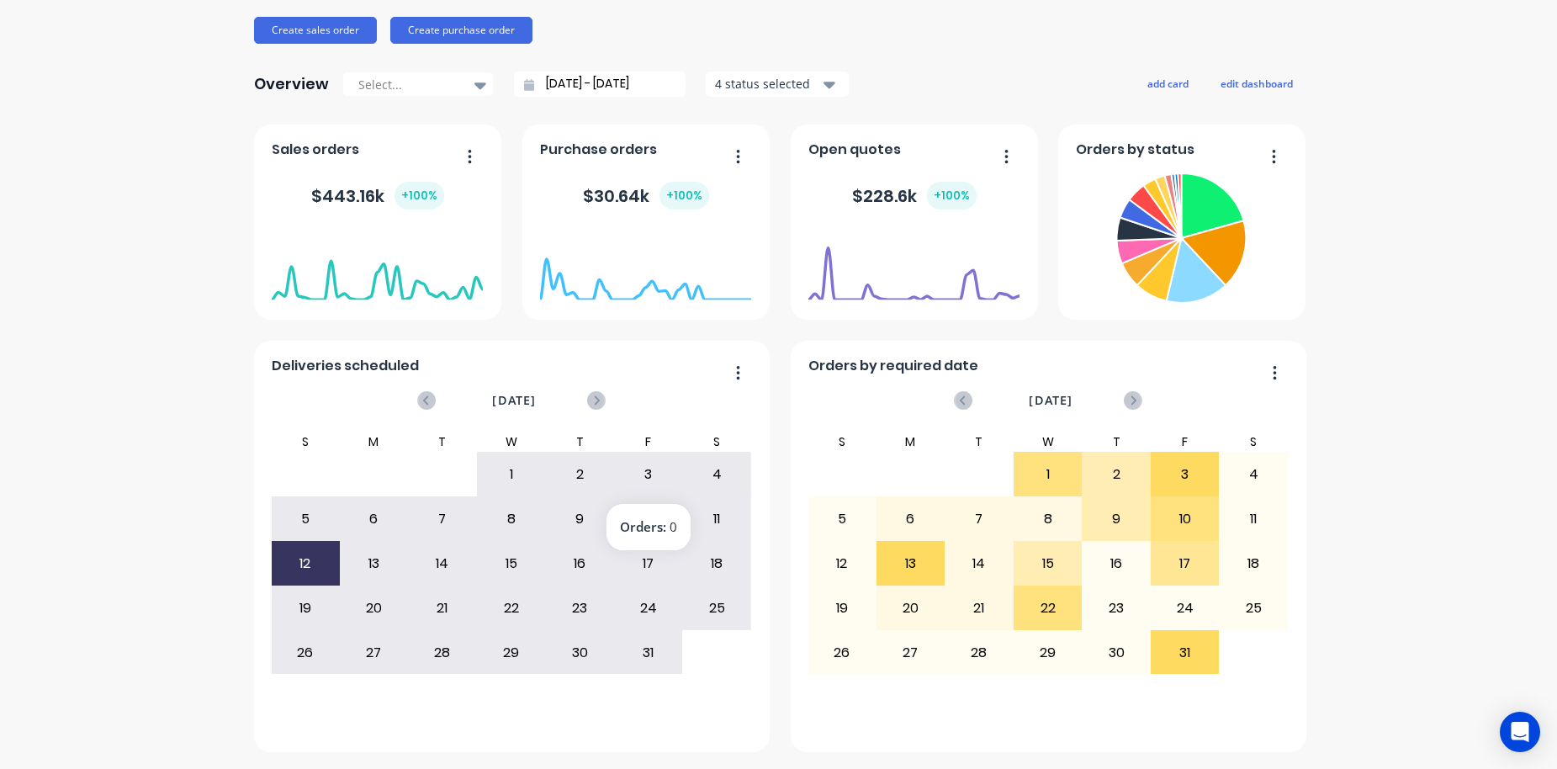
scroll to position [193, 0]
